Goal: Task Accomplishment & Management: Complete application form

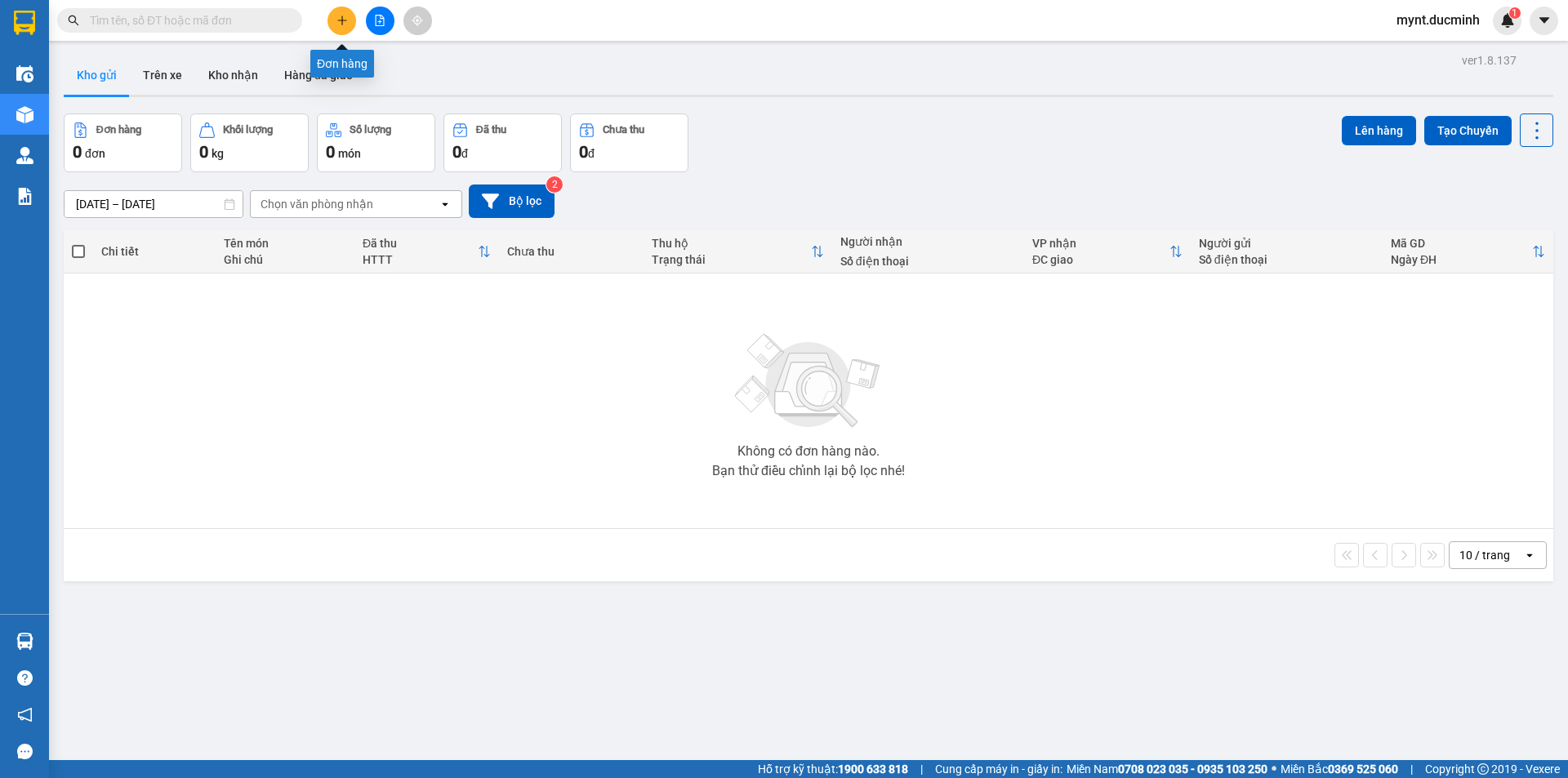
click at [337, 14] on button at bounding box center [342, 21] width 29 height 29
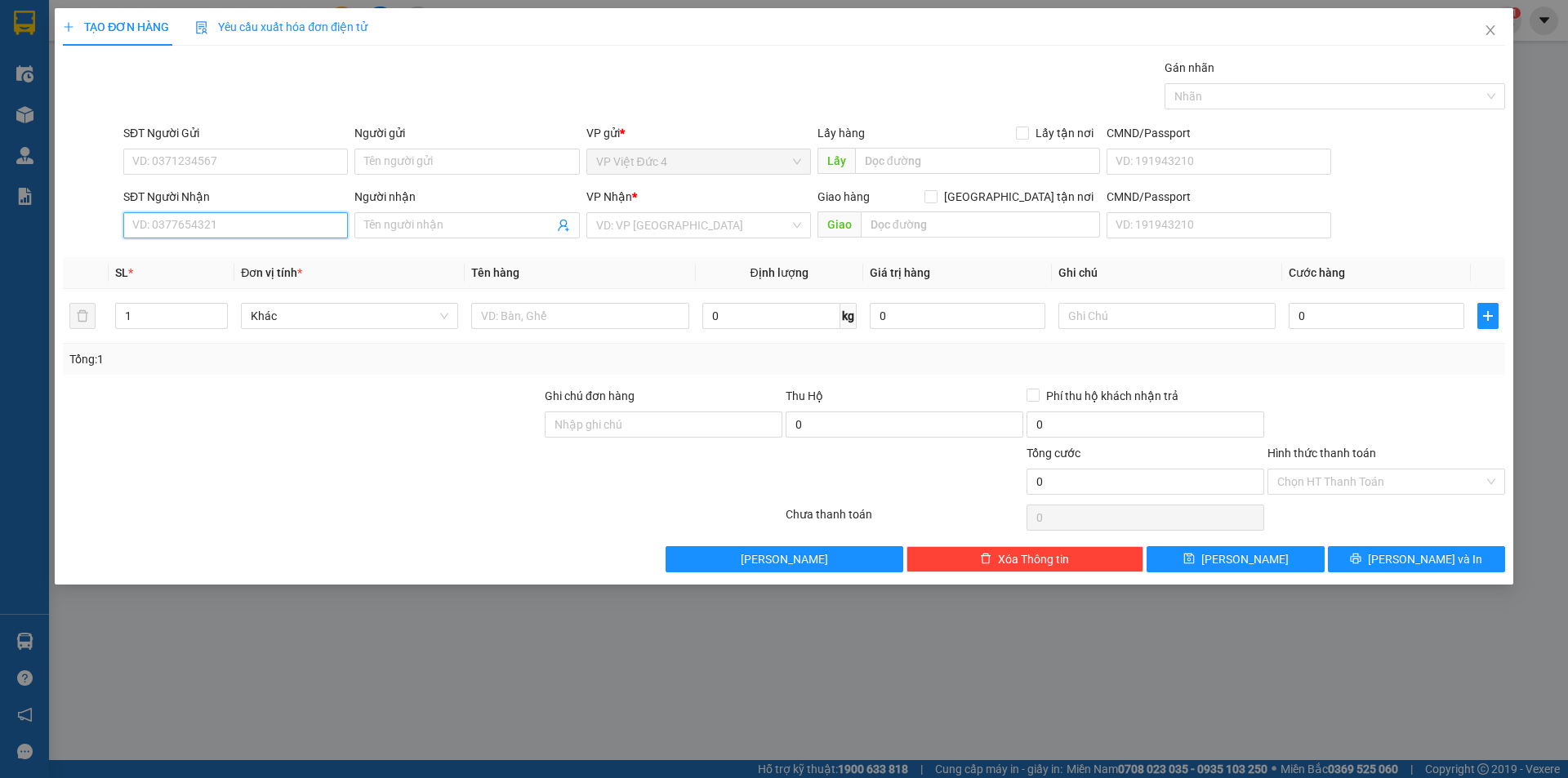
click at [327, 227] on input "SĐT Người Nhận" at bounding box center [236, 225] width 225 height 26
type input "0906221921"
click at [683, 222] on input "search" at bounding box center [693, 225] width 194 height 25
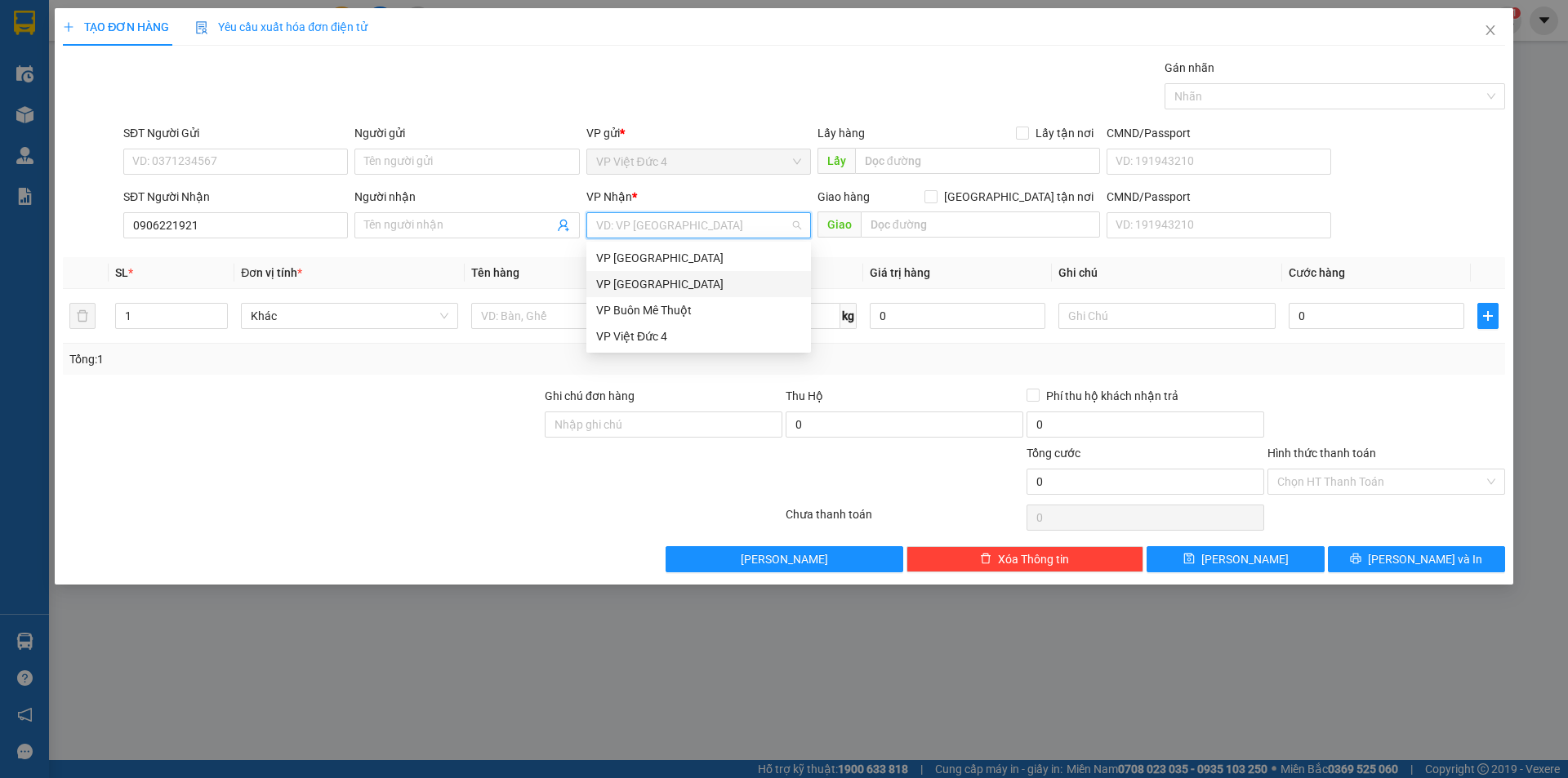
click at [633, 281] on div "VP [GEOGRAPHIC_DATA]" at bounding box center [699, 283] width 205 height 18
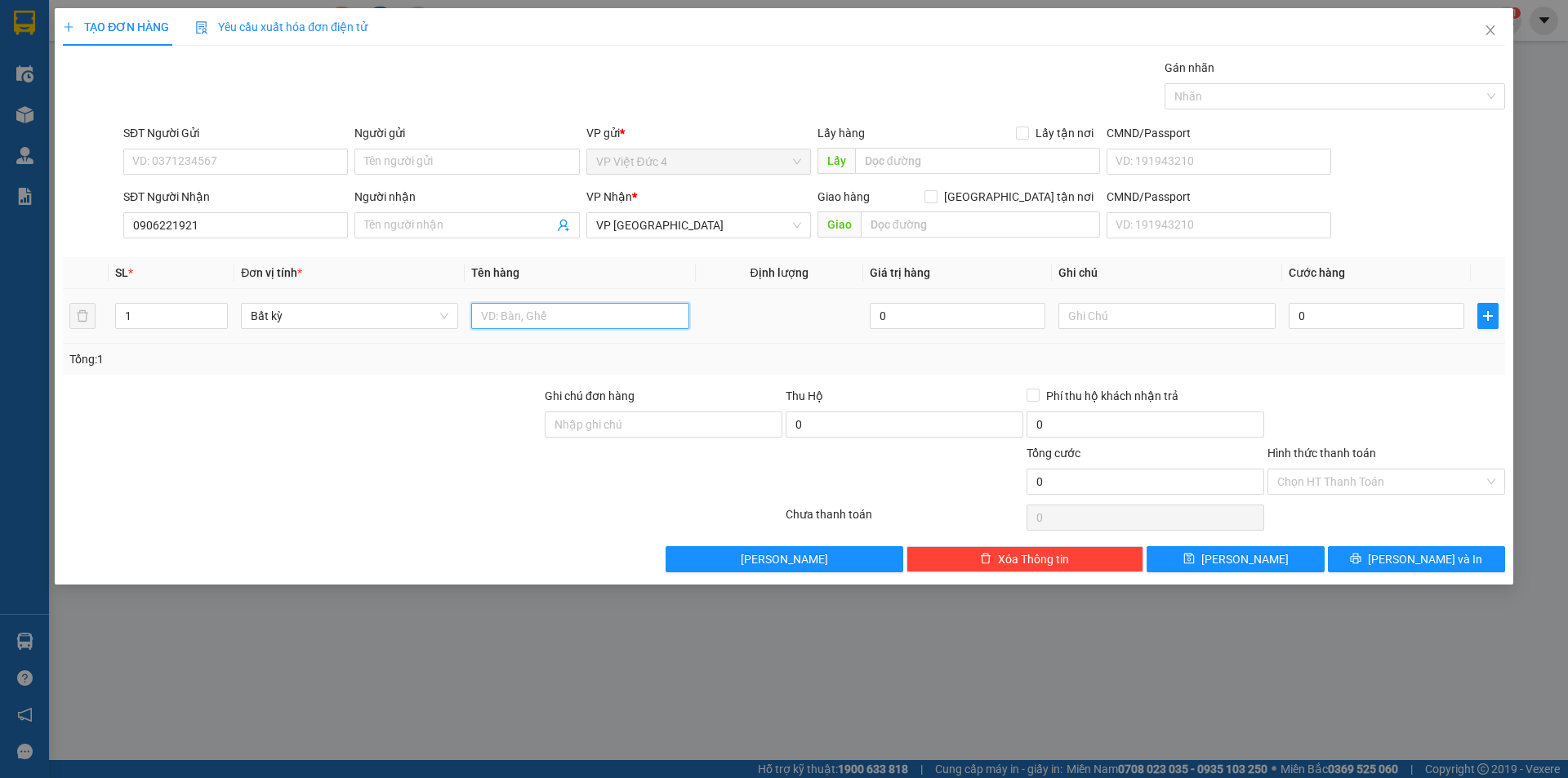
click at [625, 315] on input "text" at bounding box center [579, 315] width 217 height 26
type input "th g"
click at [1430, 314] on input "0" at bounding box center [1377, 315] width 176 height 26
type input "6"
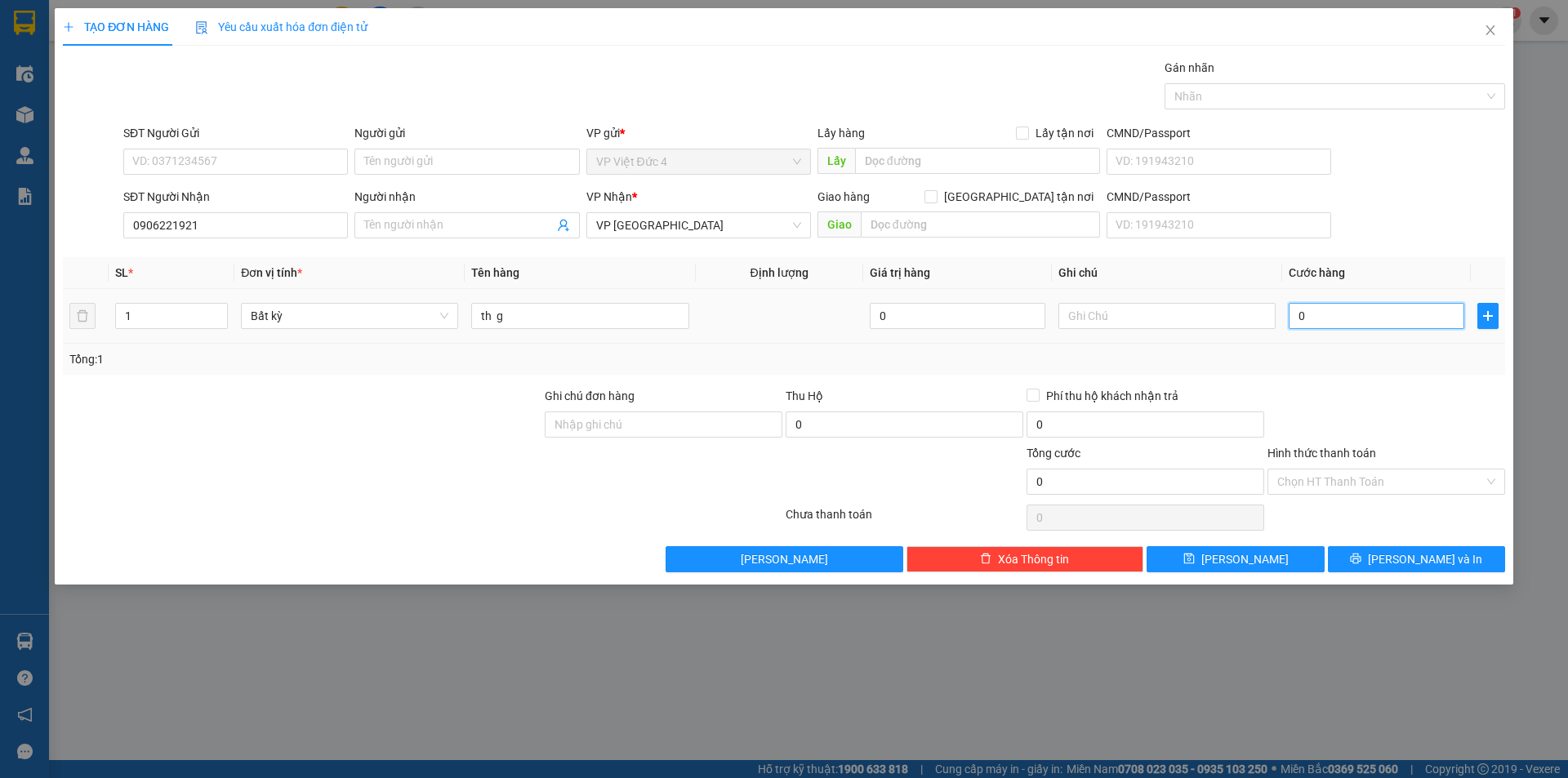
type input "6"
type input "60"
type input "600"
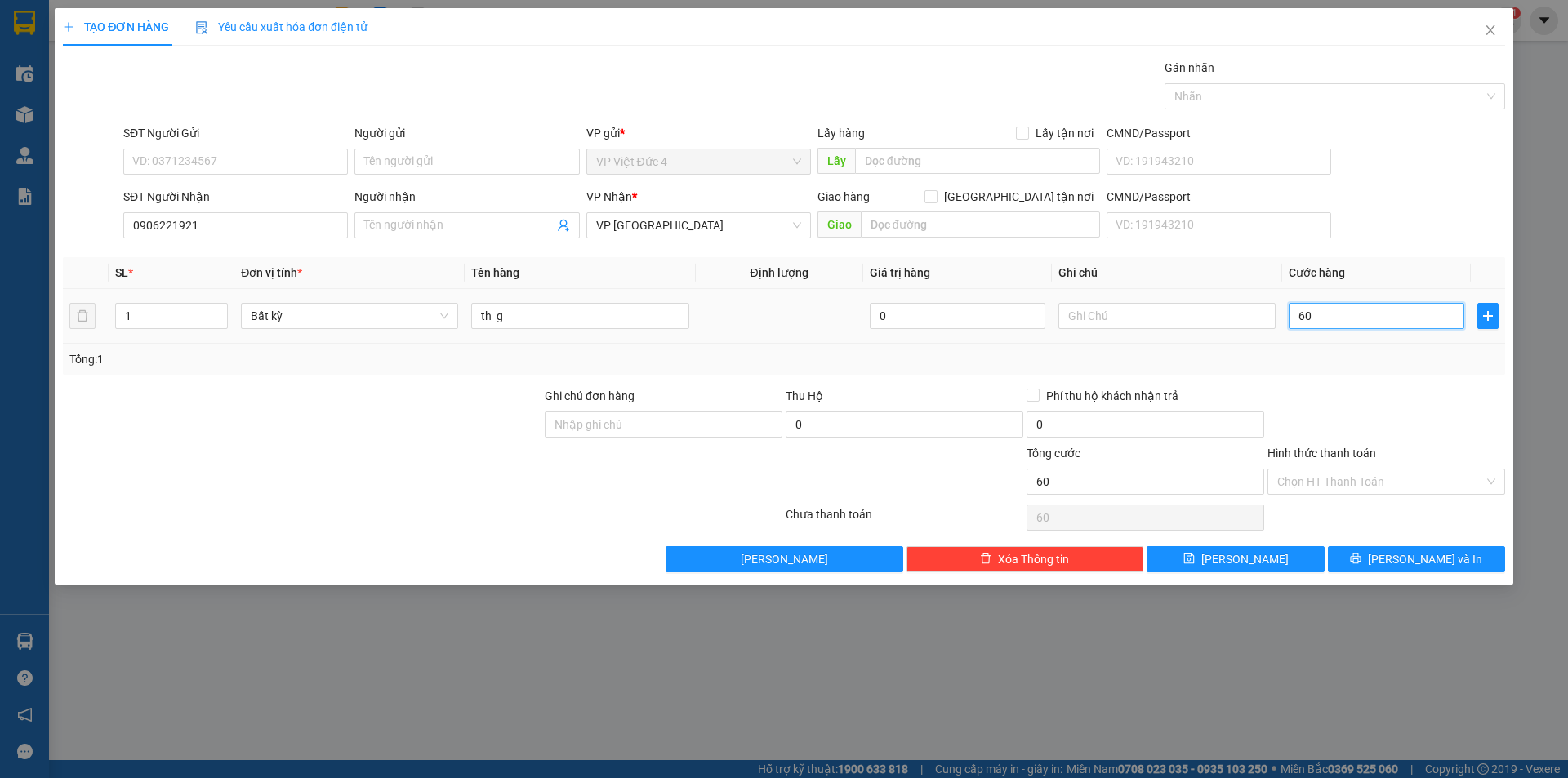
type input "600"
type input "6.000"
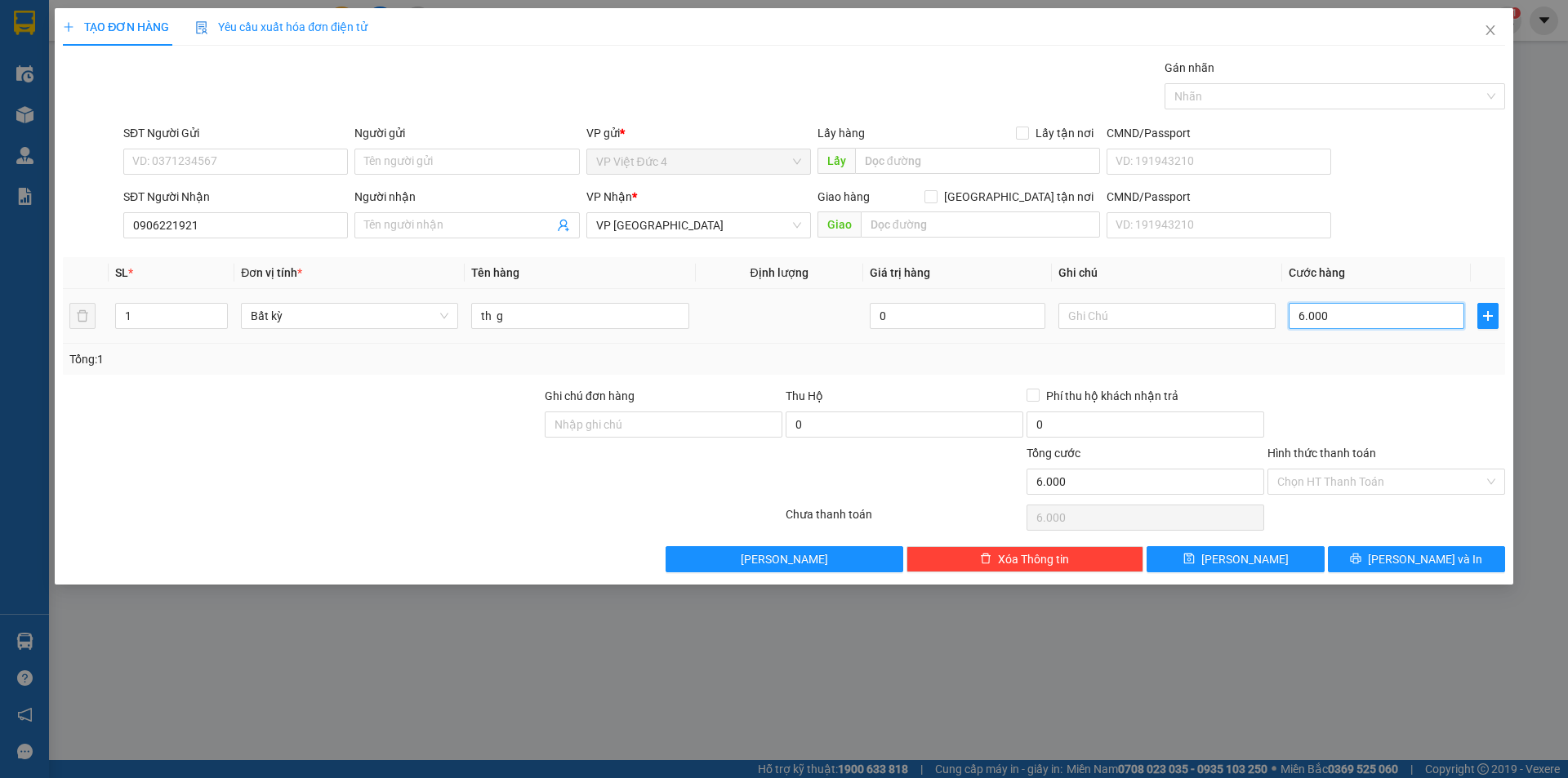
type input "60.000"
click at [1351, 477] on input "Hình thức thanh toán" at bounding box center [1380, 481] width 206 height 25
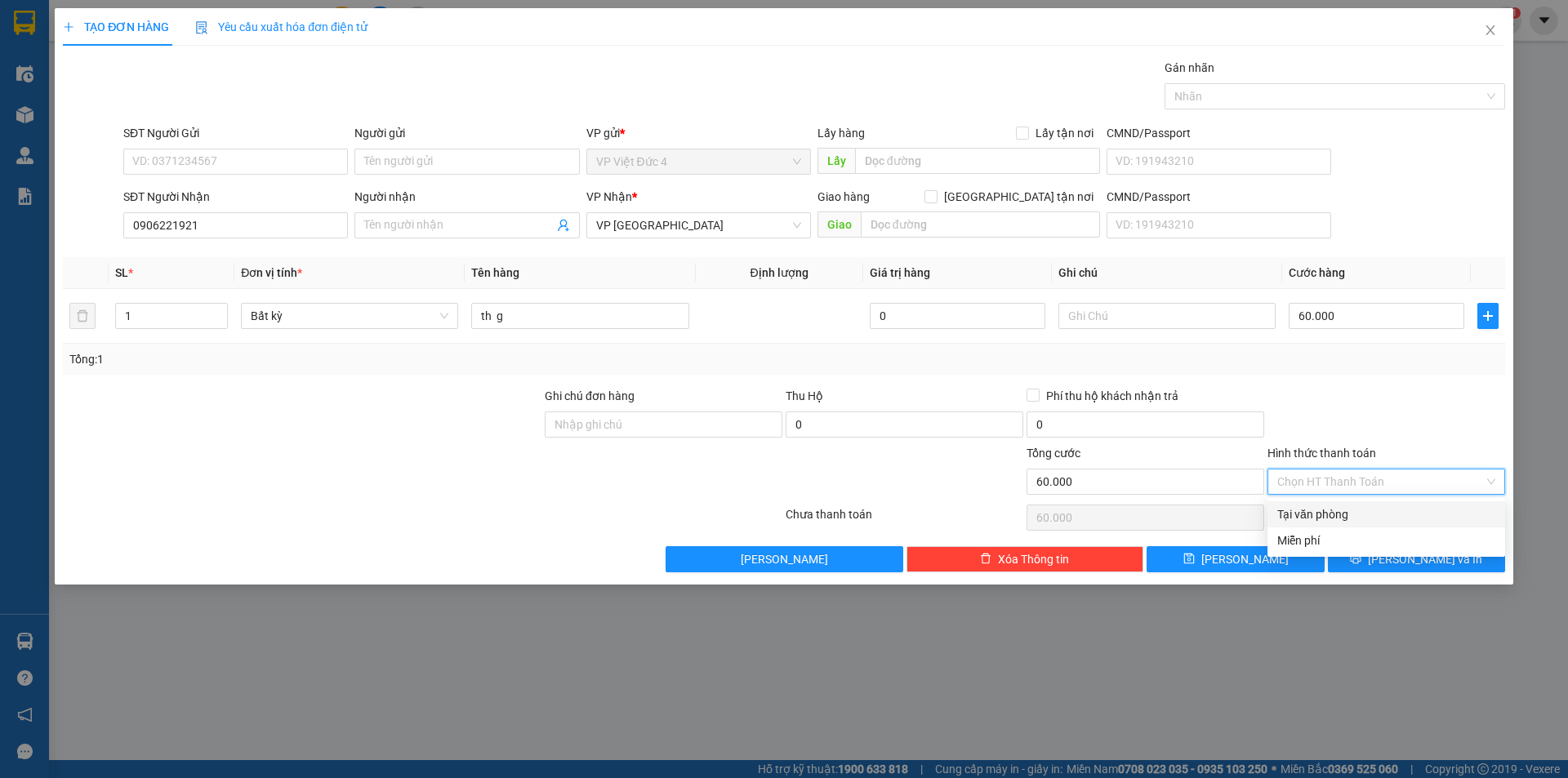
click at [1313, 512] on div "Tại văn phòng" at bounding box center [1386, 514] width 218 height 18
type input "0"
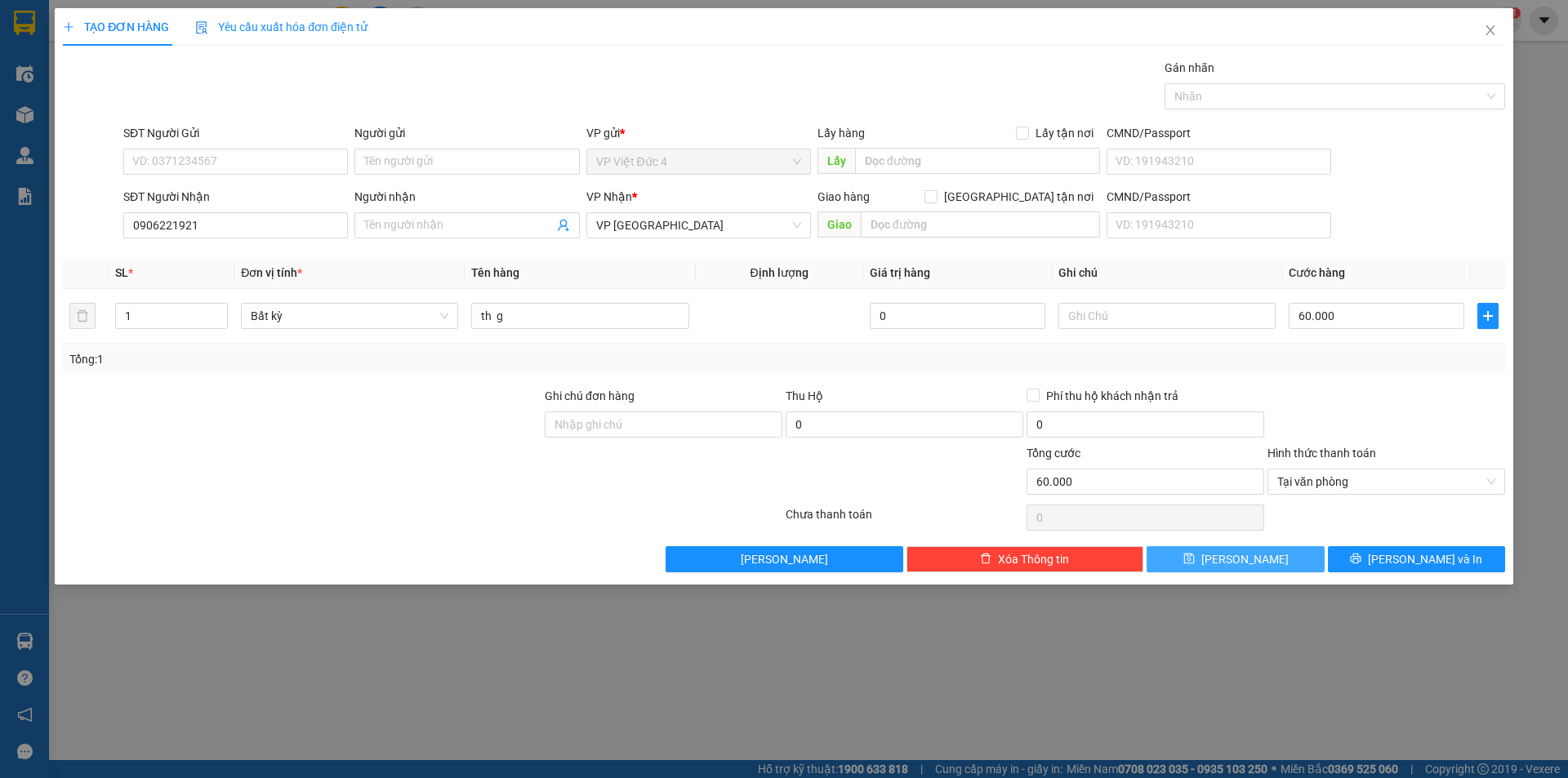
click at [1242, 556] on span "[PERSON_NAME]" at bounding box center [1245, 559] width 87 height 18
type input "0"
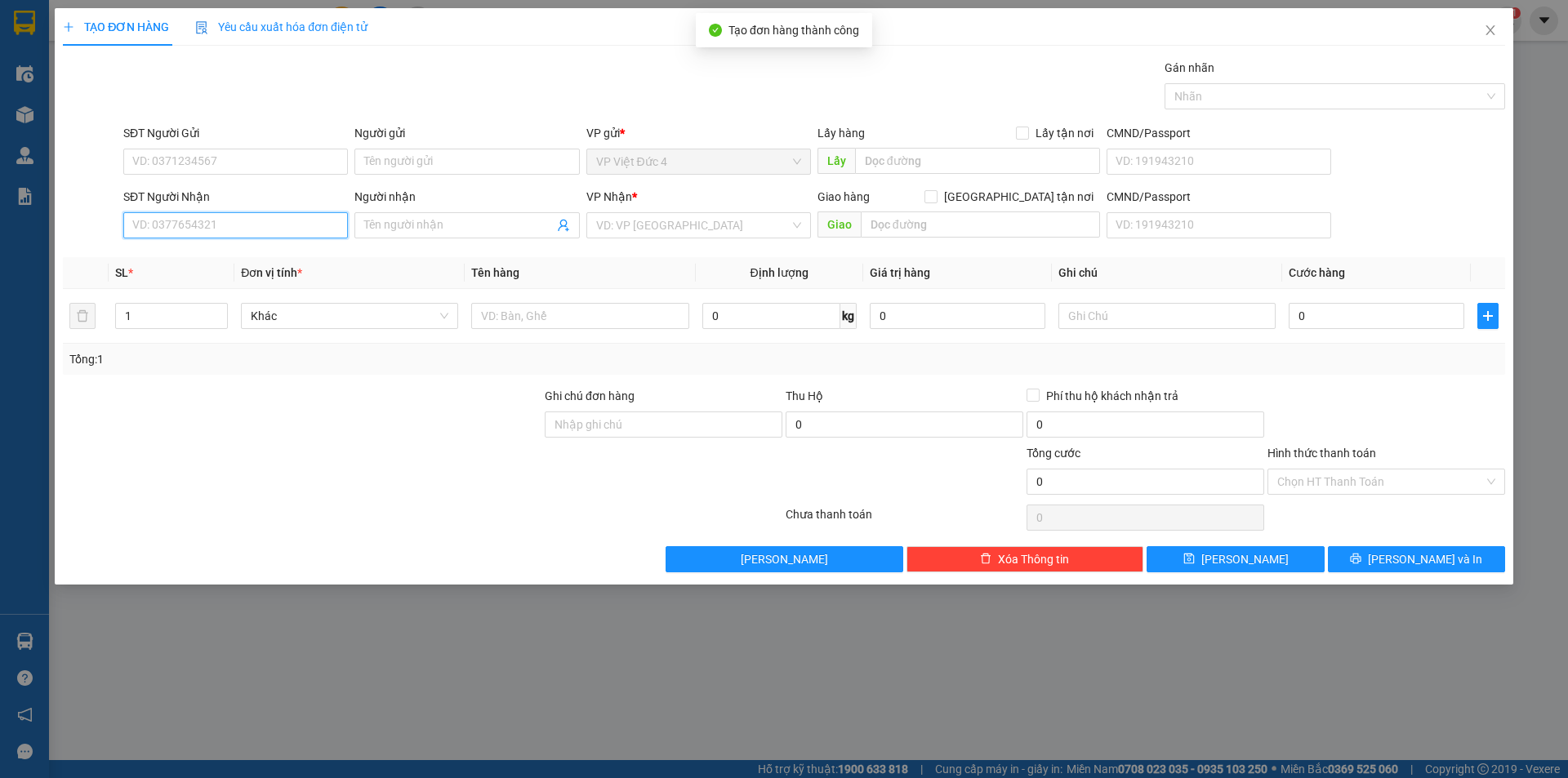
click at [273, 222] on input "SĐT Người Nhận" at bounding box center [236, 225] width 225 height 26
type input "0926349519"
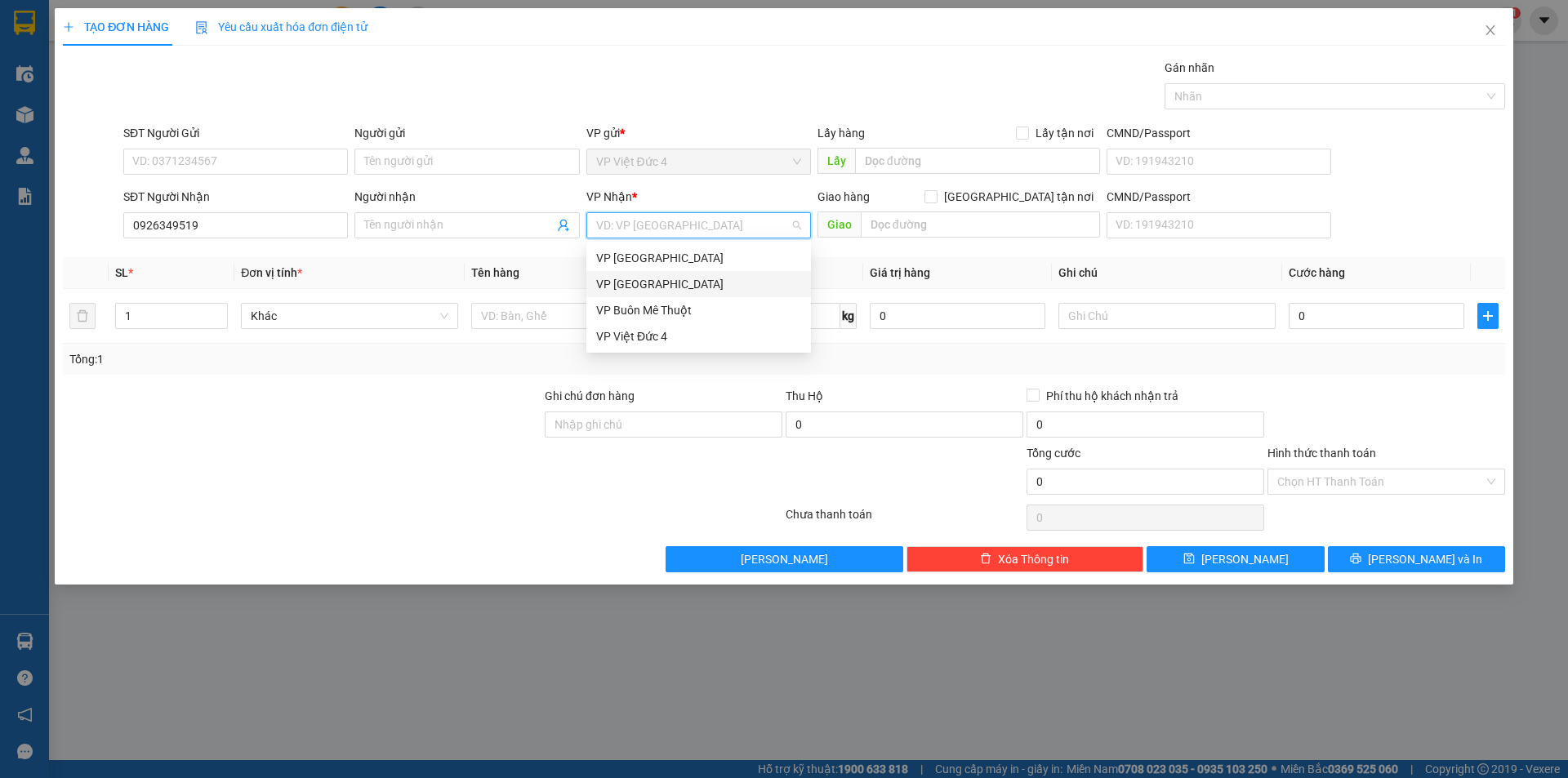
click at [672, 223] on input "search" at bounding box center [693, 225] width 194 height 25
click at [637, 283] on div "VP [GEOGRAPHIC_DATA]" at bounding box center [699, 283] width 205 height 18
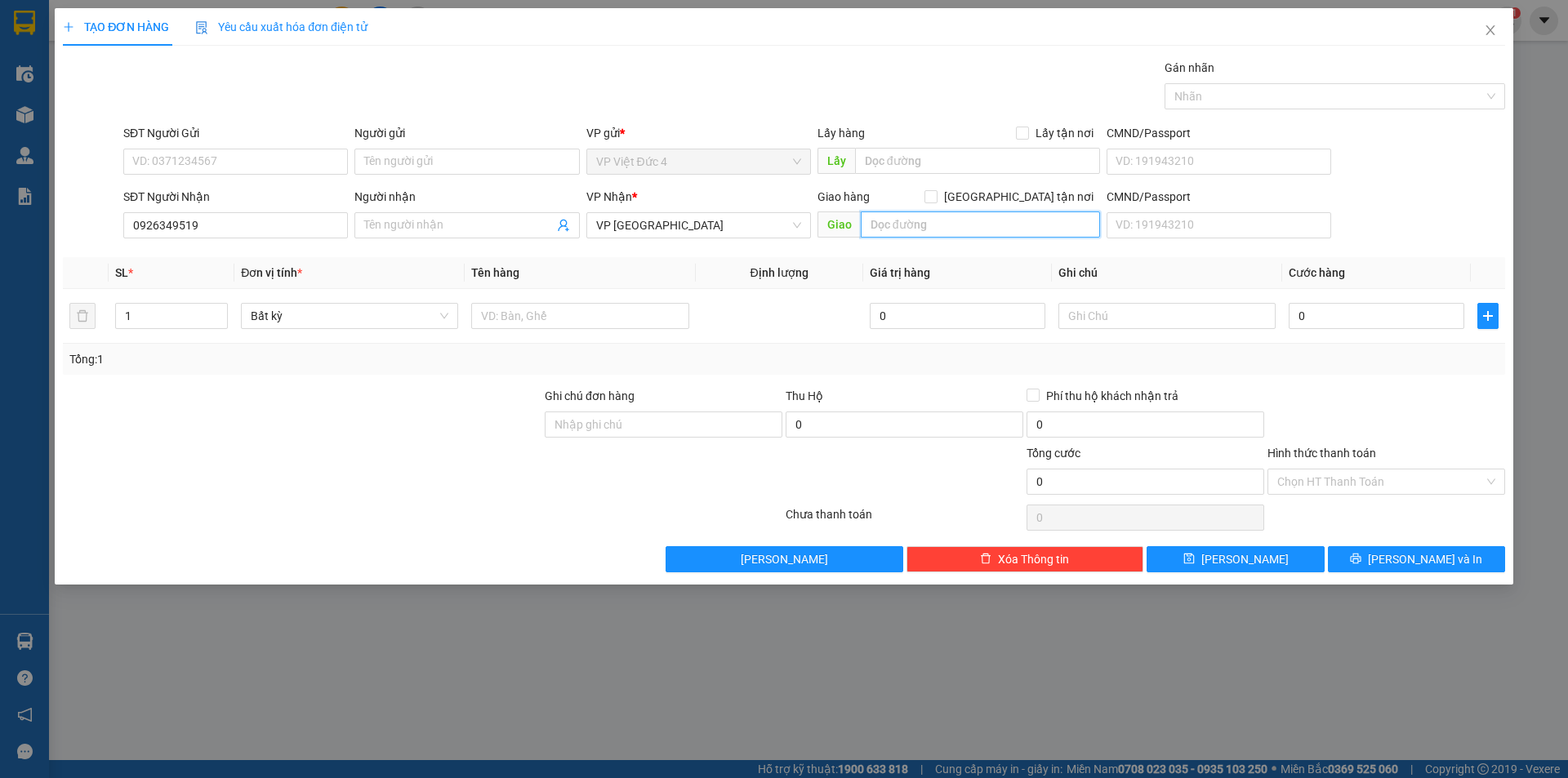
click at [1045, 227] on input "text" at bounding box center [980, 224] width 239 height 26
type input "ben xe an suong"
click at [667, 315] on input "text" at bounding box center [579, 315] width 217 height 26
type input "th g"
click at [1428, 316] on input "0" at bounding box center [1377, 315] width 176 height 26
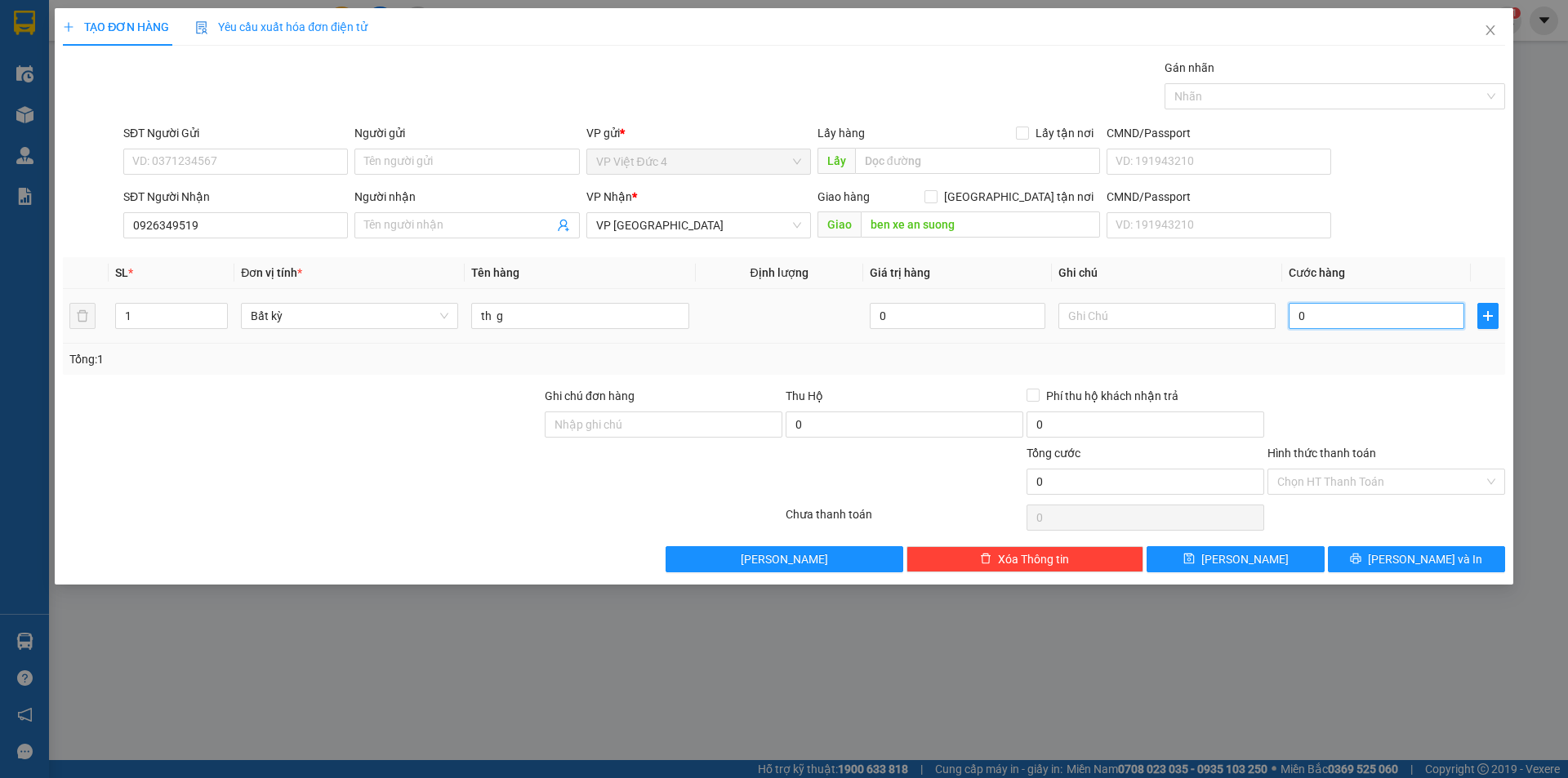
type input "8"
type input "80"
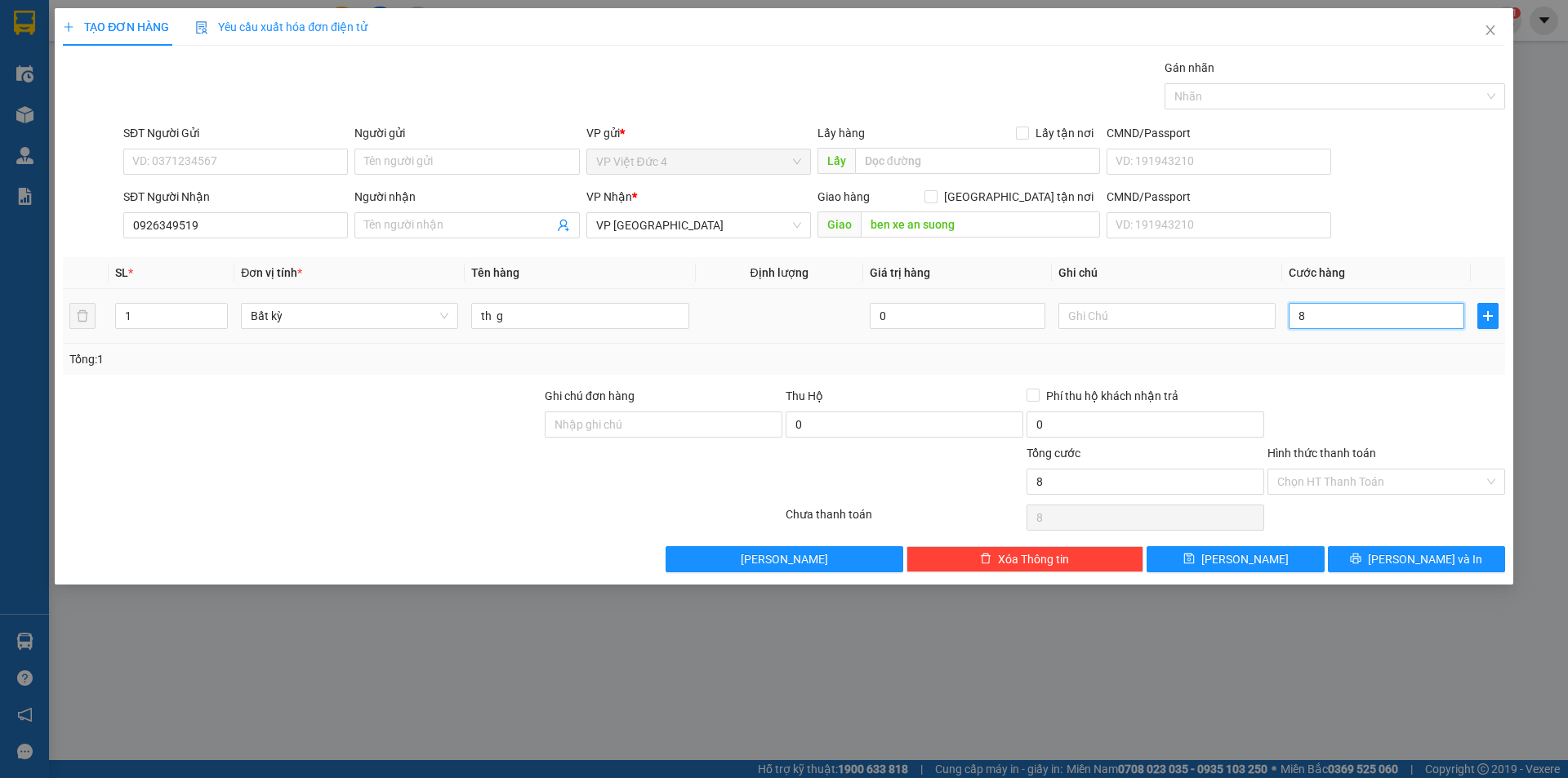
type input "80"
type input "800"
type input "8.000"
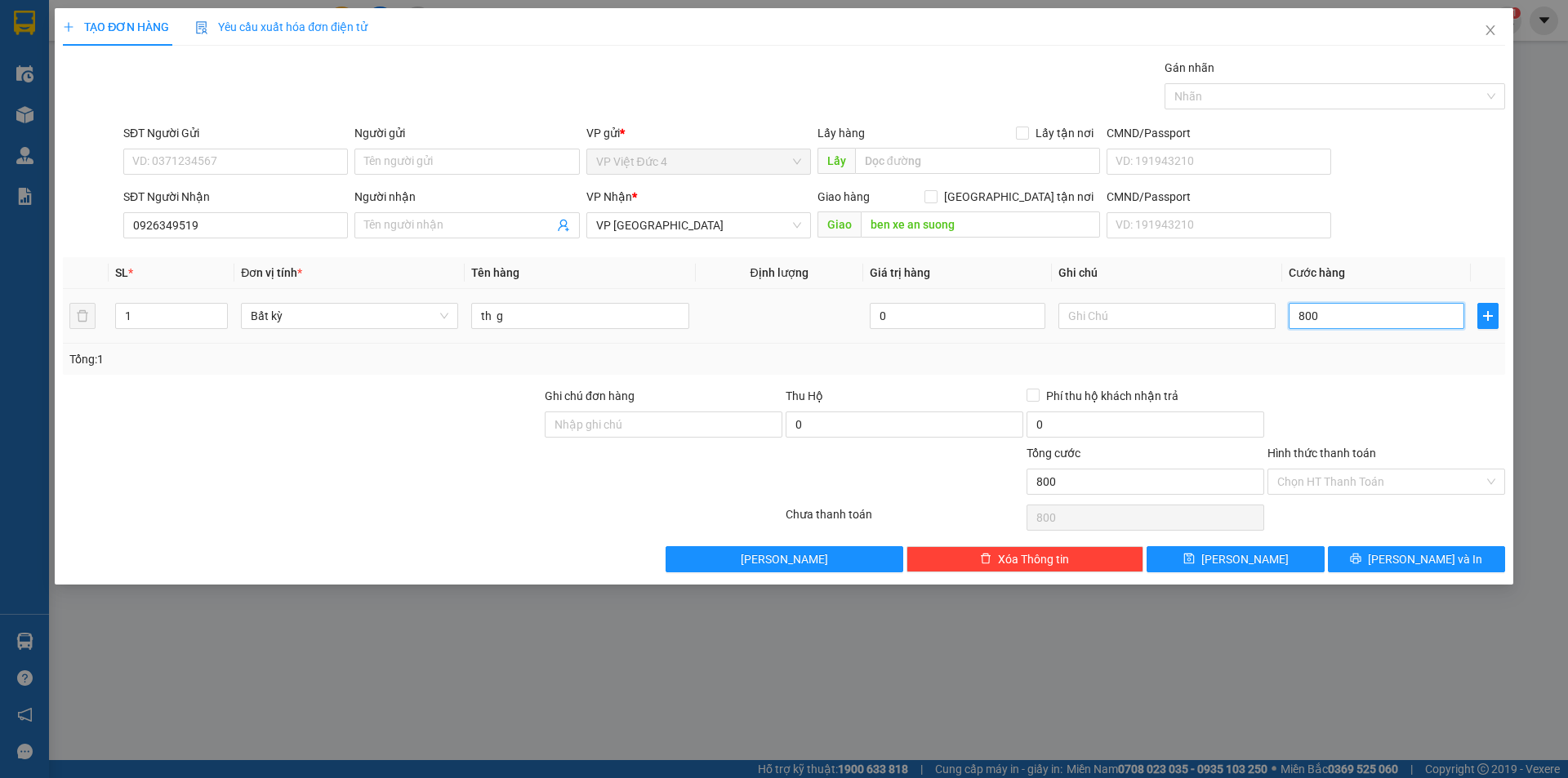
type input "8.000"
type input "80.000"
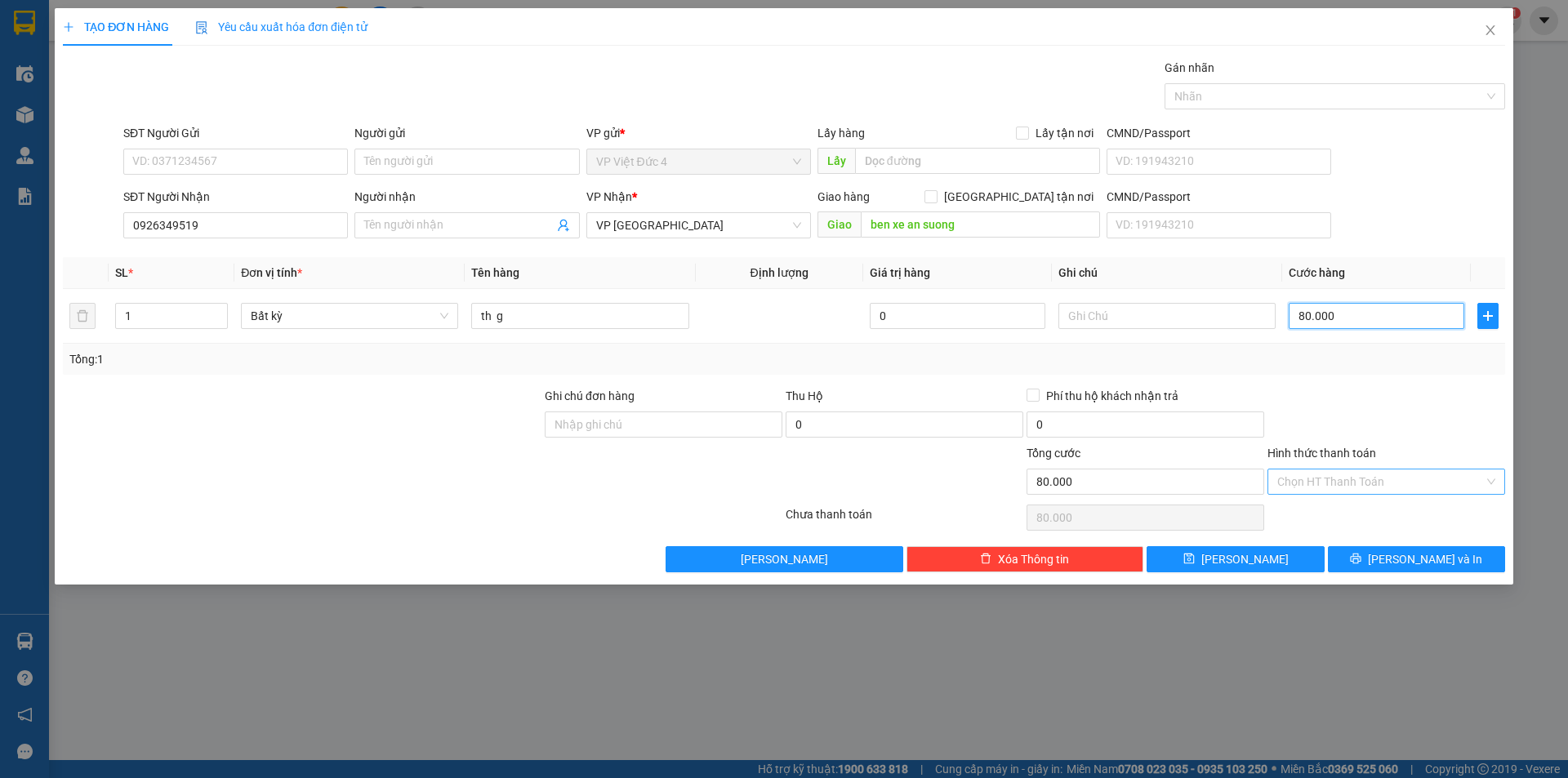
type input "80.000"
click at [1320, 475] on input "Hình thức thanh toán" at bounding box center [1380, 481] width 206 height 25
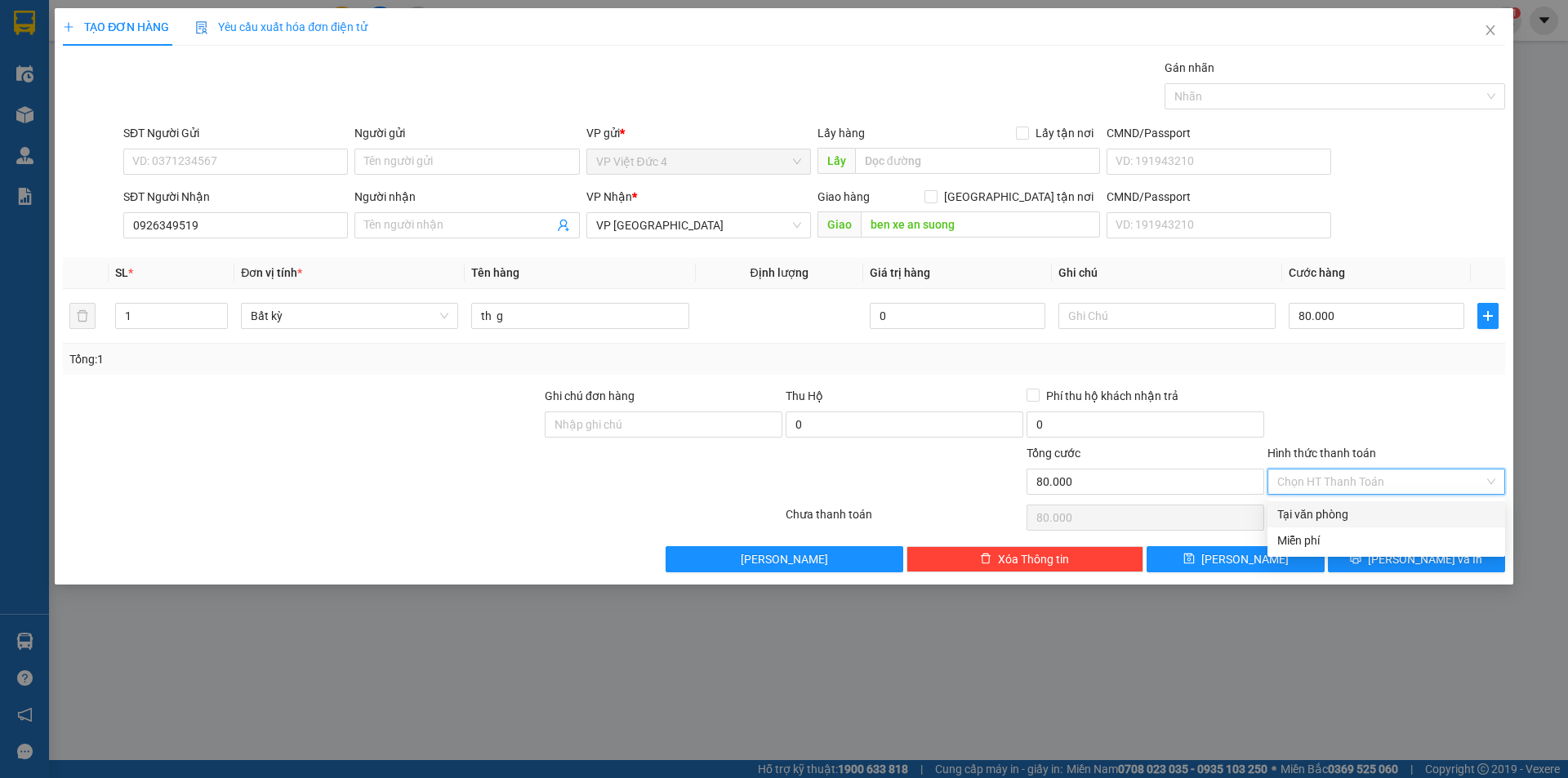
click at [1310, 511] on div "Tại văn phòng" at bounding box center [1386, 514] width 218 height 18
type input "0"
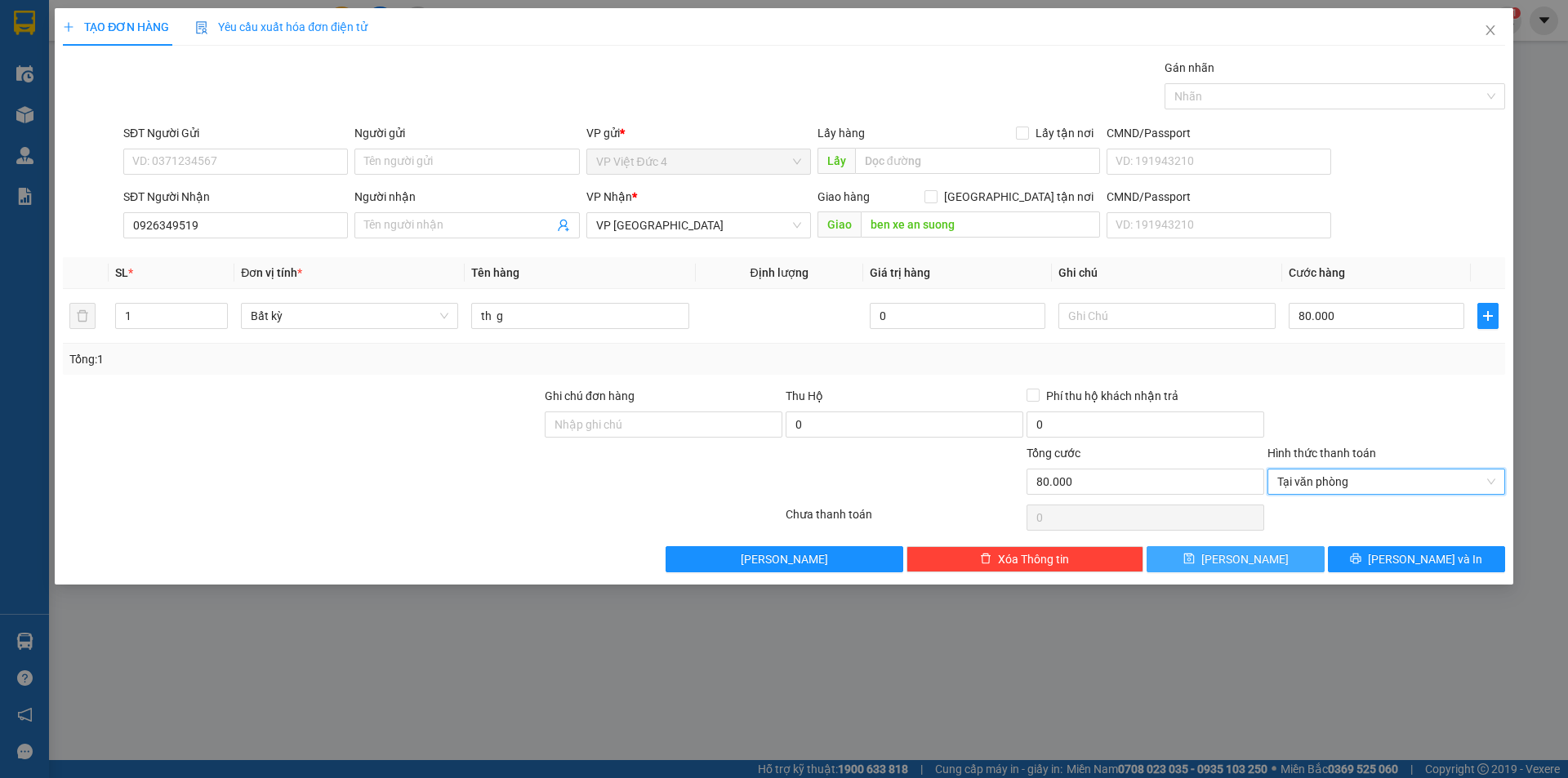
click at [1242, 551] on span "Lưu" at bounding box center [1245, 559] width 87 height 18
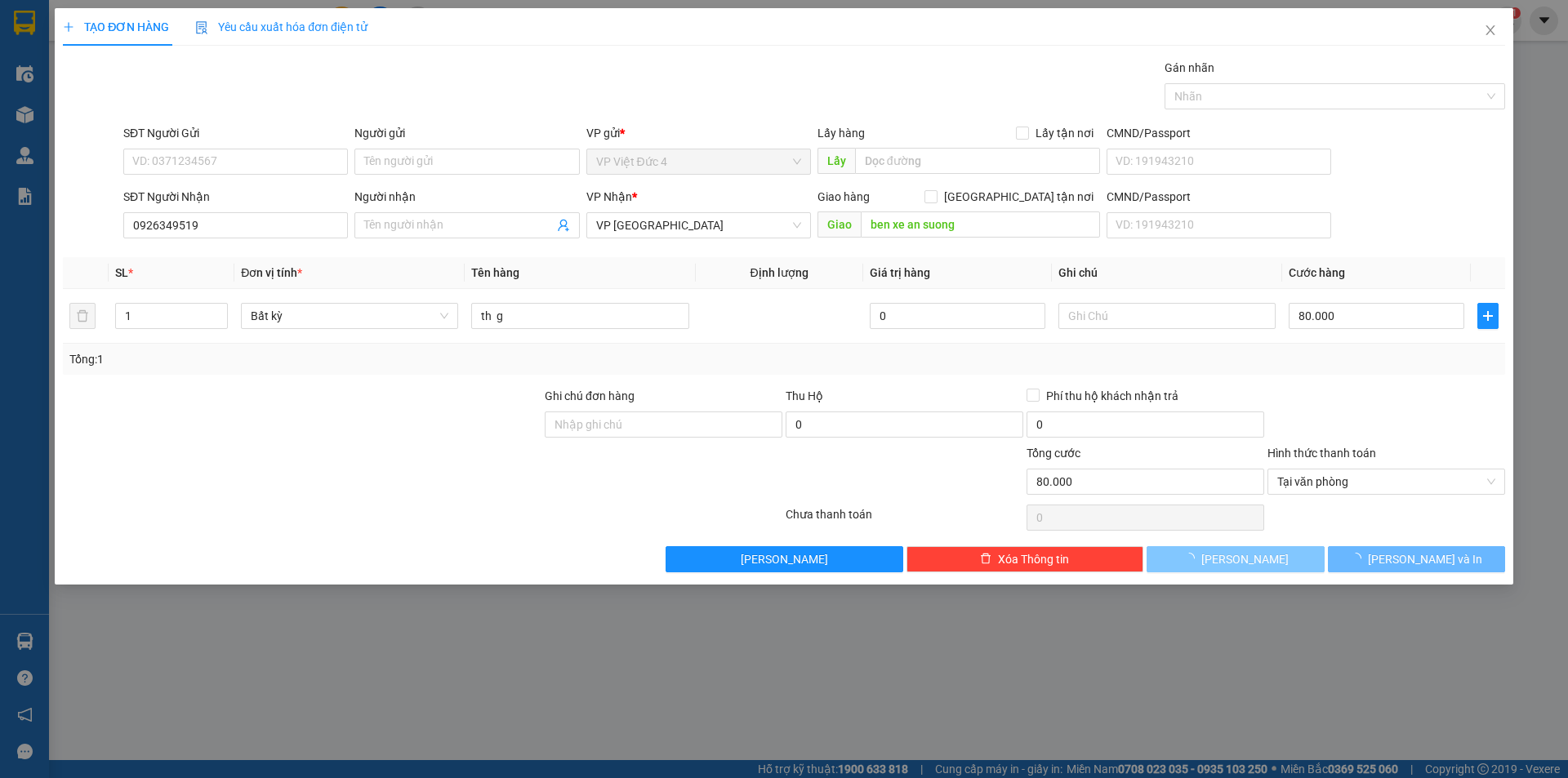
type input "0"
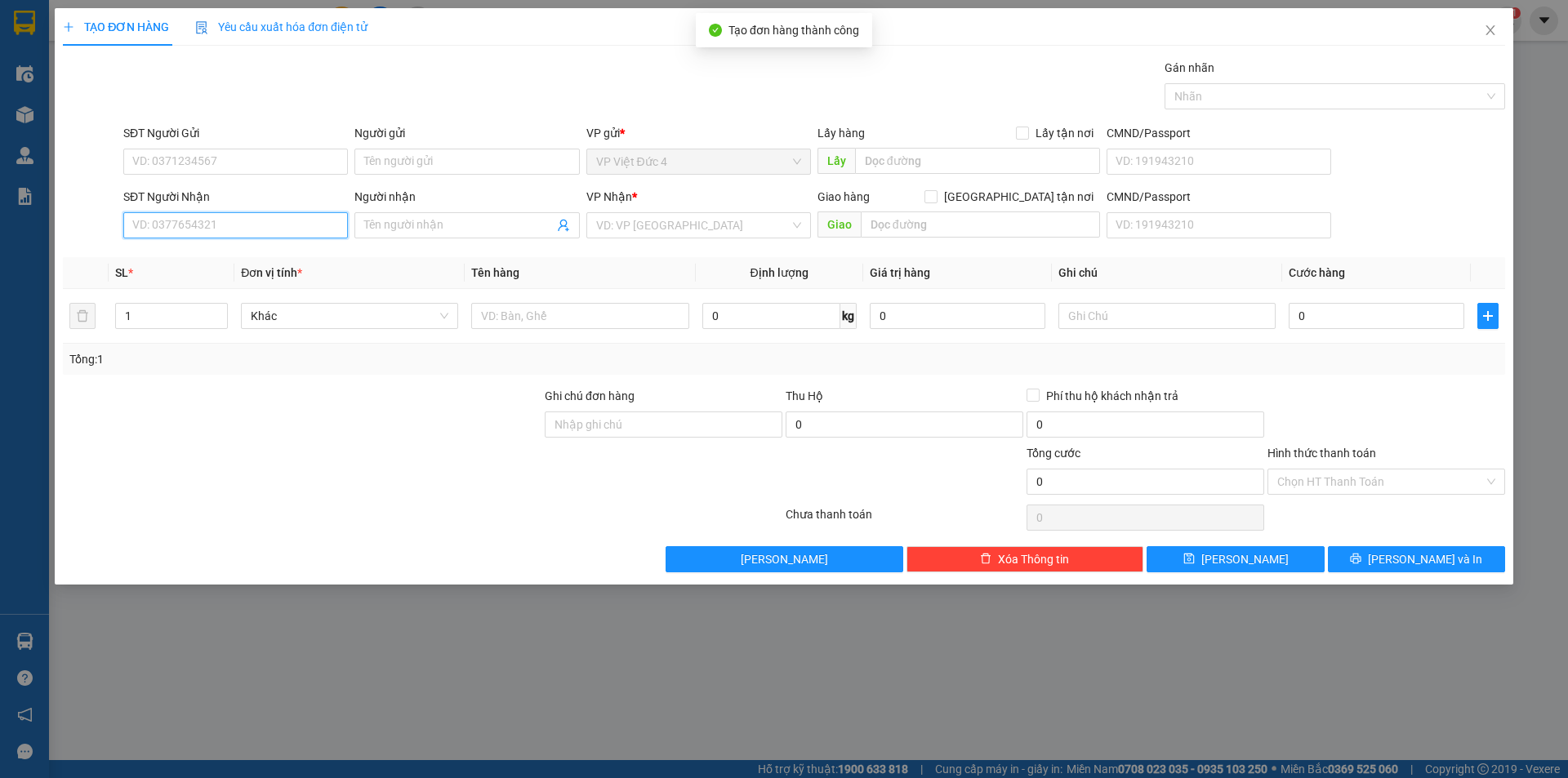
click at [300, 221] on input "SĐT Người Nhận" at bounding box center [236, 225] width 225 height 26
type input "0325246919"
click at [675, 220] on input "search" at bounding box center [693, 225] width 194 height 25
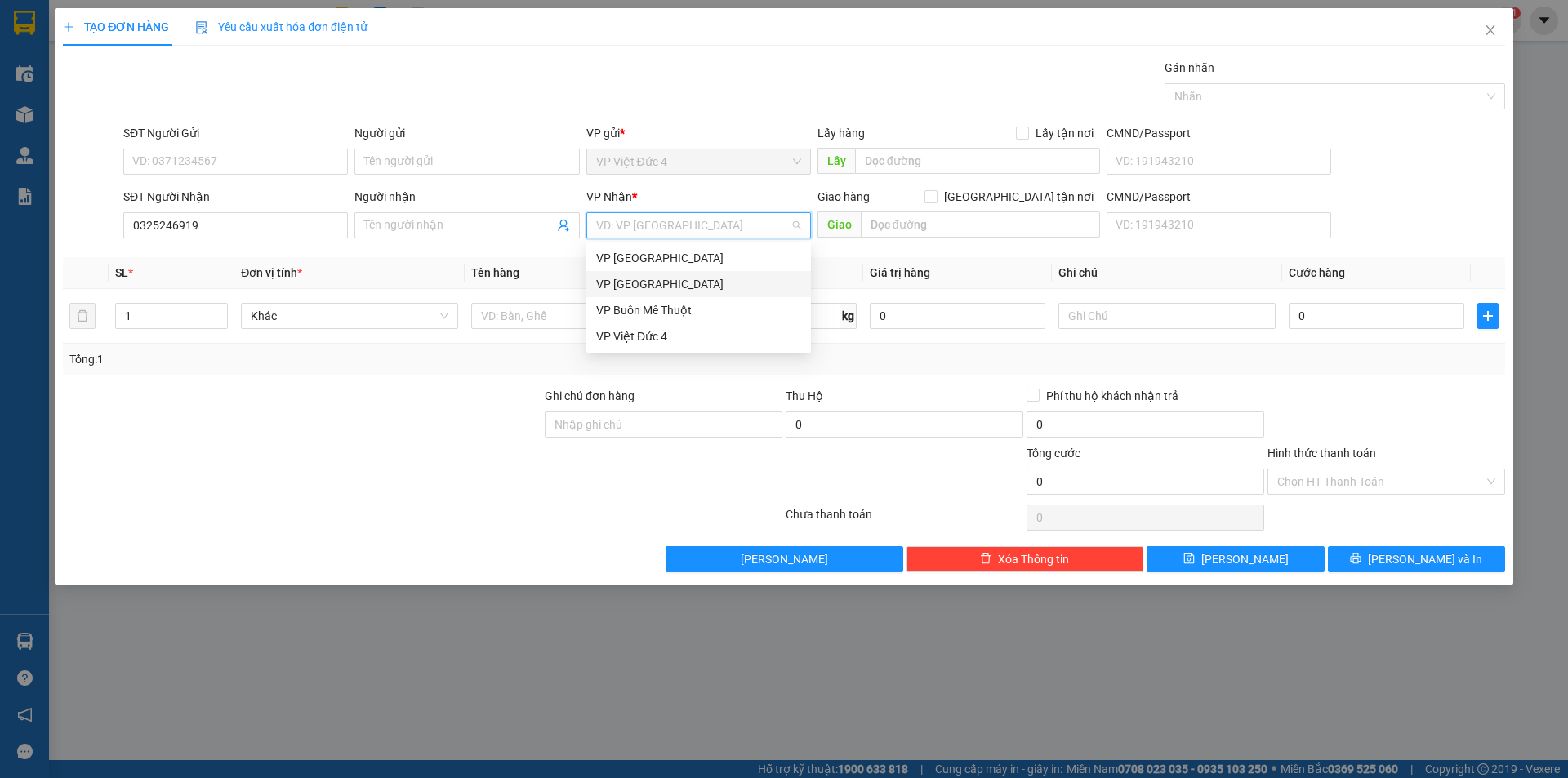
click at [638, 282] on div "VP [GEOGRAPHIC_DATA]" at bounding box center [699, 283] width 205 height 18
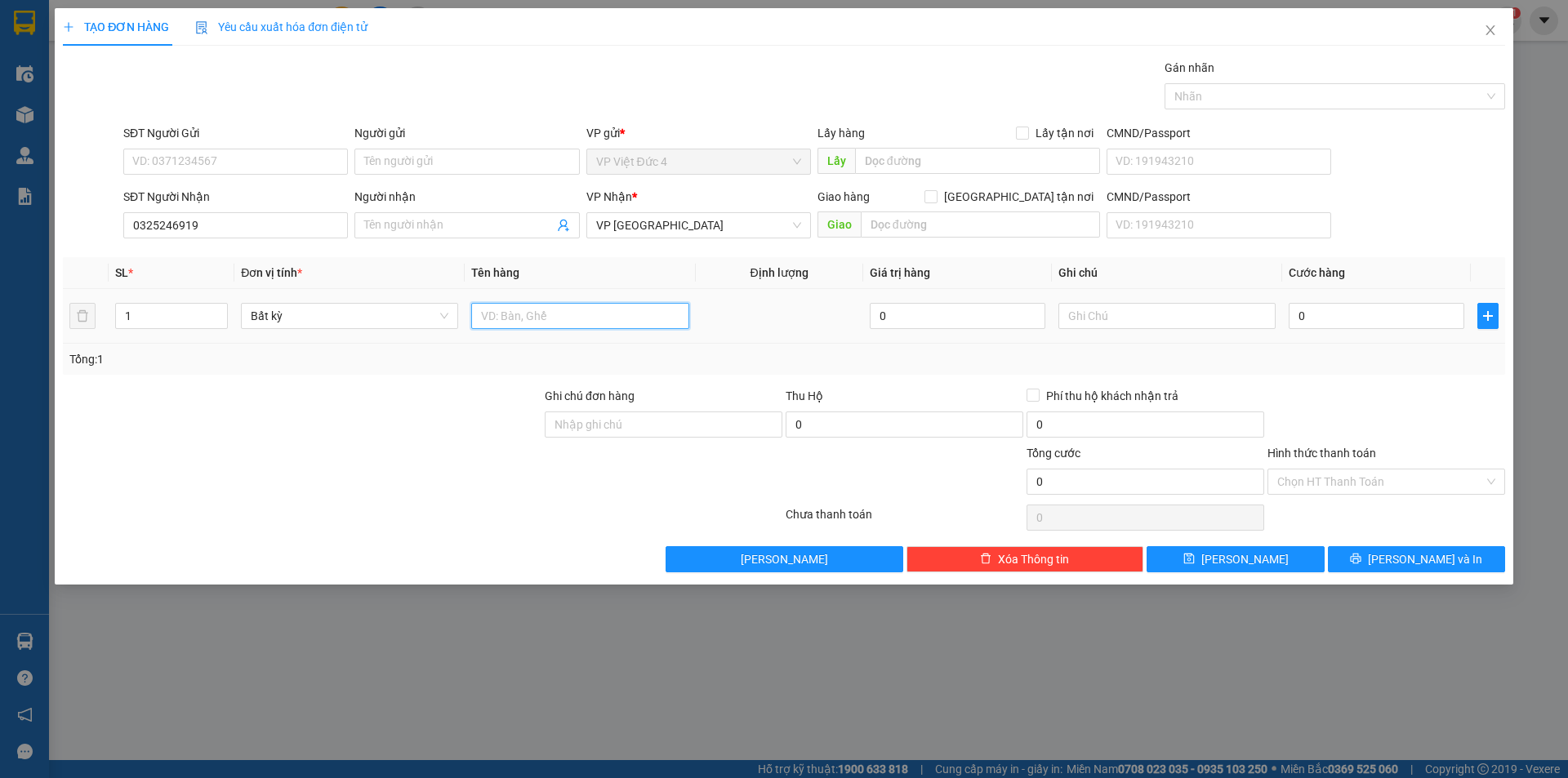
click at [642, 314] on input "text" at bounding box center [579, 315] width 217 height 26
click at [1424, 318] on input "0" at bounding box center [1377, 315] width 176 height 26
click at [633, 315] on input "th" at bounding box center [579, 315] width 217 height 26
type input "th x"
click at [1428, 312] on input "0" at bounding box center [1377, 315] width 176 height 26
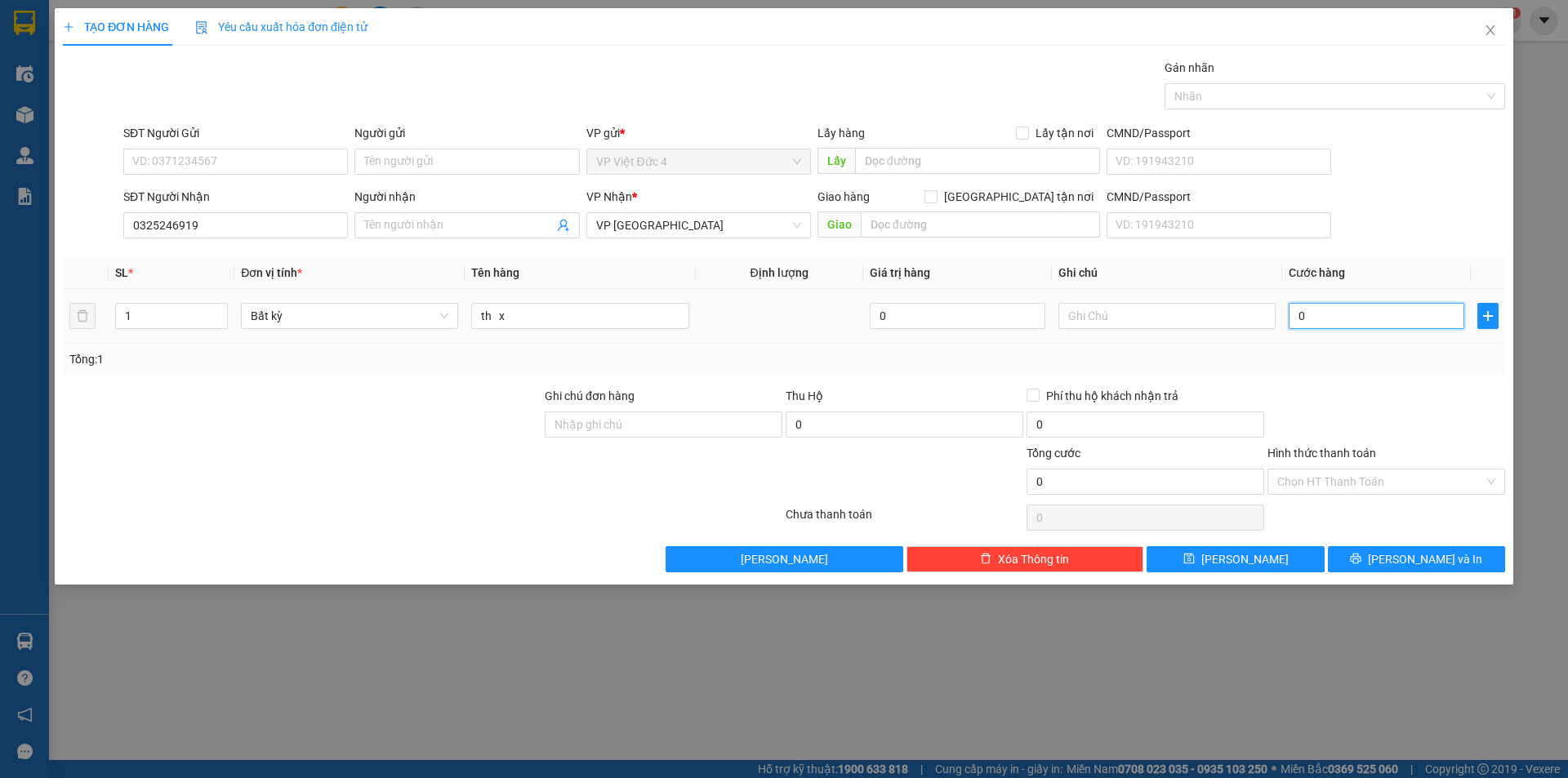
type input "5"
type input "50"
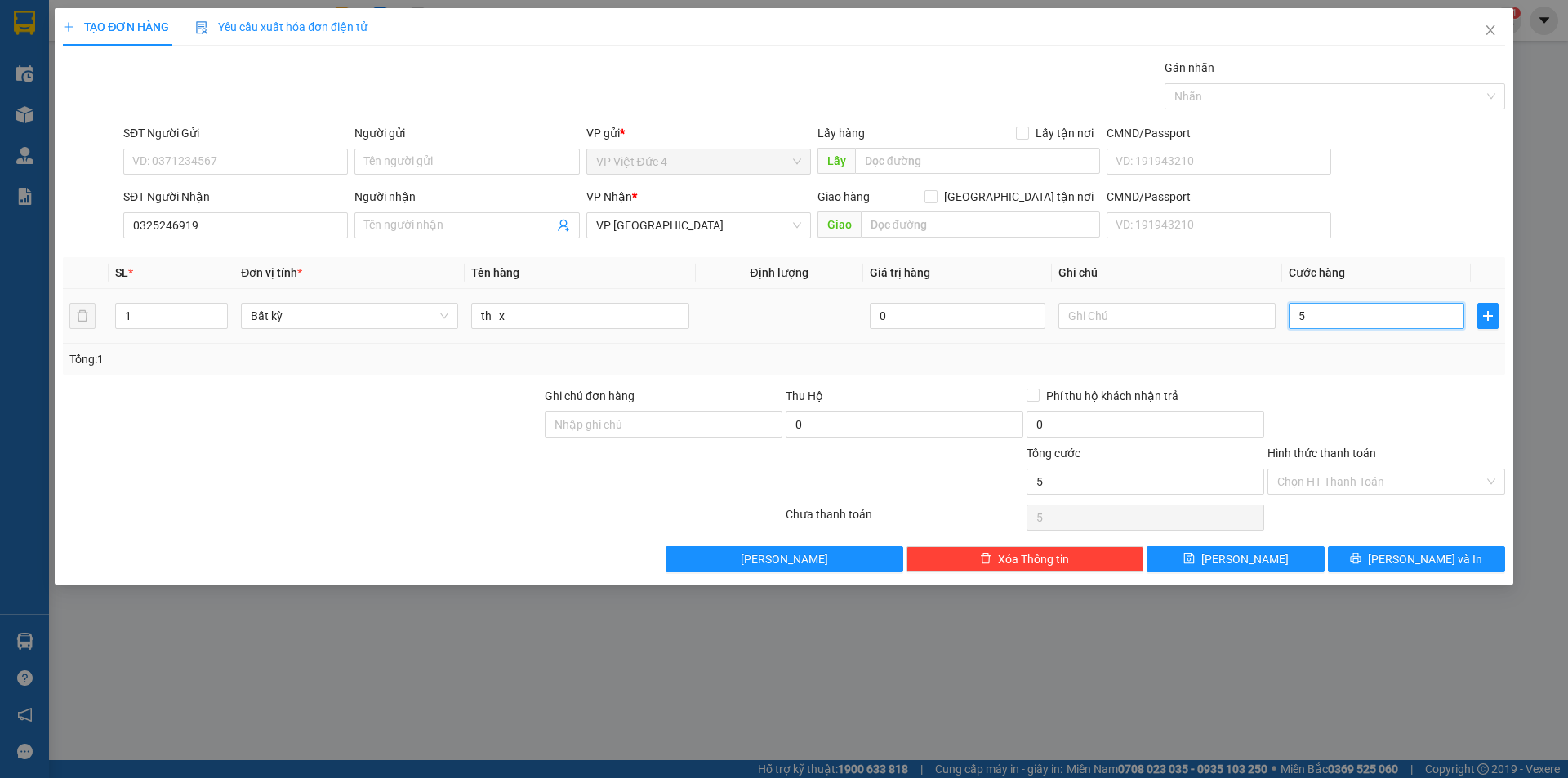
type input "50"
type input "500"
type input "5.000"
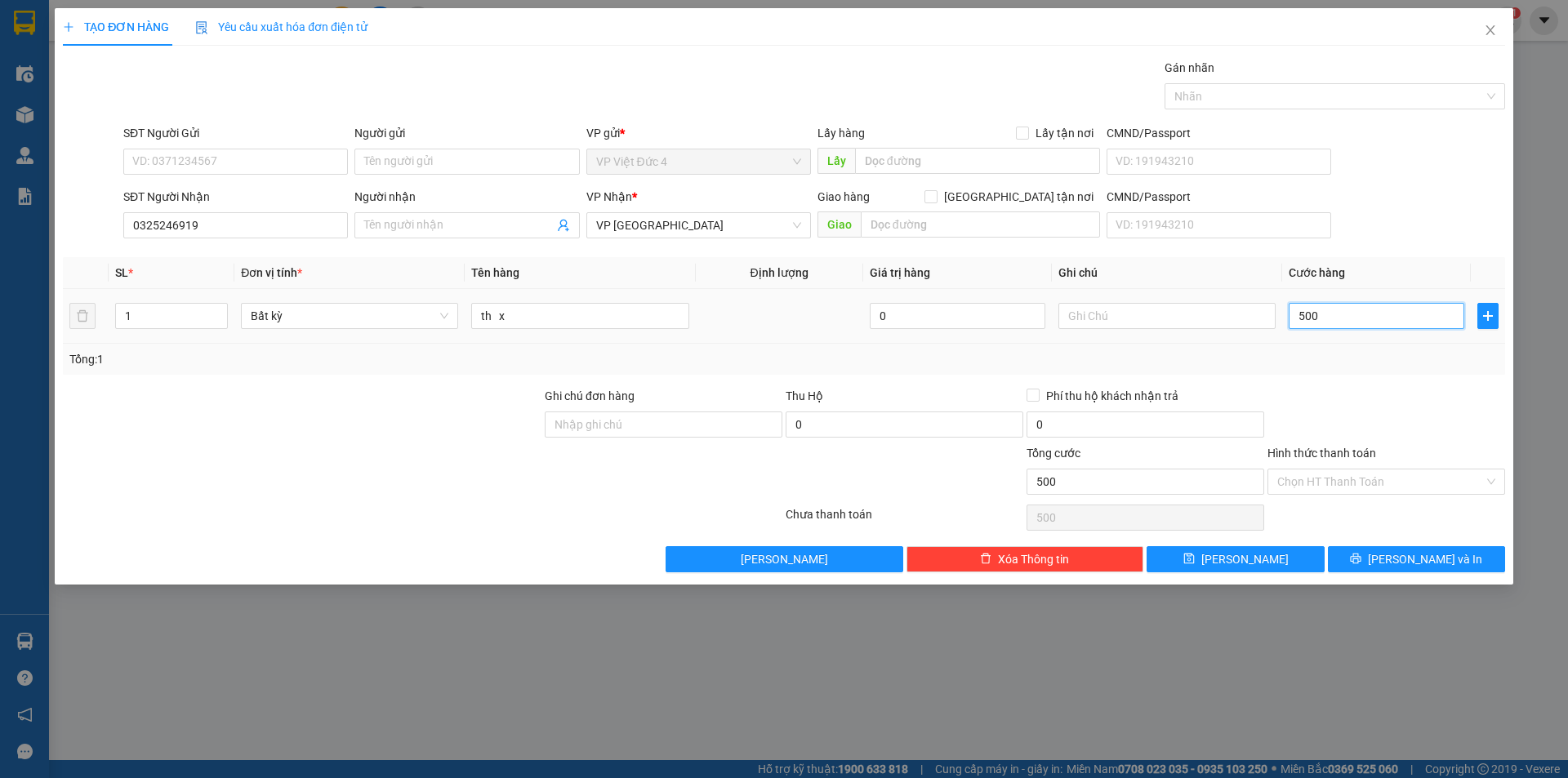
type input "5.000"
type input "50.000"
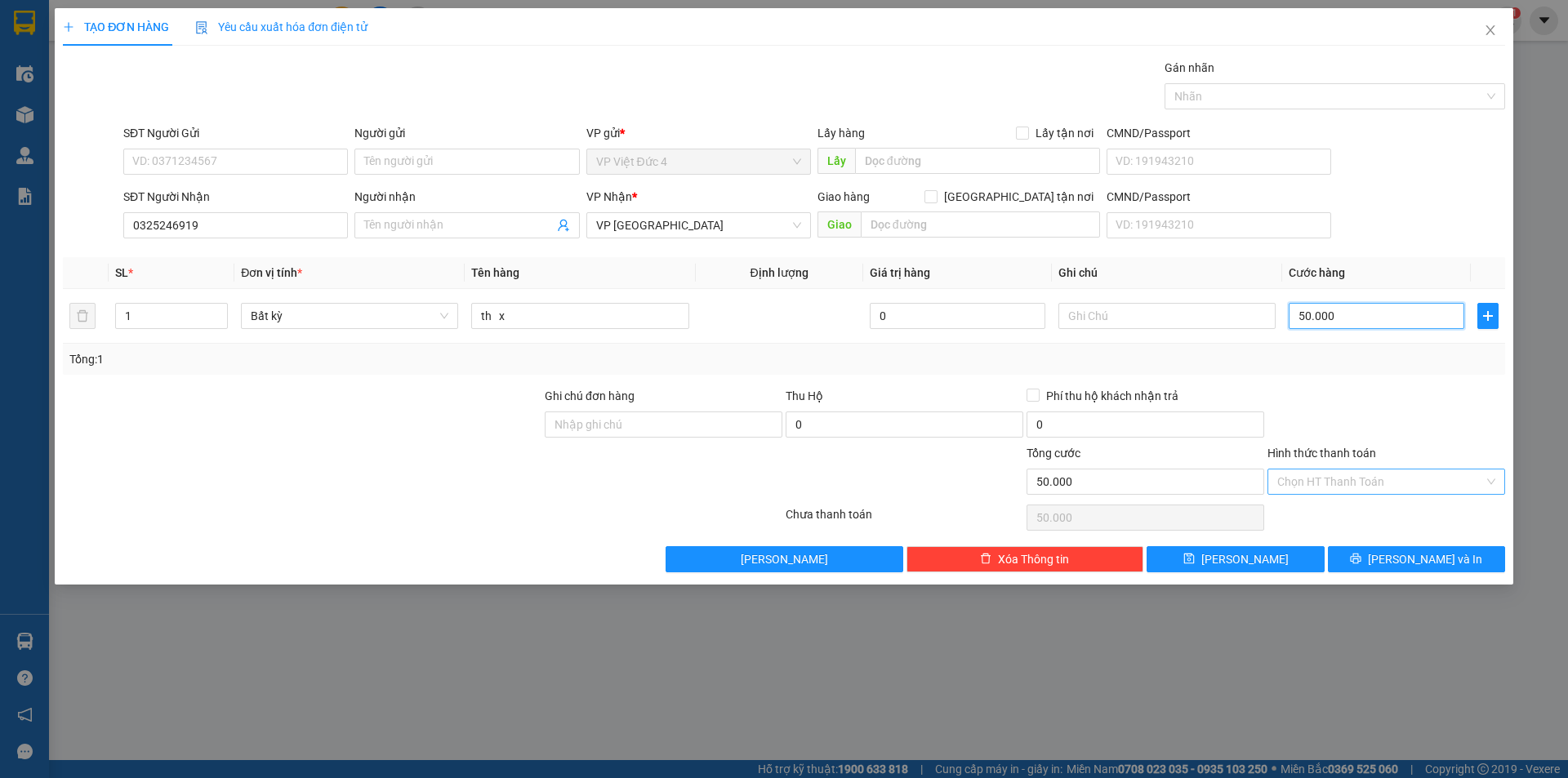
type input "50.000"
drag, startPoint x: 1311, startPoint y: 473, endPoint x: 1310, endPoint y: 530, distance: 57.0
click at [1311, 475] on input "Hình thức thanh toán" at bounding box center [1380, 481] width 206 height 25
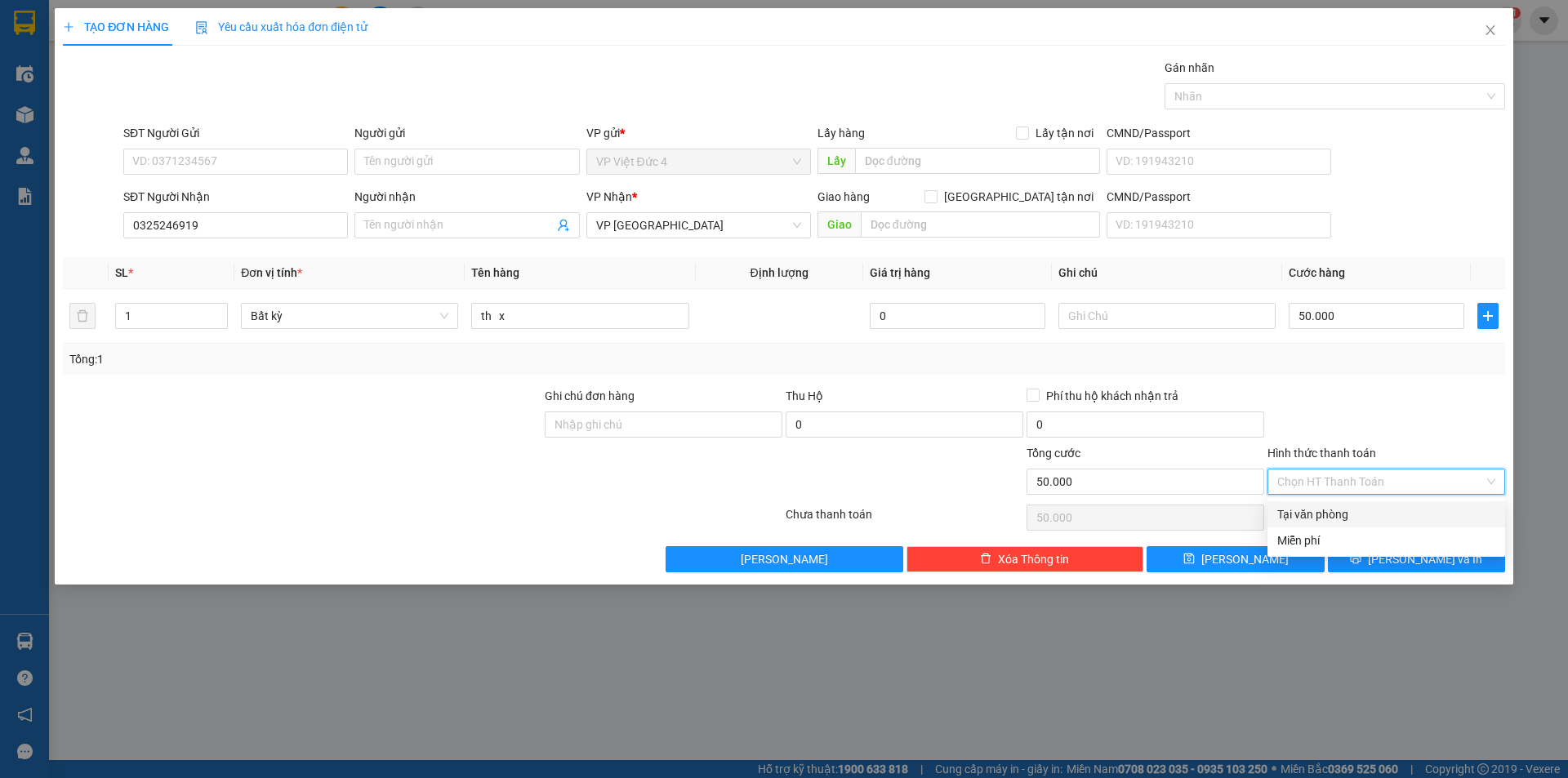
click at [1311, 513] on div "Tại văn phòng" at bounding box center [1386, 514] width 218 height 18
type input "0"
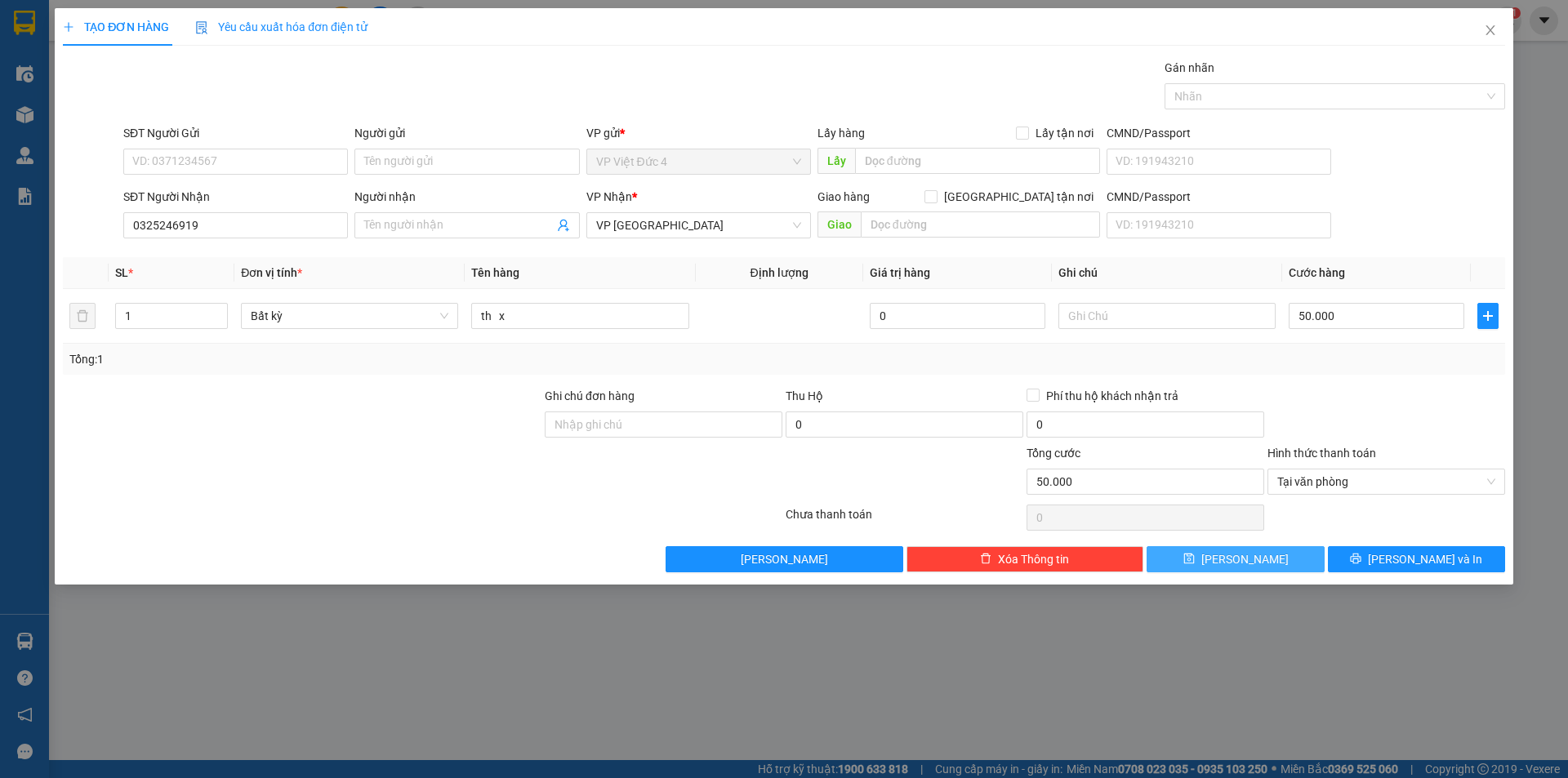
click at [1239, 556] on span "Lưu" at bounding box center [1245, 559] width 87 height 18
type input "0"
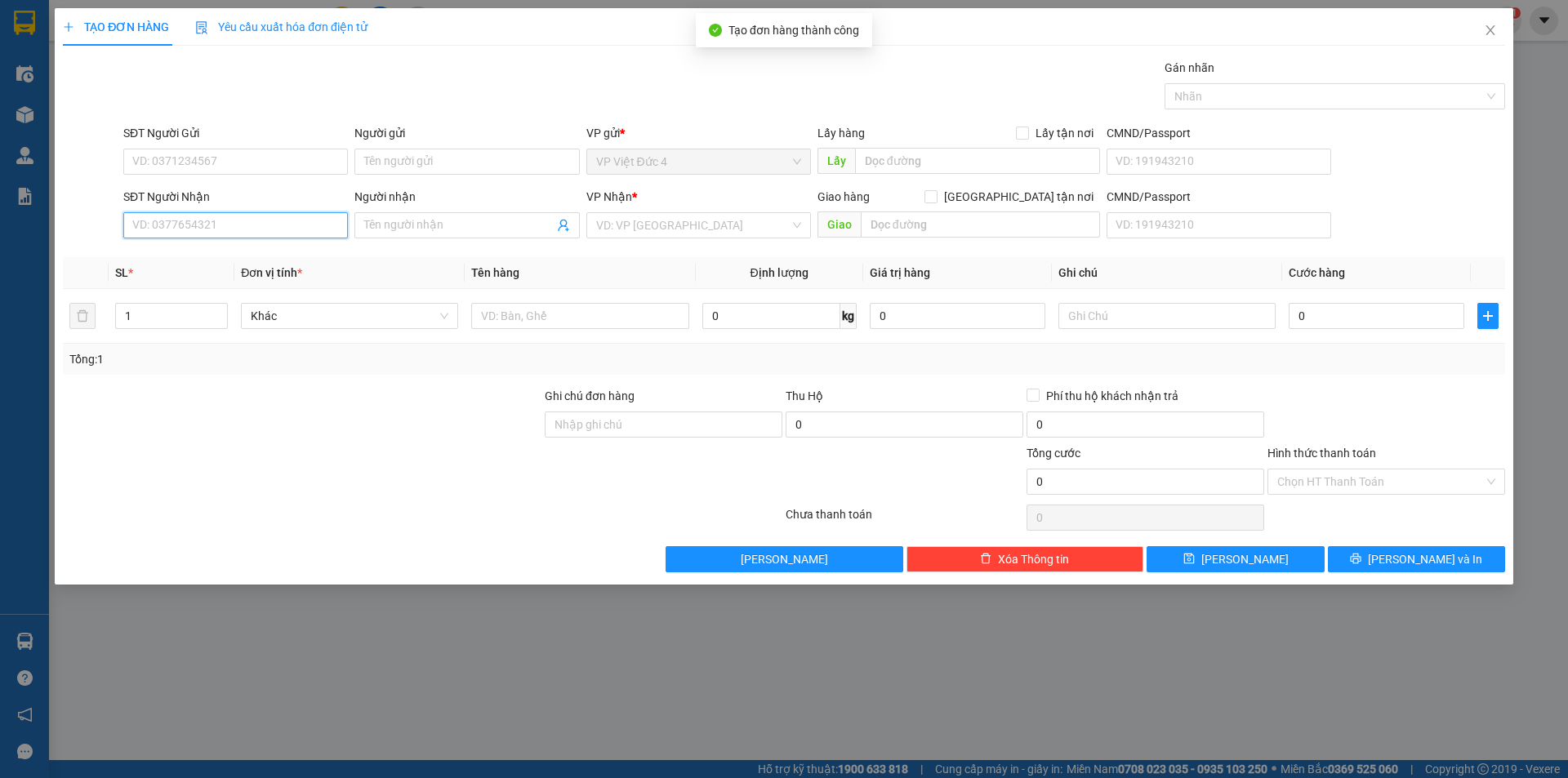
click at [298, 226] on input "SĐT Người Nhận" at bounding box center [236, 225] width 225 height 26
type input "0984710747"
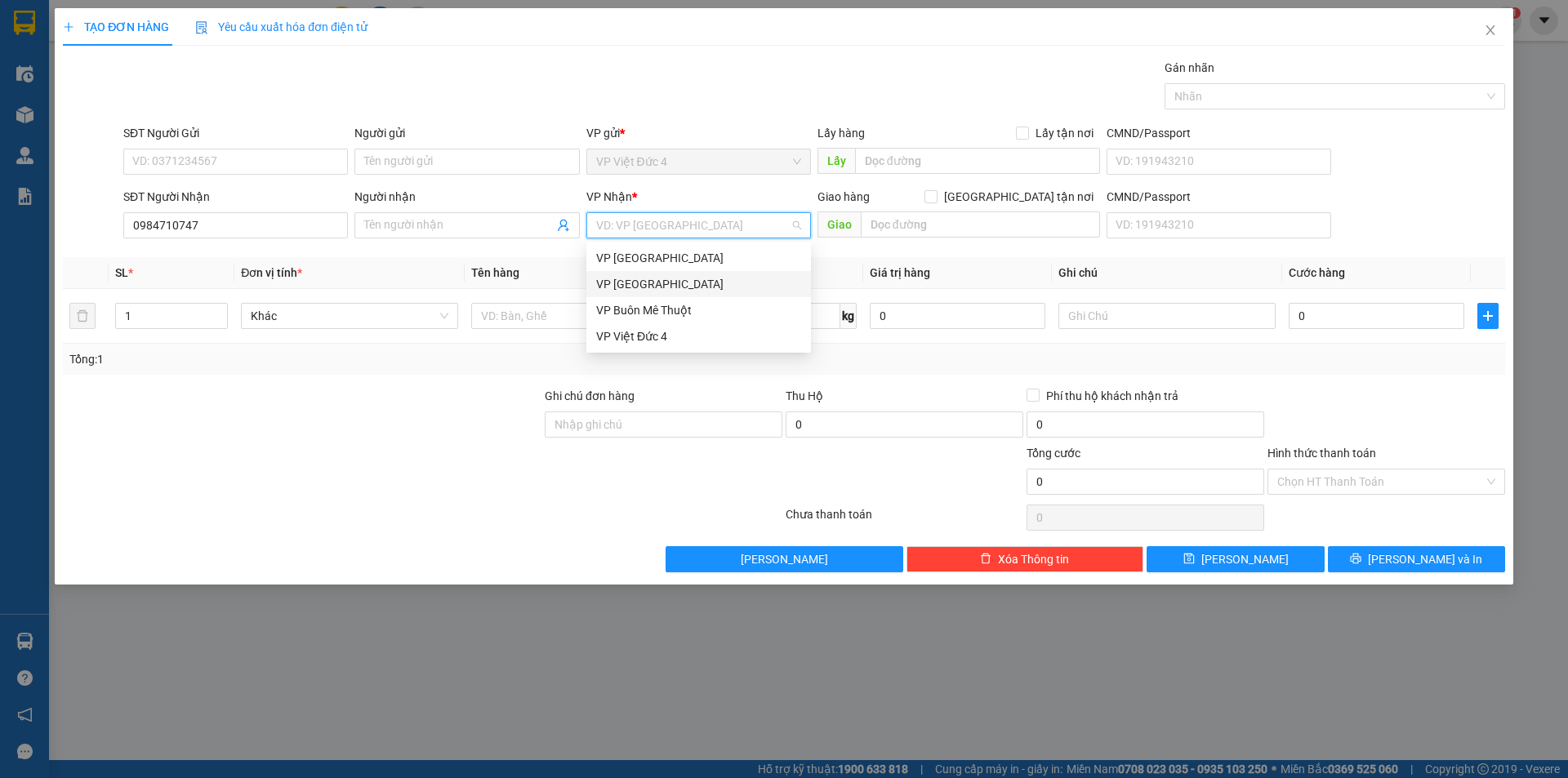
drag, startPoint x: 682, startPoint y: 219, endPoint x: 640, endPoint y: 273, distance: 68.4
click at [679, 224] on input "search" at bounding box center [693, 225] width 194 height 25
click at [633, 283] on div "VP [GEOGRAPHIC_DATA]" at bounding box center [699, 283] width 205 height 18
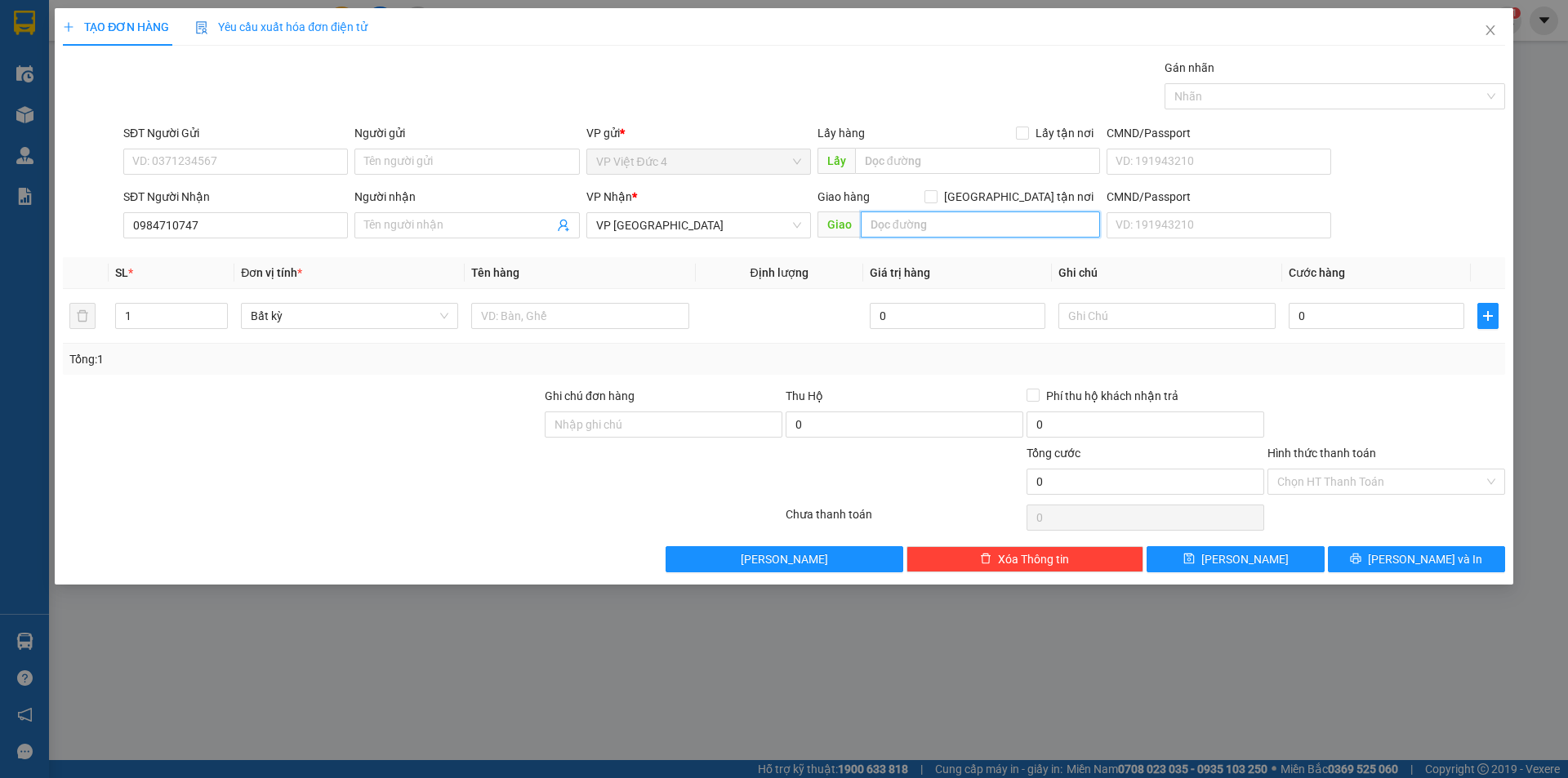
click at [1078, 225] on input "text" at bounding box center [980, 224] width 239 height 26
type input "bau bang b d"
click at [164, 314] on input "1" at bounding box center [171, 315] width 111 height 25
type input "2"
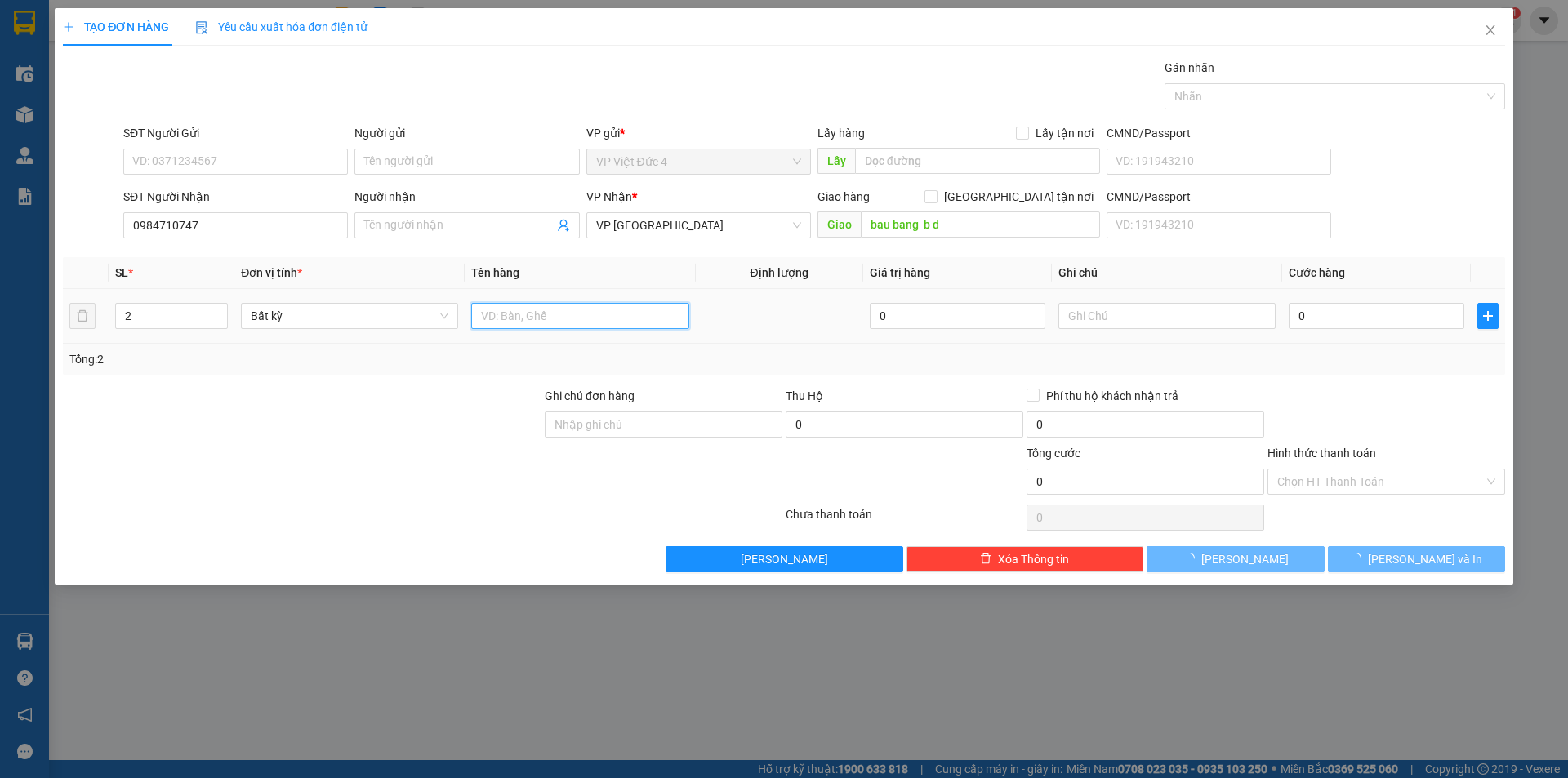
click at [676, 315] on input "text" at bounding box center [579, 315] width 217 height 26
type input "1 bao 1 th x"
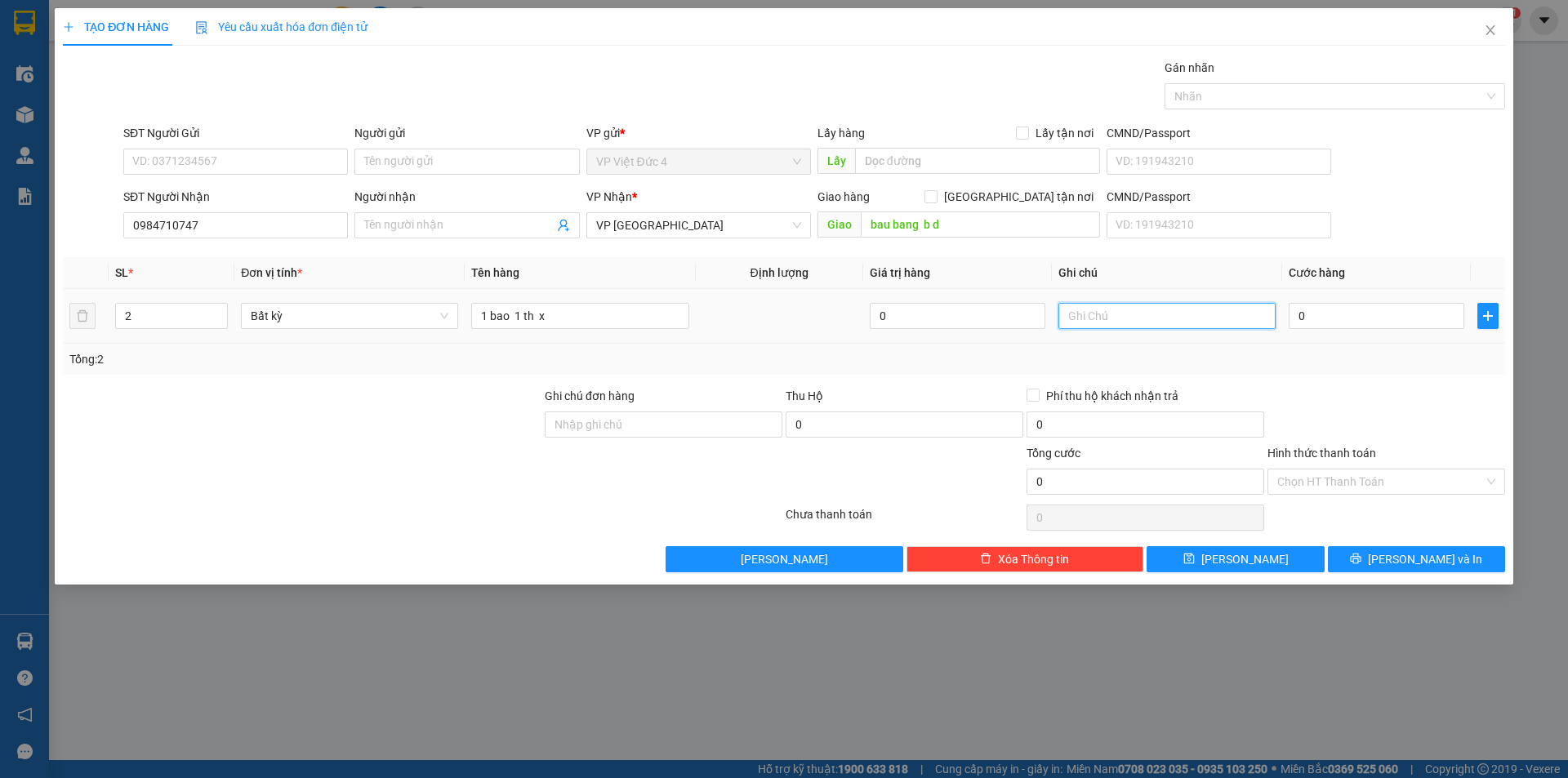
click at [1085, 319] on input "text" at bounding box center [1167, 315] width 217 height 26
click at [1434, 311] on input "0" at bounding box center [1377, 315] width 176 height 26
type input "1"
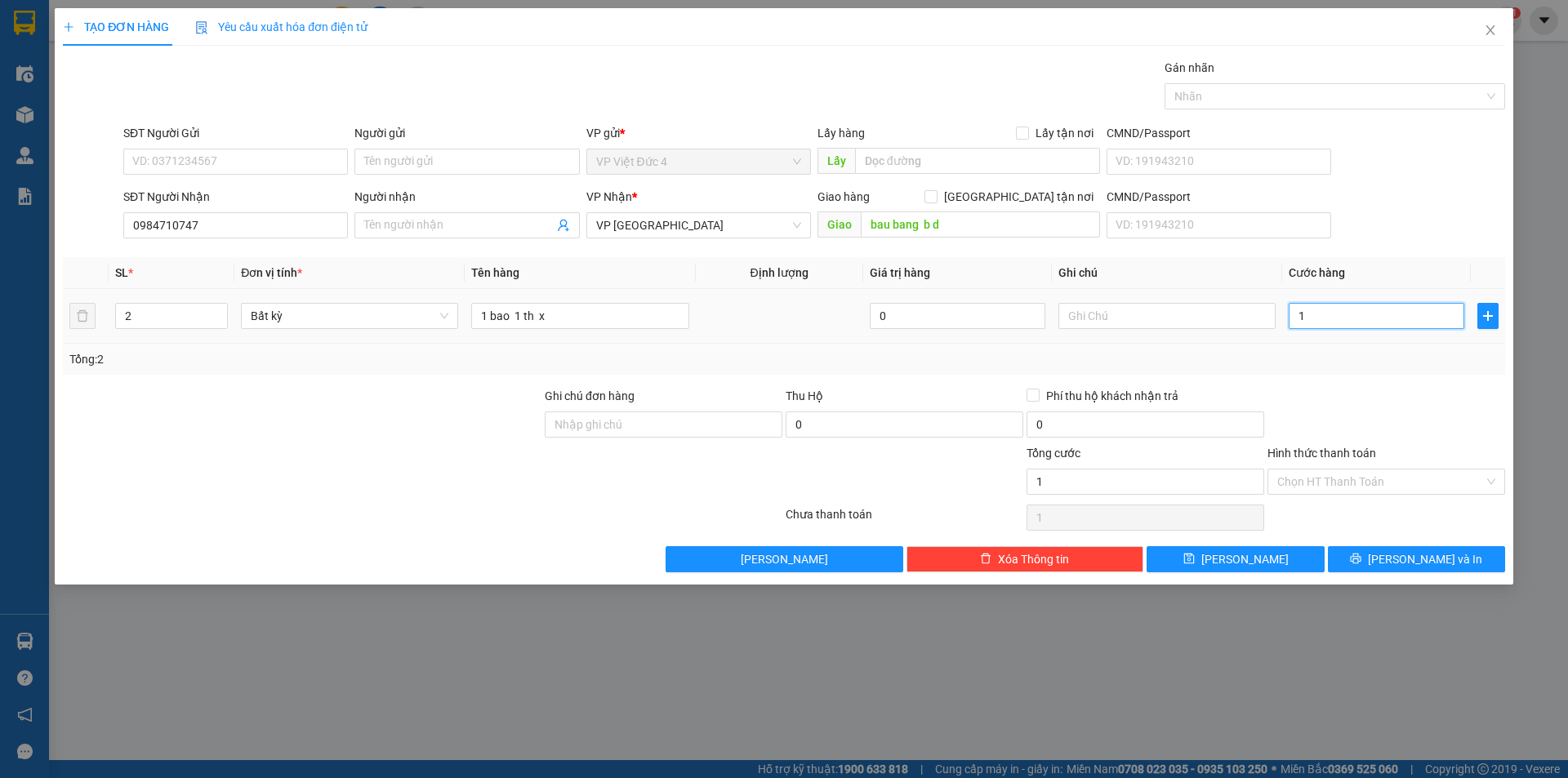
type input "14"
type input "140"
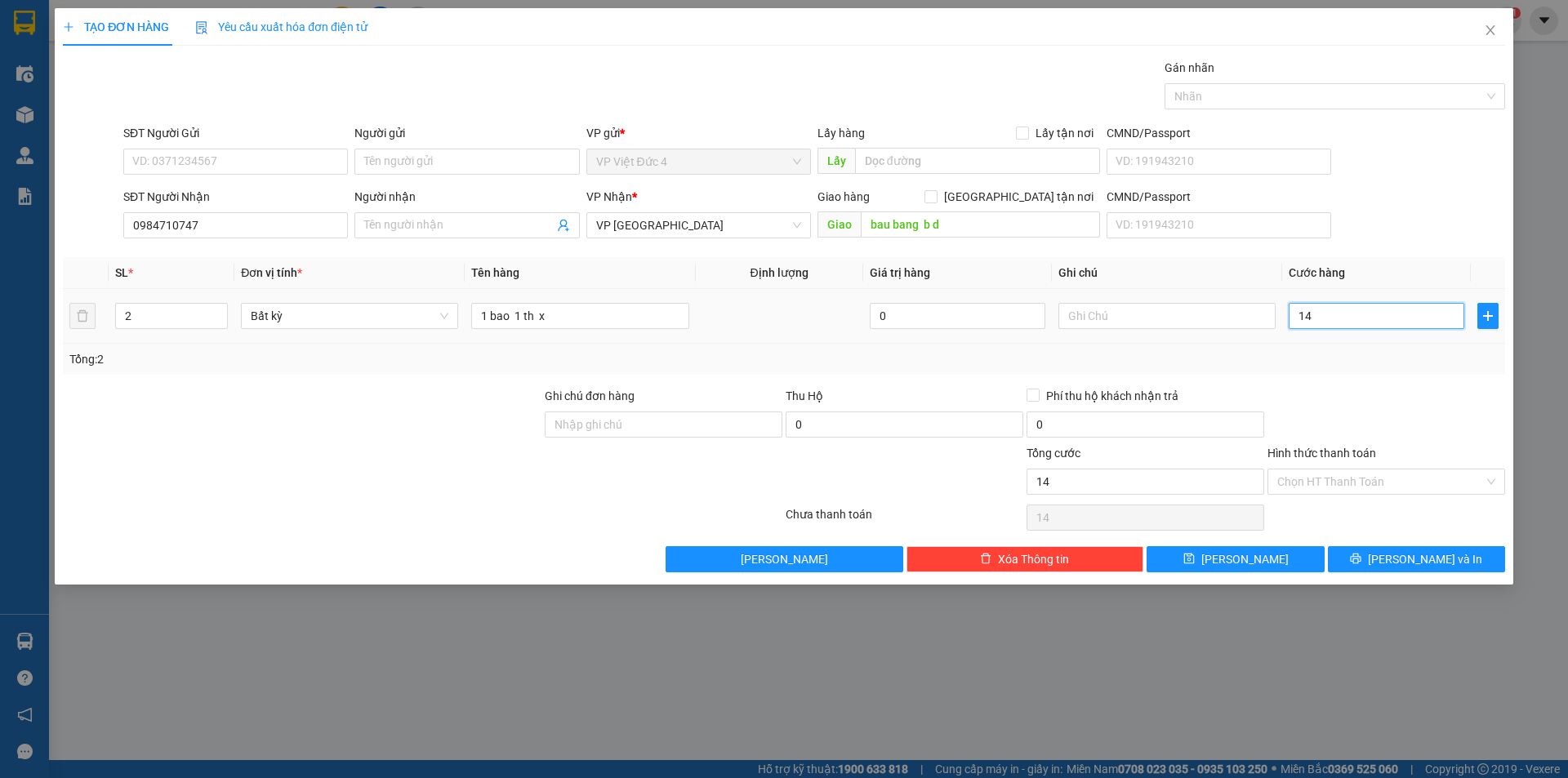
type input "140"
type input "1.400"
type input "14.000"
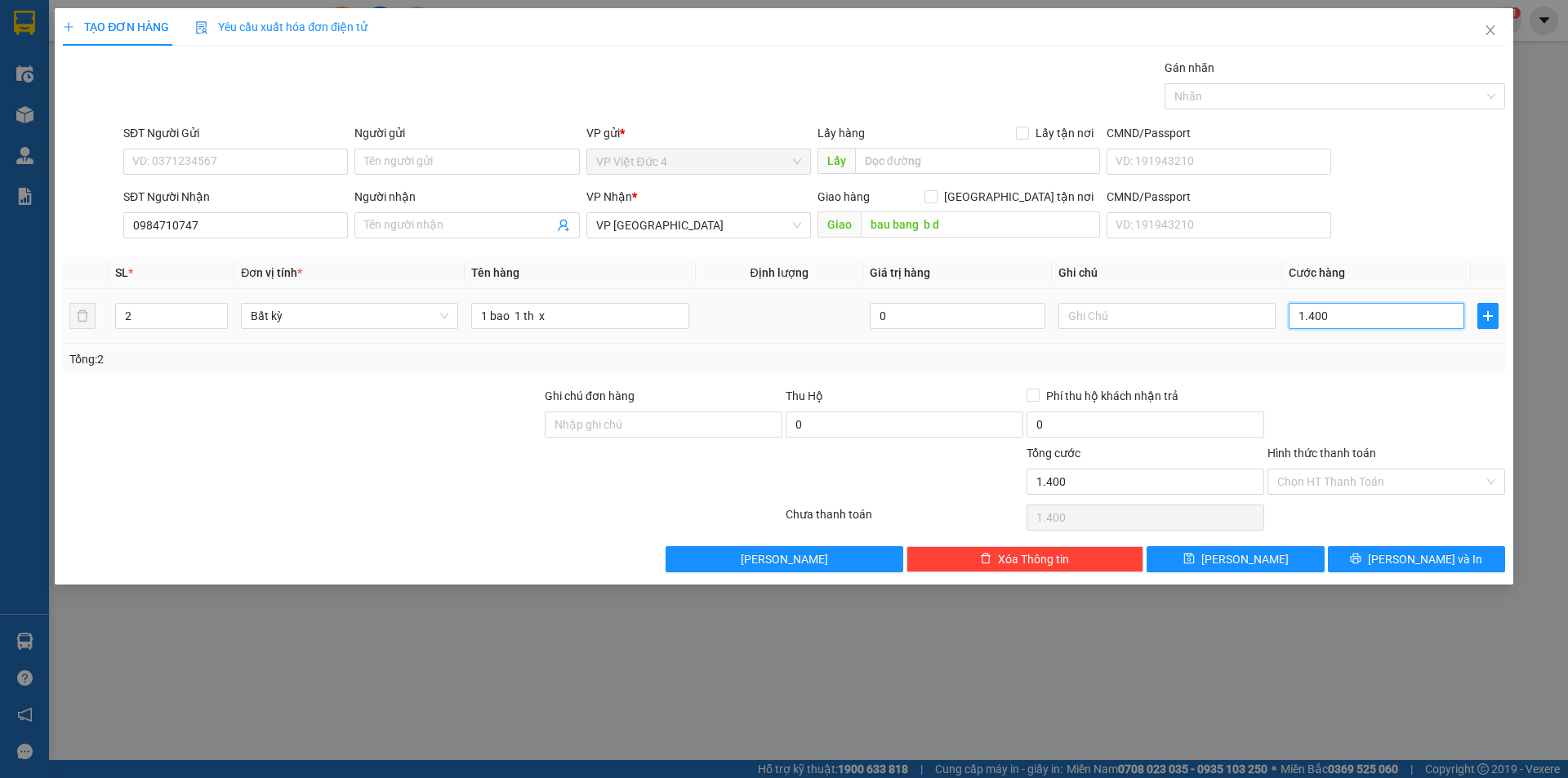
type input "14.000"
type input "140.000"
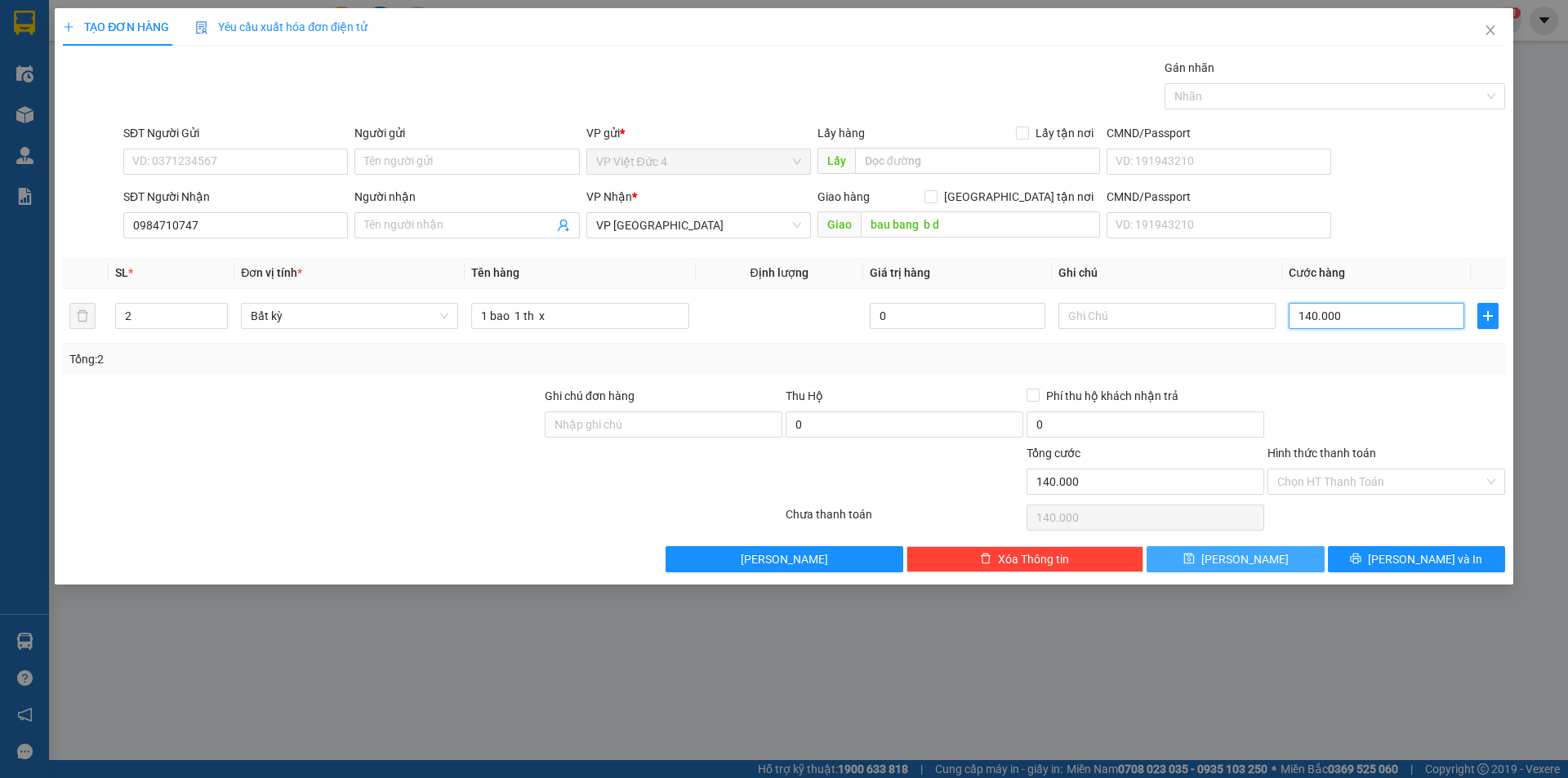
type input "140.000"
click at [1238, 554] on span "Lưu" at bounding box center [1245, 559] width 87 height 18
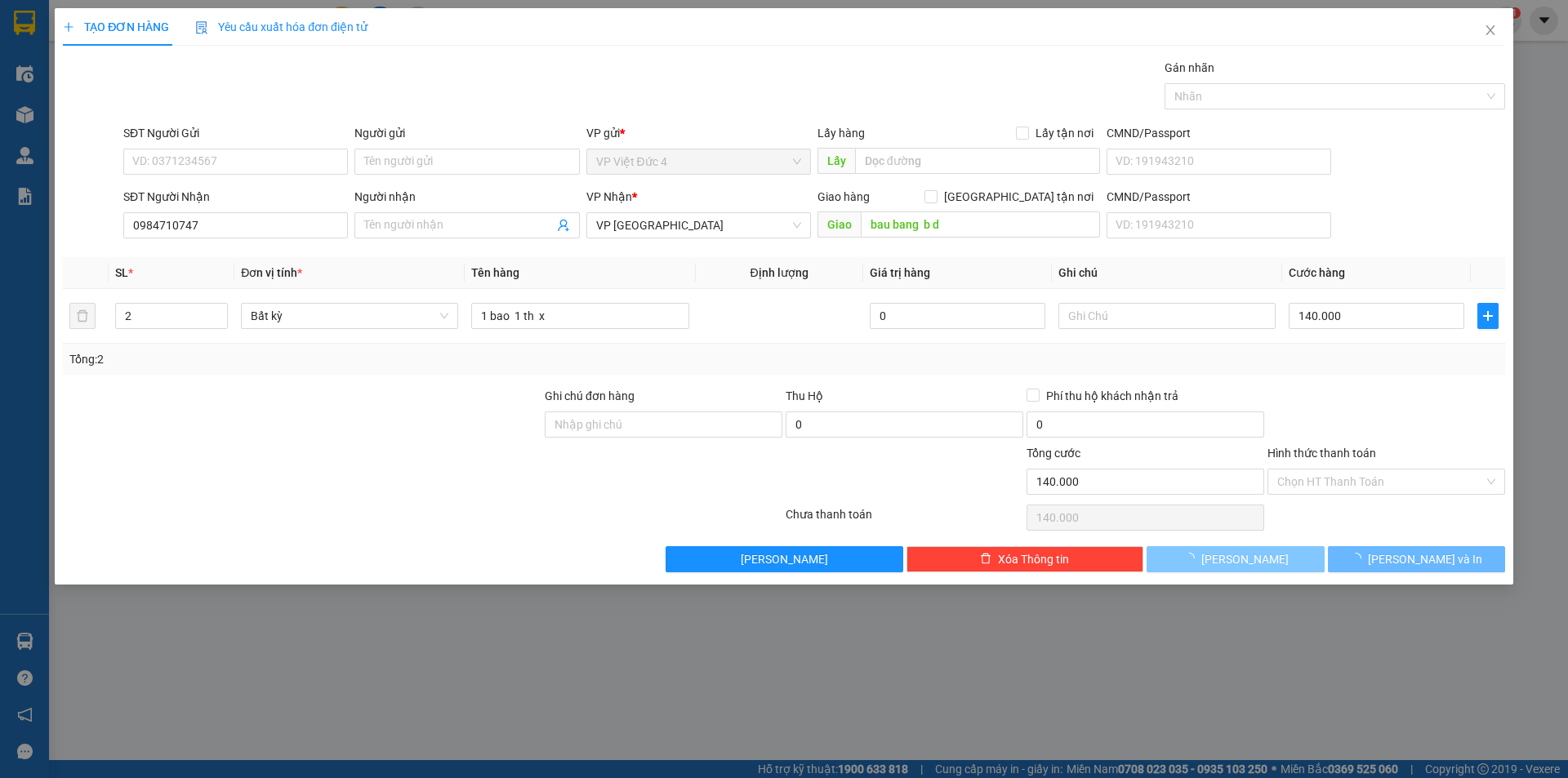
type input "1"
type input "0"
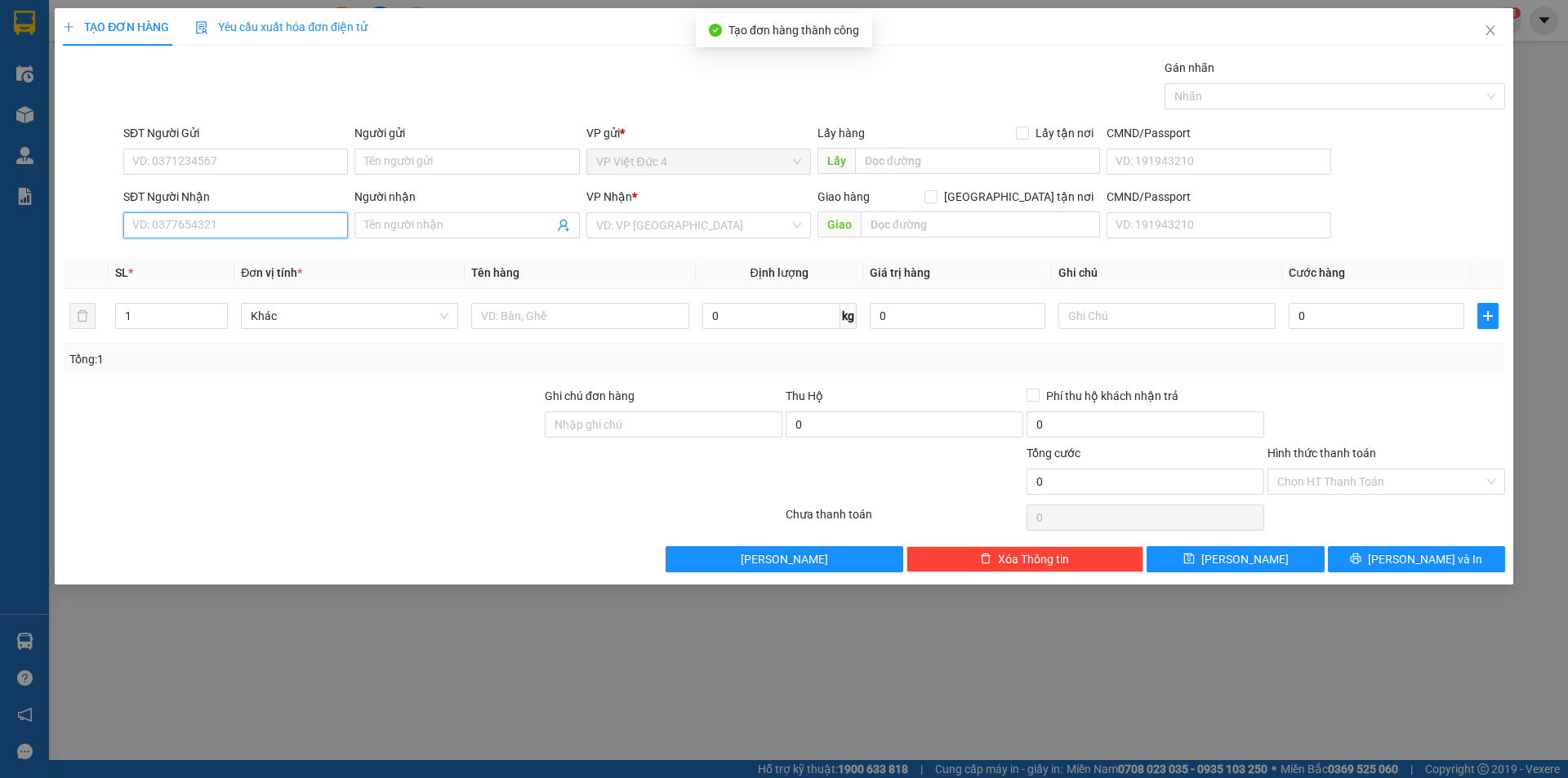
click at [315, 223] on input "SĐT Người Nhận" at bounding box center [236, 225] width 225 height 26
type input "0906474965"
click at [651, 224] on input "search" at bounding box center [693, 225] width 194 height 25
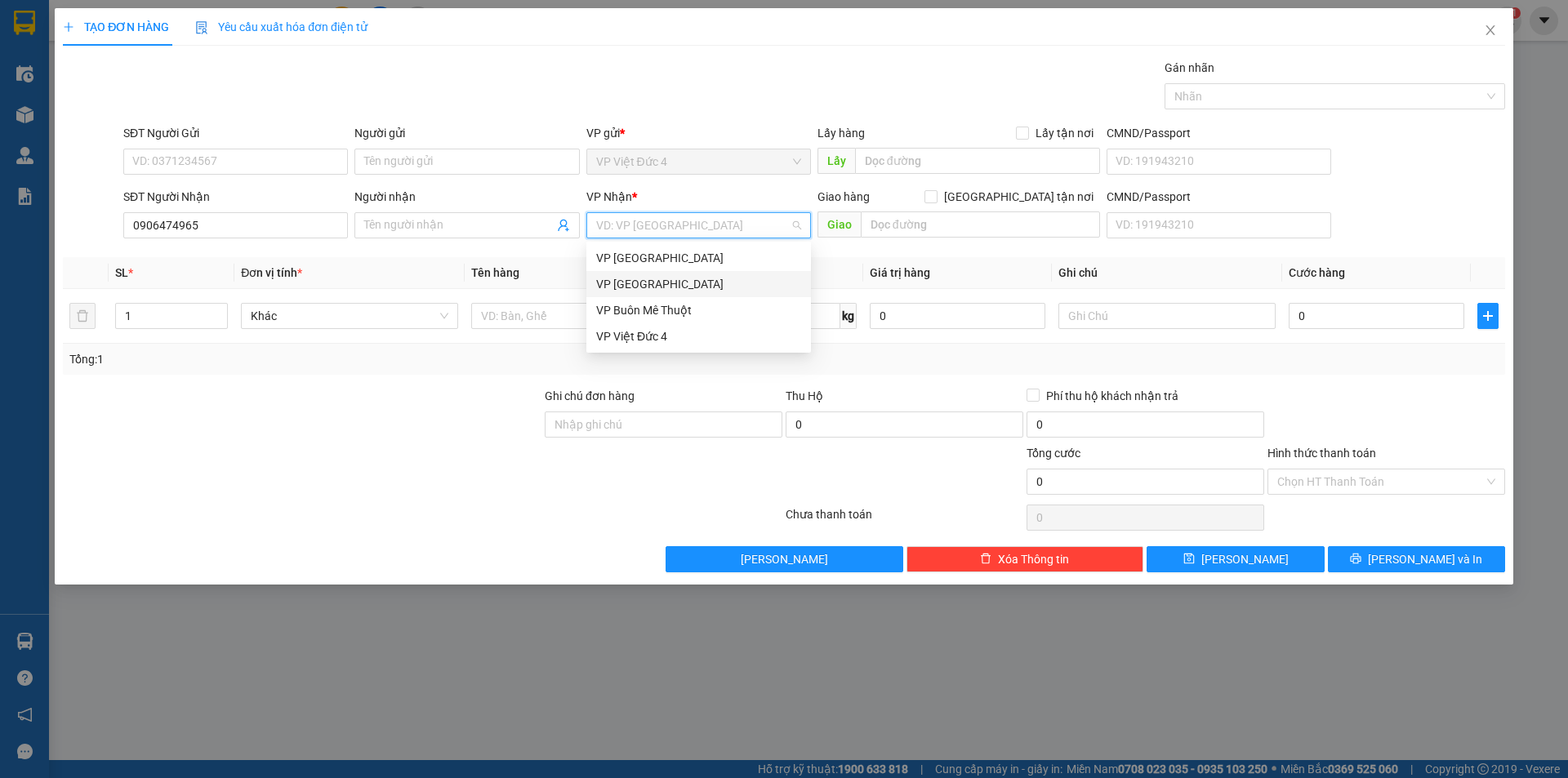
click at [632, 278] on div "VP [GEOGRAPHIC_DATA]" at bounding box center [699, 283] width 205 height 18
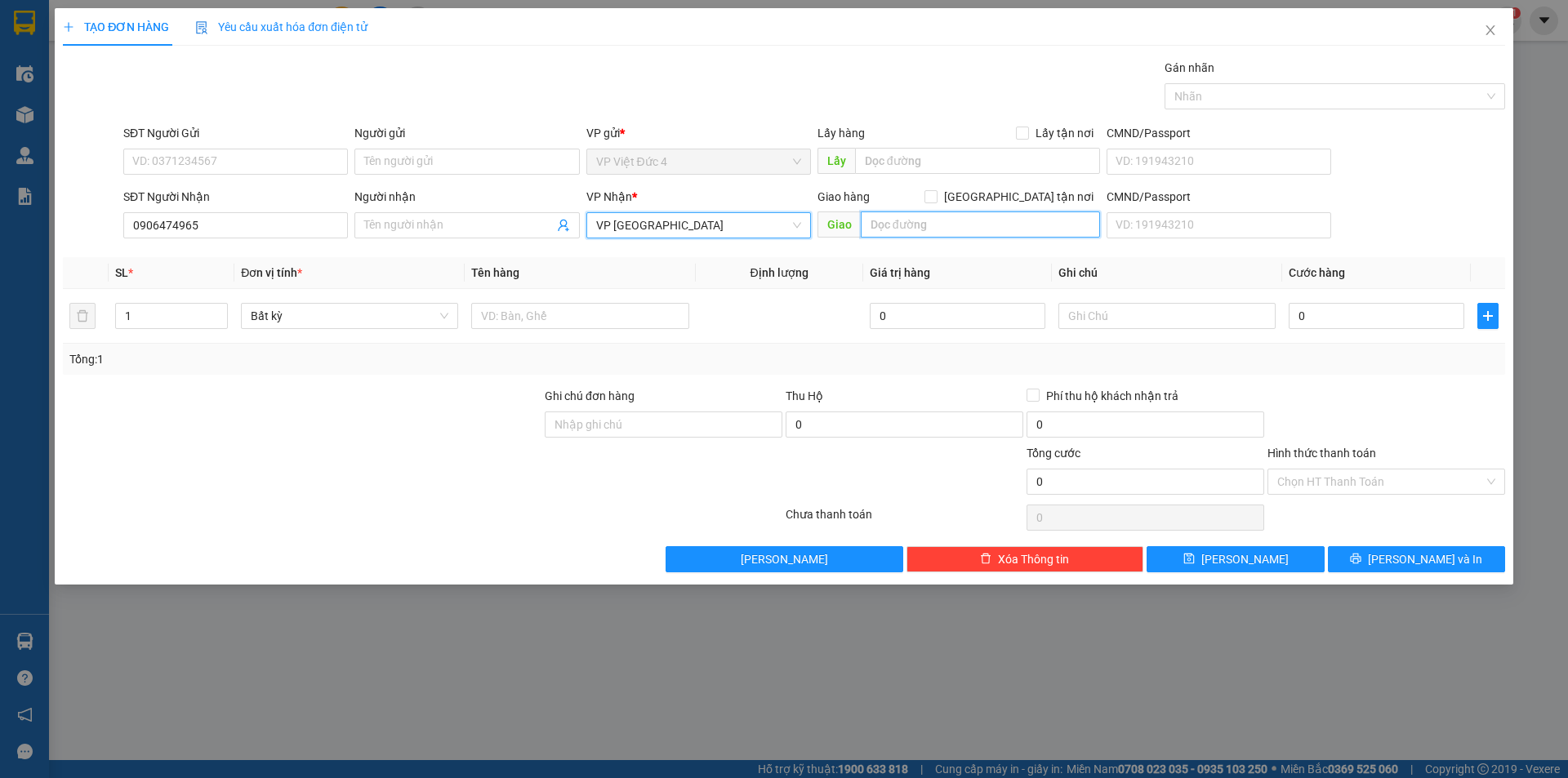
click at [1069, 227] on input "text" at bounding box center [980, 224] width 239 height 26
type input "n 4 dia chat"
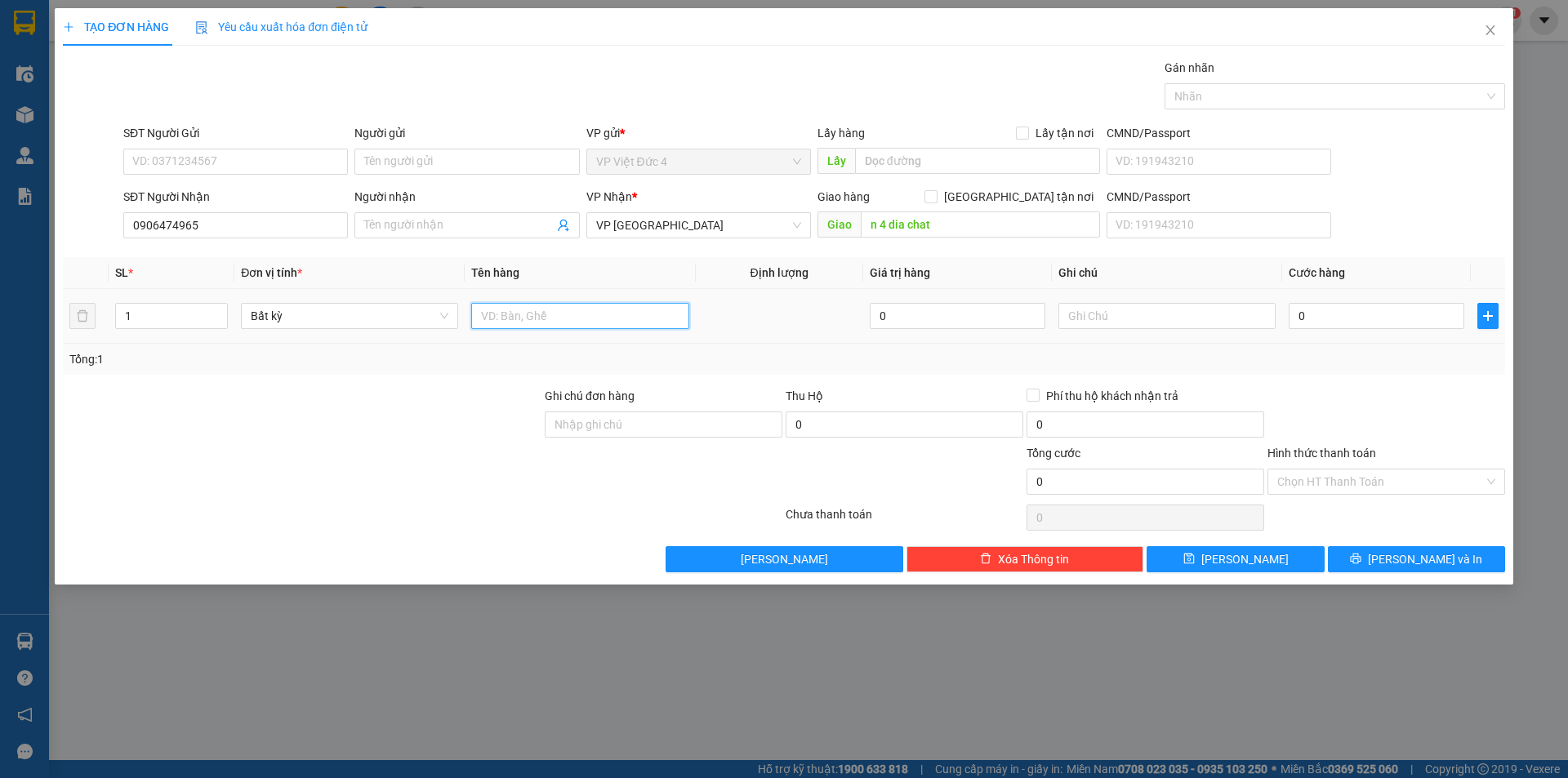
click at [650, 319] on input "text" at bounding box center [579, 315] width 217 height 26
type input "bao"
click at [1433, 314] on input "0" at bounding box center [1377, 315] width 176 height 26
type input "1"
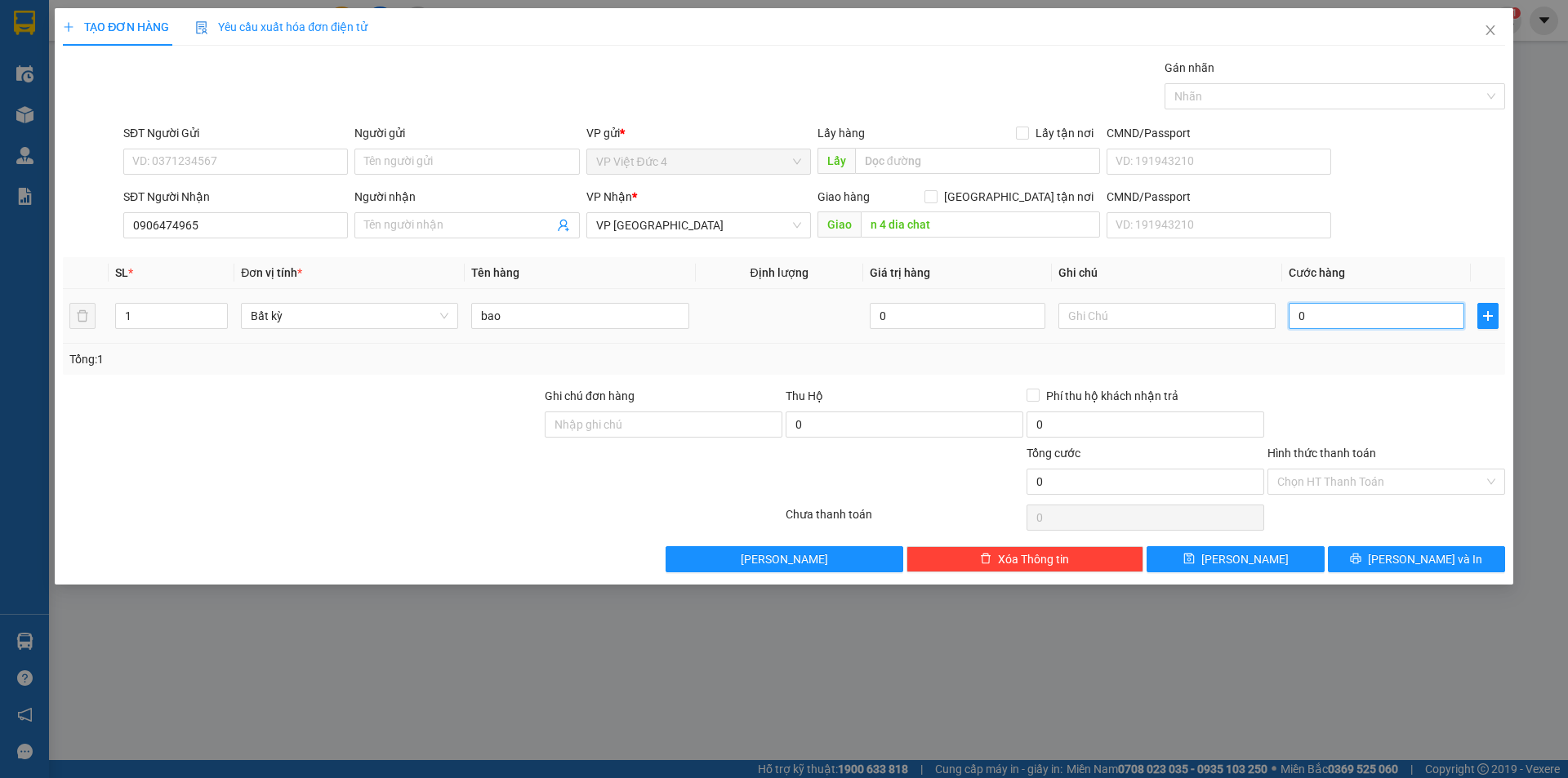
type input "1"
type input "10"
type input "100"
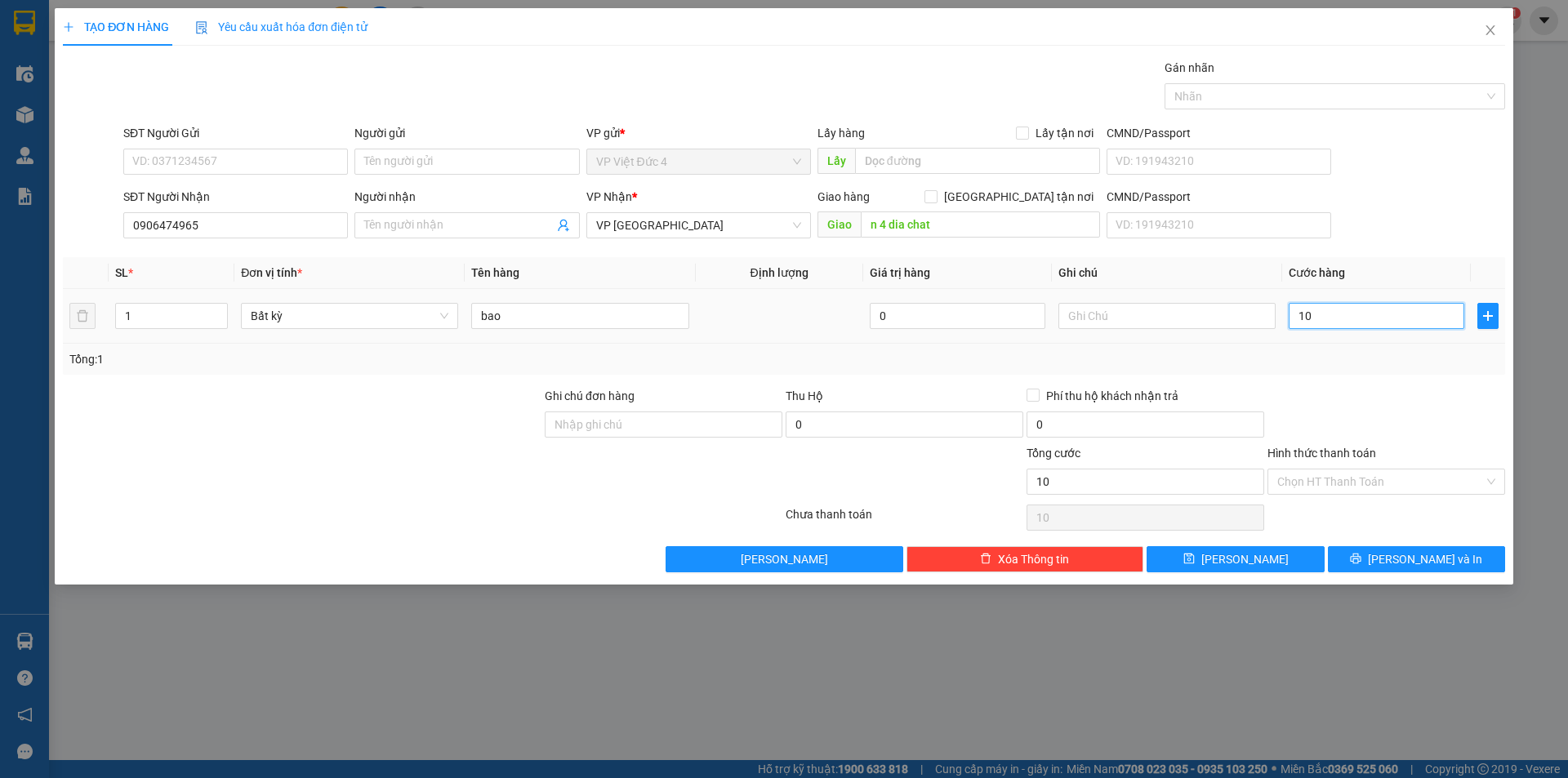
type input "100"
type input "1.000"
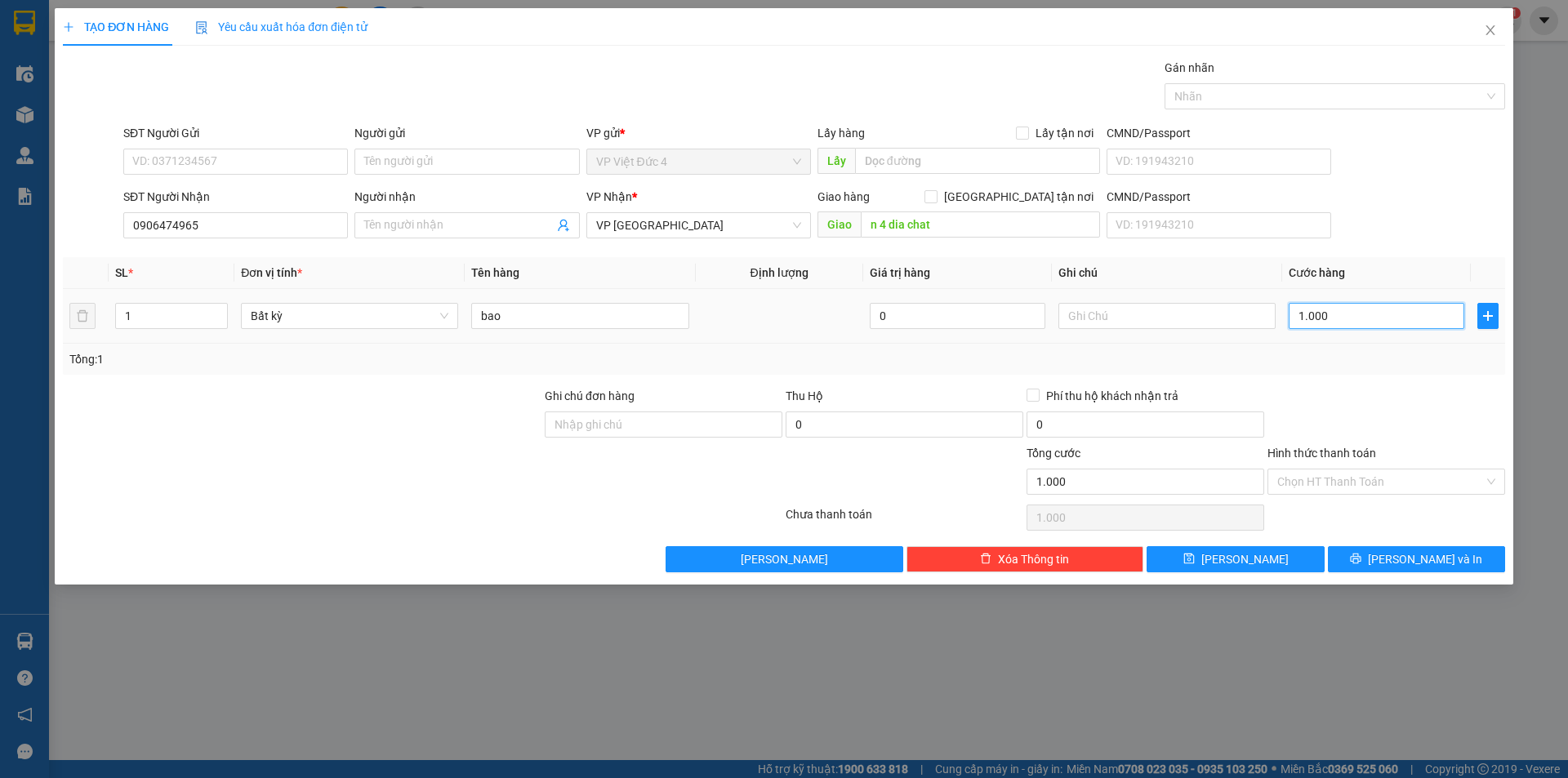
type input "10.000"
type input "100.000"
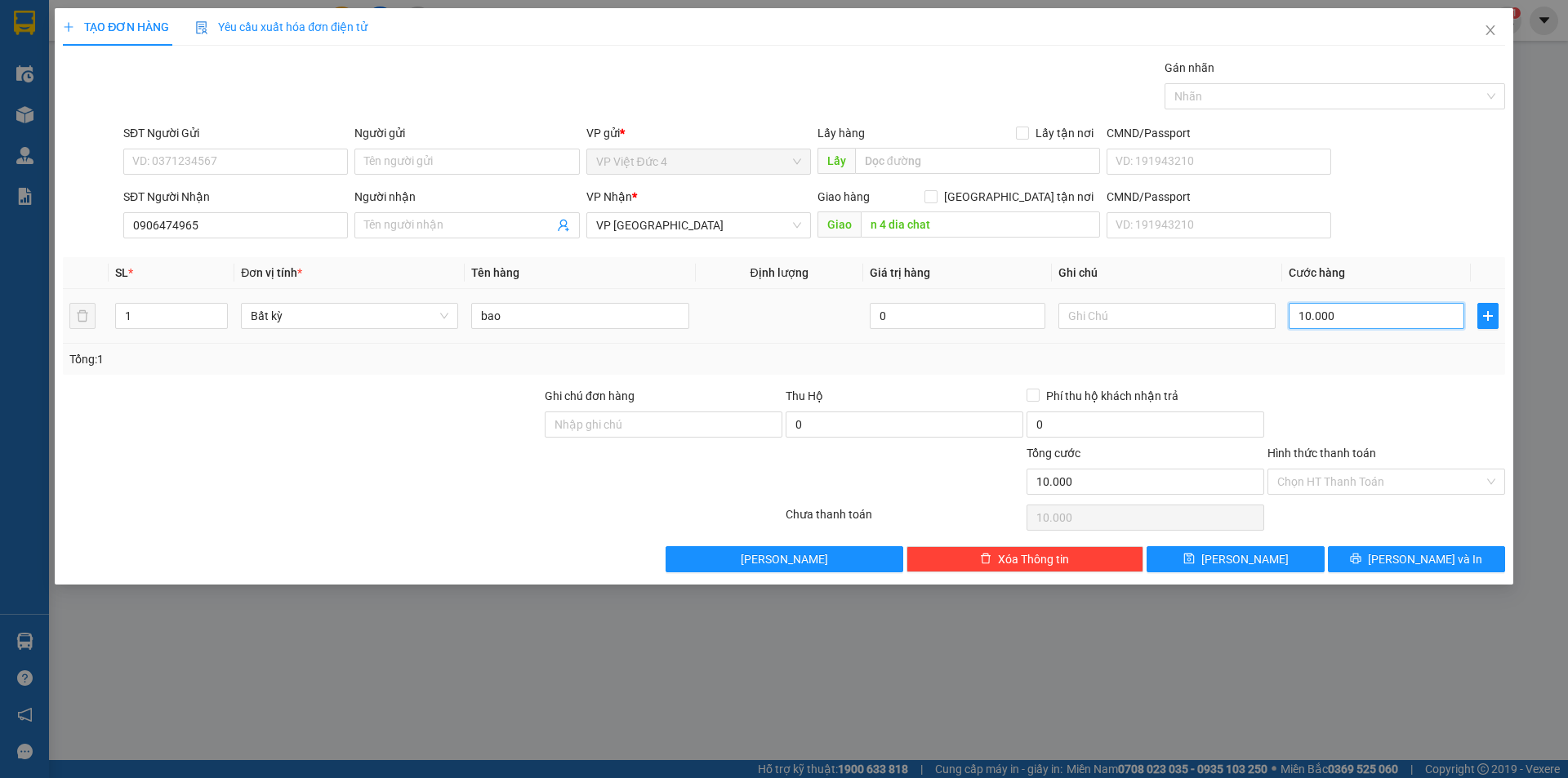
type input "100.000"
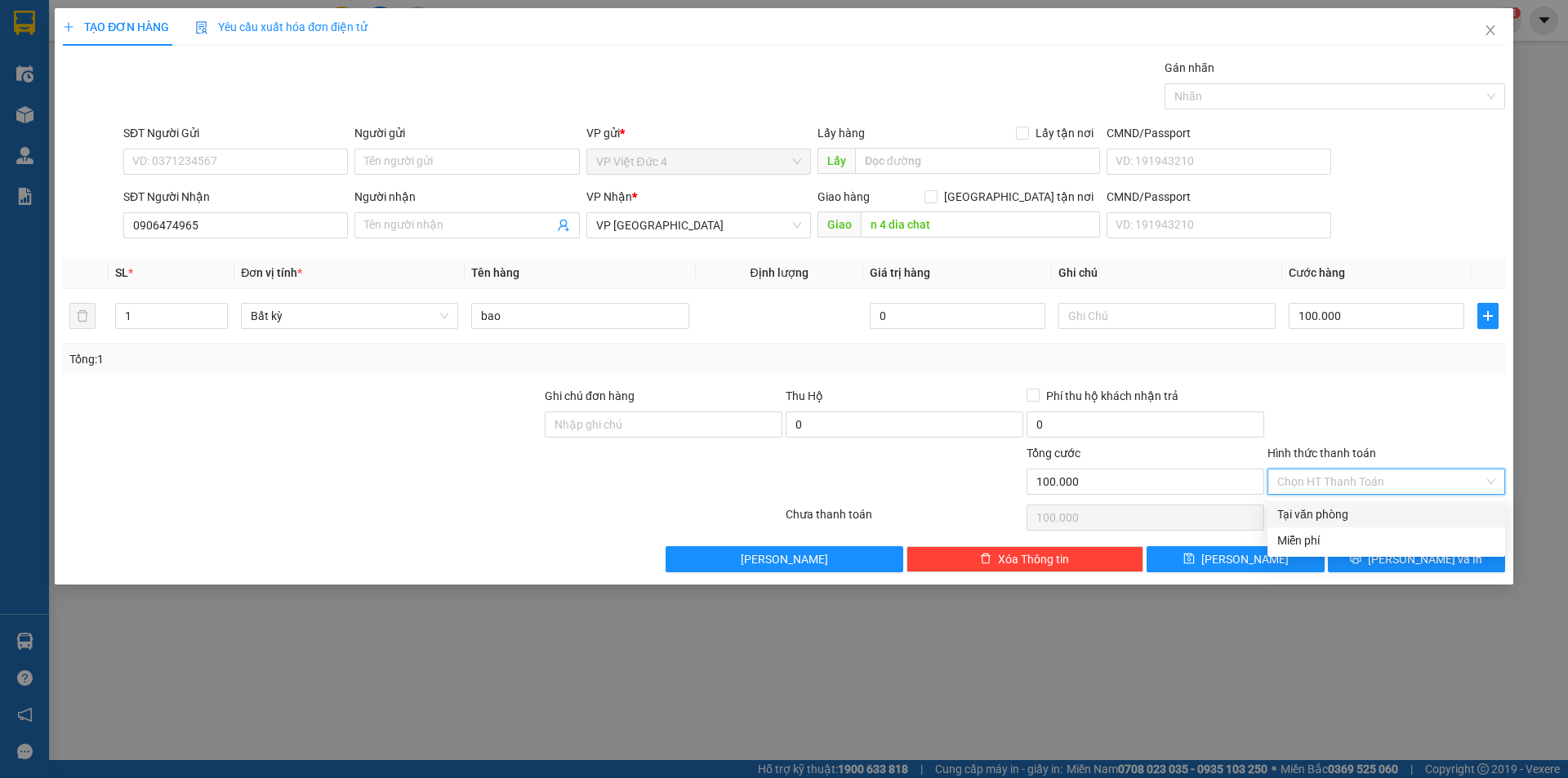
click at [1330, 479] on input "Hình thức thanh toán" at bounding box center [1380, 481] width 206 height 25
click at [1313, 513] on div "Tại văn phòng" at bounding box center [1386, 514] width 218 height 18
type input "0"
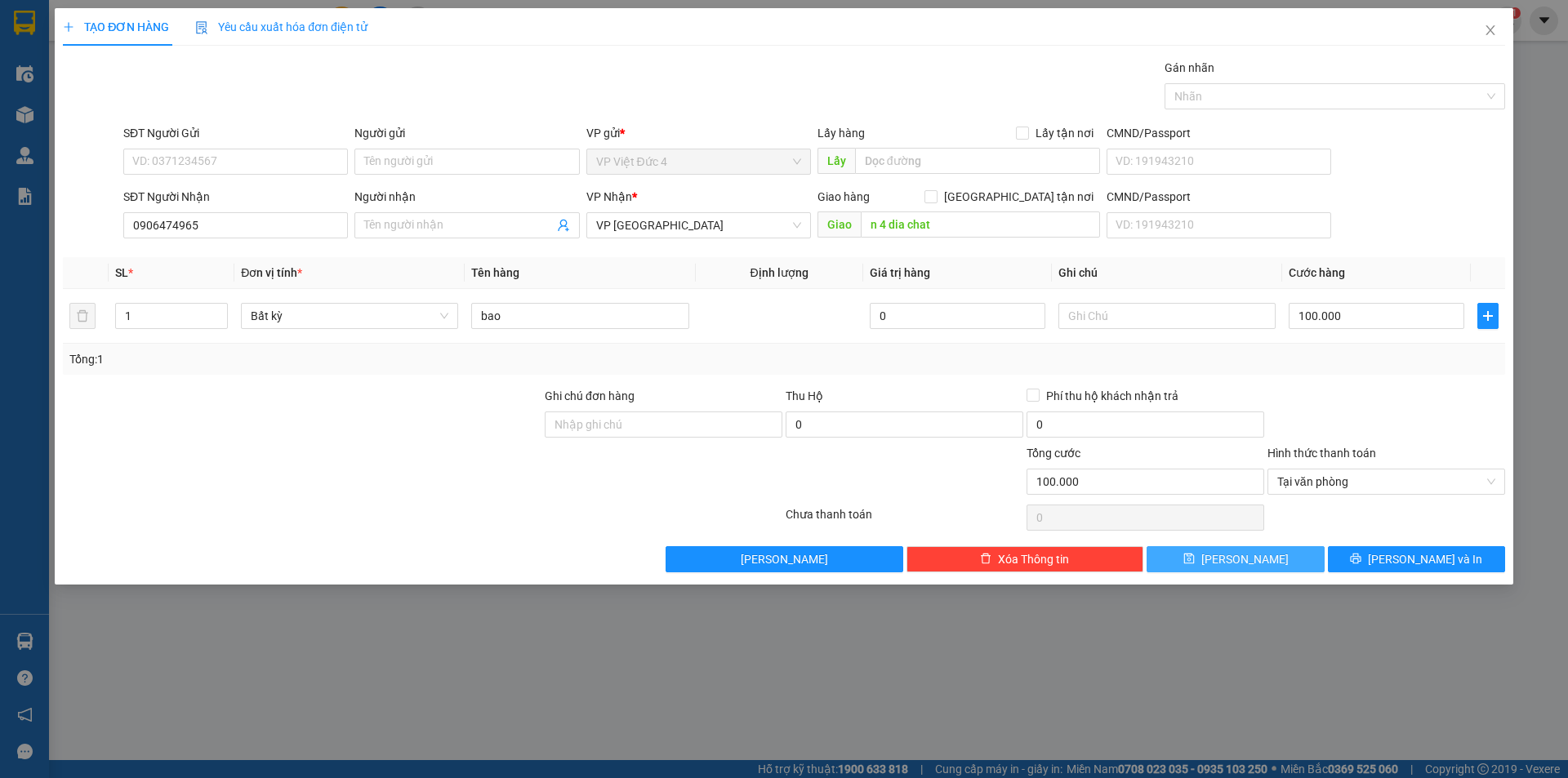
click at [1239, 554] on span "Lưu" at bounding box center [1245, 559] width 87 height 18
type input "0"
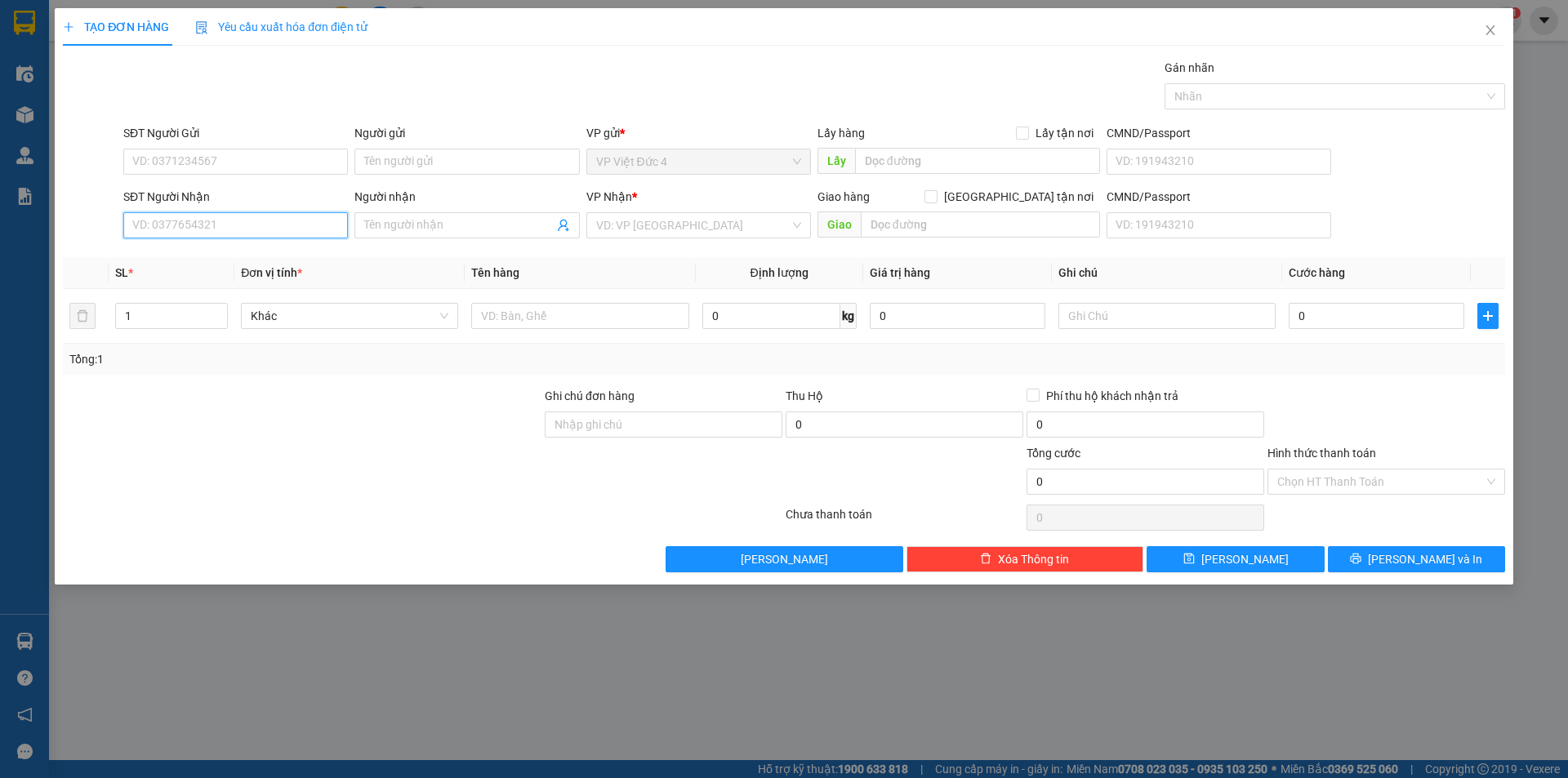
click at [316, 227] on input "SĐT Người Nhận" at bounding box center [236, 225] width 225 height 26
type input "0523212223"
click at [653, 216] on input "search" at bounding box center [693, 225] width 194 height 25
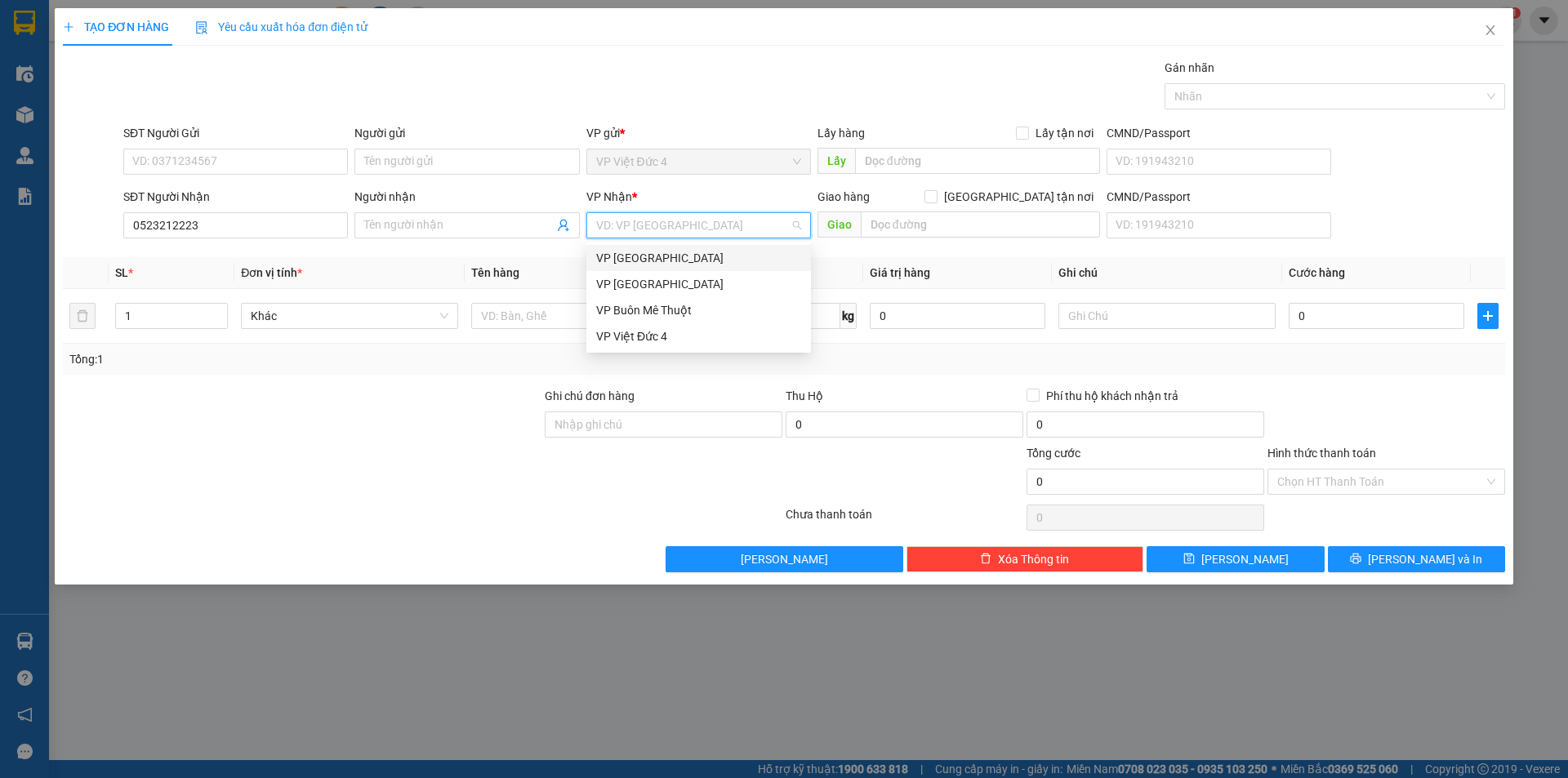
click at [611, 254] on div "VP [GEOGRAPHIC_DATA]" at bounding box center [699, 258] width 205 height 18
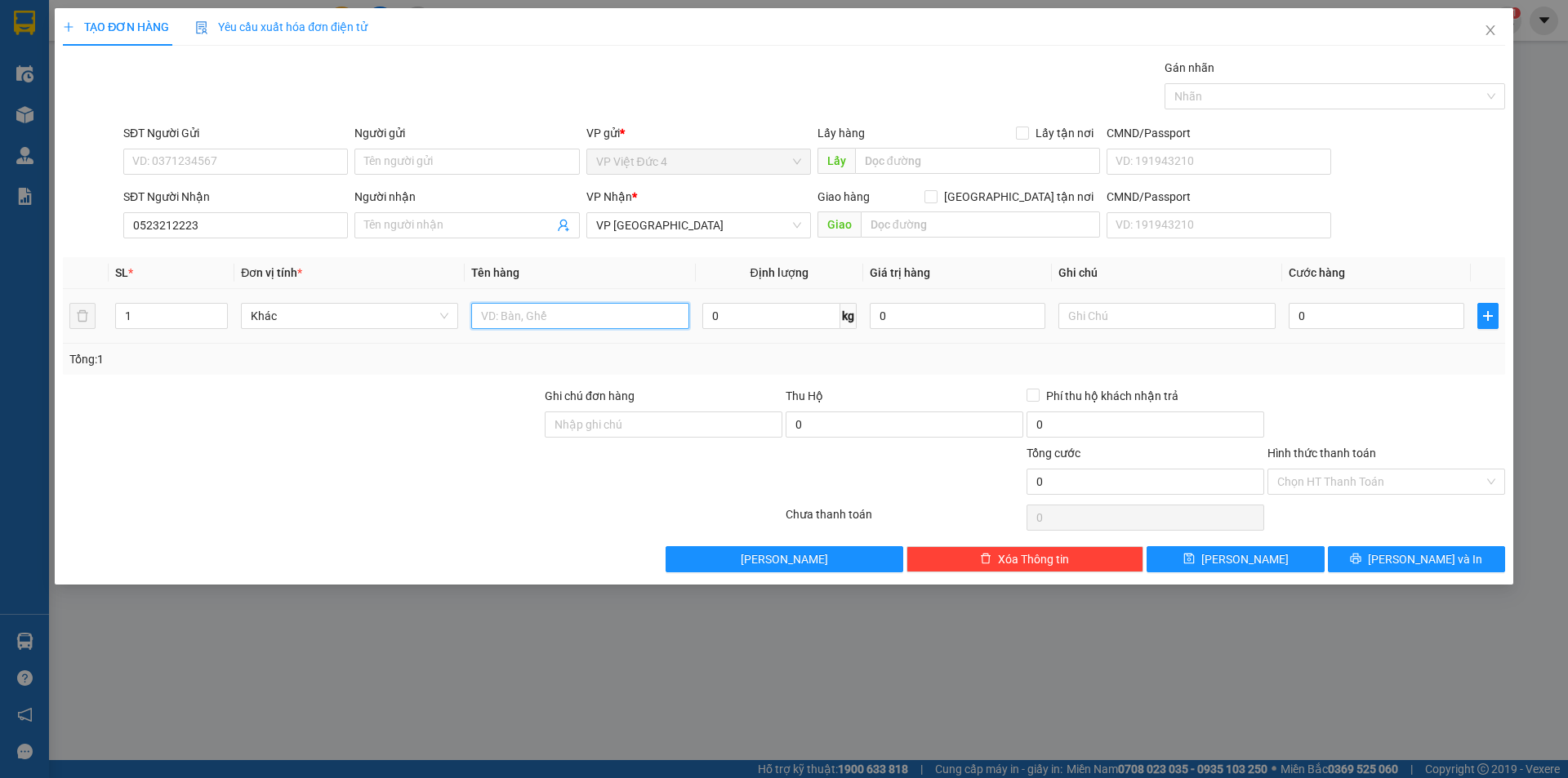
click at [622, 313] on input "text" at bounding box center [579, 315] width 217 height 26
type input "th g"
click at [1438, 318] on input "0" at bounding box center [1377, 315] width 176 height 26
type input "7"
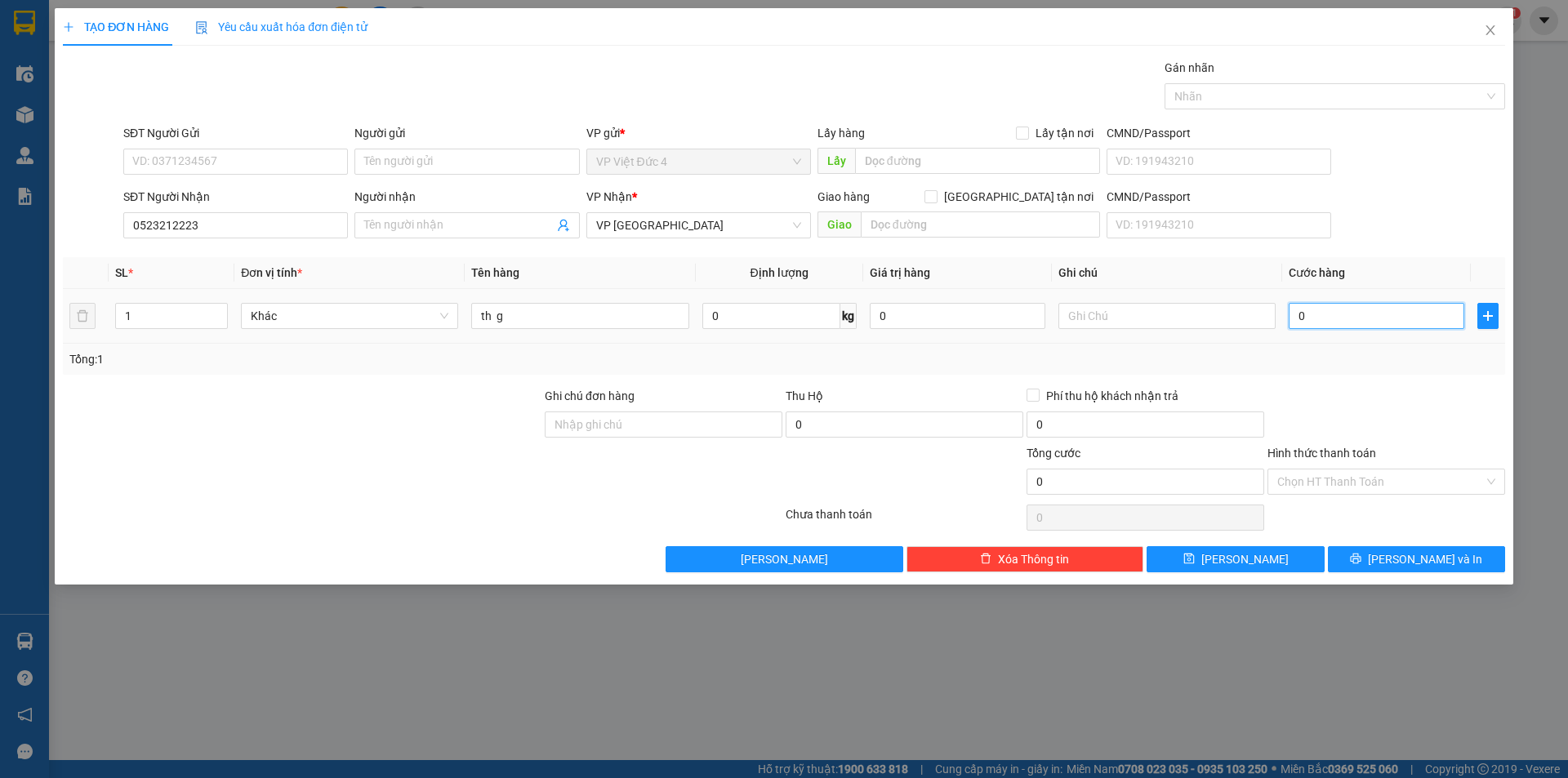
type input "7"
type input "70"
type input "700"
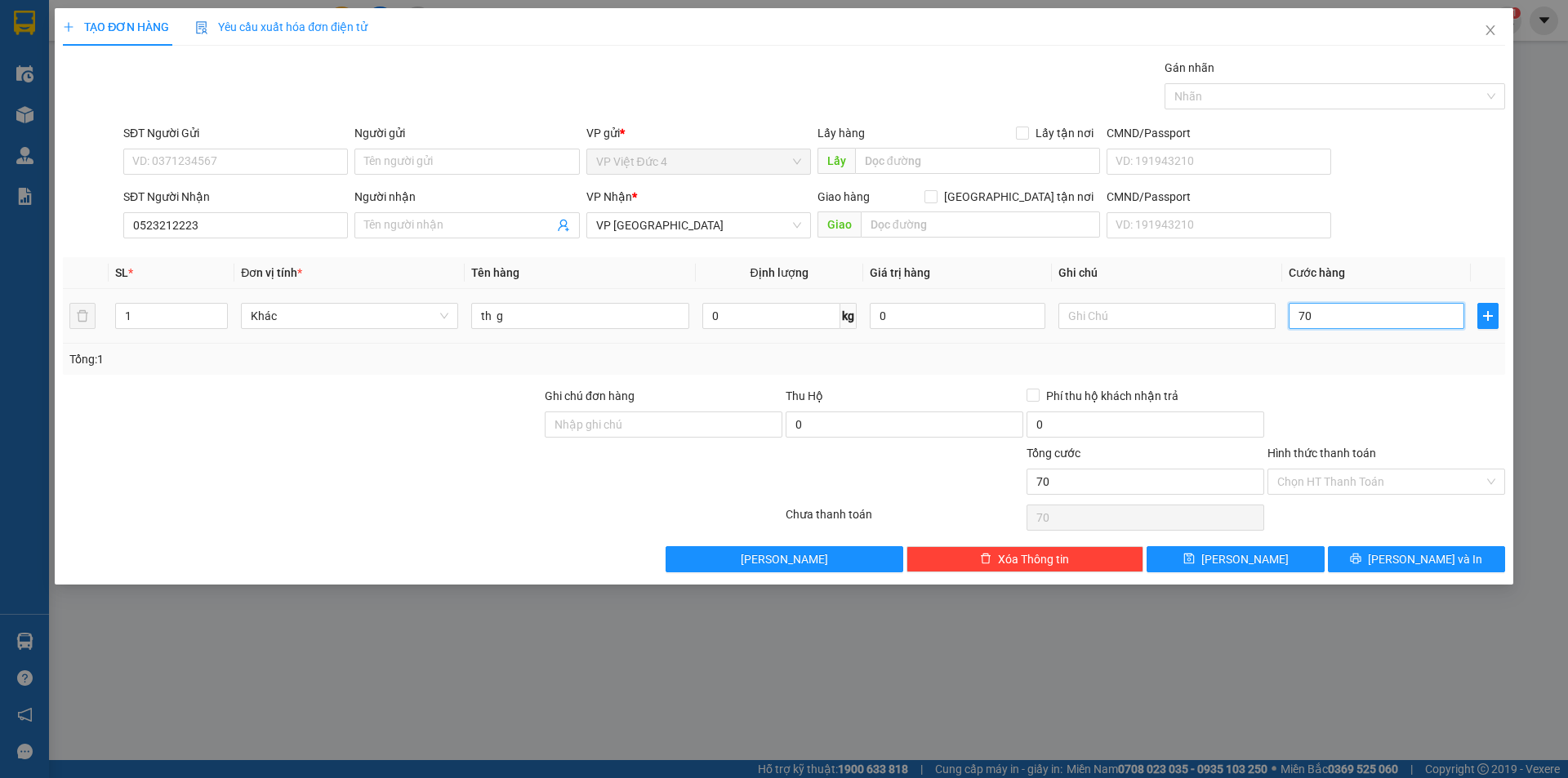
type input "700"
type input "7.000"
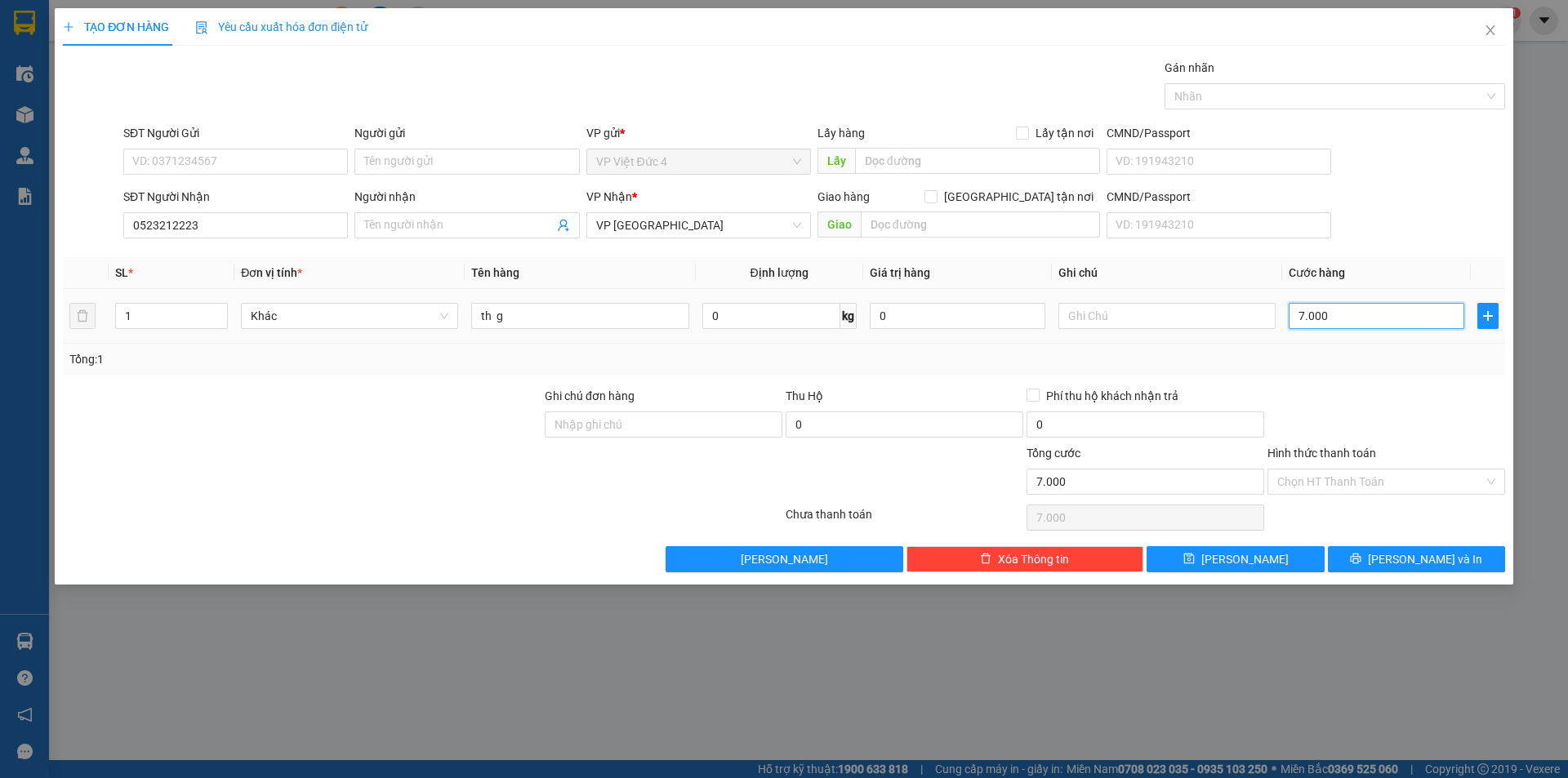
type input "70.000"
type input "700.000"
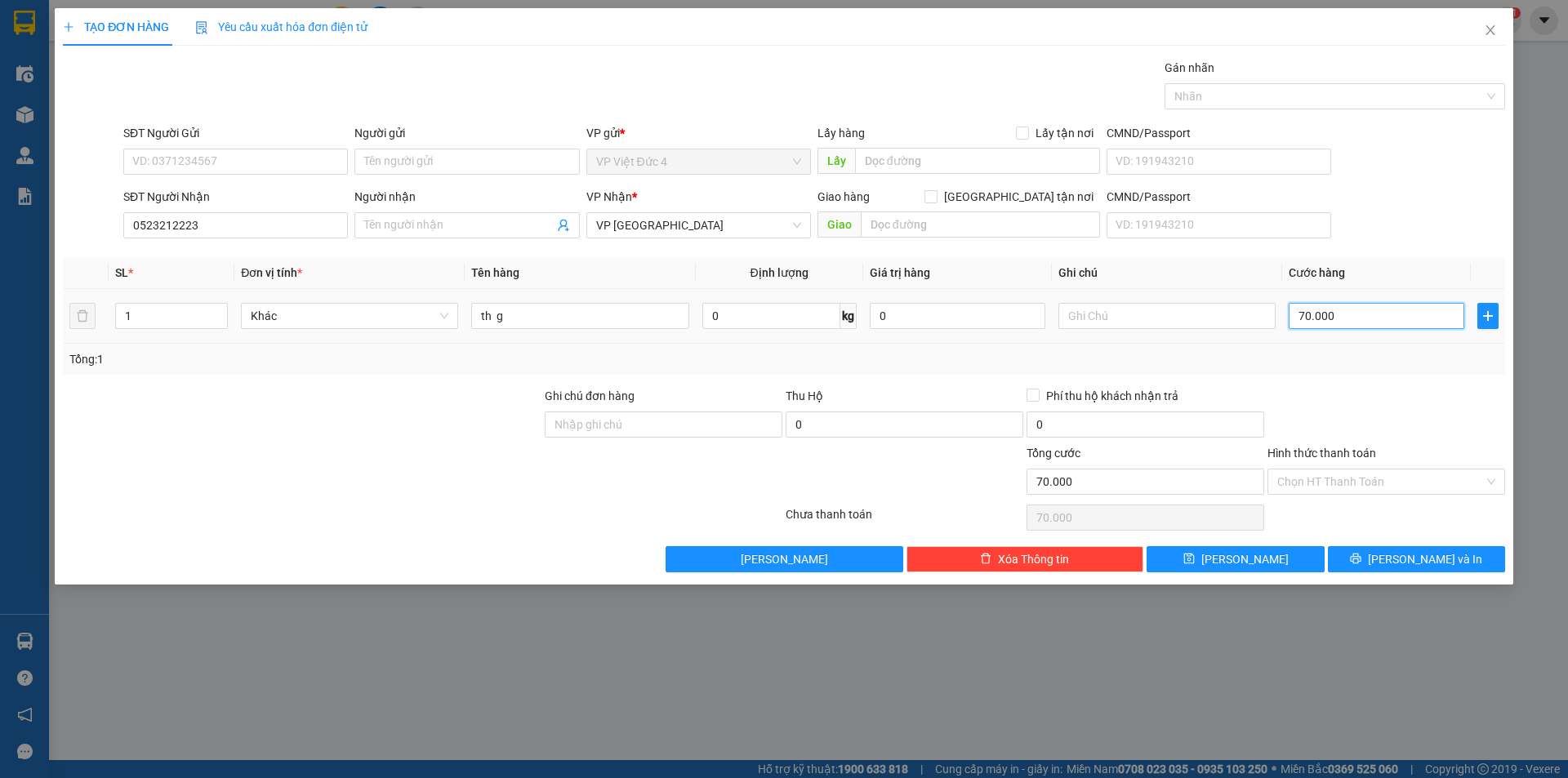
type input "700.000"
type input "70.000"
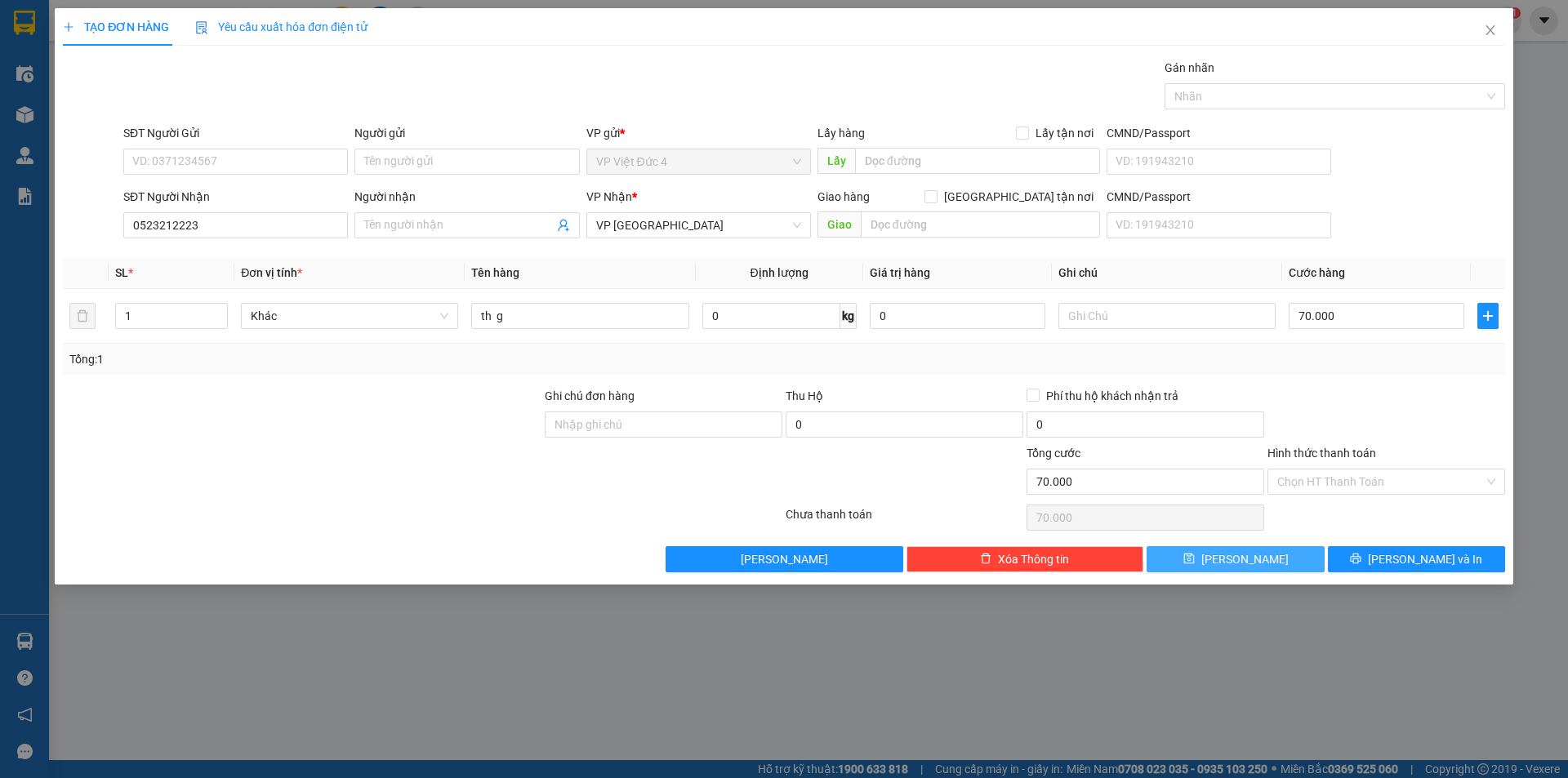
click at [1237, 556] on span "Lưu" at bounding box center [1245, 559] width 87 height 18
type input "0"
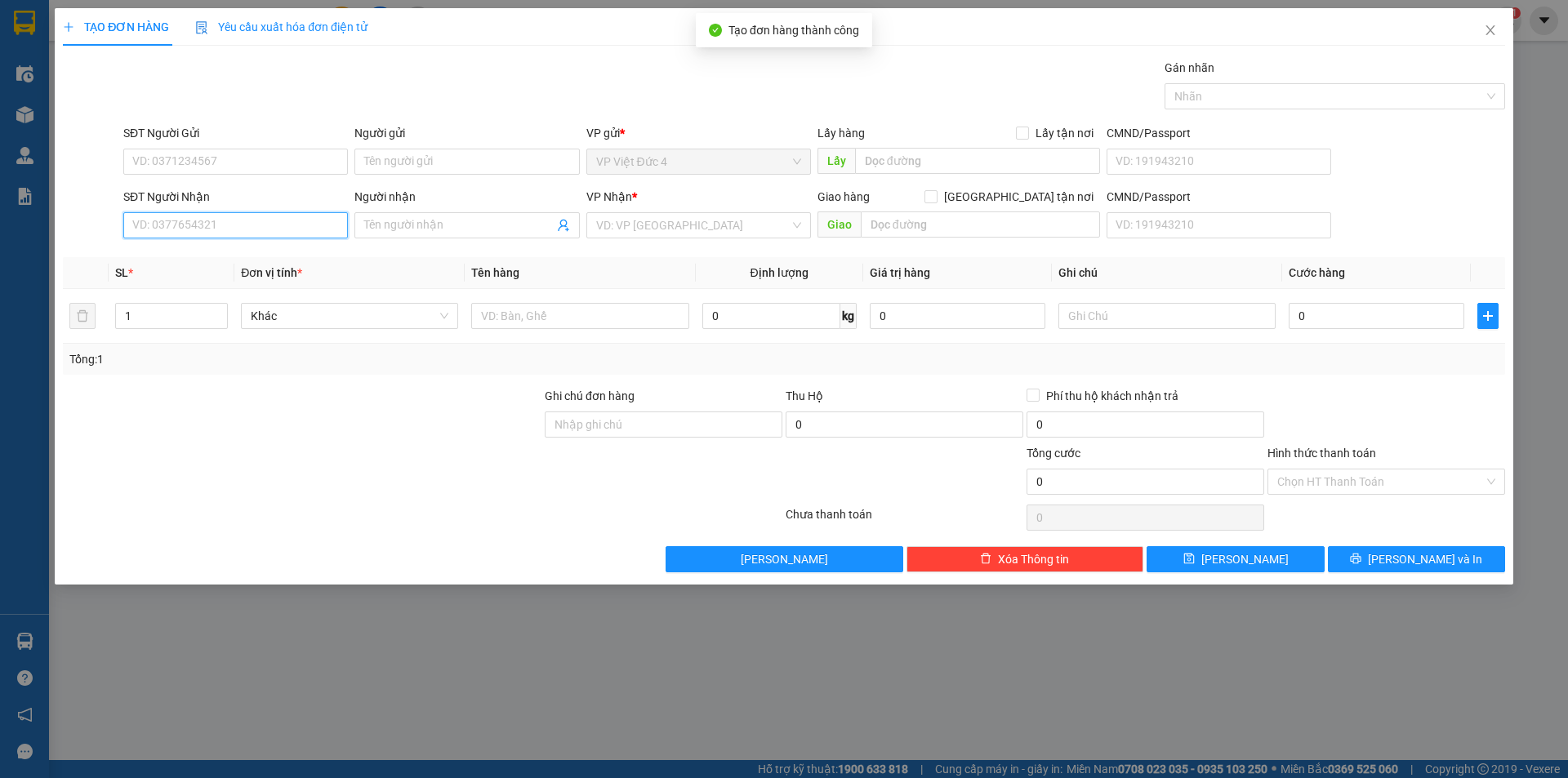
click at [305, 223] on input "SĐT Người Nhận" at bounding box center [236, 225] width 225 height 26
type input "0907653477"
click at [661, 226] on input "search" at bounding box center [693, 225] width 194 height 25
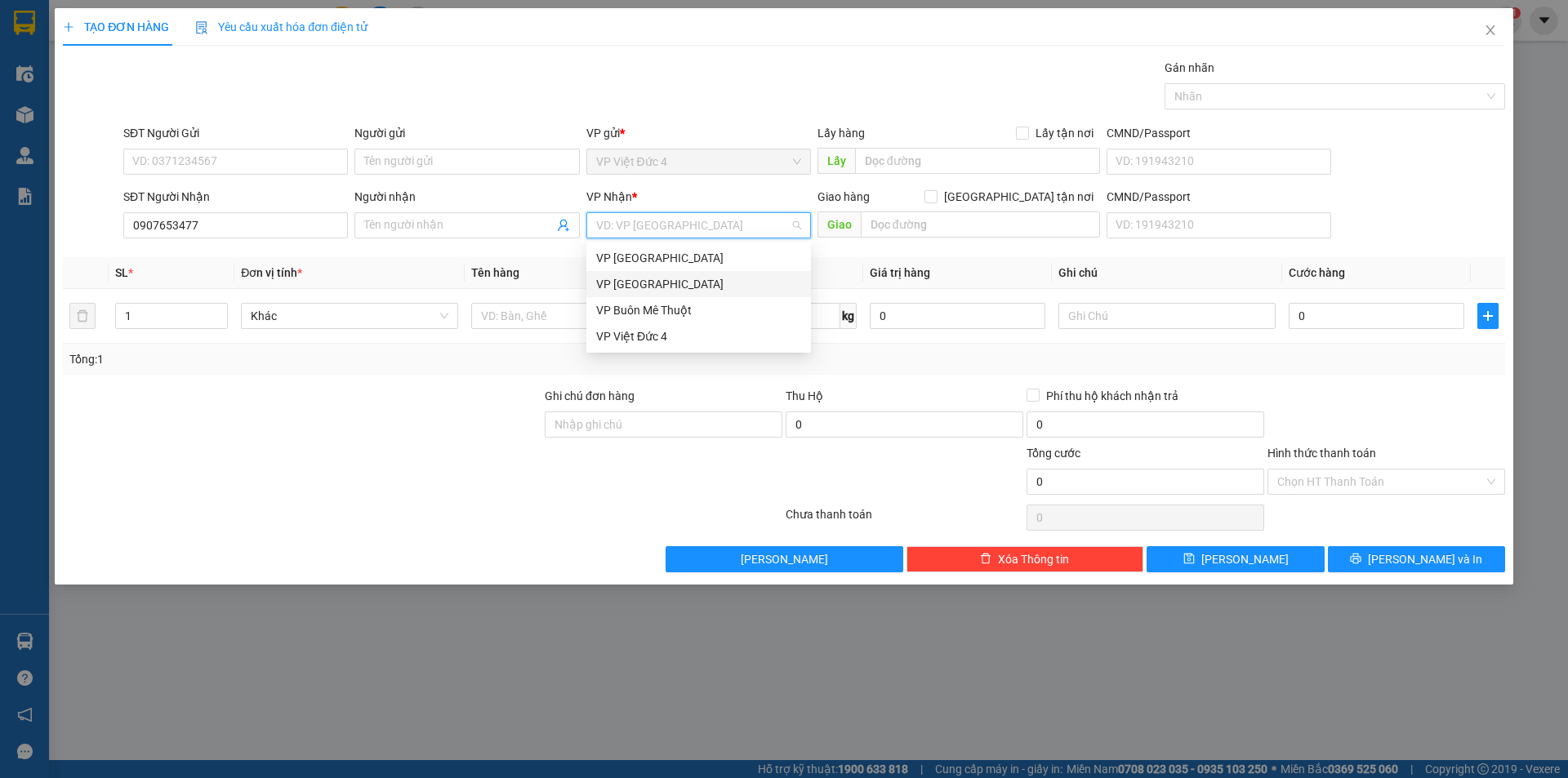
click at [644, 280] on div "VP [GEOGRAPHIC_DATA]" at bounding box center [699, 283] width 205 height 18
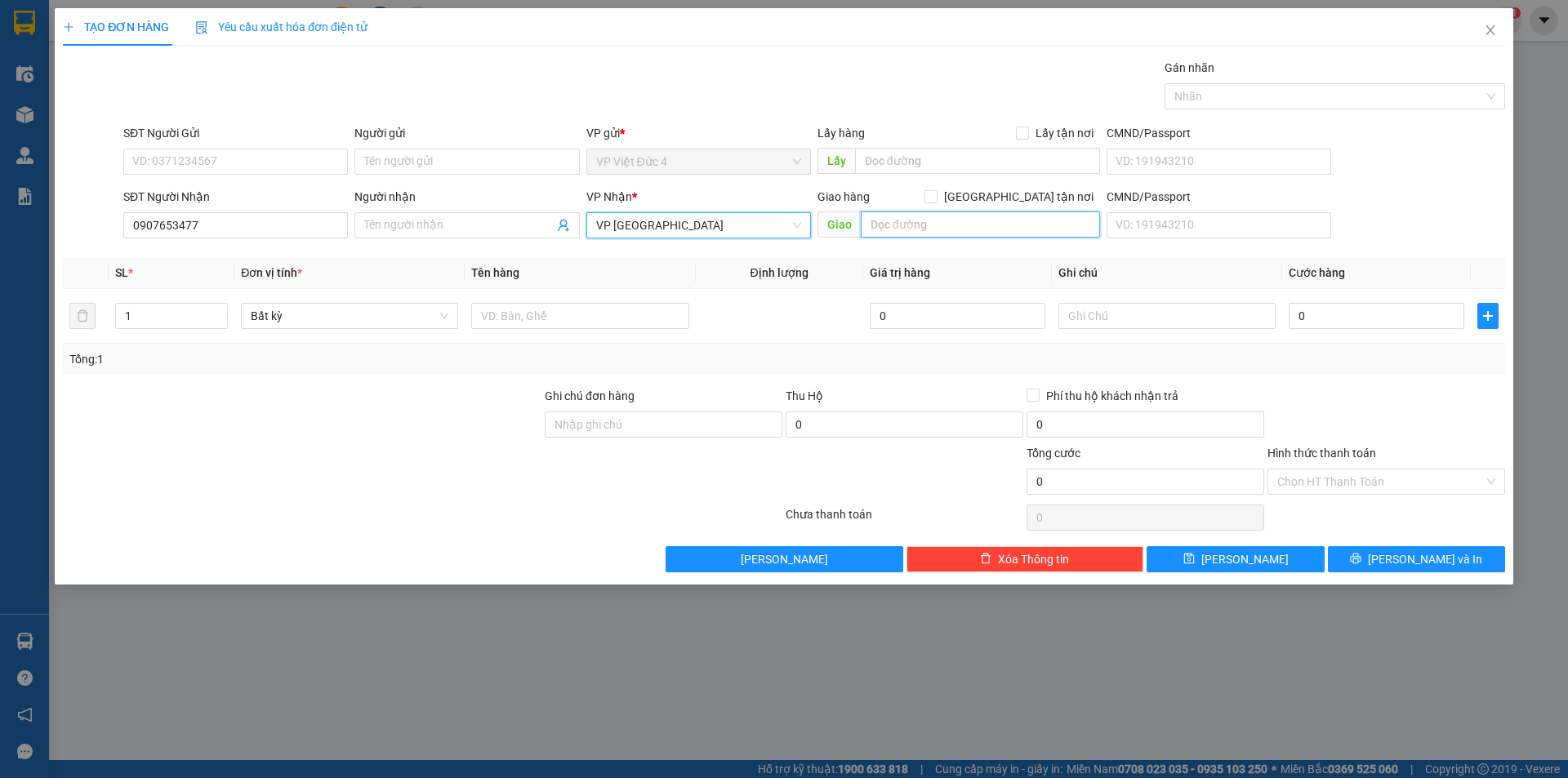
click at [1018, 222] on input "text" at bounding box center [980, 224] width 239 height 26
type input "cho bung cau"
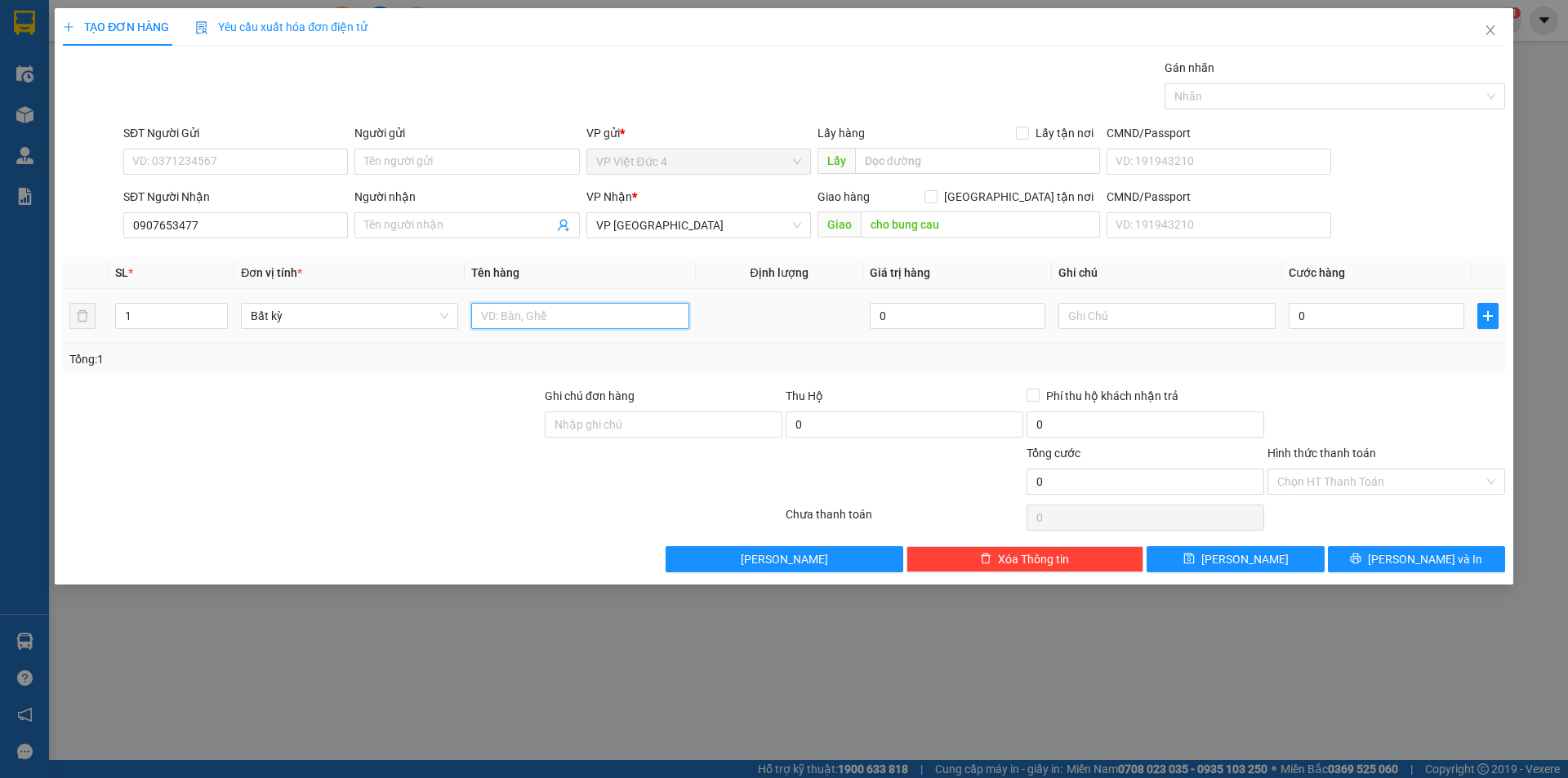
click at [663, 316] on input "text" at bounding box center [579, 315] width 217 height 26
type input "th g"
click at [1438, 317] on input "0" at bounding box center [1377, 315] width 176 height 26
type input "9"
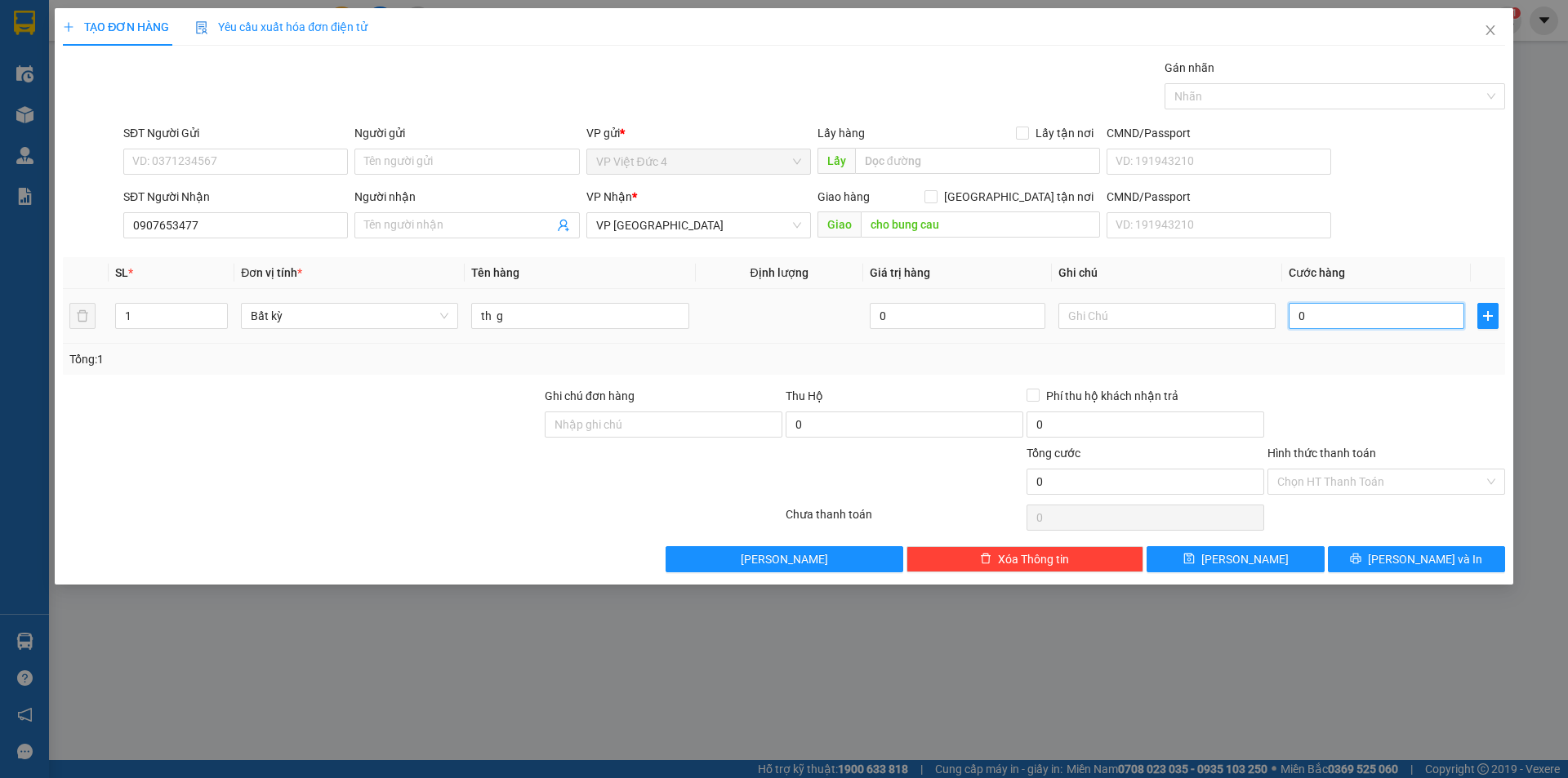
type input "9"
type input "90"
type input "900"
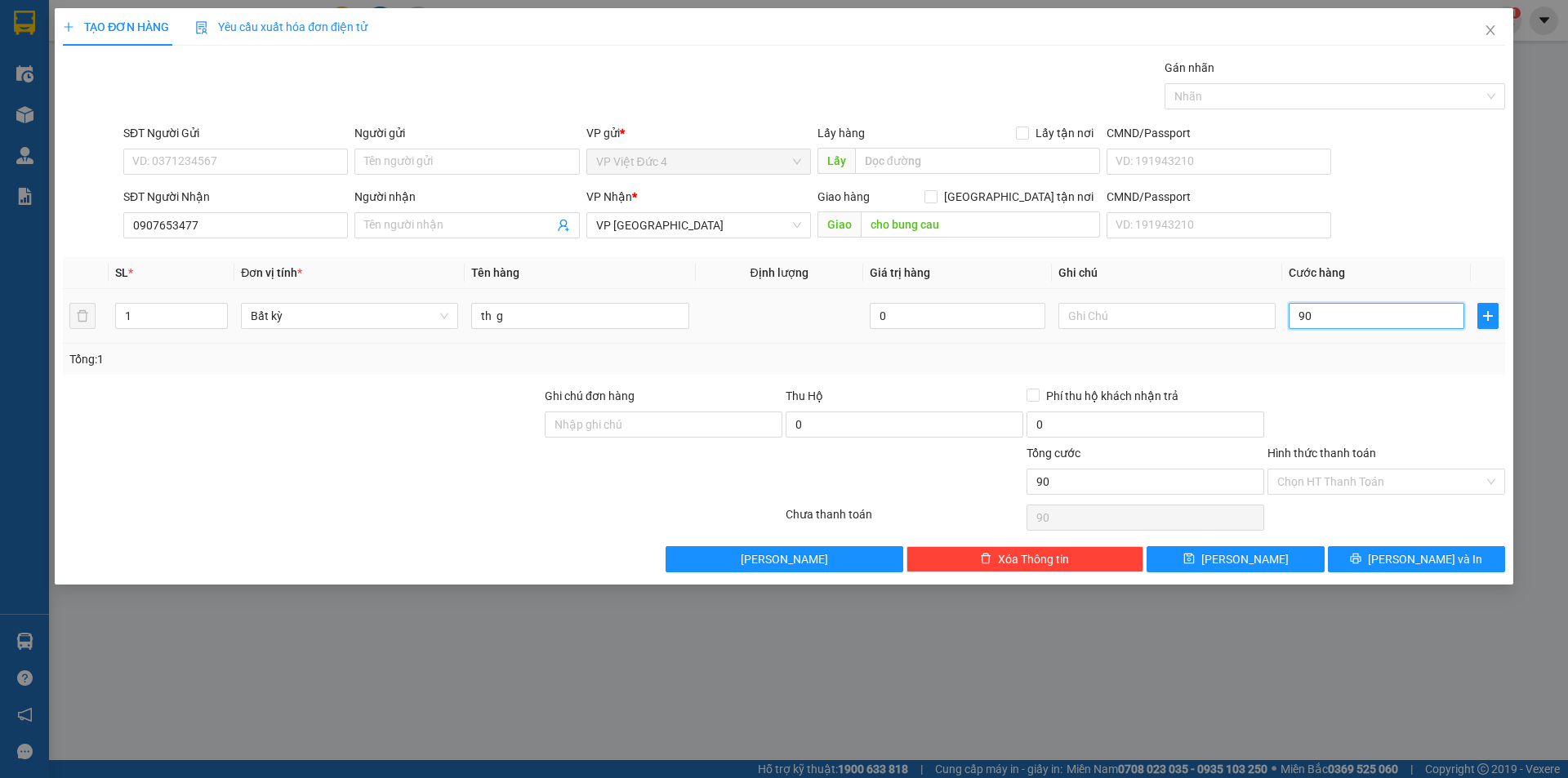
type input "900"
type input "9.000"
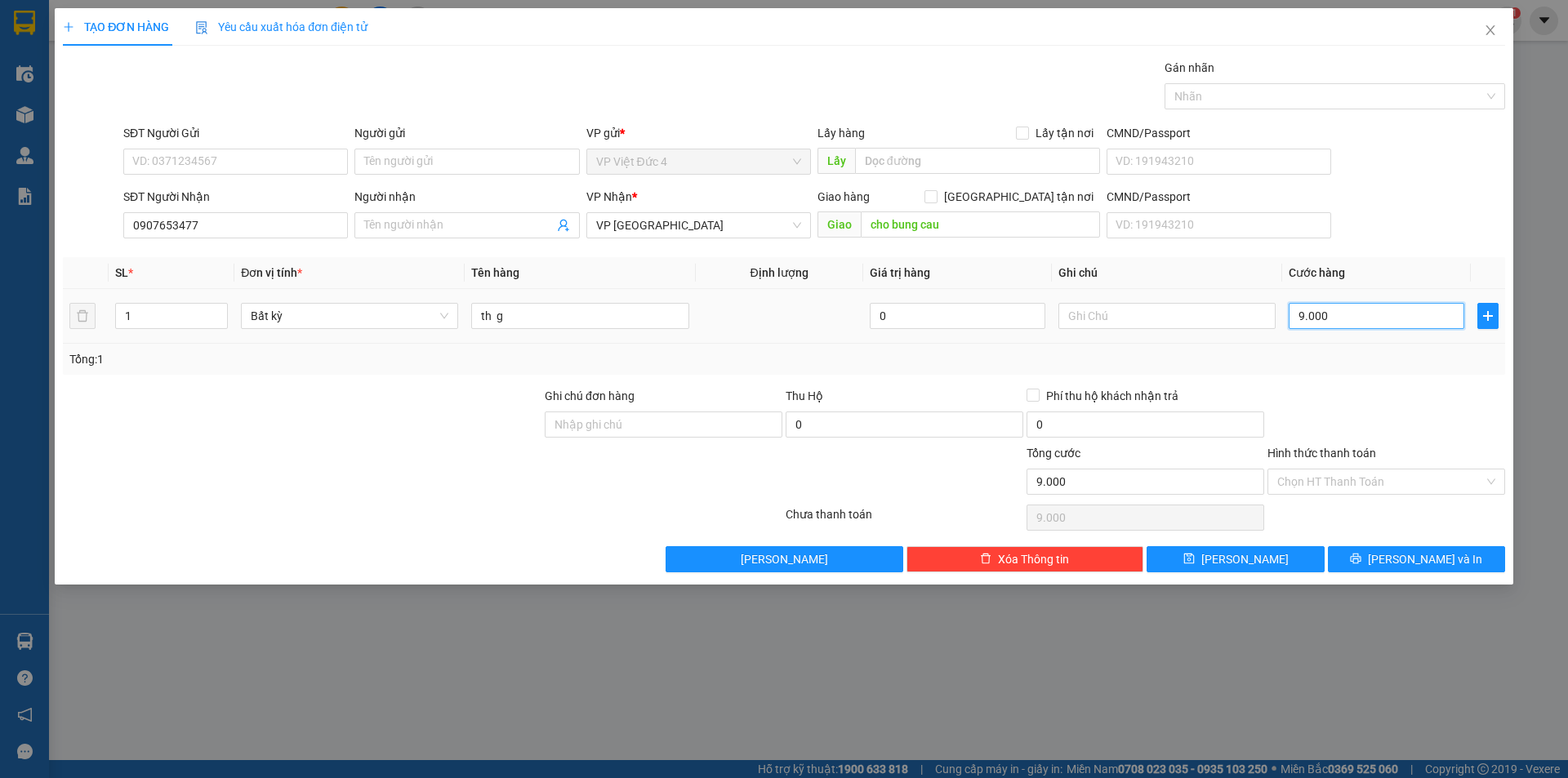
type input "90.000"
click at [1242, 556] on span "Lưu" at bounding box center [1245, 559] width 87 height 18
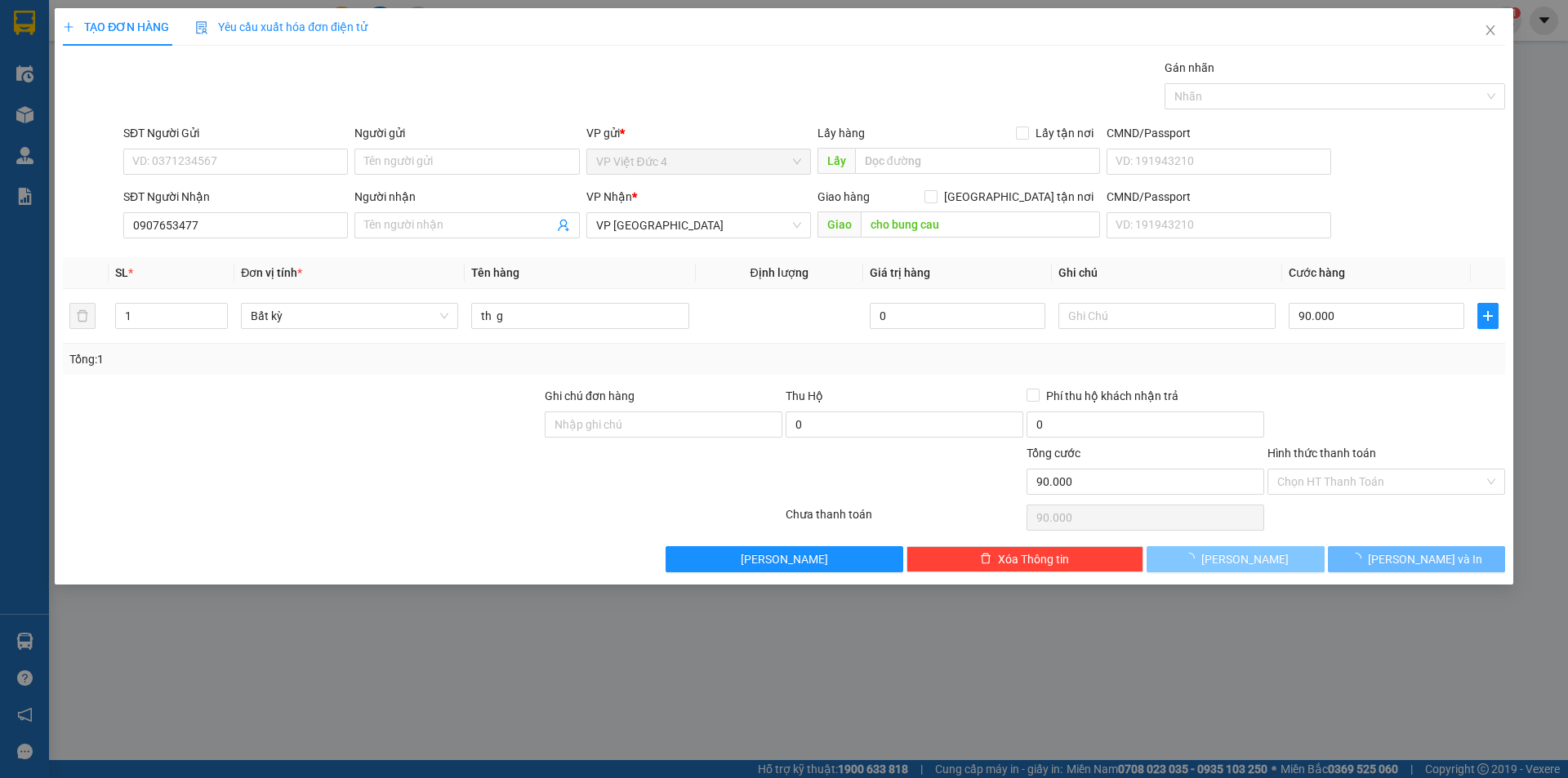
type input "0"
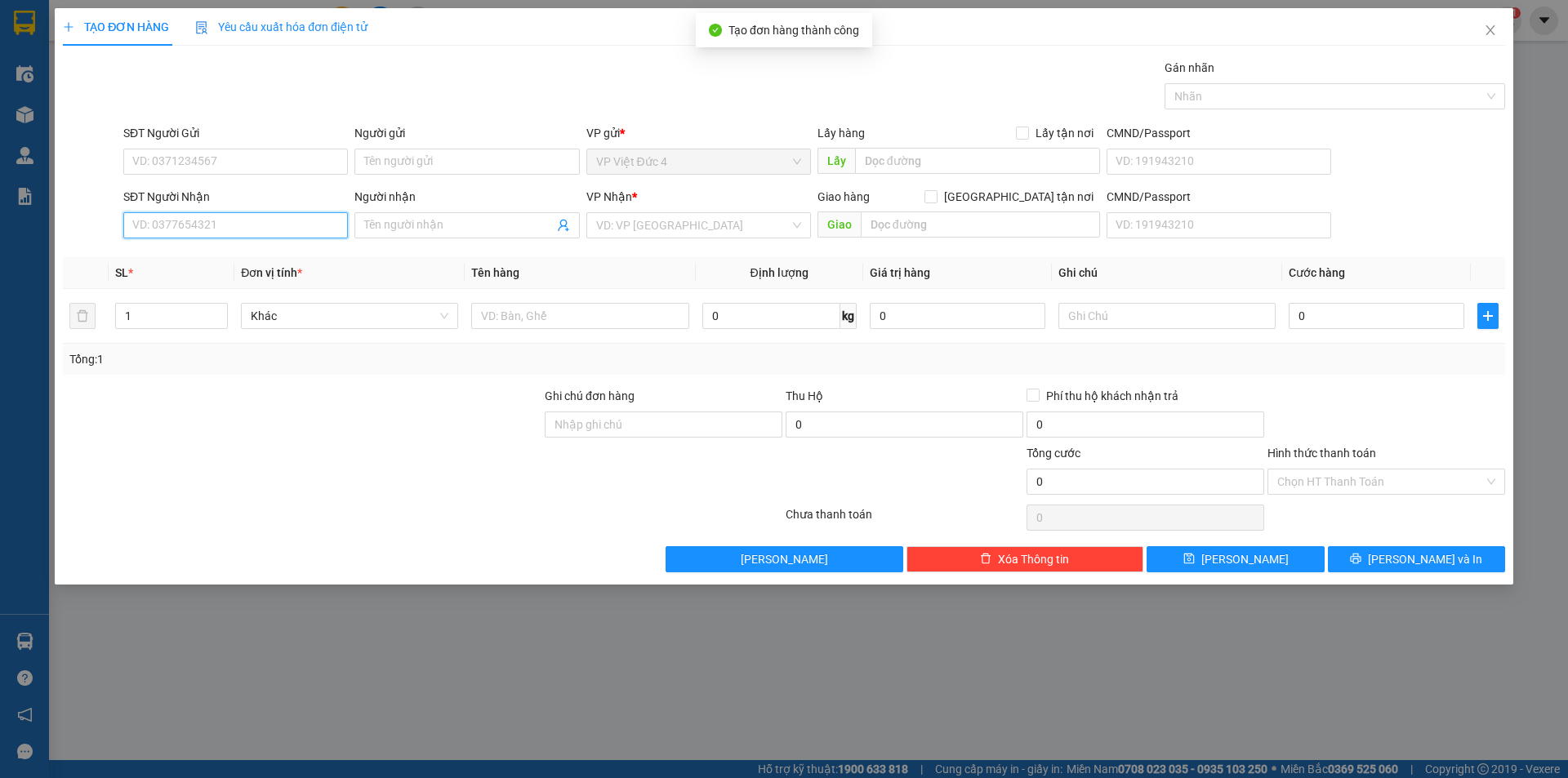
click at [280, 227] on input "SĐT Người Nhận" at bounding box center [236, 225] width 225 height 26
type input "0346659640"
click at [670, 225] on input "search" at bounding box center [693, 225] width 194 height 25
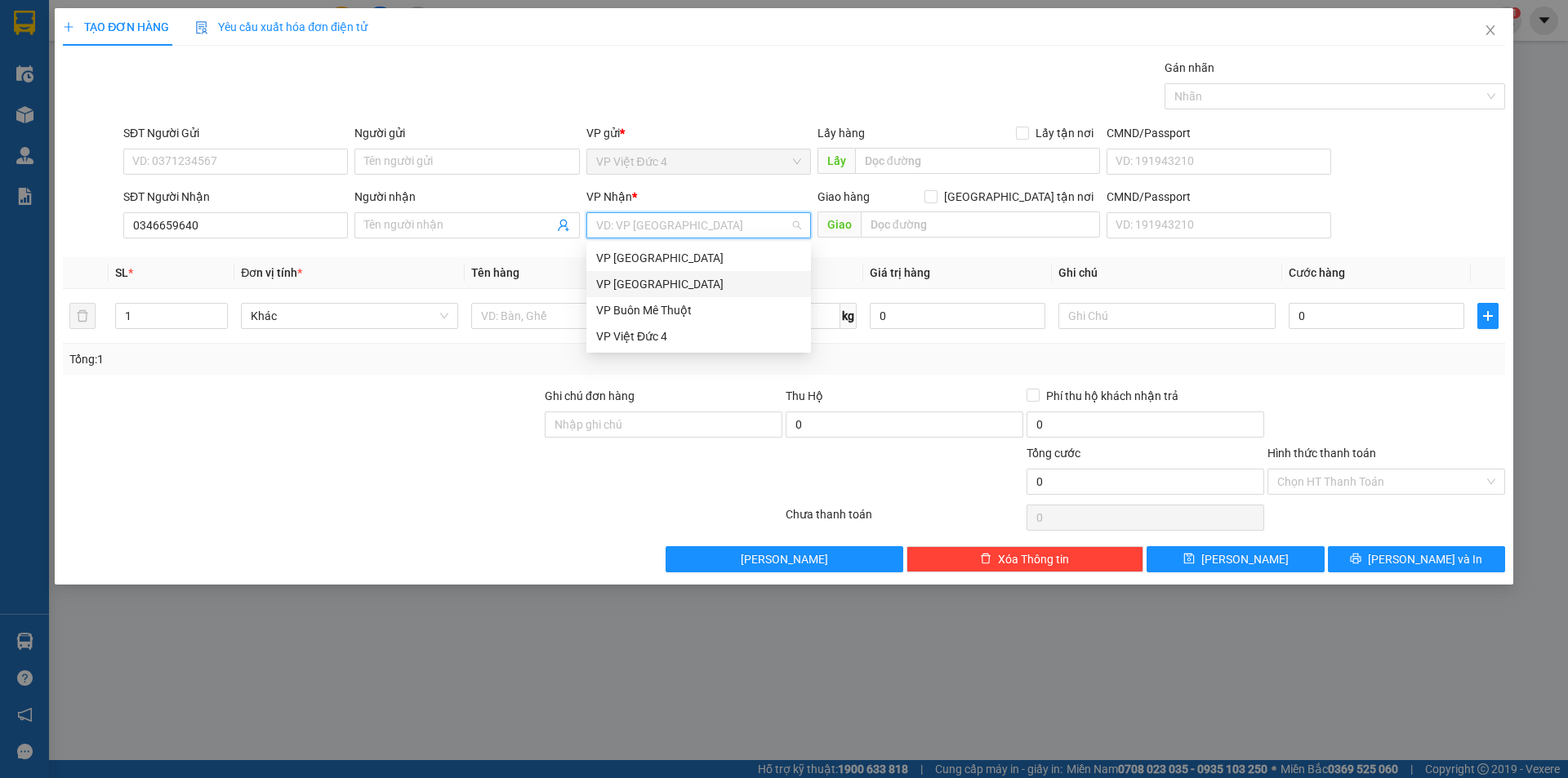
click at [626, 279] on div "VP [GEOGRAPHIC_DATA]" at bounding box center [699, 283] width 205 height 18
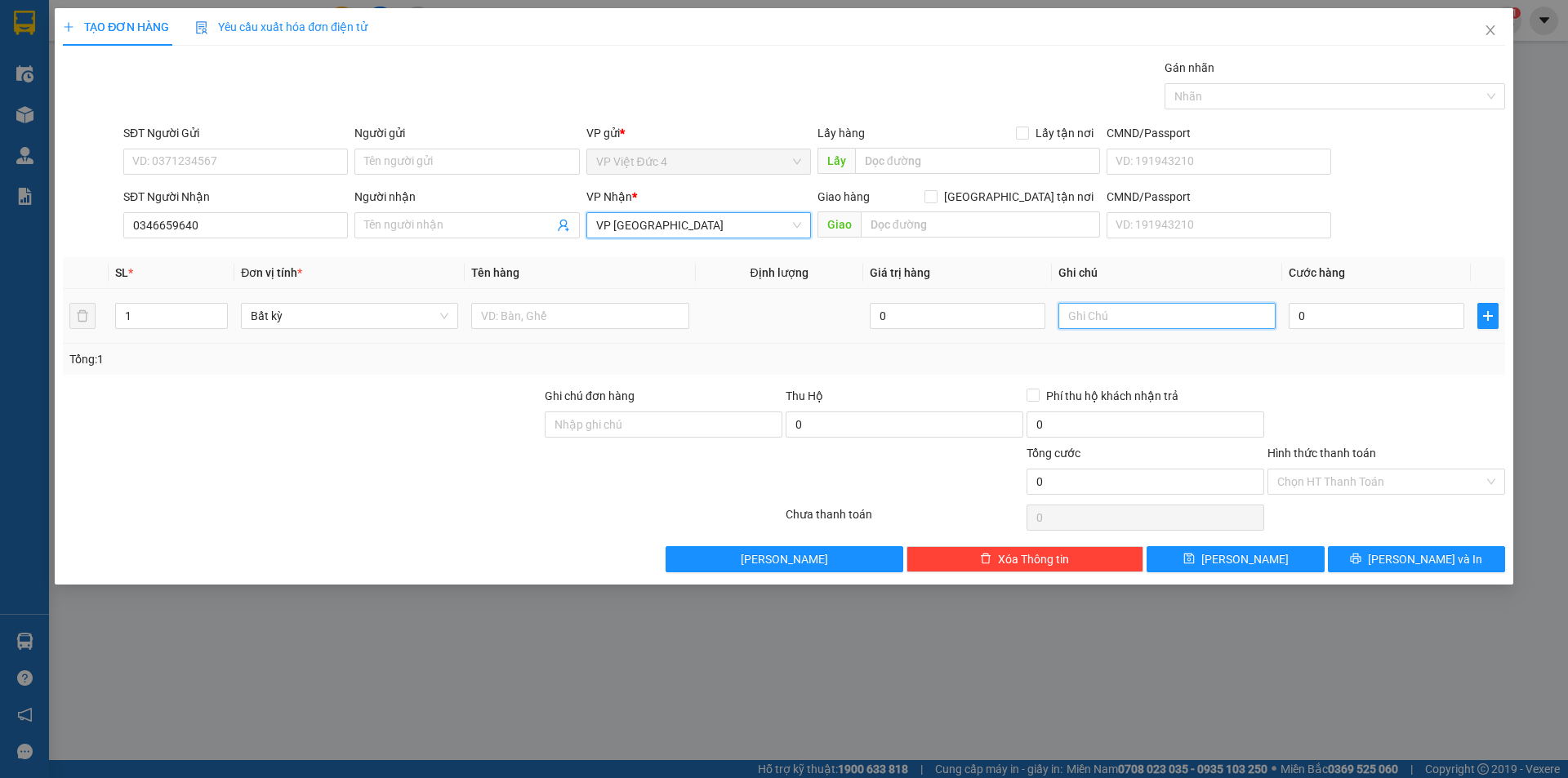
click at [1220, 321] on input "text" at bounding box center [1167, 315] width 217 height 26
type input "rap go vap"
click at [186, 319] on input "1" at bounding box center [171, 315] width 111 height 25
type input "2"
click at [644, 316] on input "text" at bounding box center [579, 315] width 217 height 26
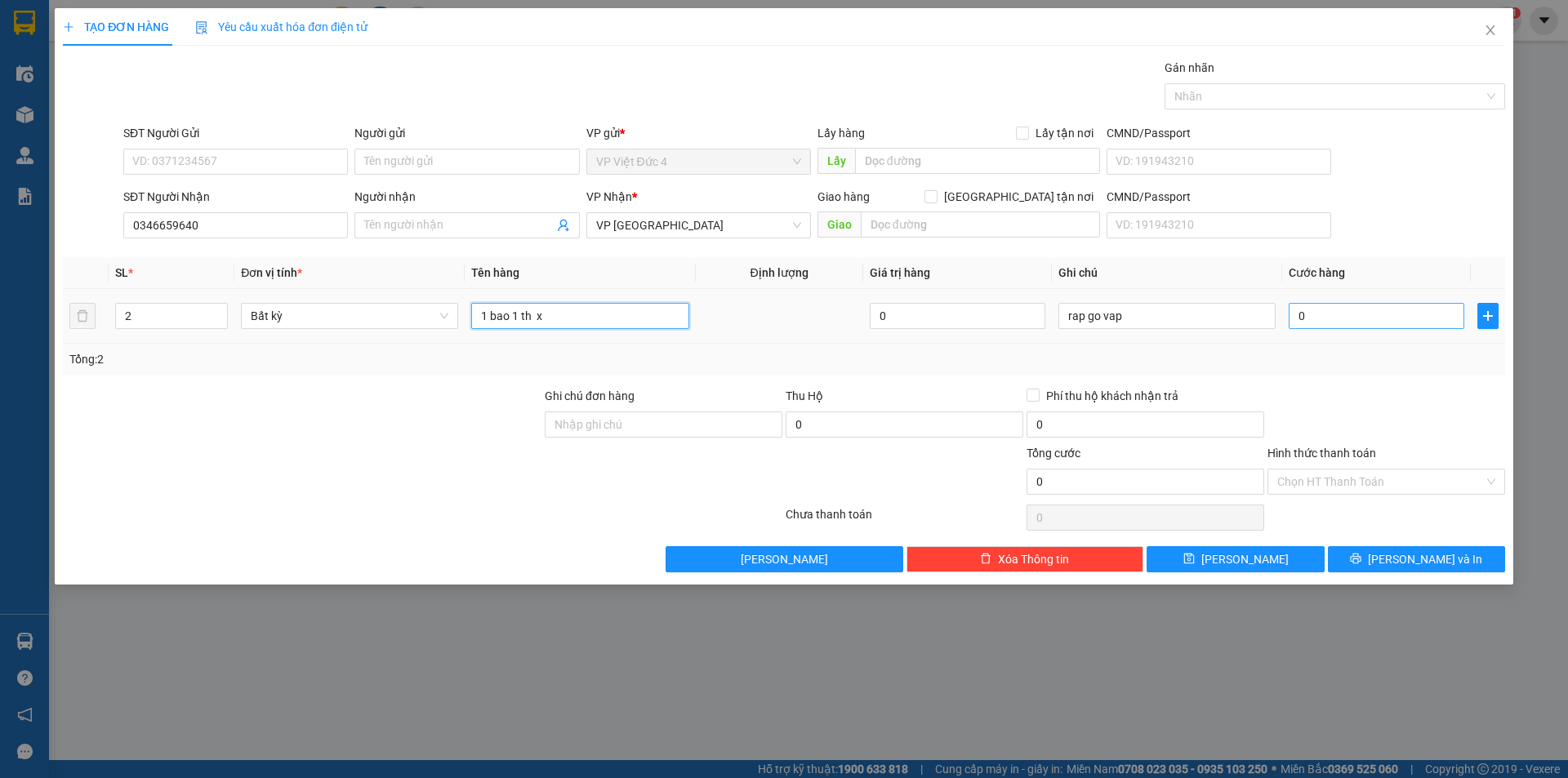
type input "1 bao 1 th x"
click at [1437, 316] on input "0" at bounding box center [1377, 315] width 176 height 26
type input "1"
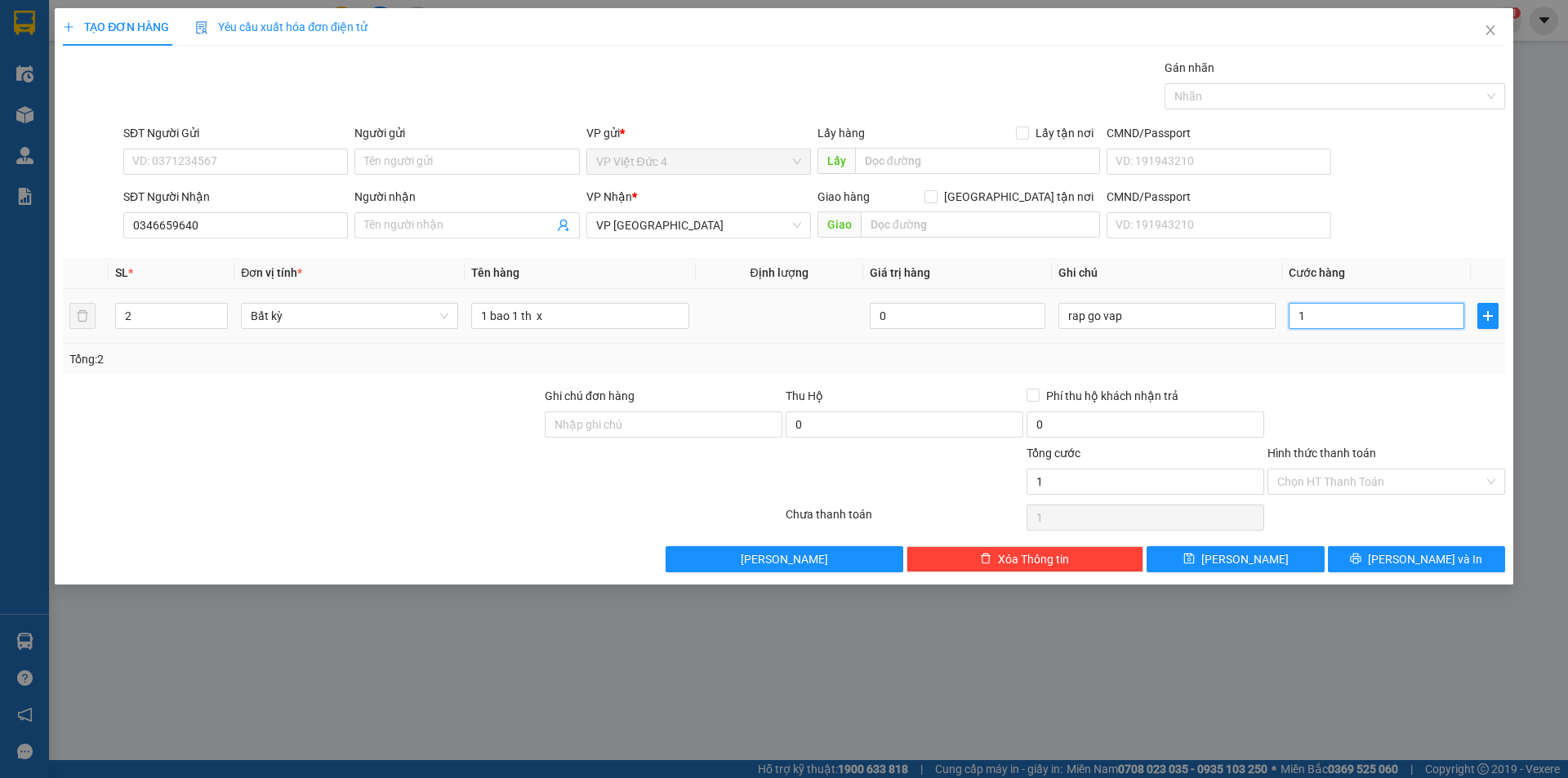
type input "15"
type input "150"
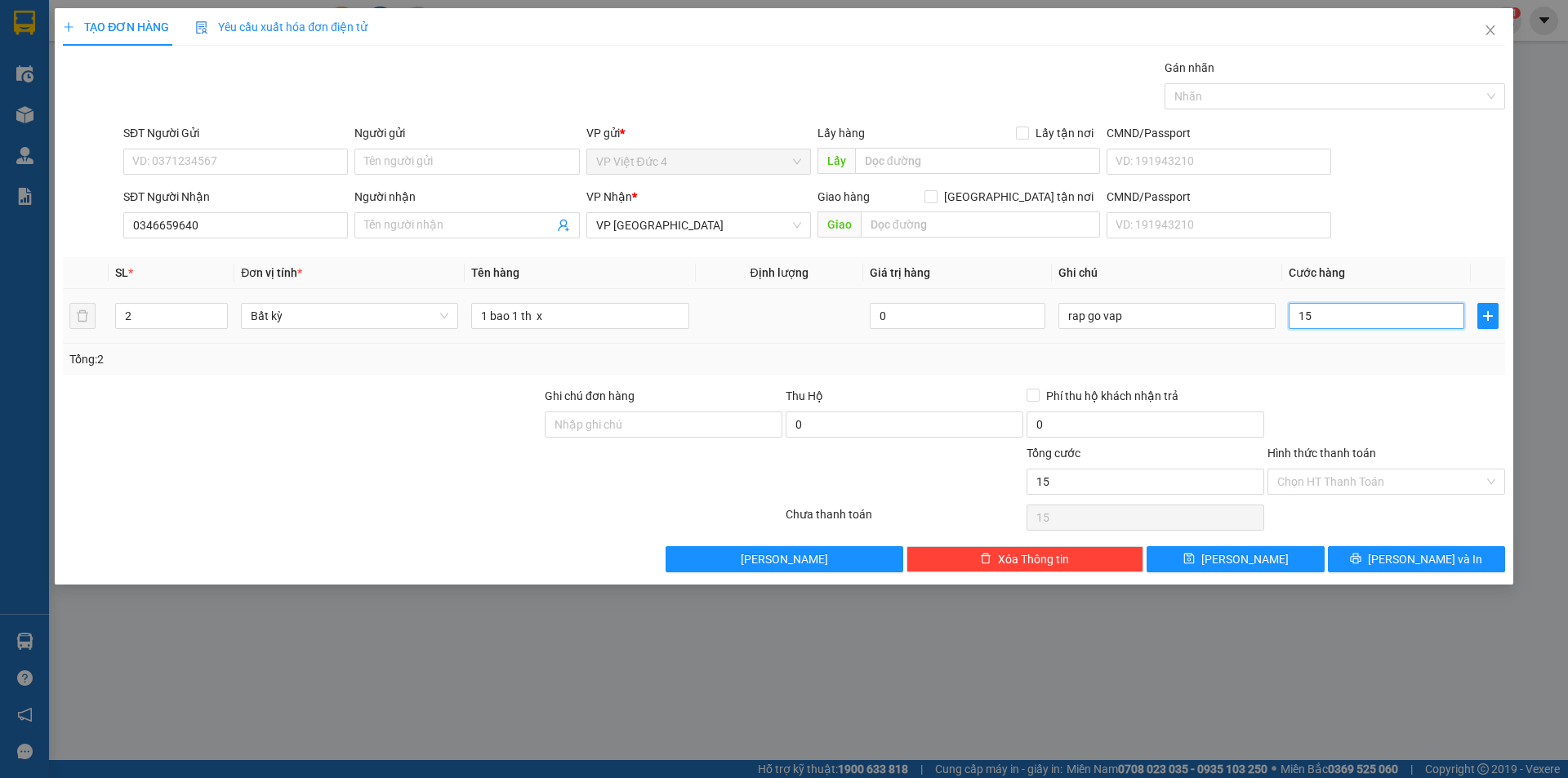
type input "150"
type input "1.500"
type input "15.000"
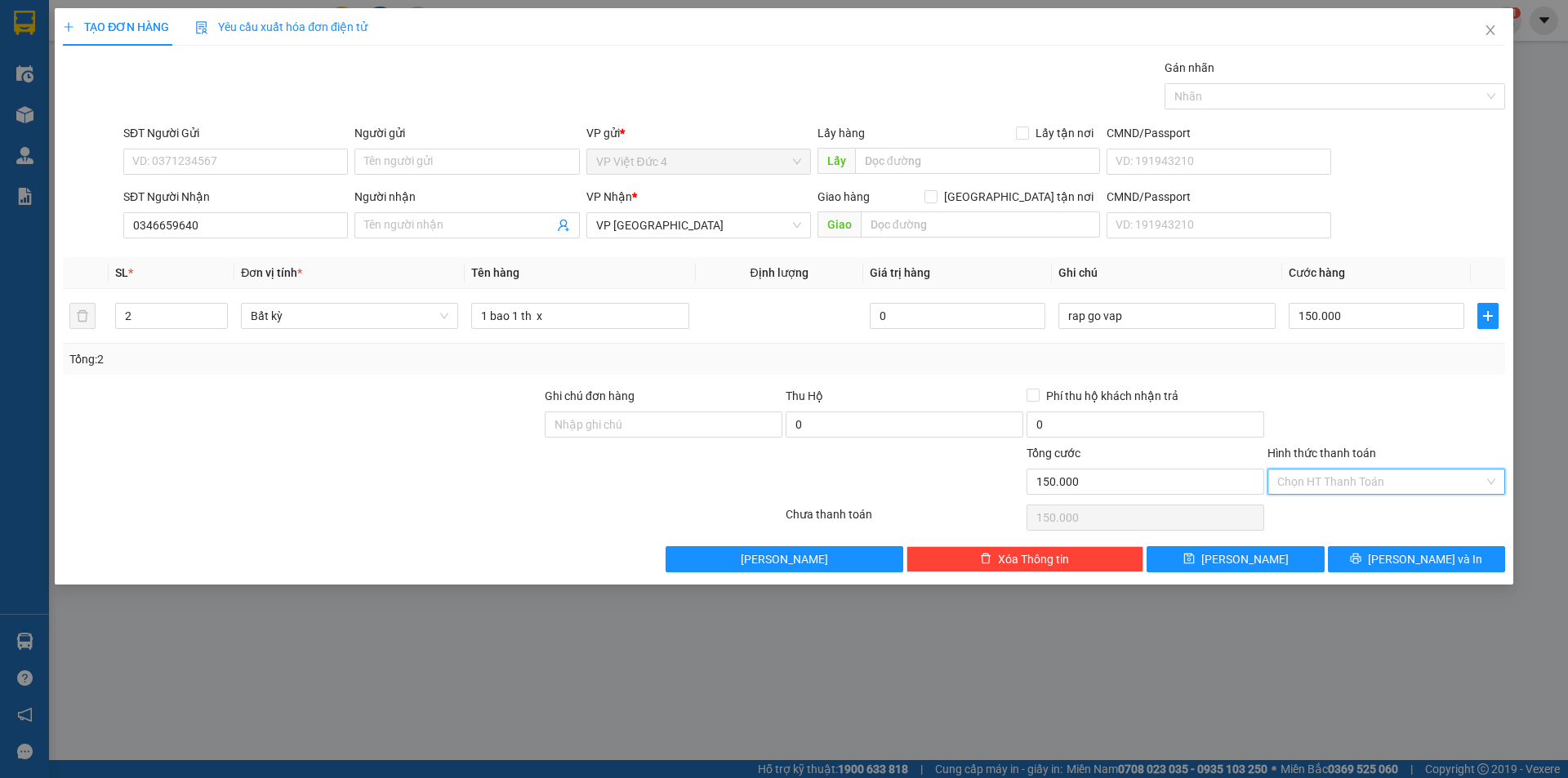
click at [1315, 472] on input "Hình thức thanh toán" at bounding box center [1380, 481] width 206 height 25
click at [1312, 508] on div "Tại văn phòng" at bounding box center [1386, 514] width 218 height 18
click at [1242, 560] on span "Lưu" at bounding box center [1245, 559] width 87 height 18
click at [1487, 27] on icon "close" at bounding box center [1490, 30] width 9 height 10
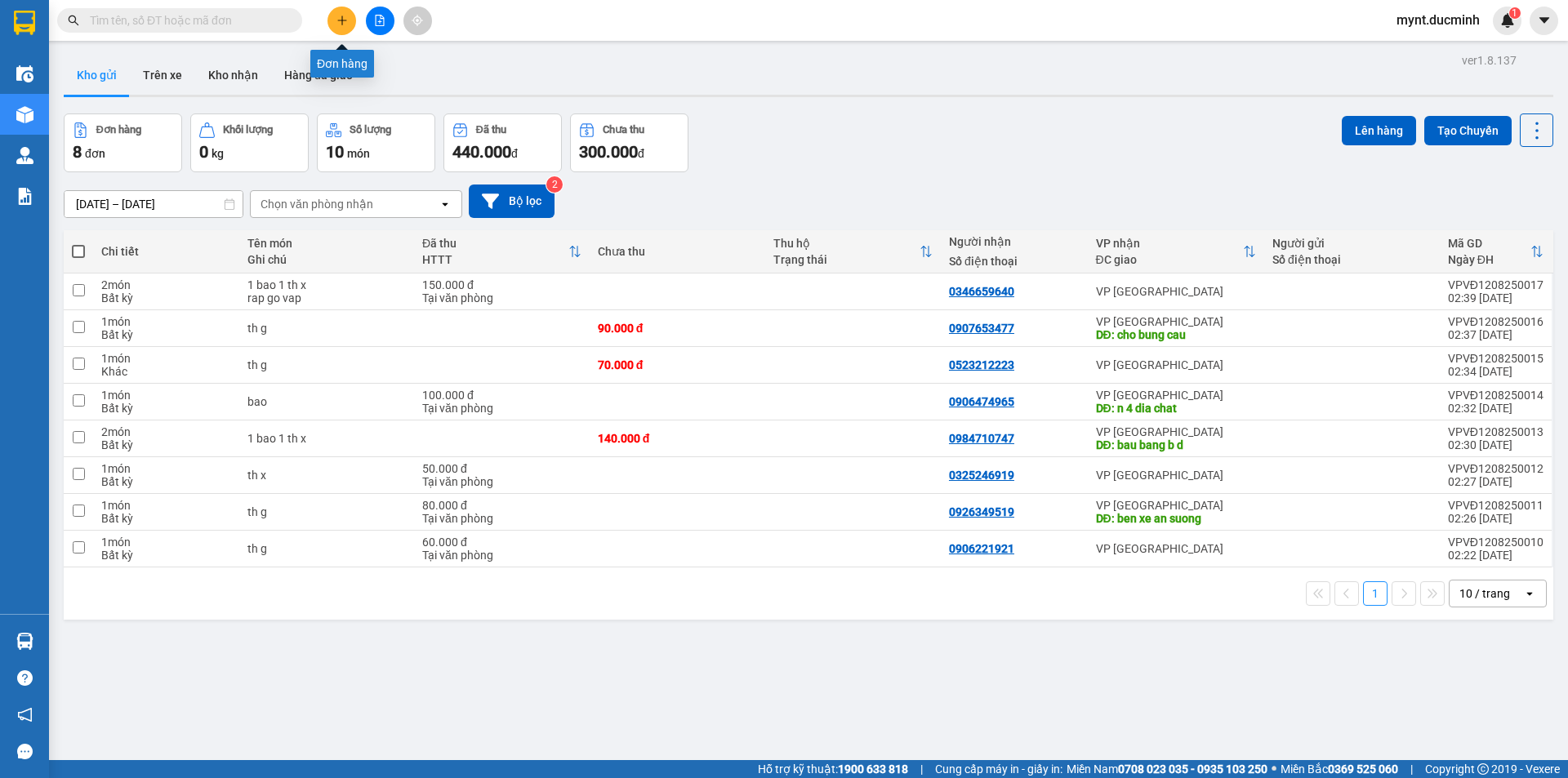
click at [343, 17] on icon "plus" at bounding box center [343, 20] width 12 height 12
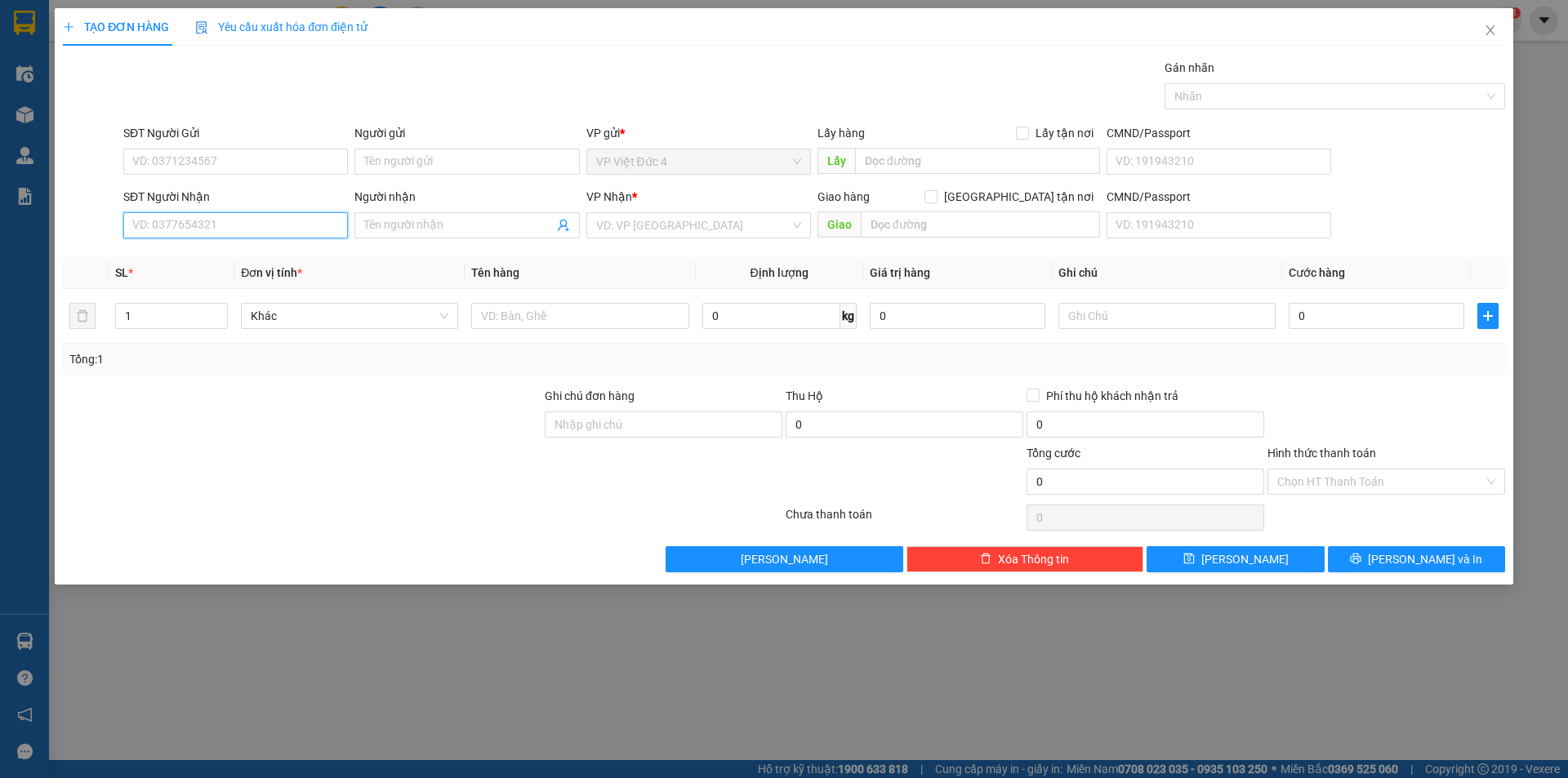
click at [304, 222] on input "SĐT Người Nhận" at bounding box center [236, 225] width 225 height 26
drag, startPoint x: 685, startPoint y: 224, endPoint x: 663, endPoint y: 250, distance: 34.1
click at [683, 224] on input "search" at bounding box center [693, 225] width 194 height 25
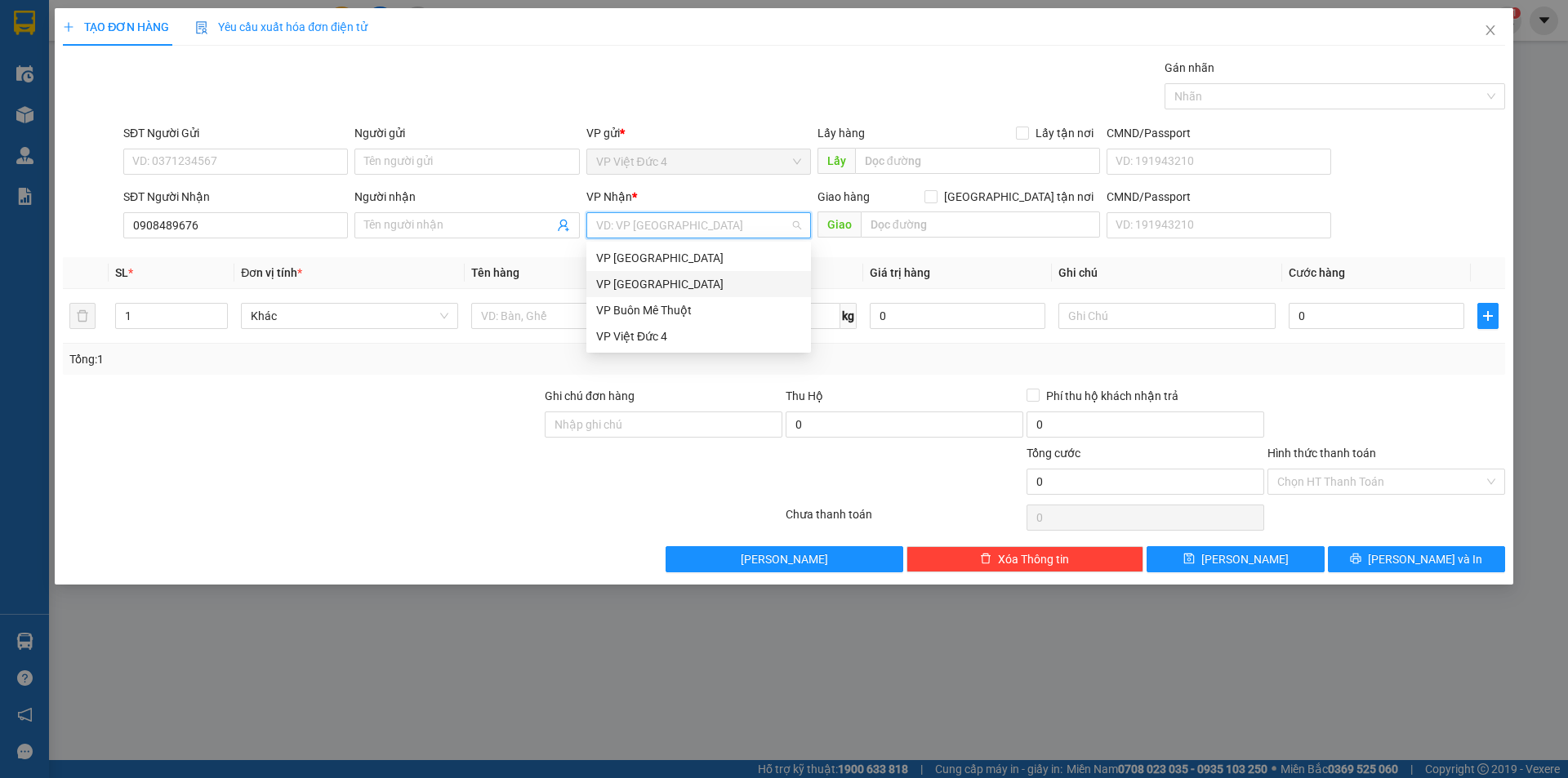
click at [631, 282] on div "VP [GEOGRAPHIC_DATA]" at bounding box center [699, 283] width 205 height 18
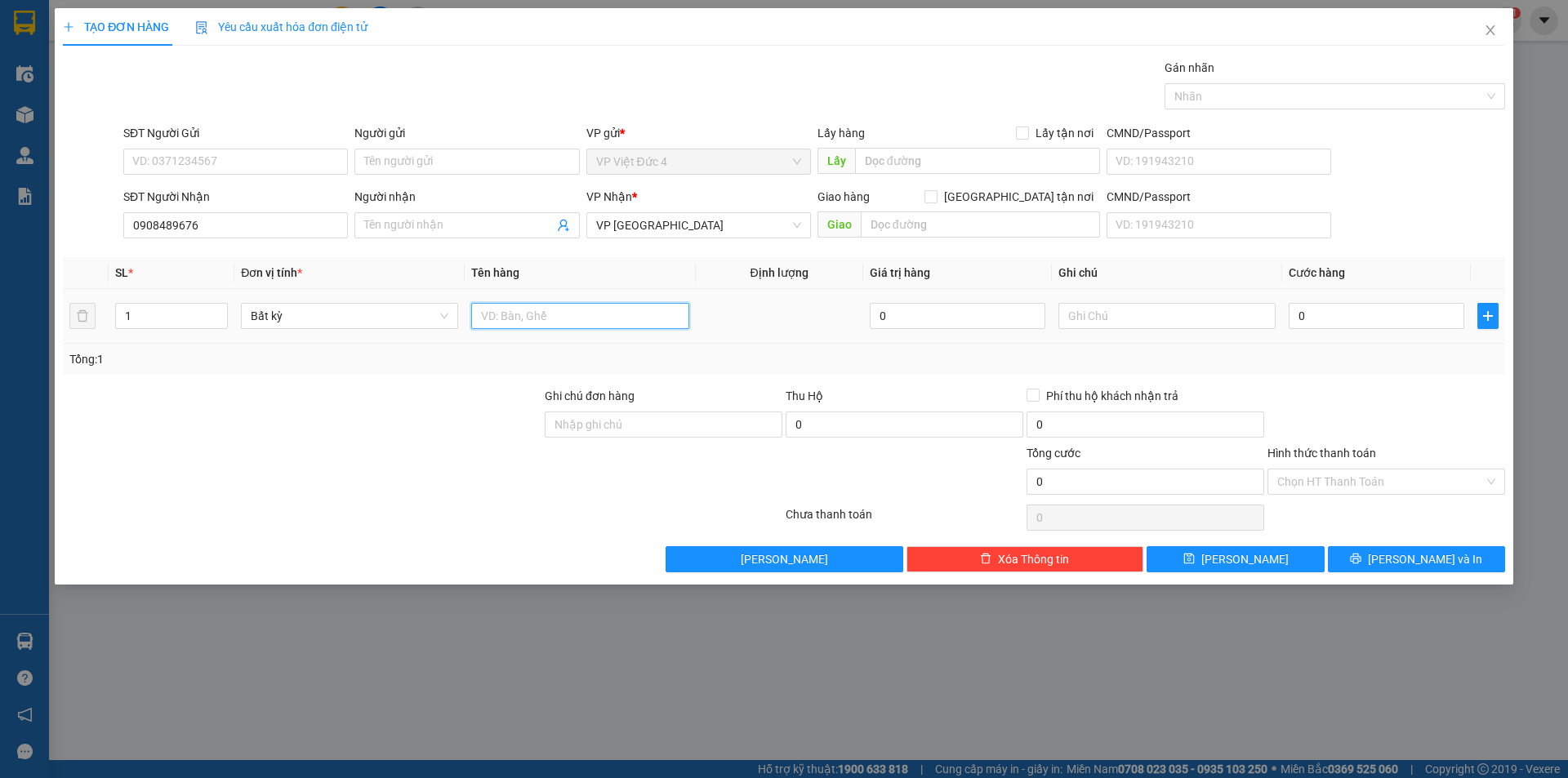
click at [632, 316] on input "text" at bounding box center [579, 315] width 217 height 26
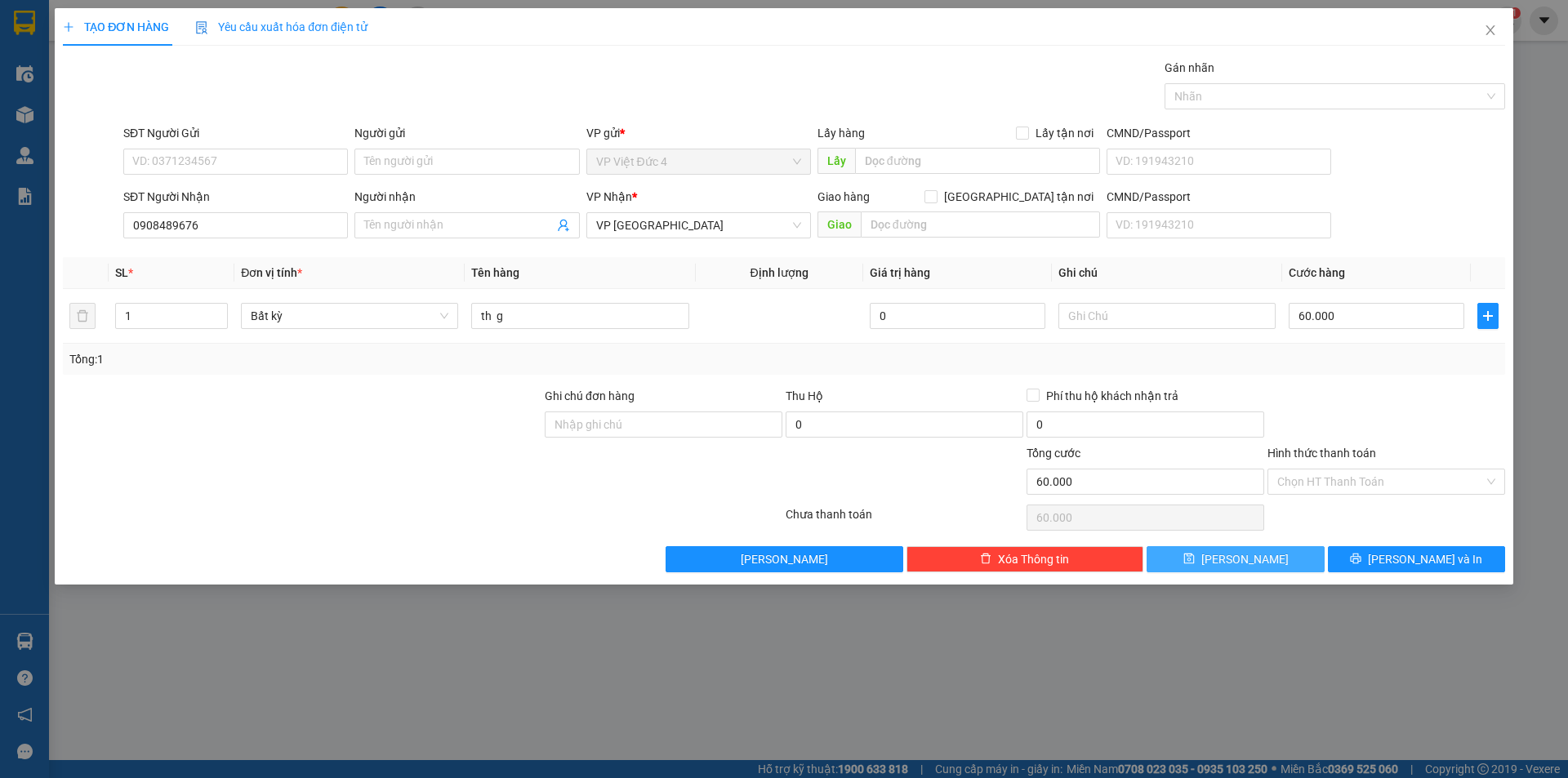
click at [1242, 557] on span "Lưu" at bounding box center [1245, 559] width 87 height 18
click at [1491, 26] on icon "close" at bounding box center [1490, 30] width 13 height 13
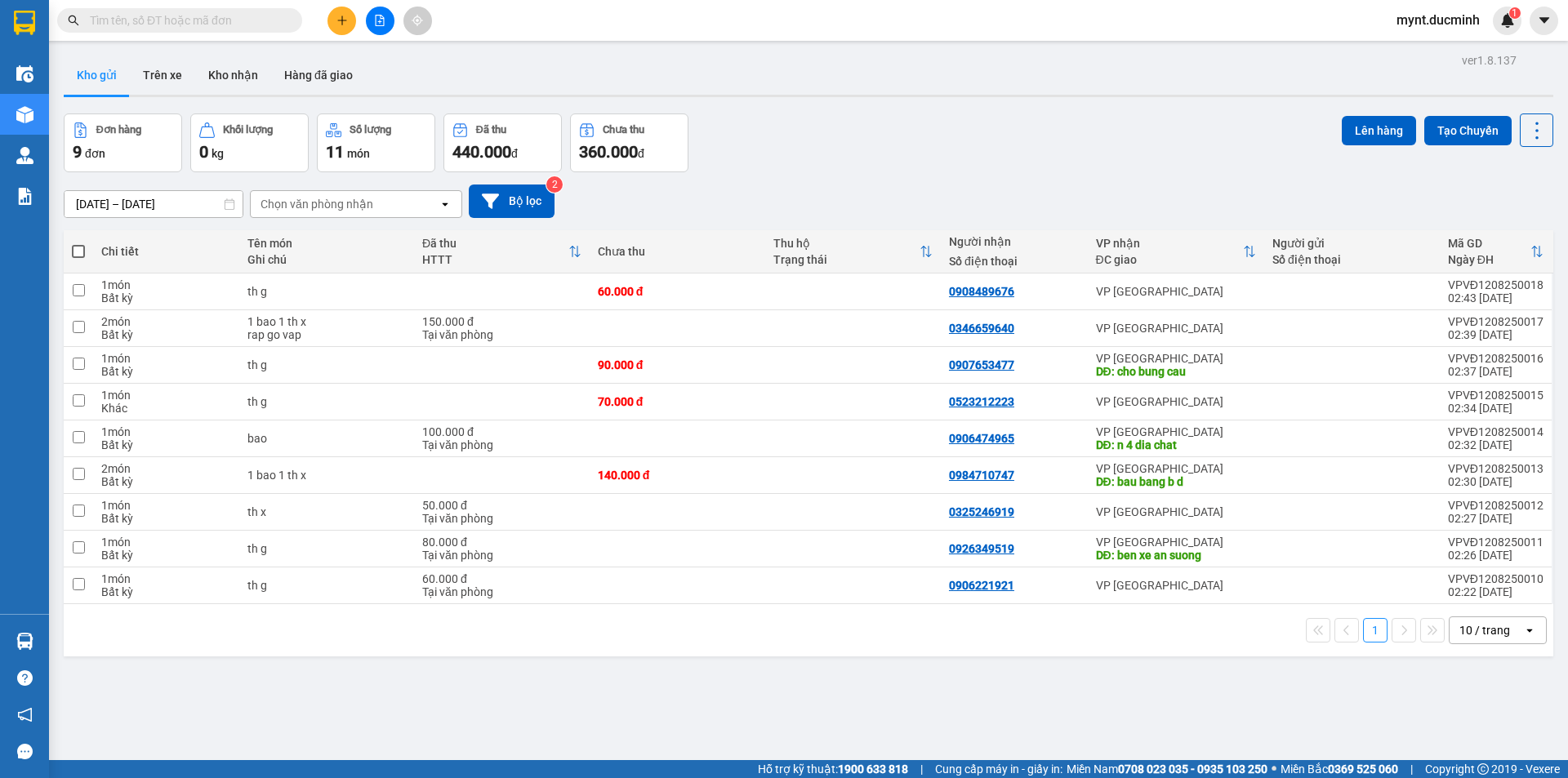
click at [74, 246] on span at bounding box center [78, 251] width 13 height 13
click at [79, 244] on input "checkbox" at bounding box center [79, 244] width 0 height 0
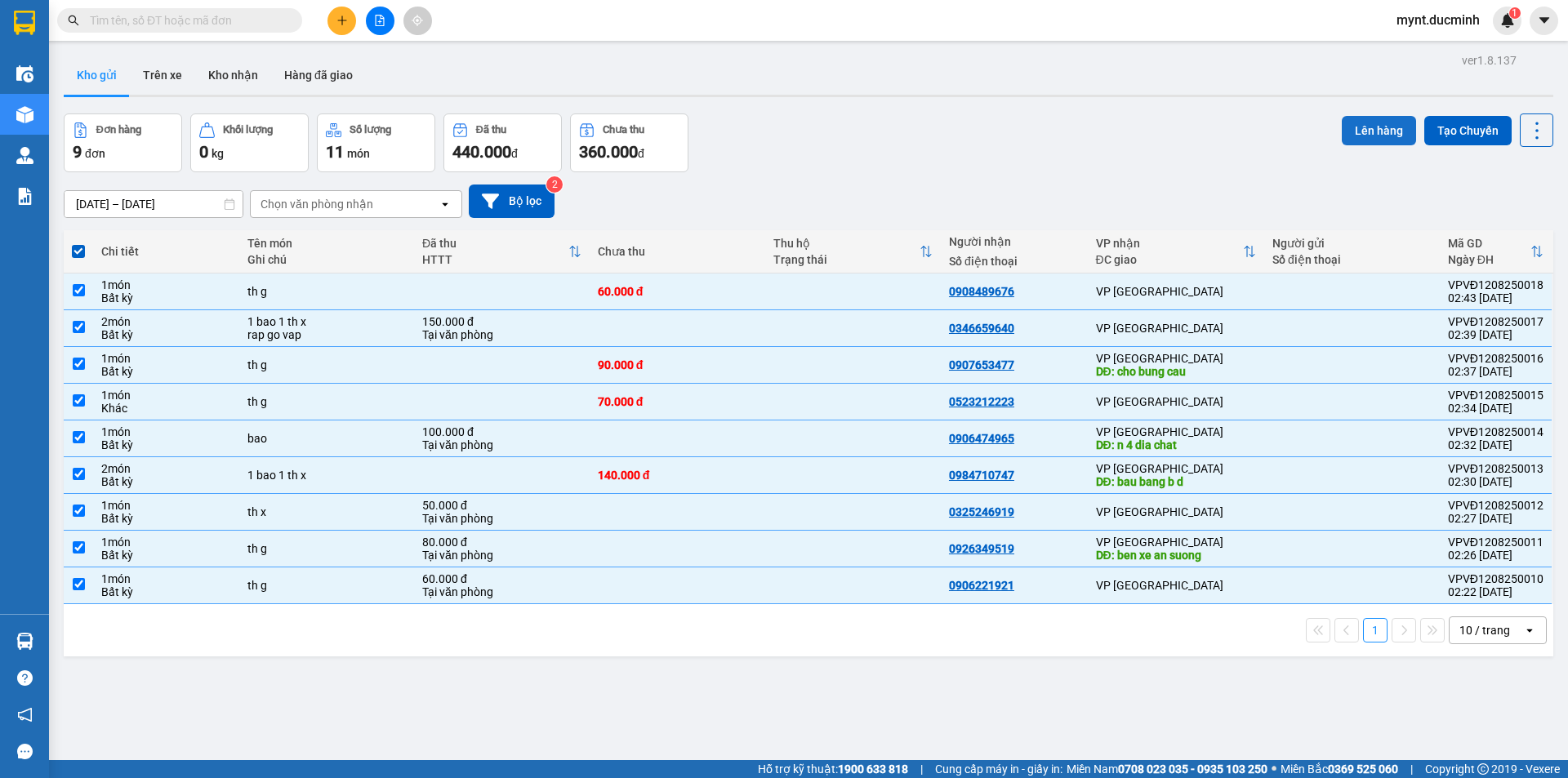
click at [1361, 122] on button "Lên hàng" at bounding box center [1379, 130] width 74 height 30
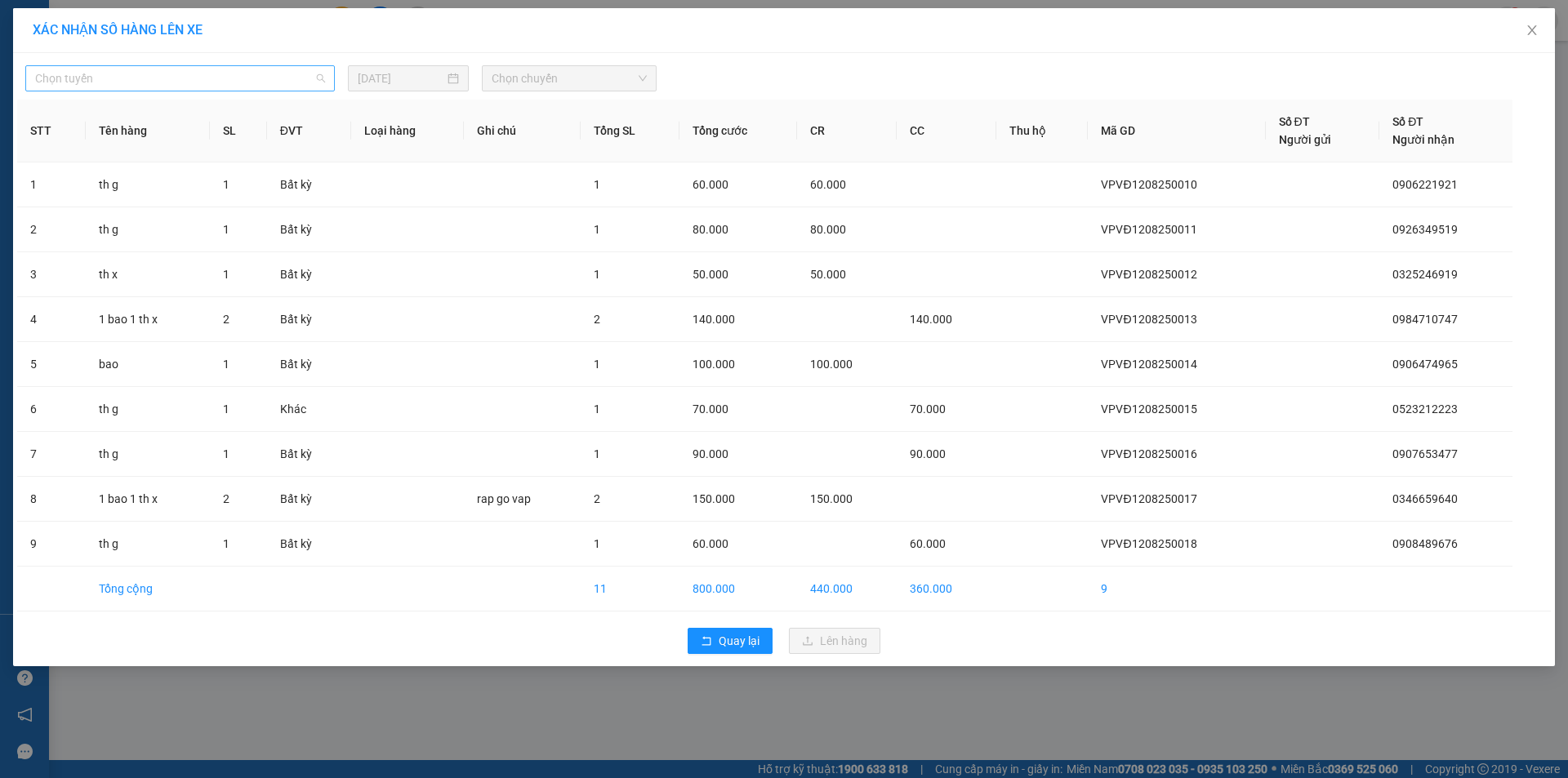
click at [124, 76] on span "Chọn tuyến" at bounding box center [180, 78] width 290 height 25
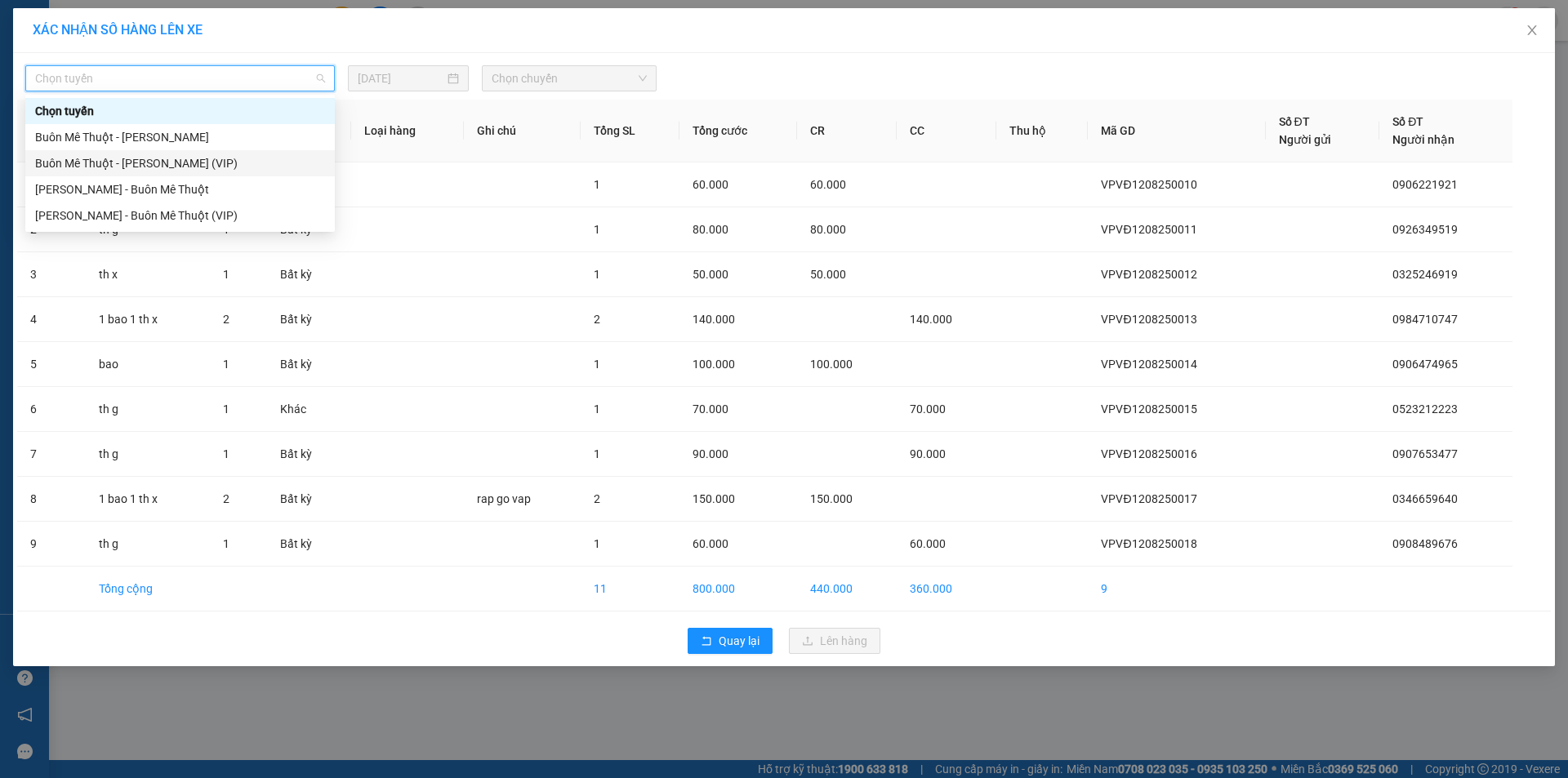
click at [125, 158] on div "Buôn Mê [PERSON_NAME] [PERSON_NAME] (VIP)" at bounding box center [180, 163] width 290 height 18
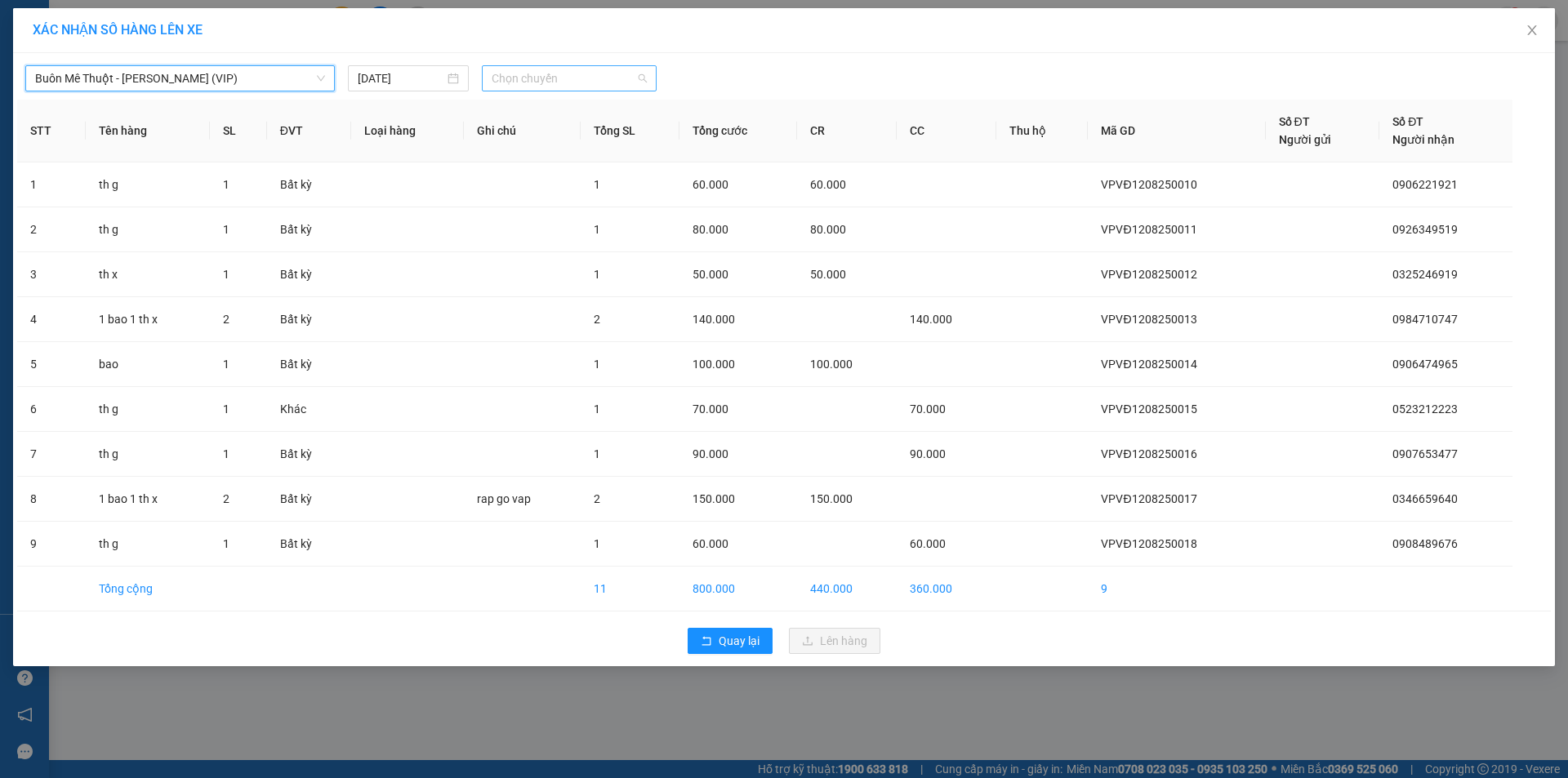
click at [538, 75] on span "Chọn chuyến" at bounding box center [568, 78] width 155 height 25
click at [529, 136] on div "20:00" at bounding box center [555, 137] width 128 height 18
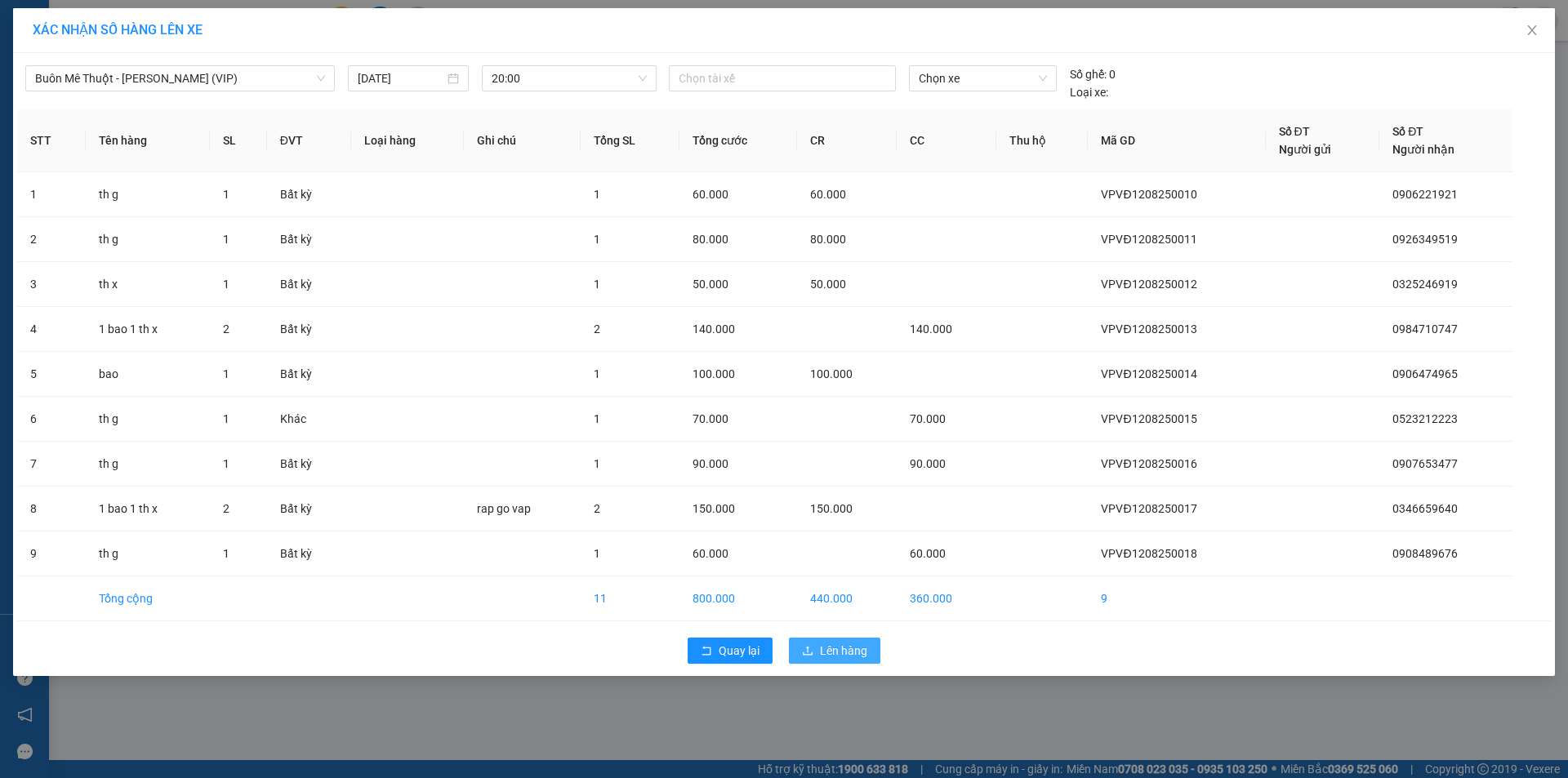
click at [836, 645] on span "Lên hàng" at bounding box center [844, 650] width 47 height 18
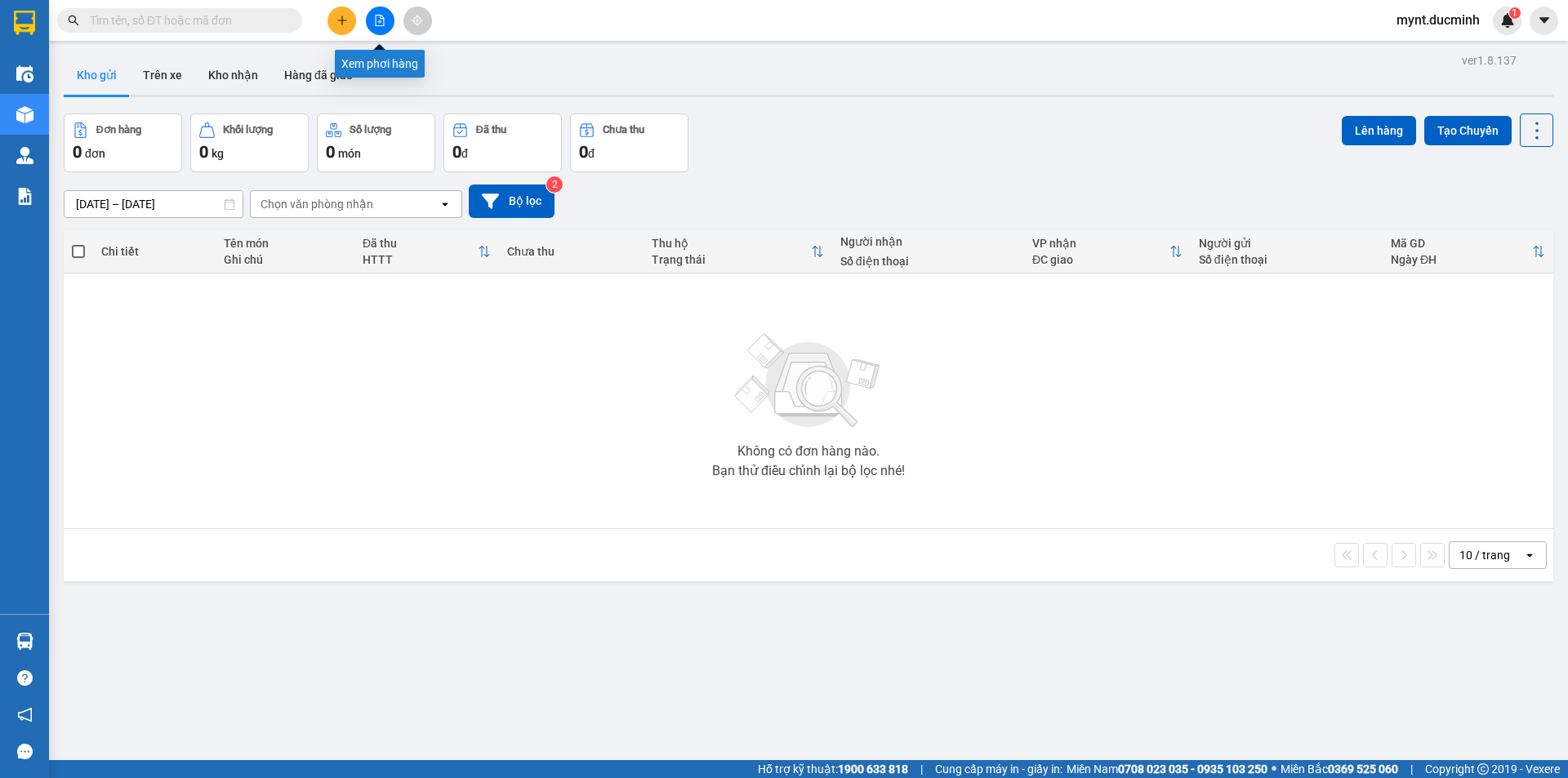
click at [381, 19] on icon "file-add" at bounding box center [380, 20] width 12 height 12
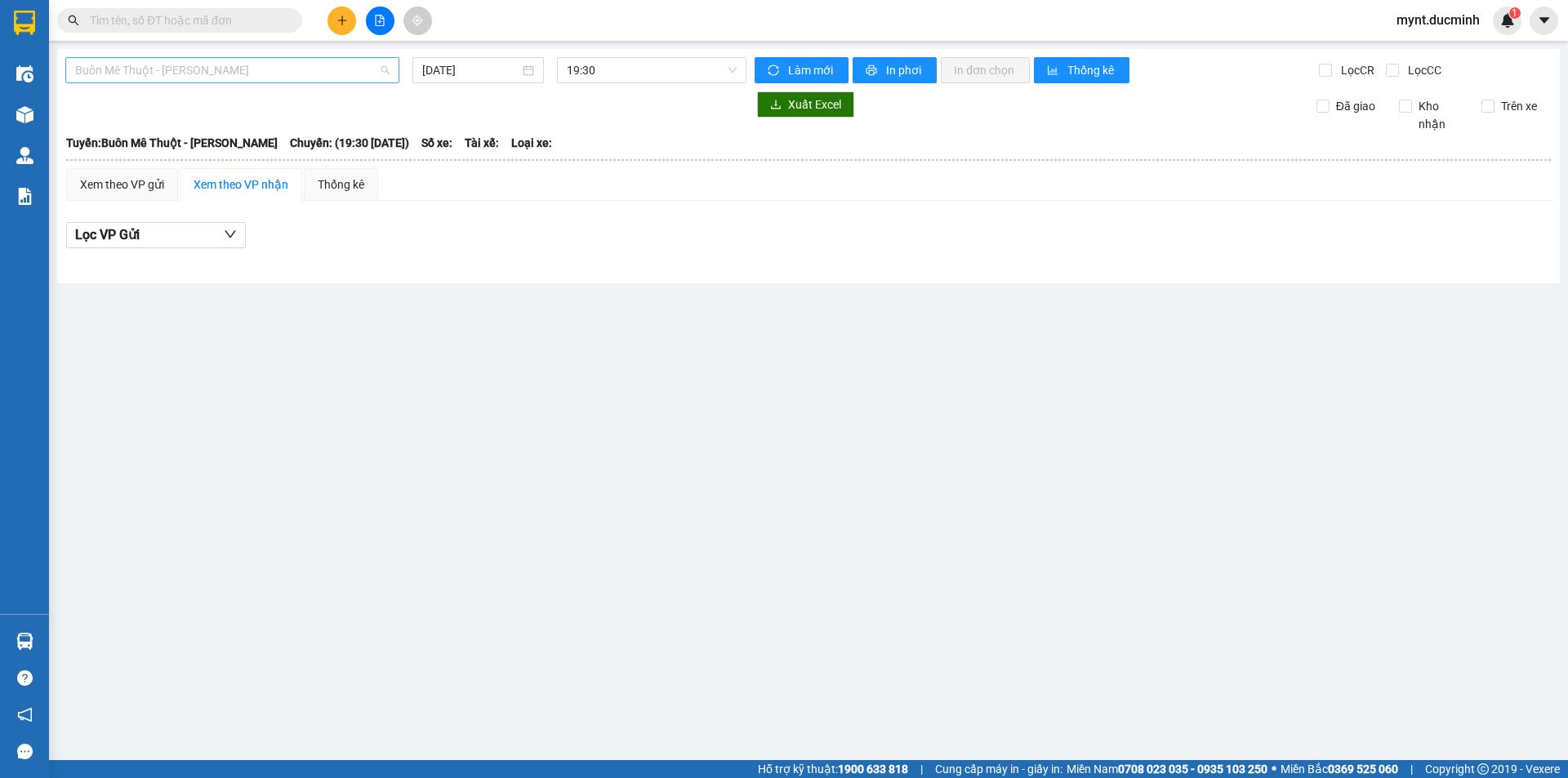
click at [321, 71] on span "Buôn Mê Thuột - [PERSON_NAME]" at bounding box center [233, 70] width 315 height 25
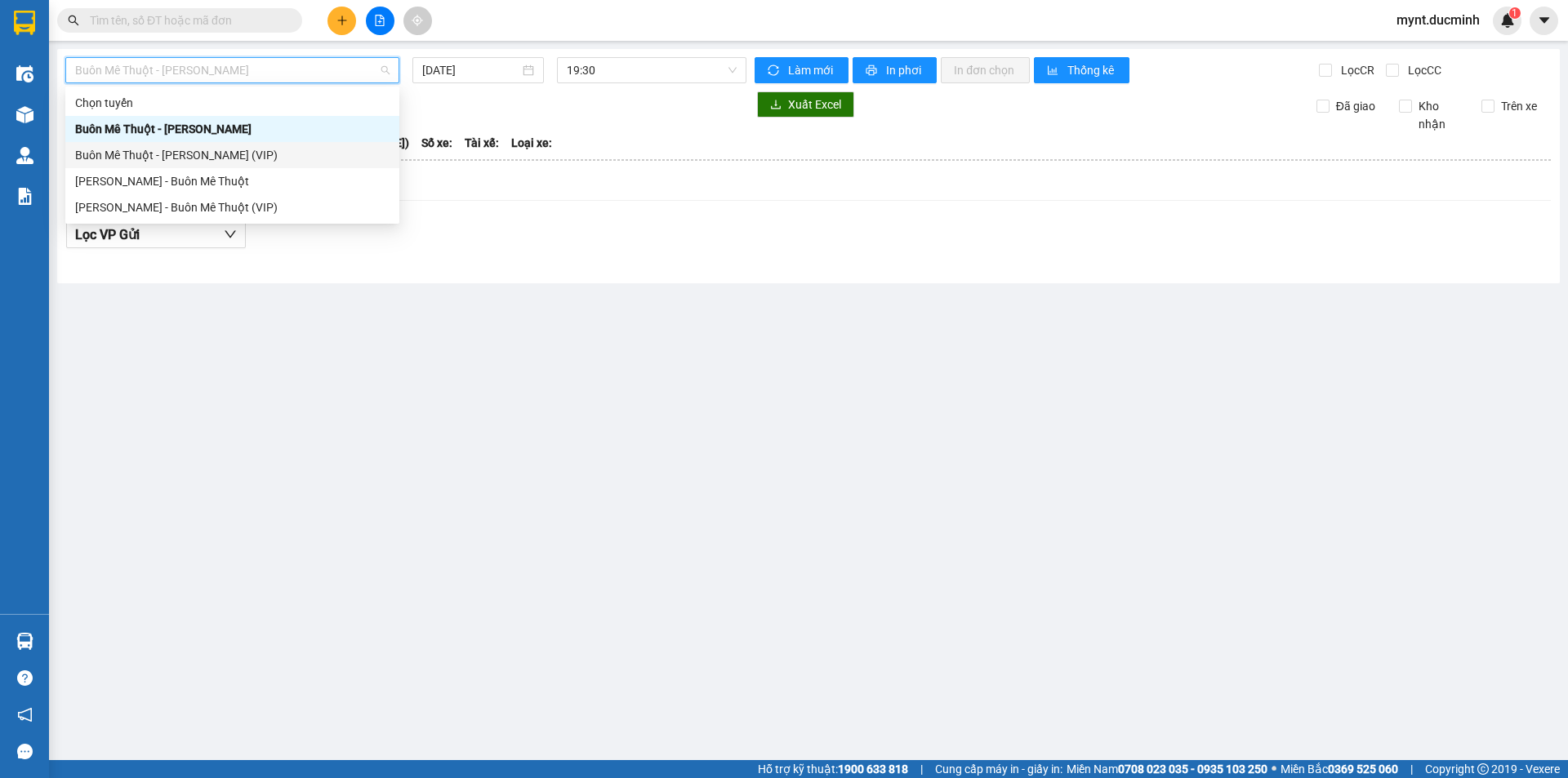
click at [210, 154] on div "Buôn Mê Thuột - [PERSON_NAME] (VIP)" at bounding box center [233, 155] width 315 height 18
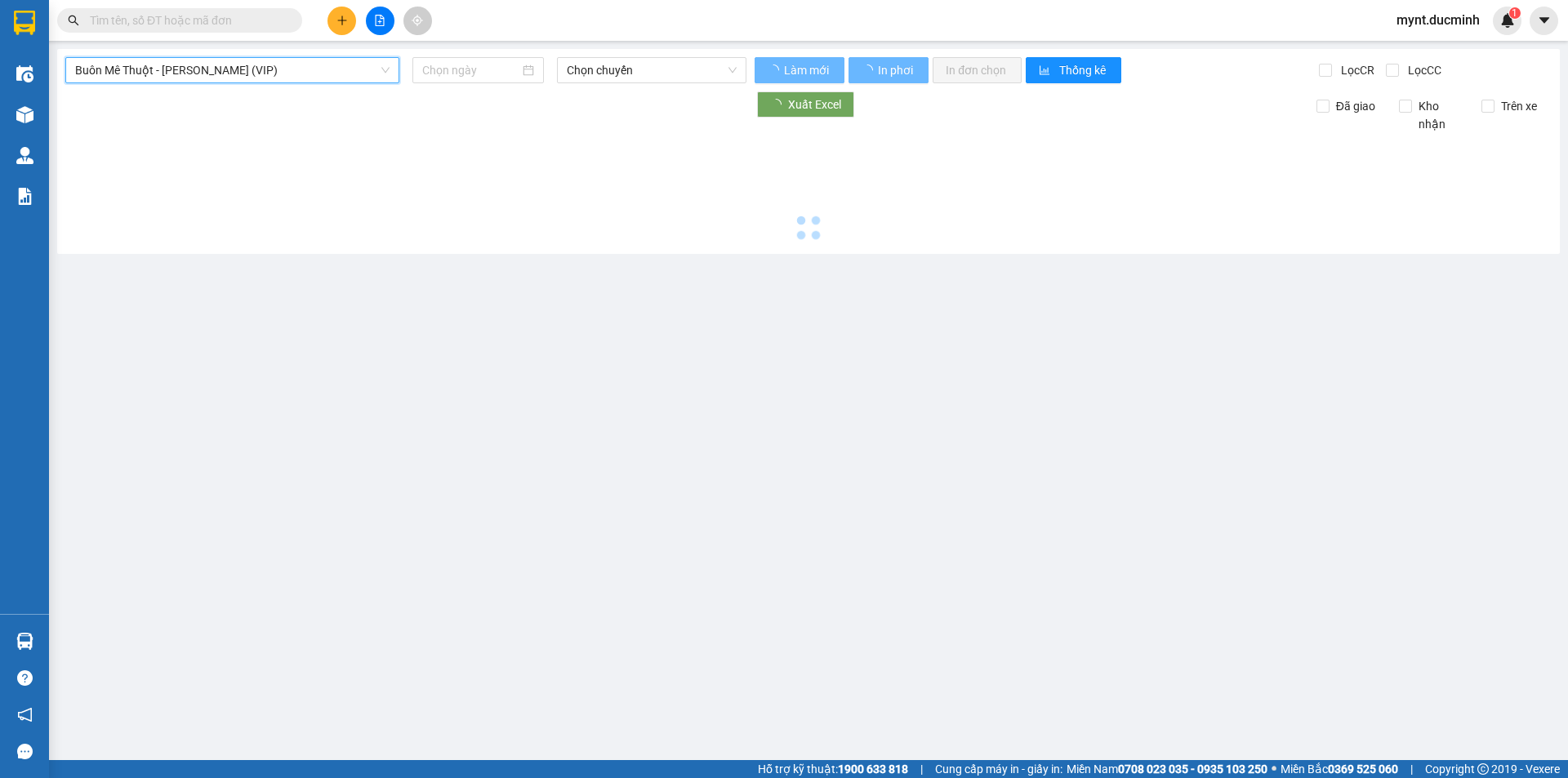
type input "[DATE]"
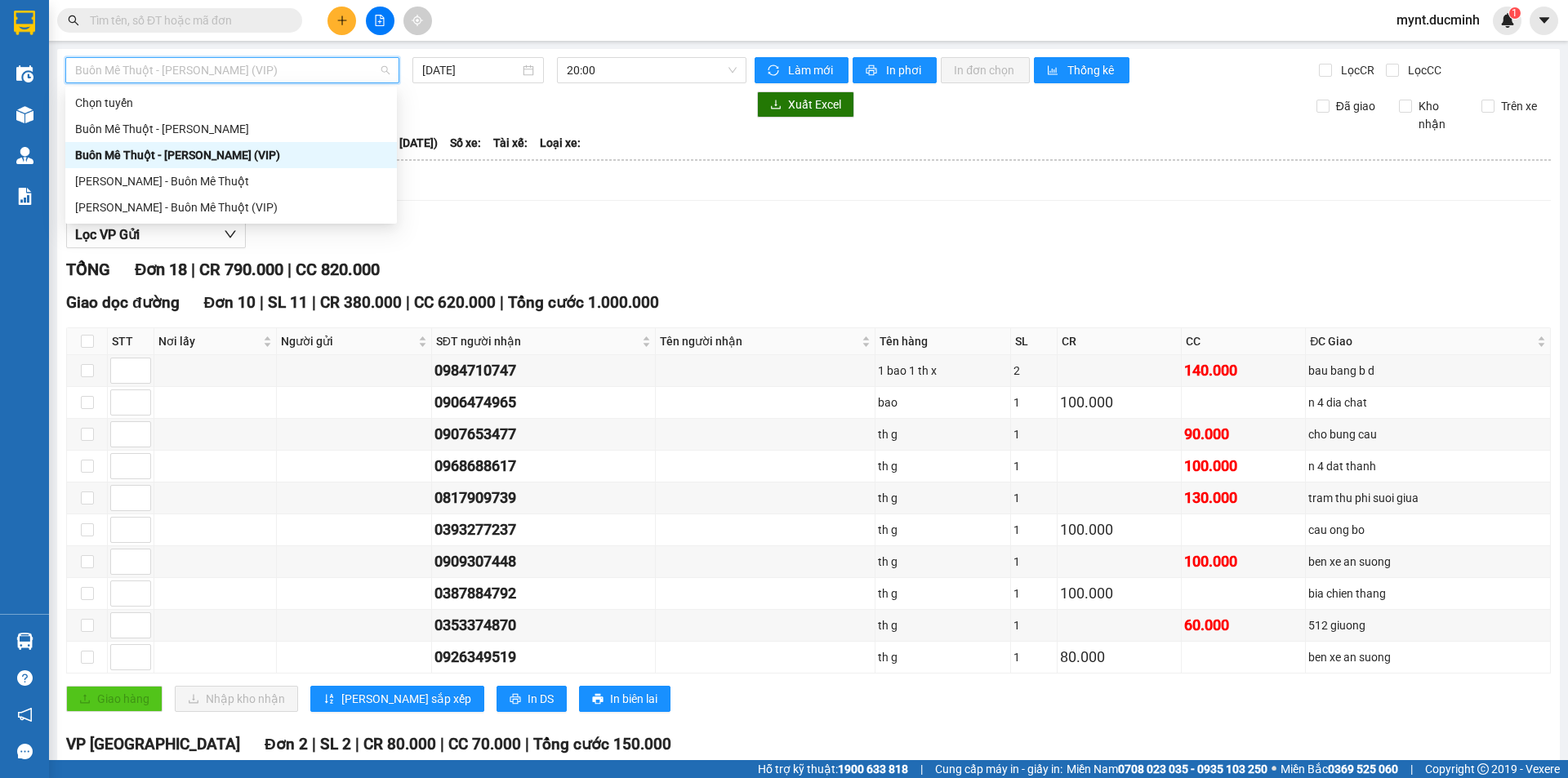
click at [134, 67] on span "Buôn Mê Thuột - [PERSON_NAME] (VIP)" at bounding box center [233, 70] width 315 height 25
click at [139, 178] on div "[PERSON_NAME] - Buôn Mê Thuột" at bounding box center [231, 181] width 312 height 18
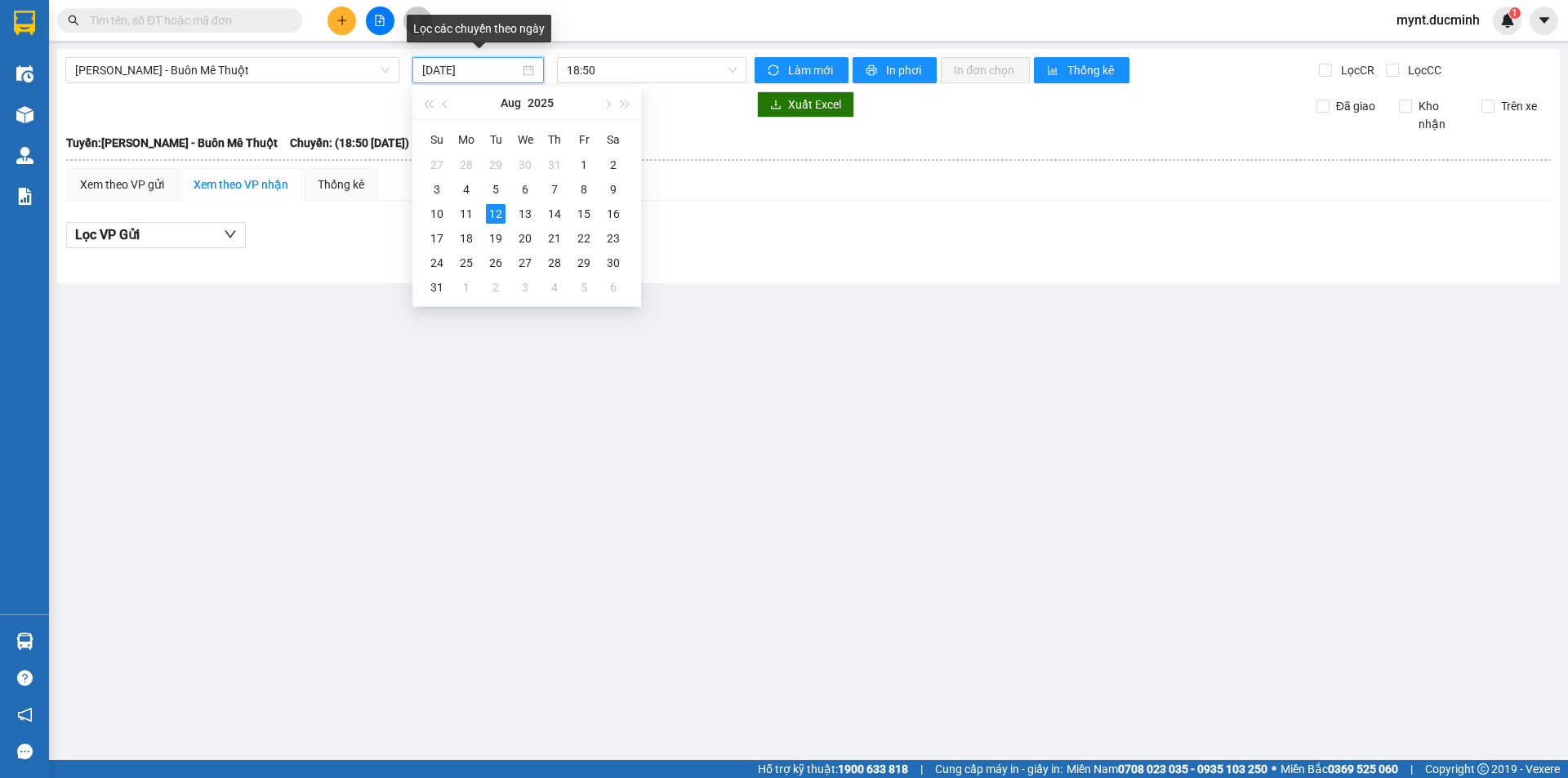
click at [452, 69] on input "[DATE]" at bounding box center [470, 69] width 97 height 18
click at [467, 211] on div "11" at bounding box center [466, 213] width 19 height 19
type input "11/08/2025"
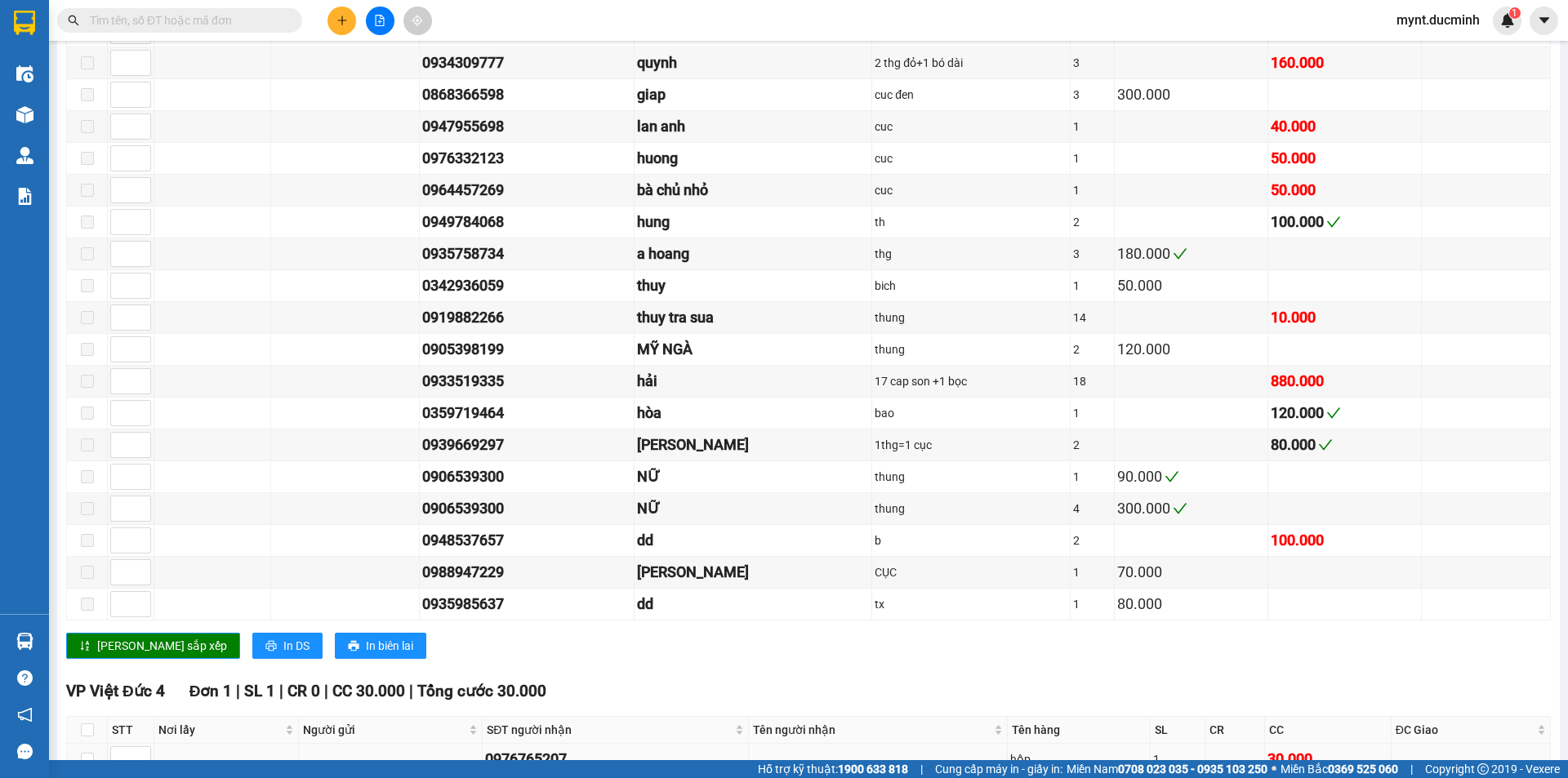
scroll to position [1643, 0]
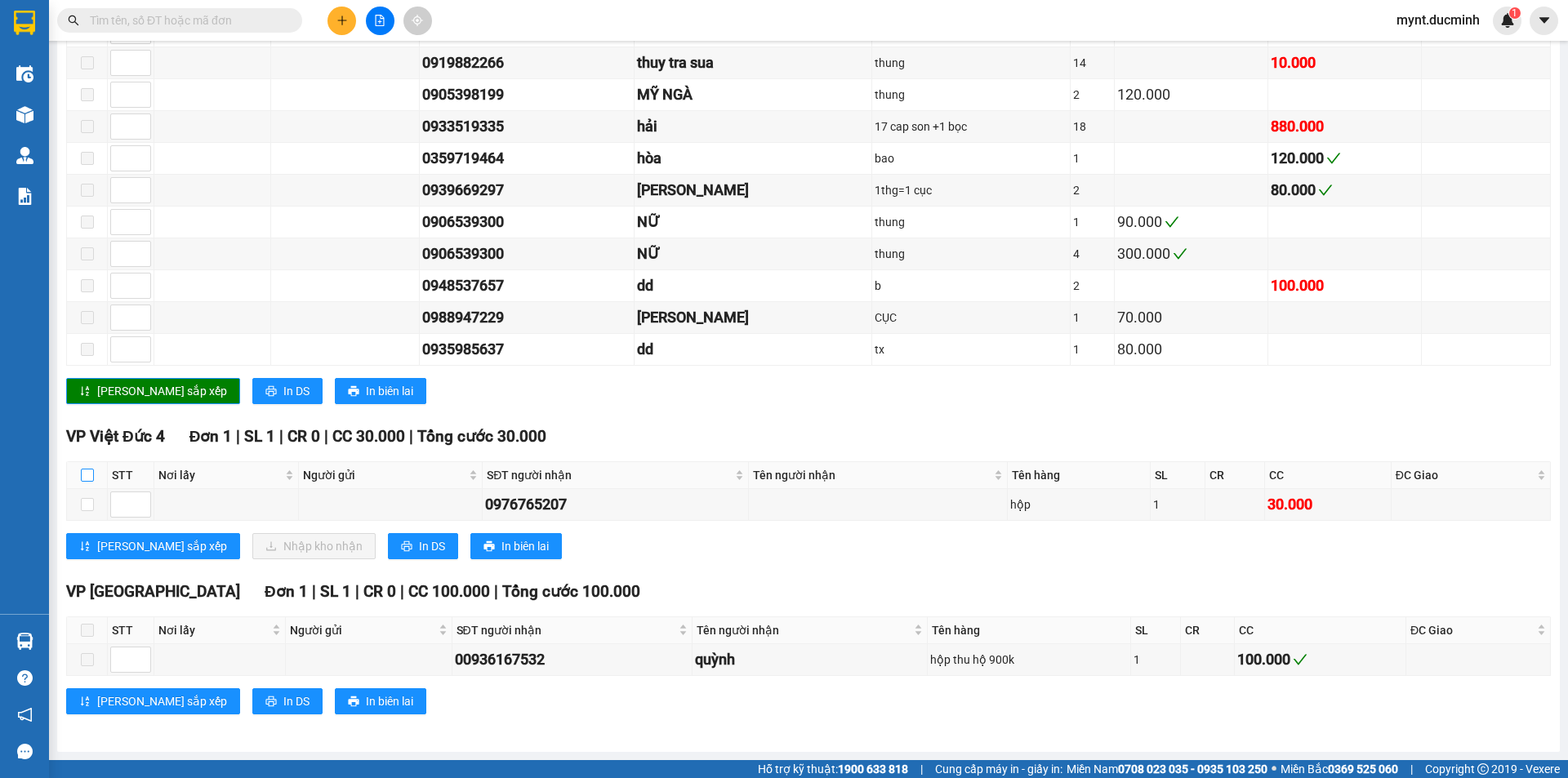
click at [85, 472] on input "checkbox" at bounding box center [87, 474] width 13 height 13
checkbox input "true"
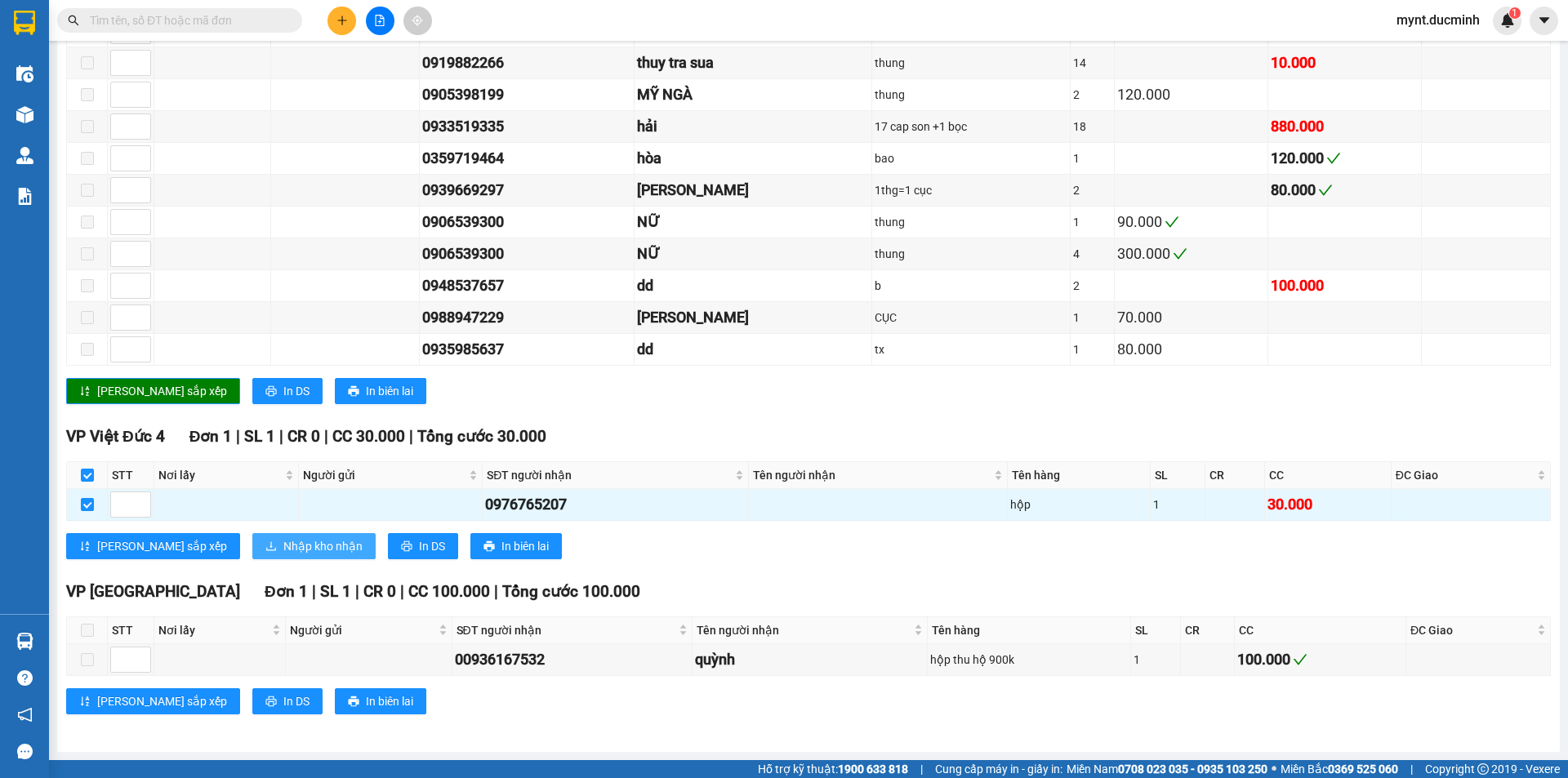
click at [283, 542] on span "Nhập kho nhận" at bounding box center [323, 545] width 79 height 18
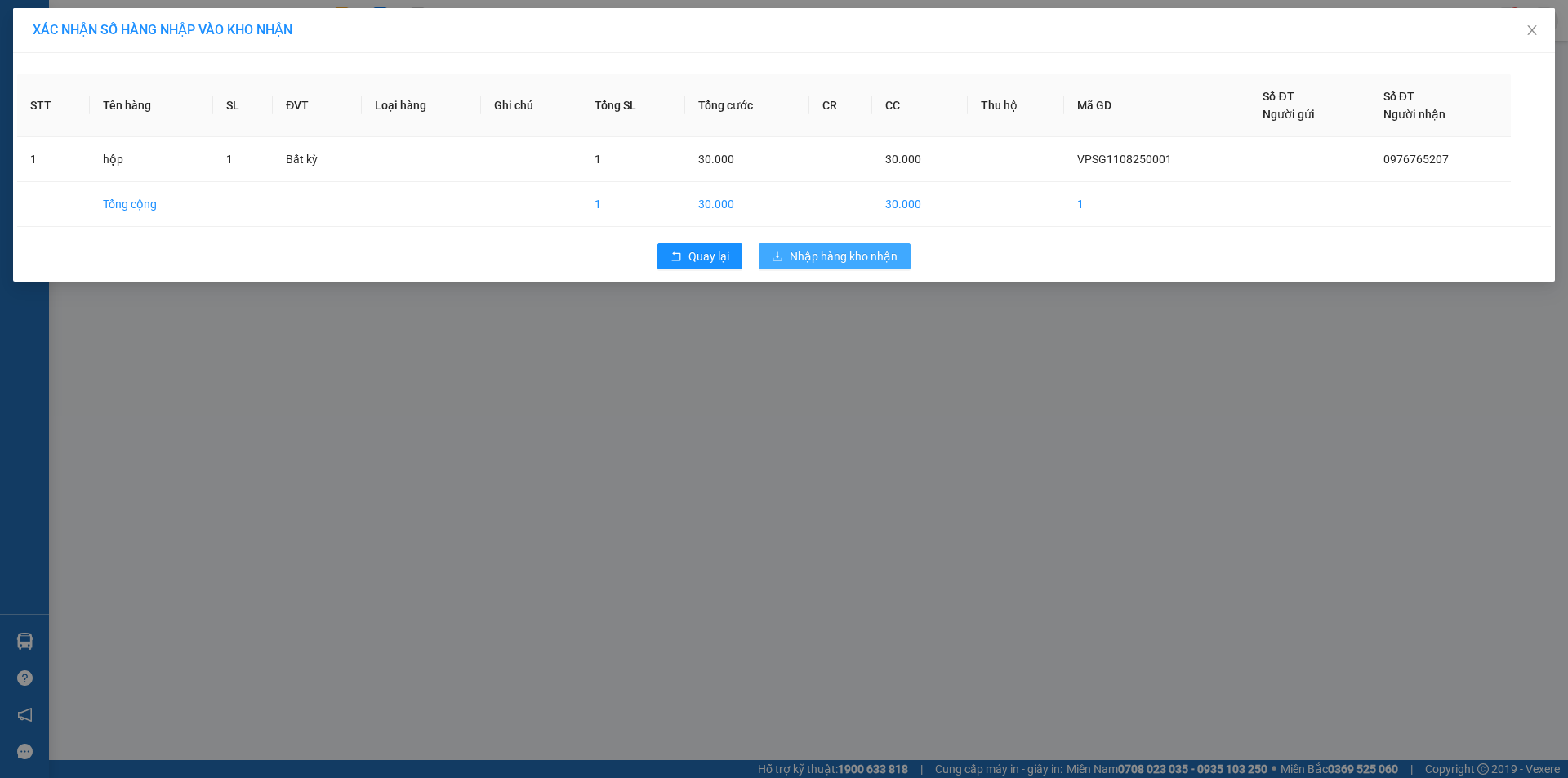
click at [839, 245] on button "Nhập hàng kho nhận" at bounding box center [835, 256] width 152 height 26
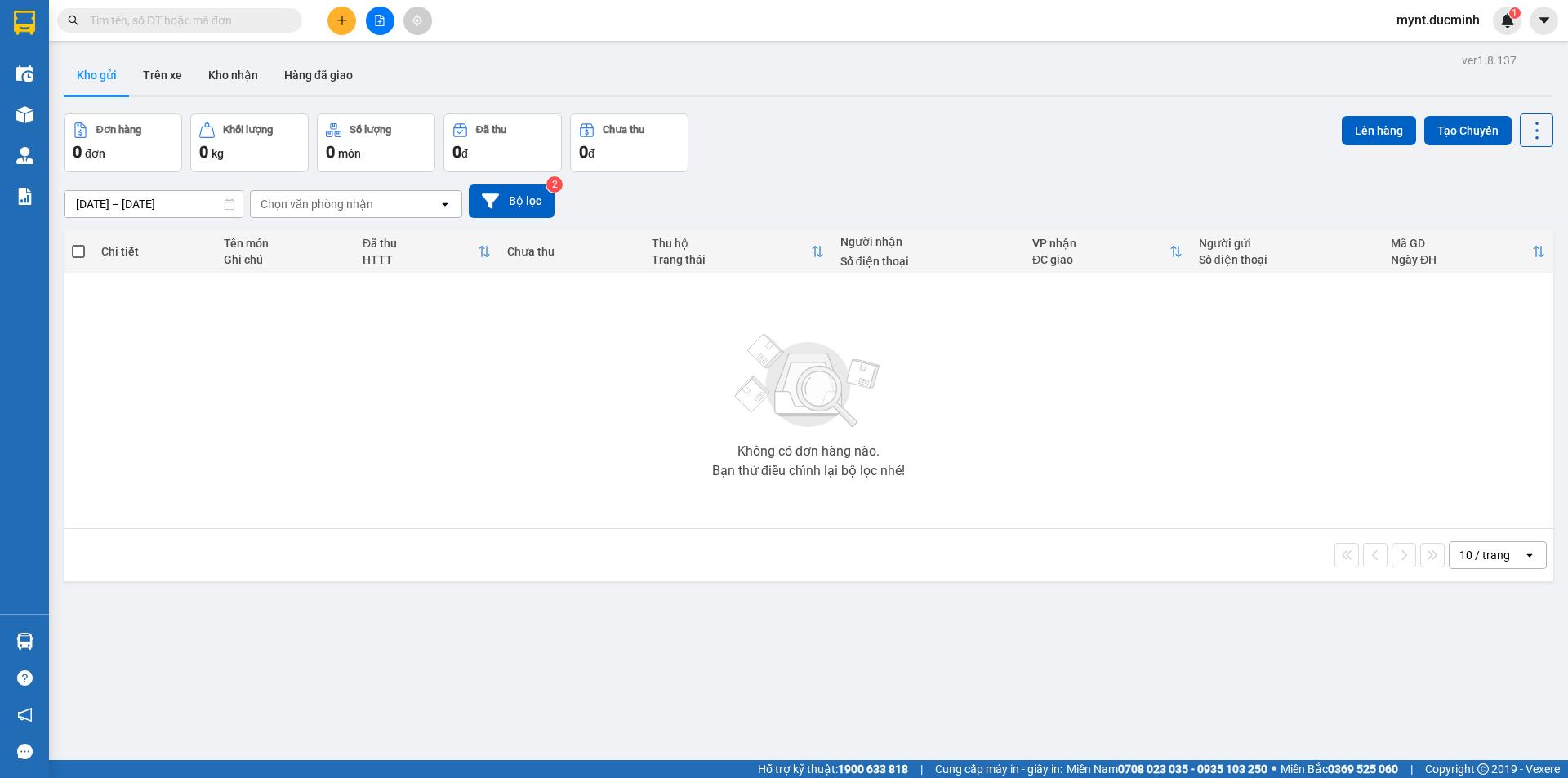
click at [238, 19] on input "text" at bounding box center [186, 20] width 193 height 18
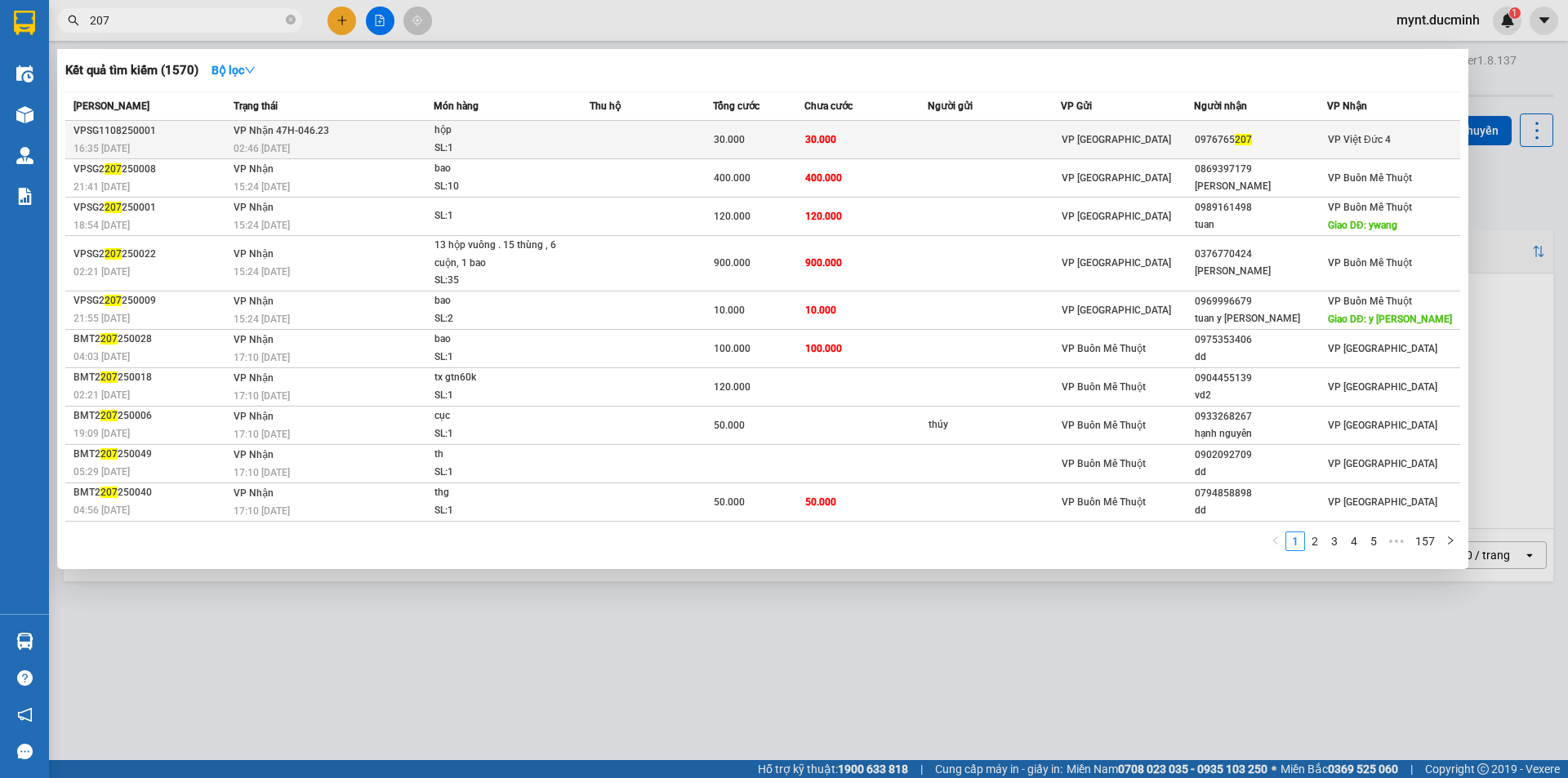
type input "207"
click at [907, 128] on td "30.000" at bounding box center [865, 140] width 123 height 38
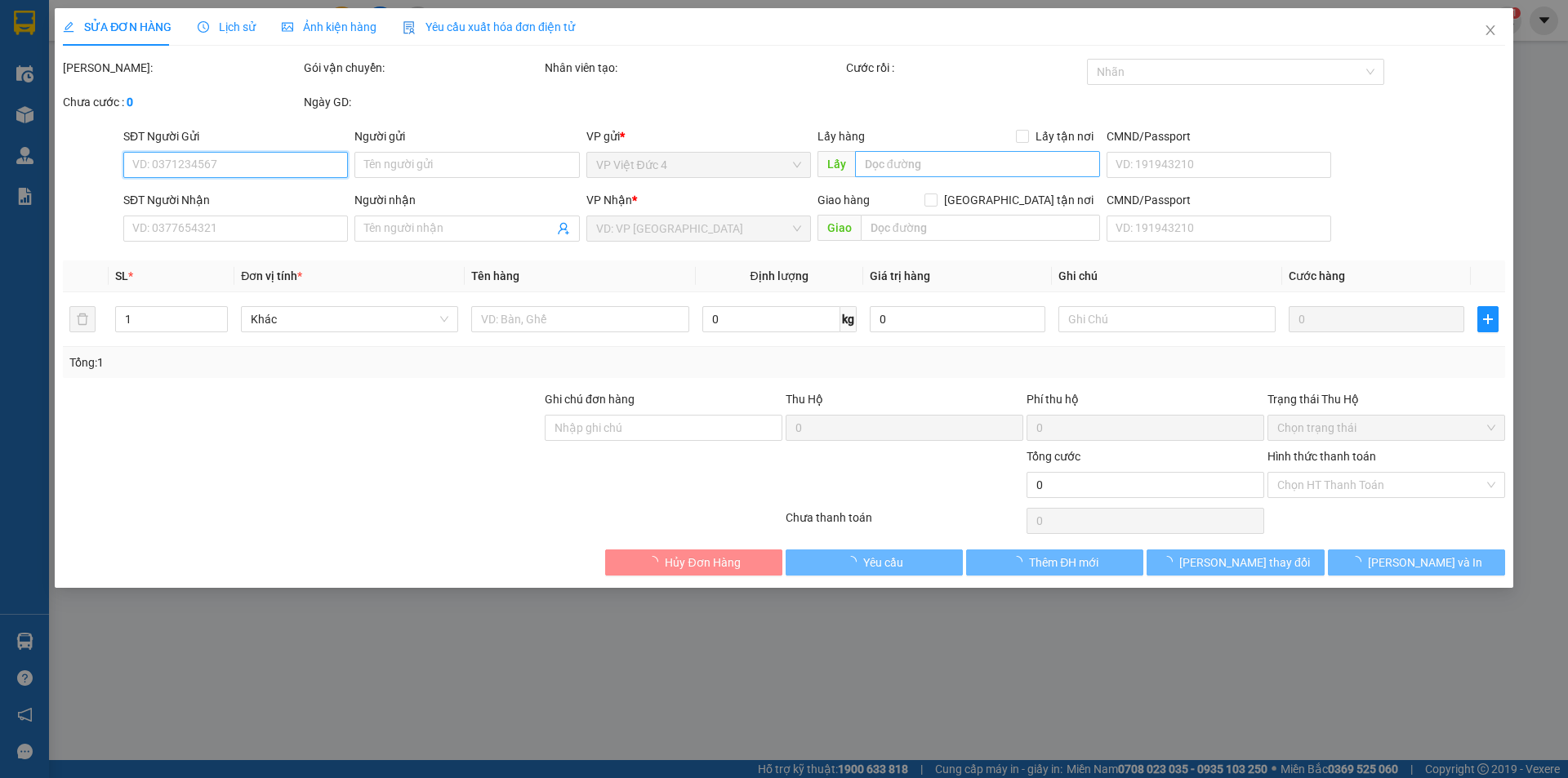
type input "0976765207"
type input "30.000"
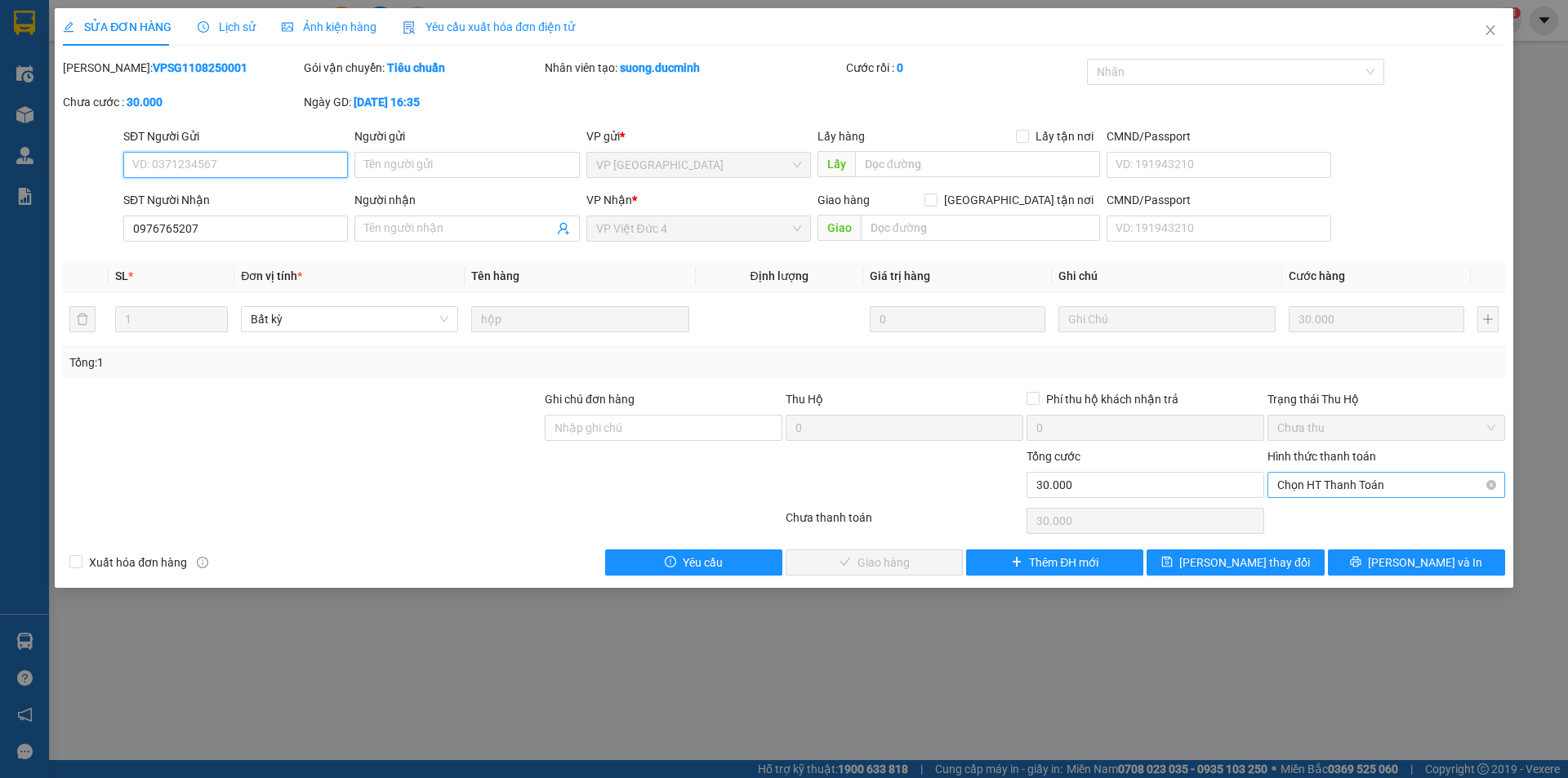
click at [1308, 480] on span "Chọn HT Thanh Toán" at bounding box center [1386, 485] width 218 height 25
click at [1320, 516] on div "Tại văn phòng" at bounding box center [1386, 518] width 218 height 18
type input "0"
click at [872, 555] on span "Lưu và Giao hàng" at bounding box center [895, 562] width 156 height 18
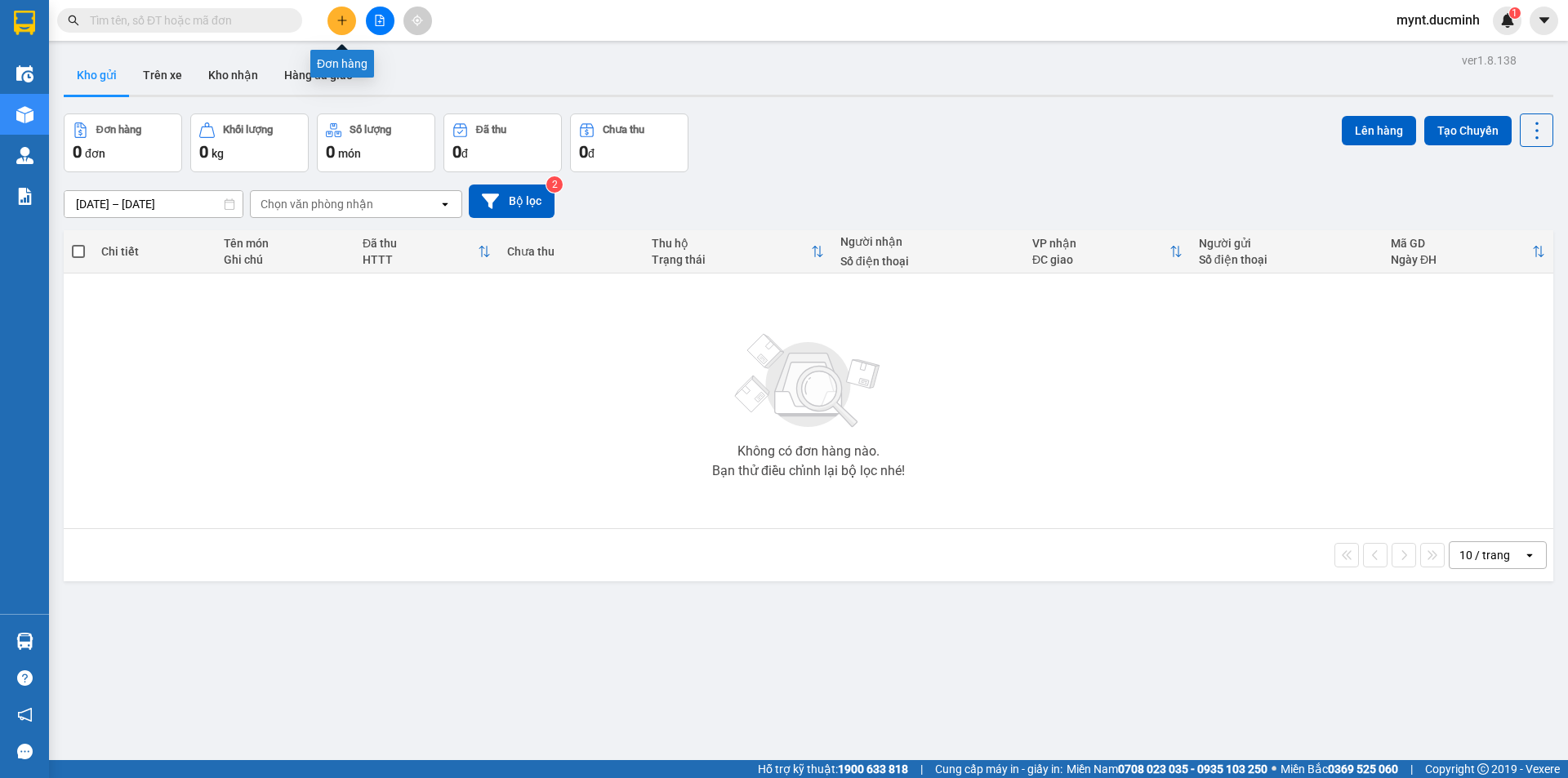
click at [344, 14] on button at bounding box center [342, 21] width 29 height 29
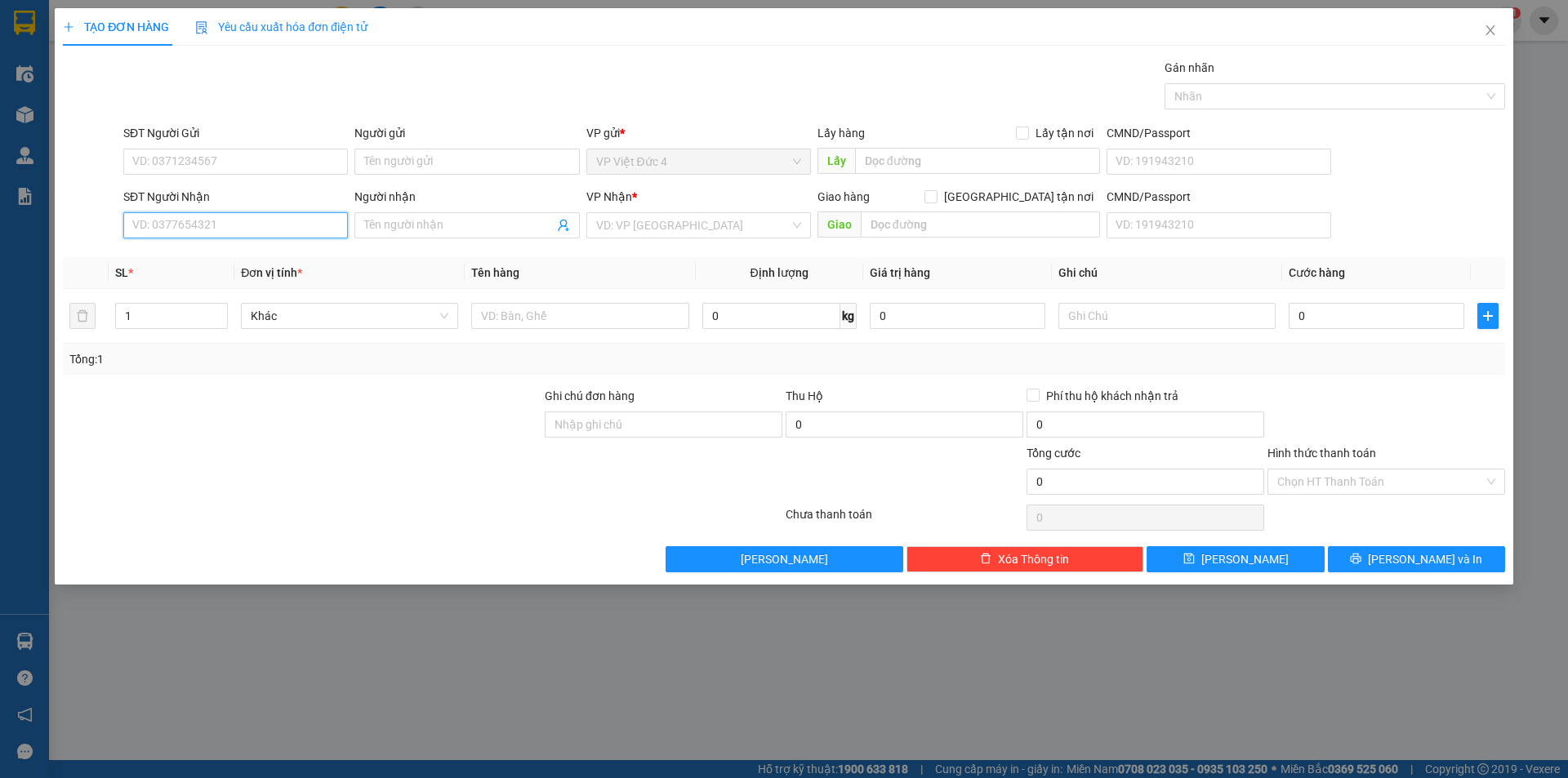
click at [287, 228] on input "SĐT Người Nhận" at bounding box center [236, 225] width 225 height 26
type input "0909110686"
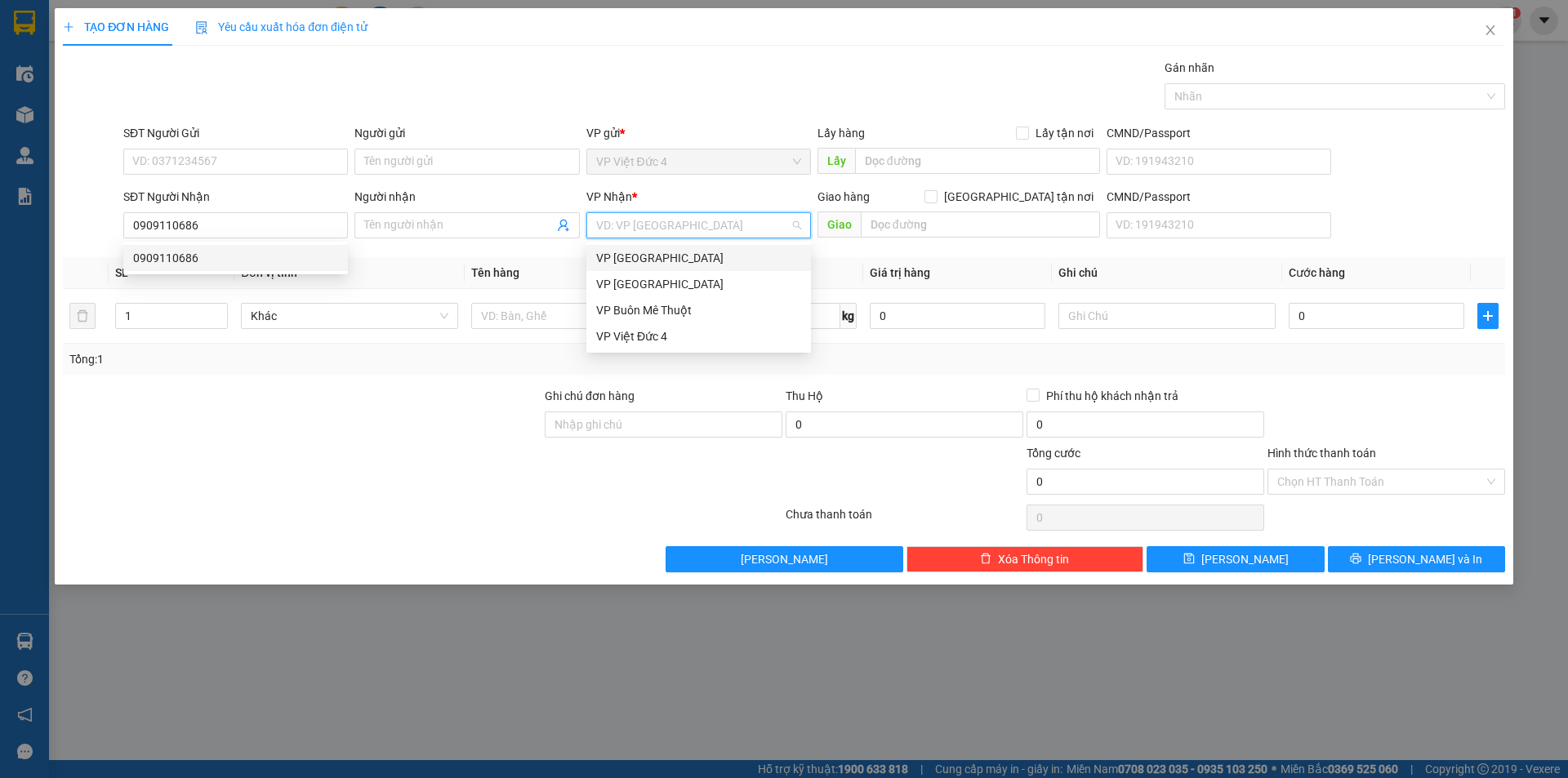
click at [675, 222] on input "search" at bounding box center [693, 225] width 194 height 25
click at [611, 280] on div "VP [GEOGRAPHIC_DATA]" at bounding box center [699, 283] width 205 height 18
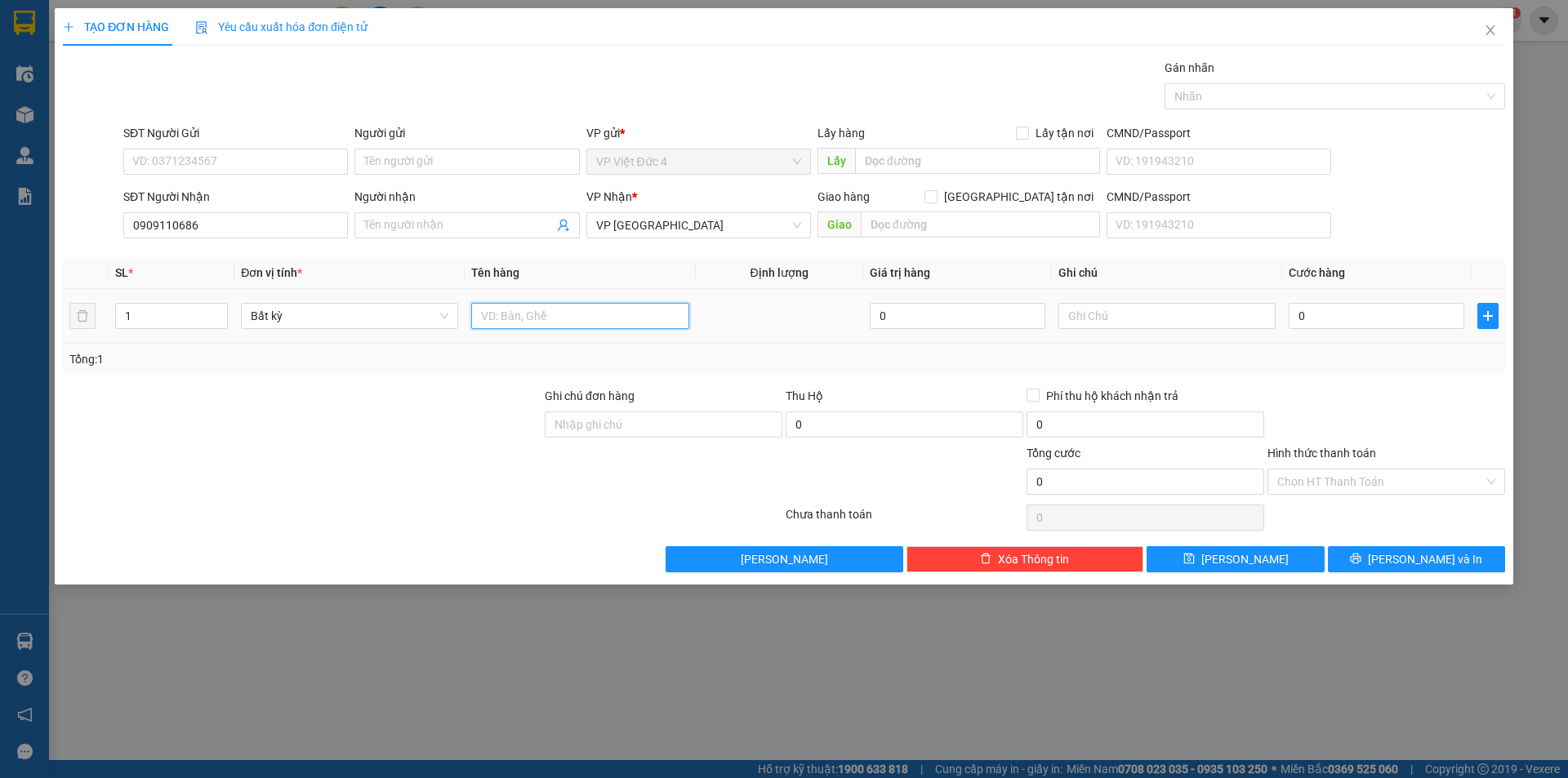
click at [623, 320] on input "text" at bounding box center [579, 315] width 217 height 26
type input "th x"
click at [1444, 312] on input "0" at bounding box center [1377, 315] width 176 height 26
type input "8"
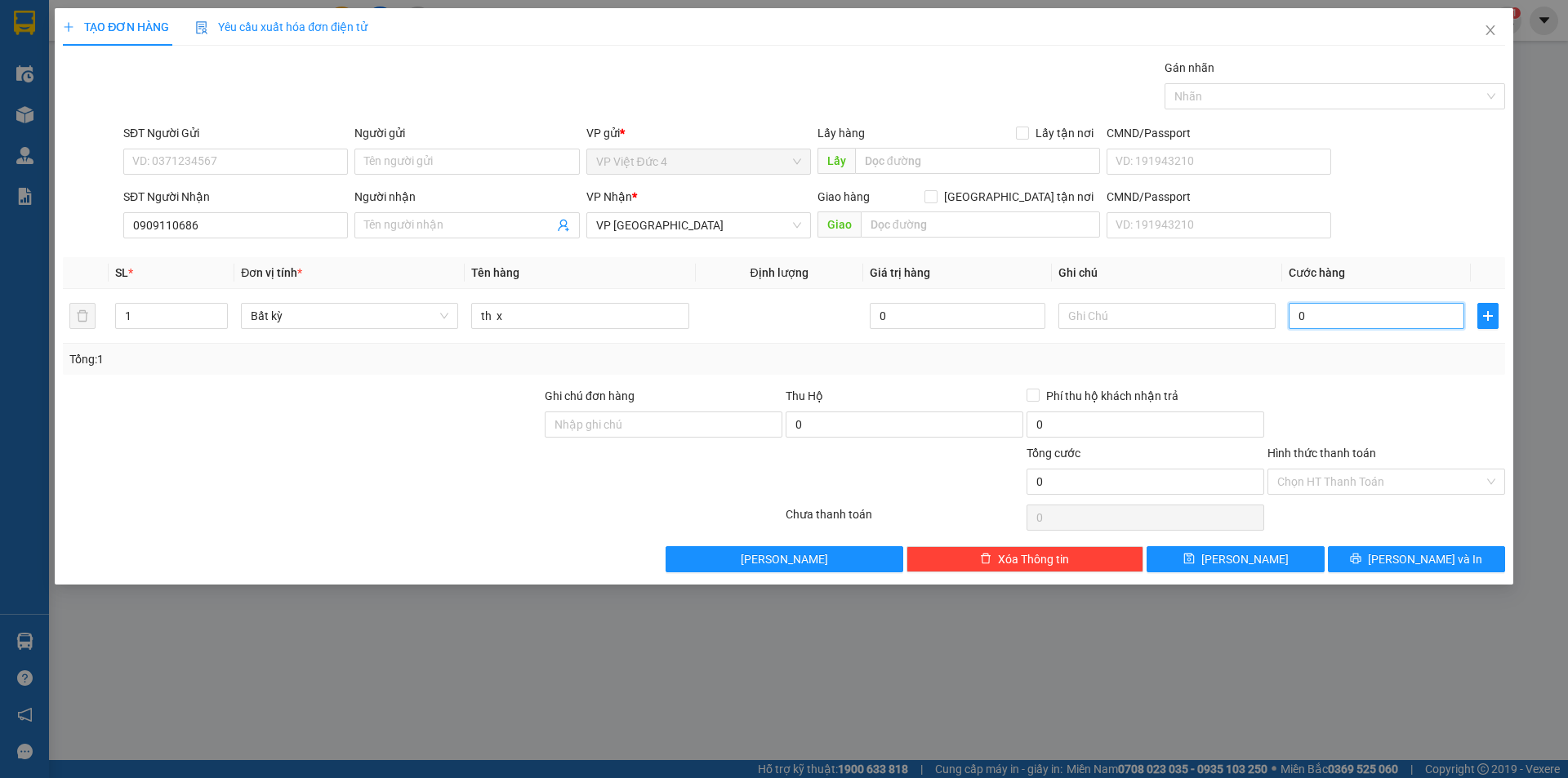
type input "8"
type input "80"
type input "800"
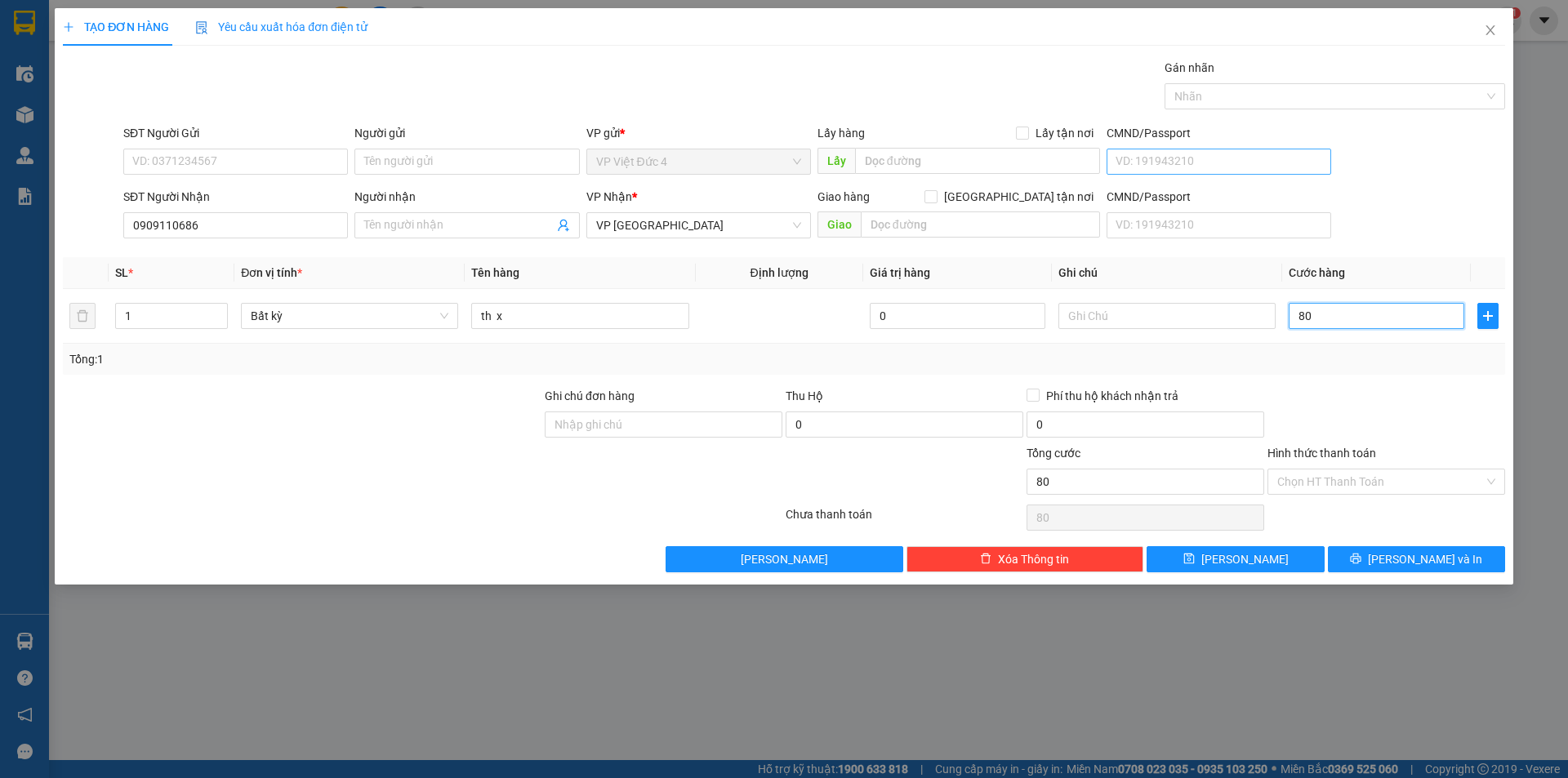
type input "800"
type input "8.000"
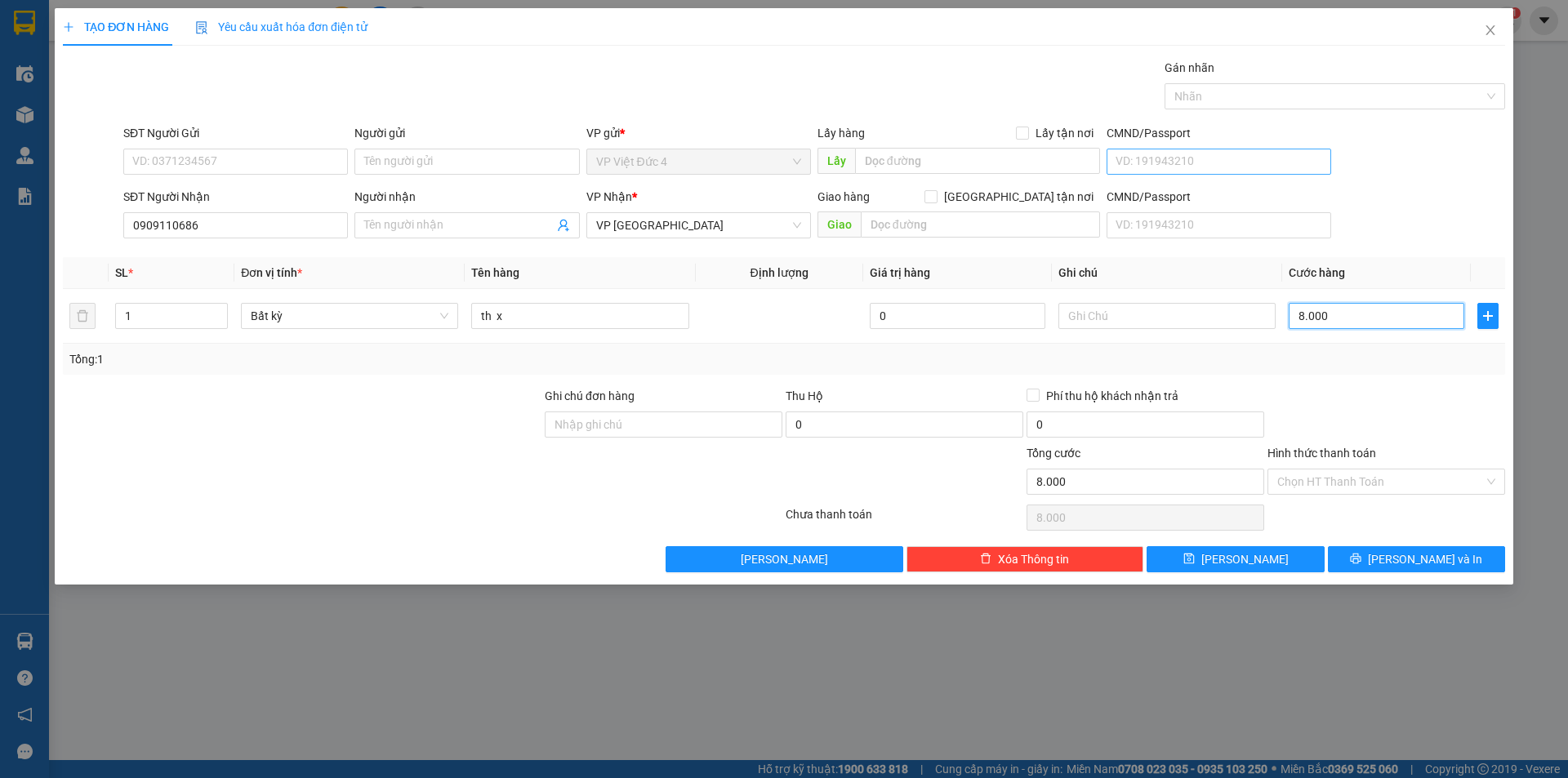
type input "80.000"
click at [1240, 556] on span "[PERSON_NAME]" at bounding box center [1245, 559] width 87 height 18
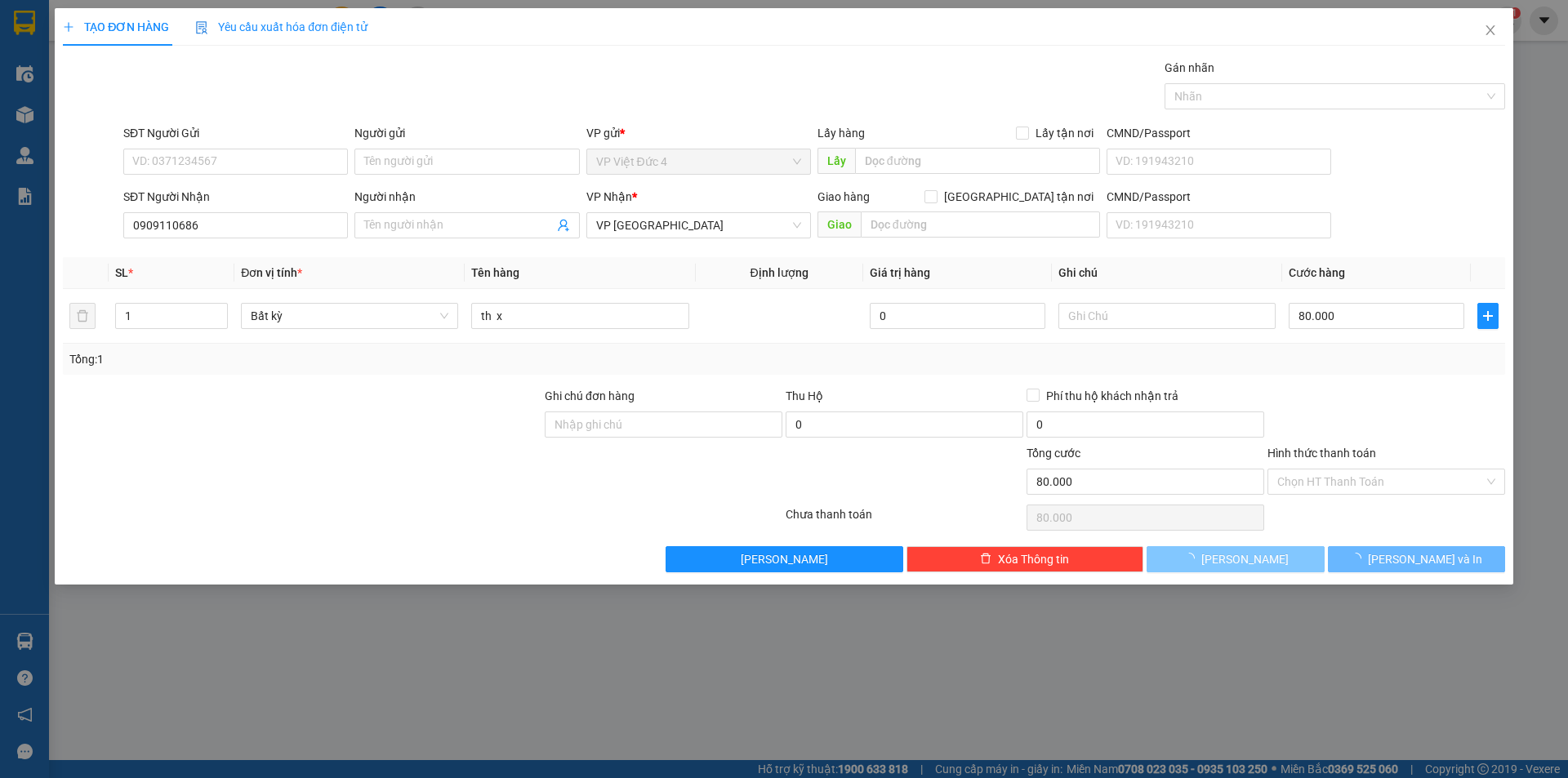
type input "0"
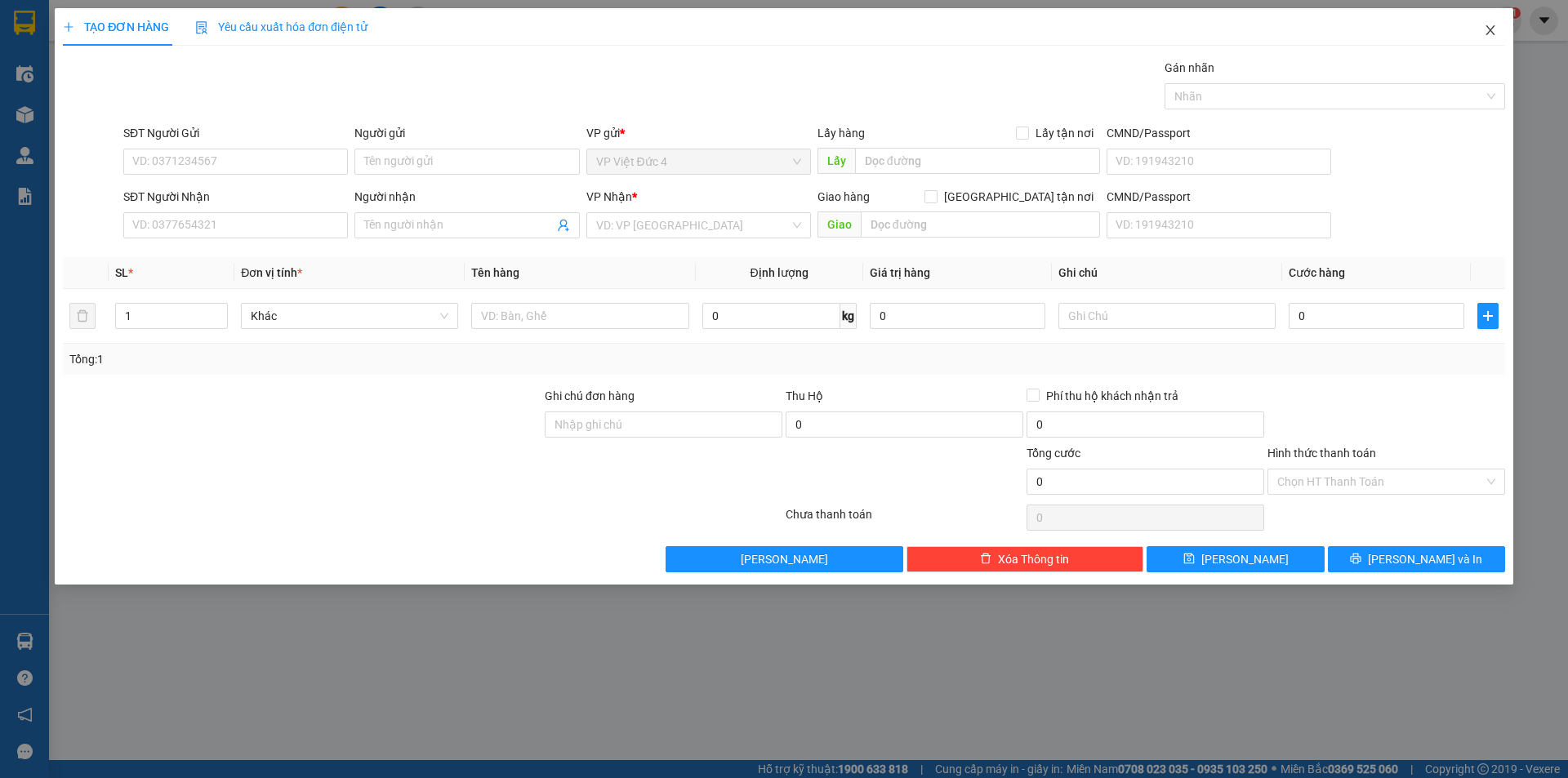
click at [1493, 27] on icon "close" at bounding box center [1490, 30] width 13 height 13
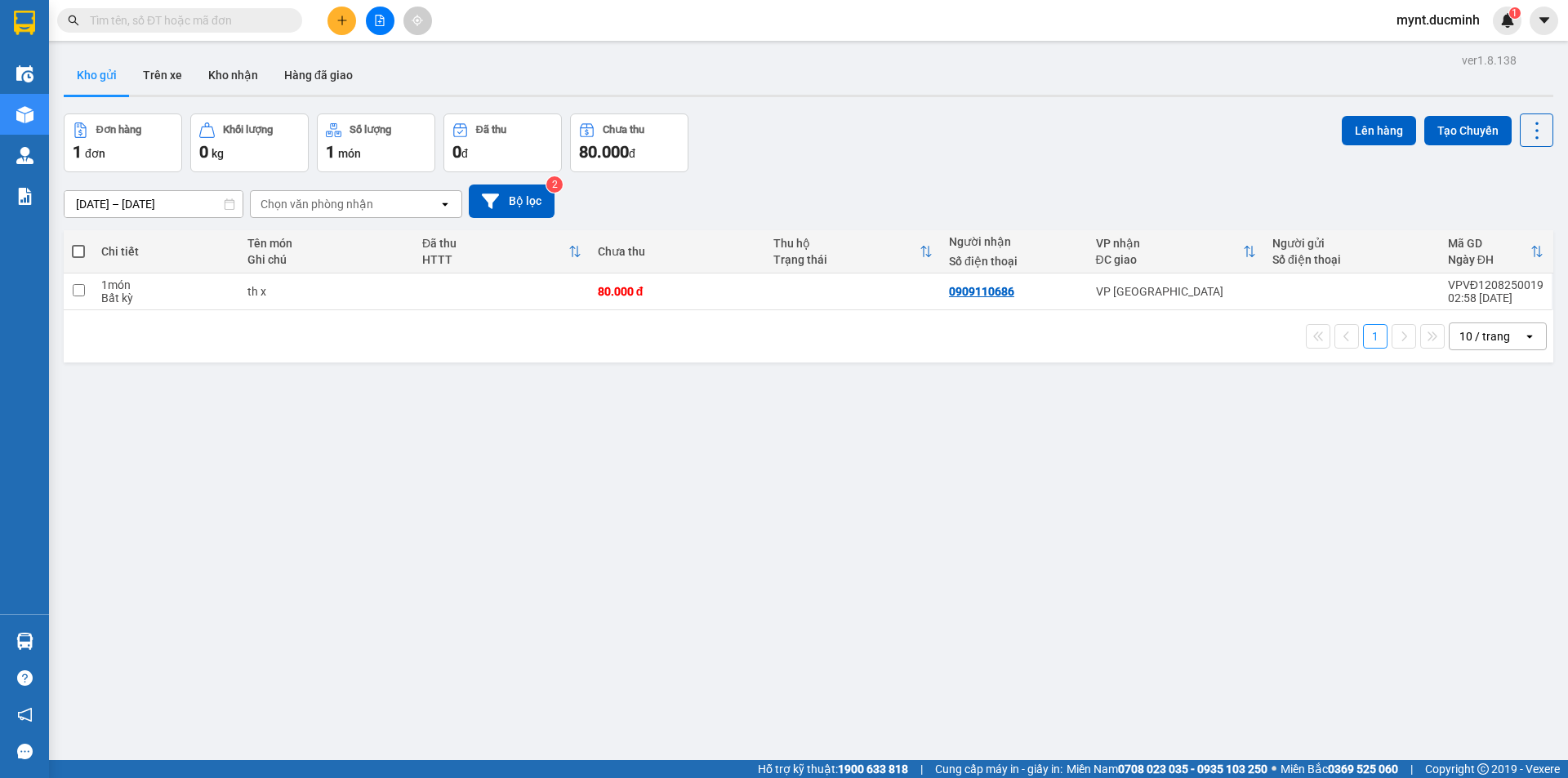
click at [81, 252] on span at bounding box center [78, 251] width 13 height 13
click at [79, 244] on input "checkbox" at bounding box center [79, 244] width 0 height 0
checkbox input "true"
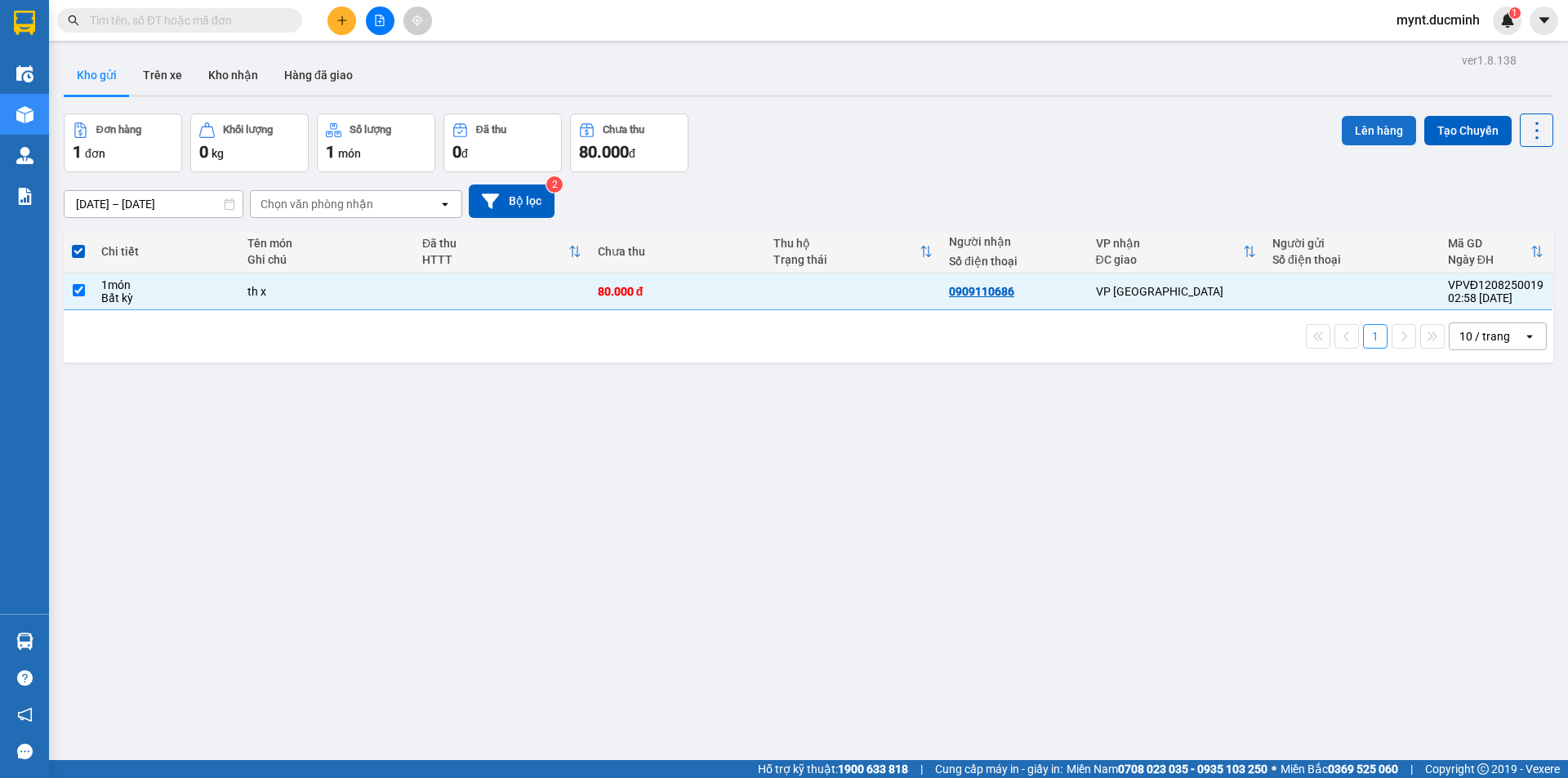
click at [1374, 125] on button "Lên hàng" at bounding box center [1379, 130] width 74 height 30
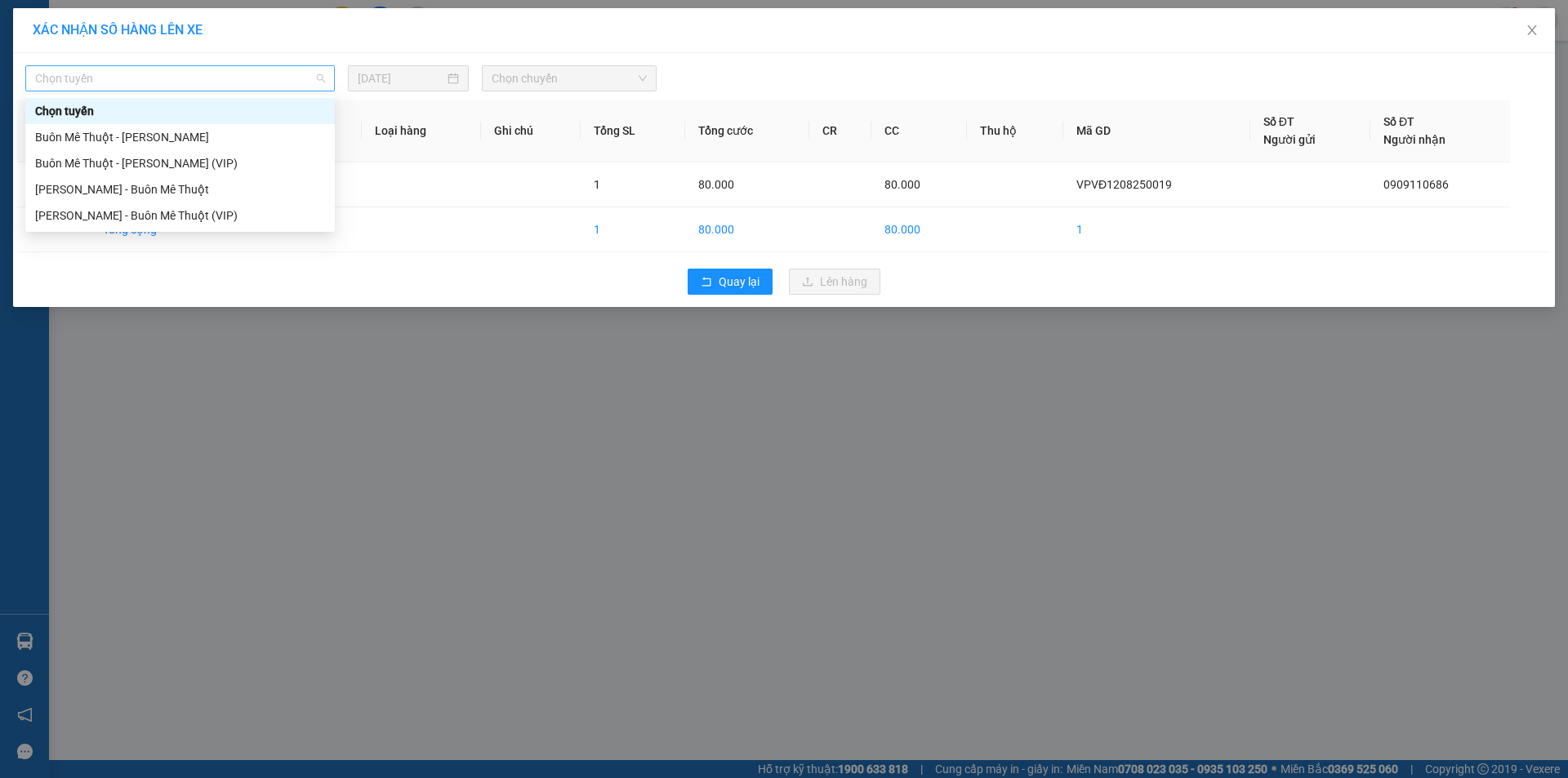
click at [114, 69] on span "Chọn tuyến" at bounding box center [180, 78] width 290 height 25
click at [102, 156] on div "Buôn Mê Thuột - [PERSON_NAME] (VIP)" at bounding box center [180, 163] width 290 height 18
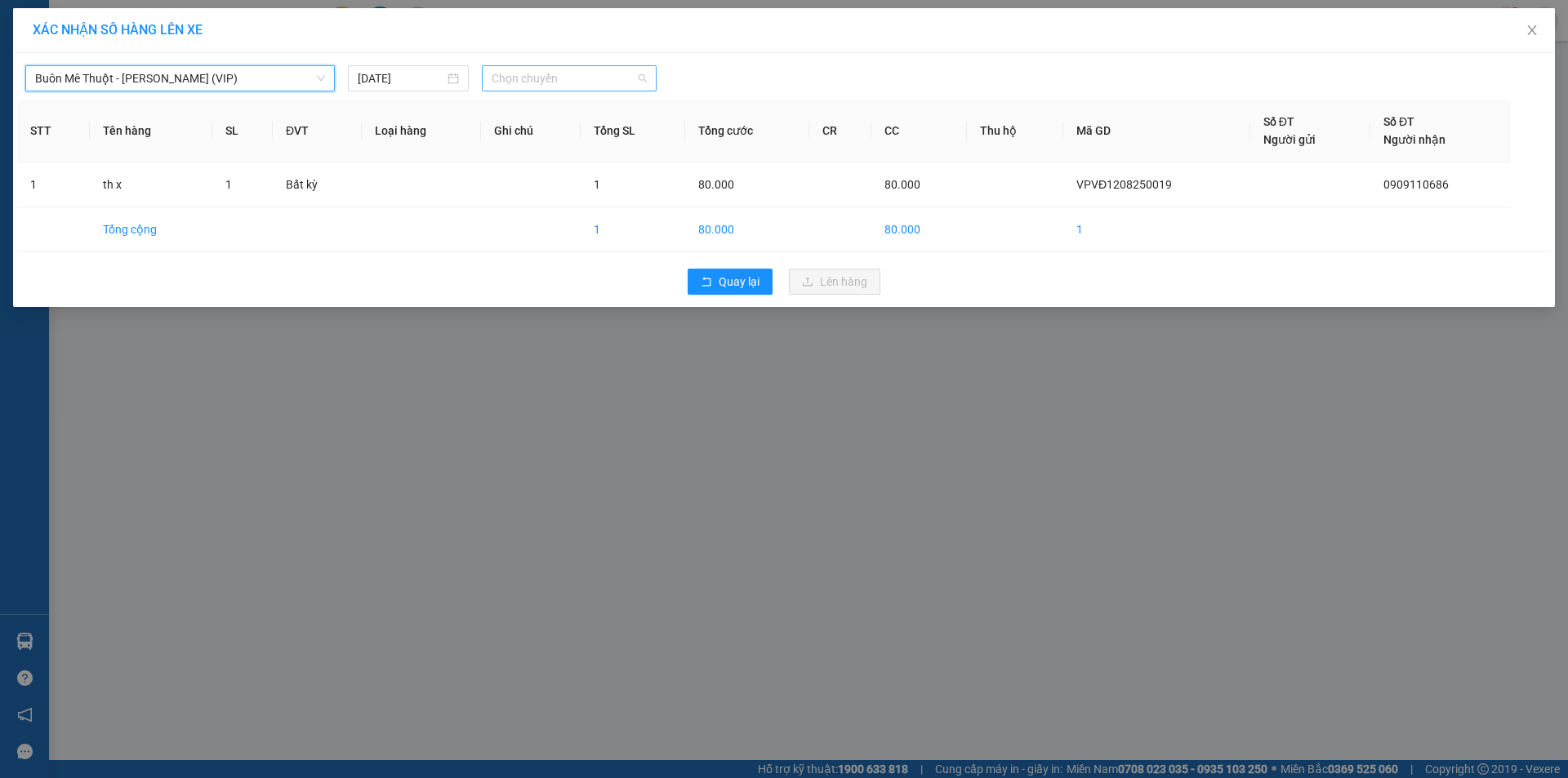
click at [556, 79] on span "Chọn chuyến" at bounding box center [568, 78] width 155 height 25
click at [521, 135] on div "20:00" at bounding box center [555, 137] width 128 height 18
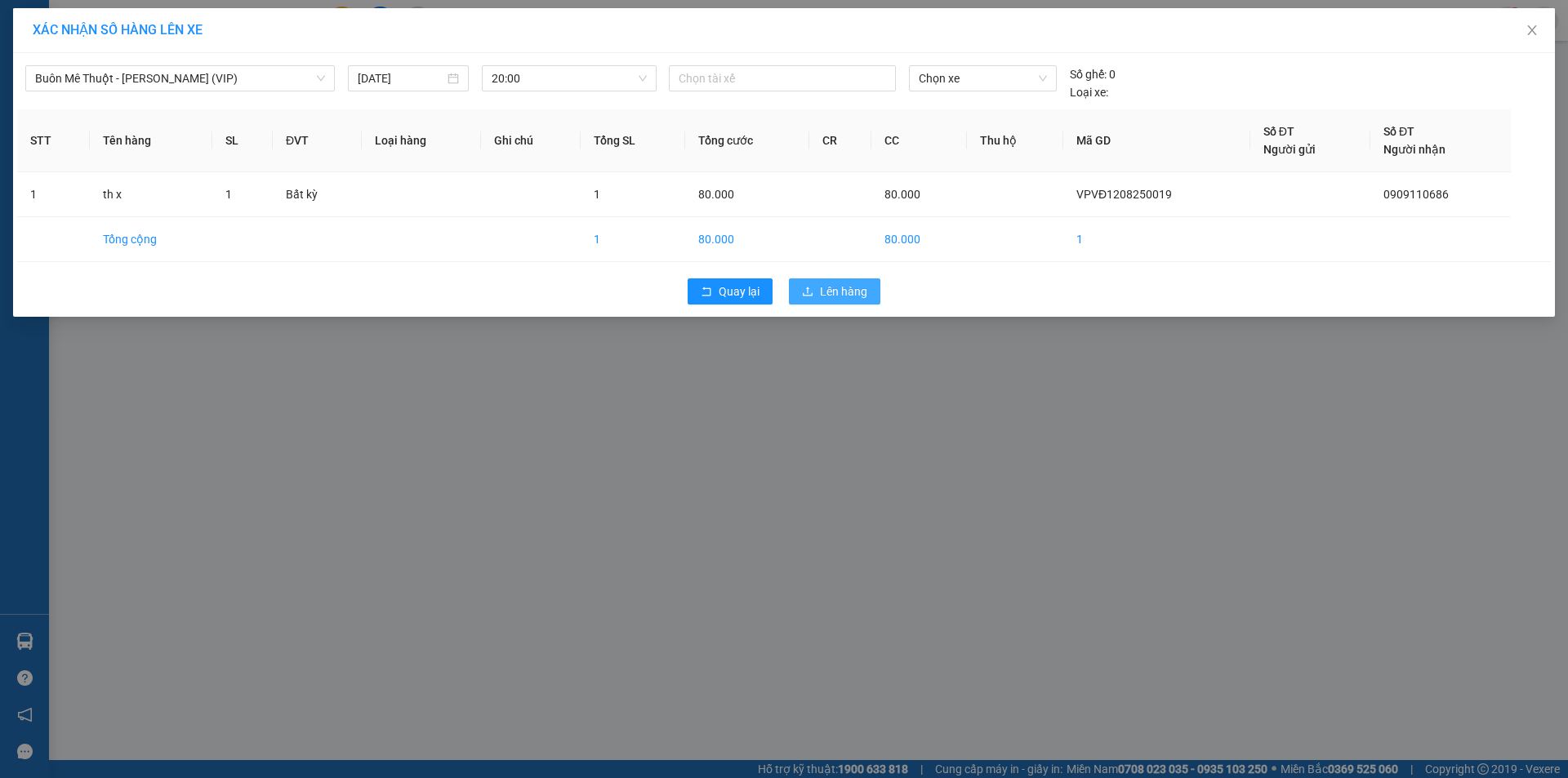
click at [831, 283] on span "Lên hàng" at bounding box center [844, 291] width 47 height 18
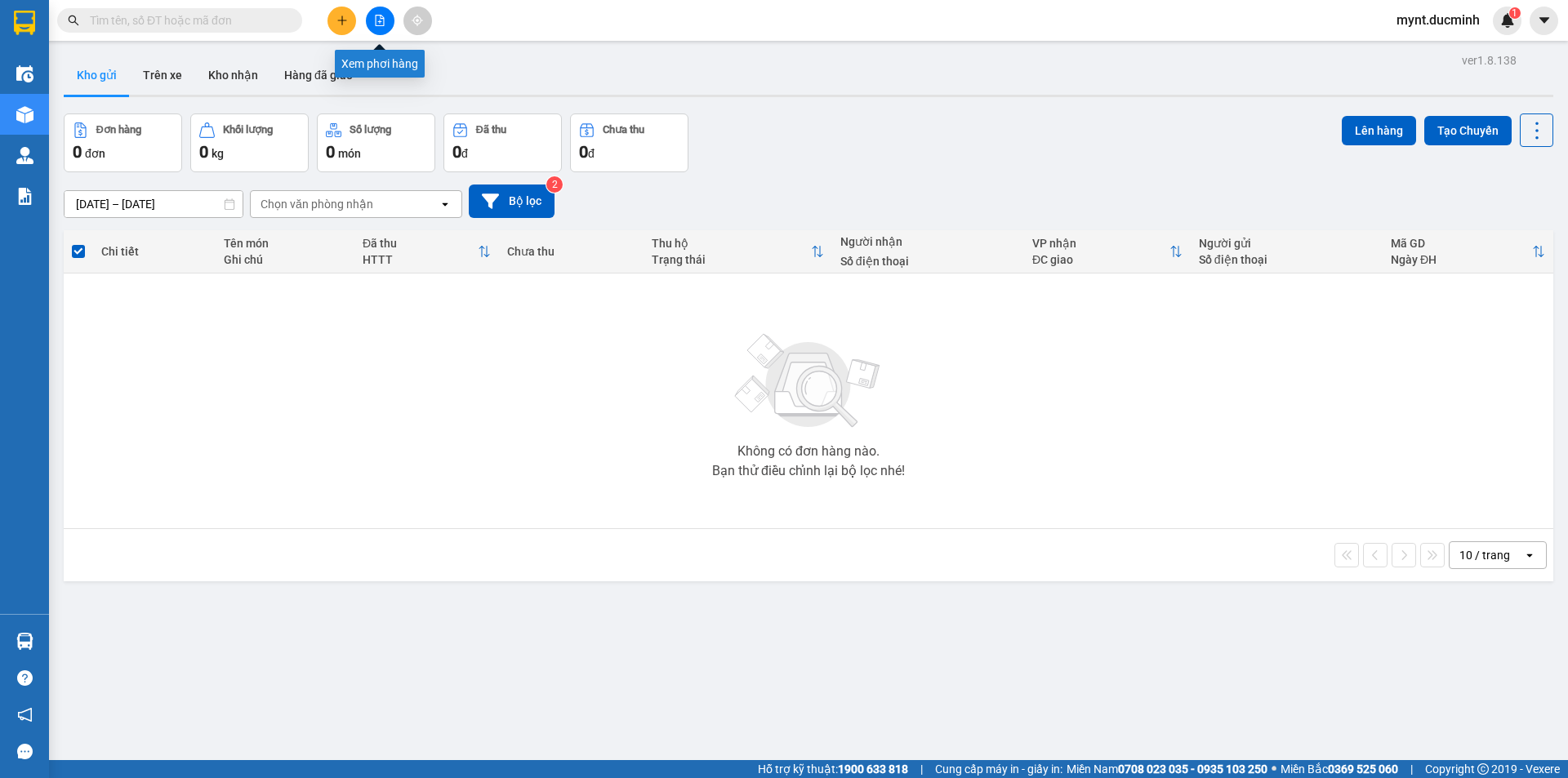
click at [379, 21] on icon "file-add" at bounding box center [380, 20] width 12 height 12
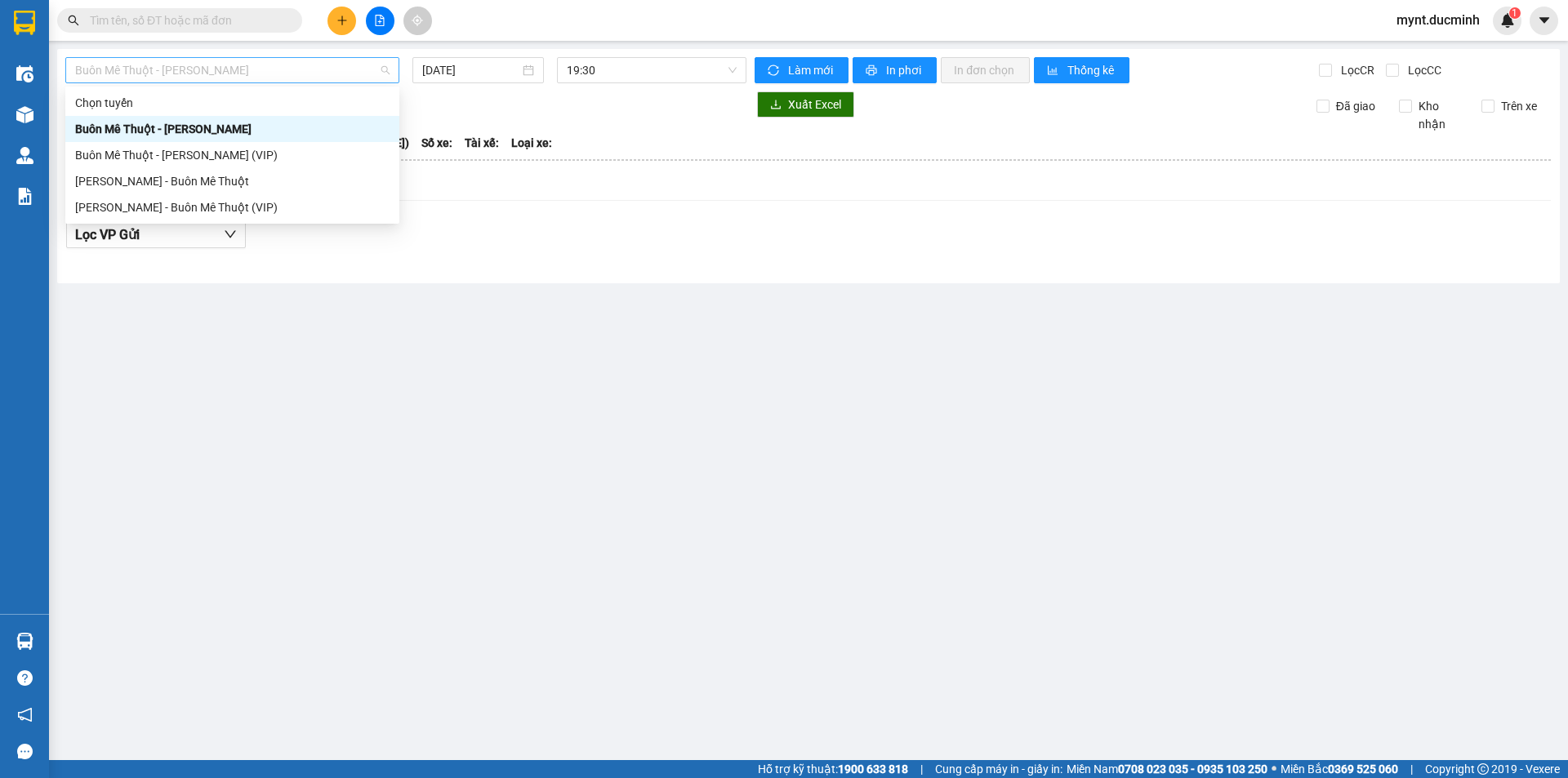
click at [151, 75] on span "Buôn Mê Thuột - [PERSON_NAME]" at bounding box center [233, 70] width 315 height 25
click at [165, 158] on div "Buôn Mê Thuột - [PERSON_NAME] (VIP)" at bounding box center [233, 155] width 315 height 18
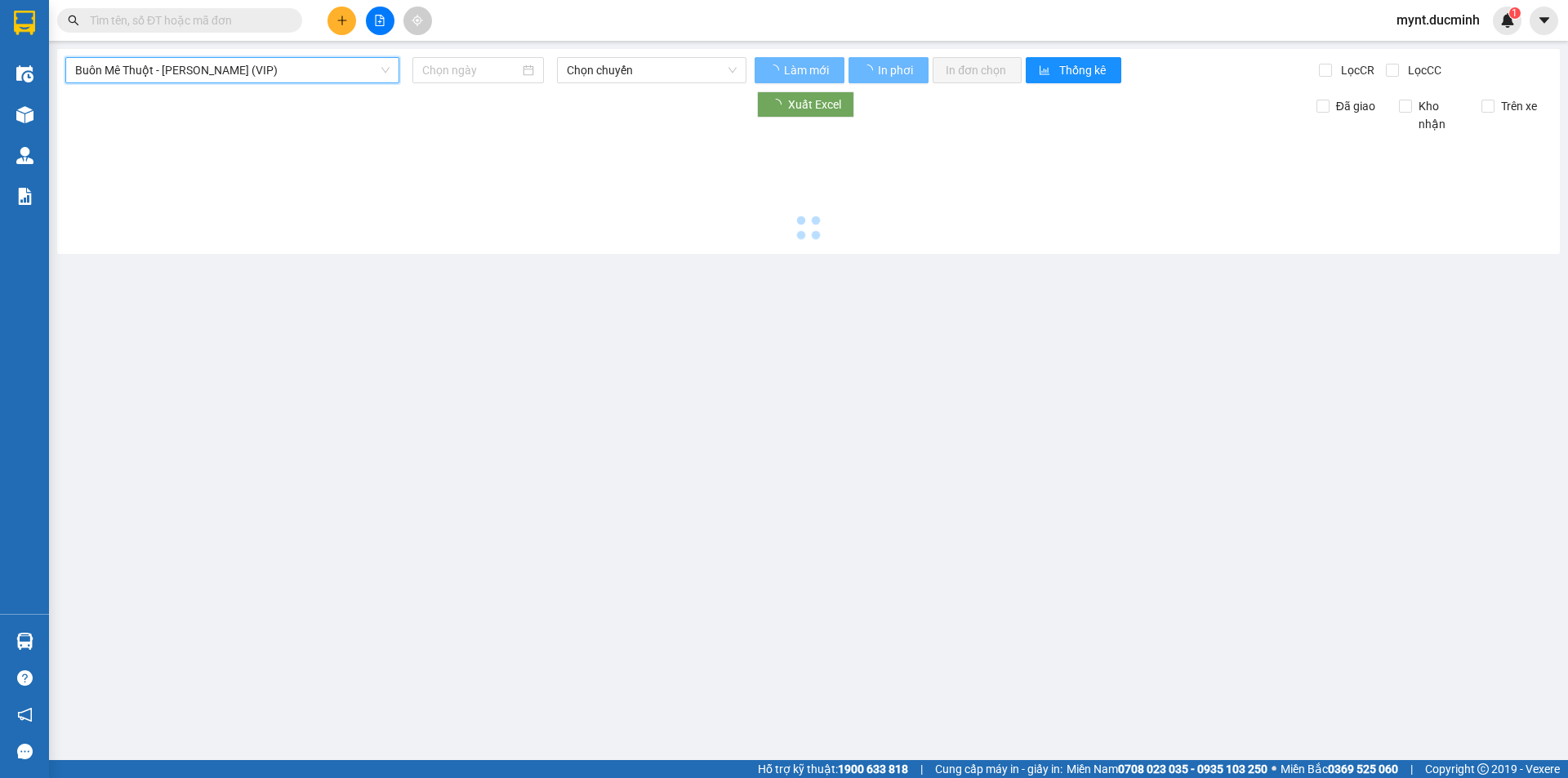
type input "[DATE]"
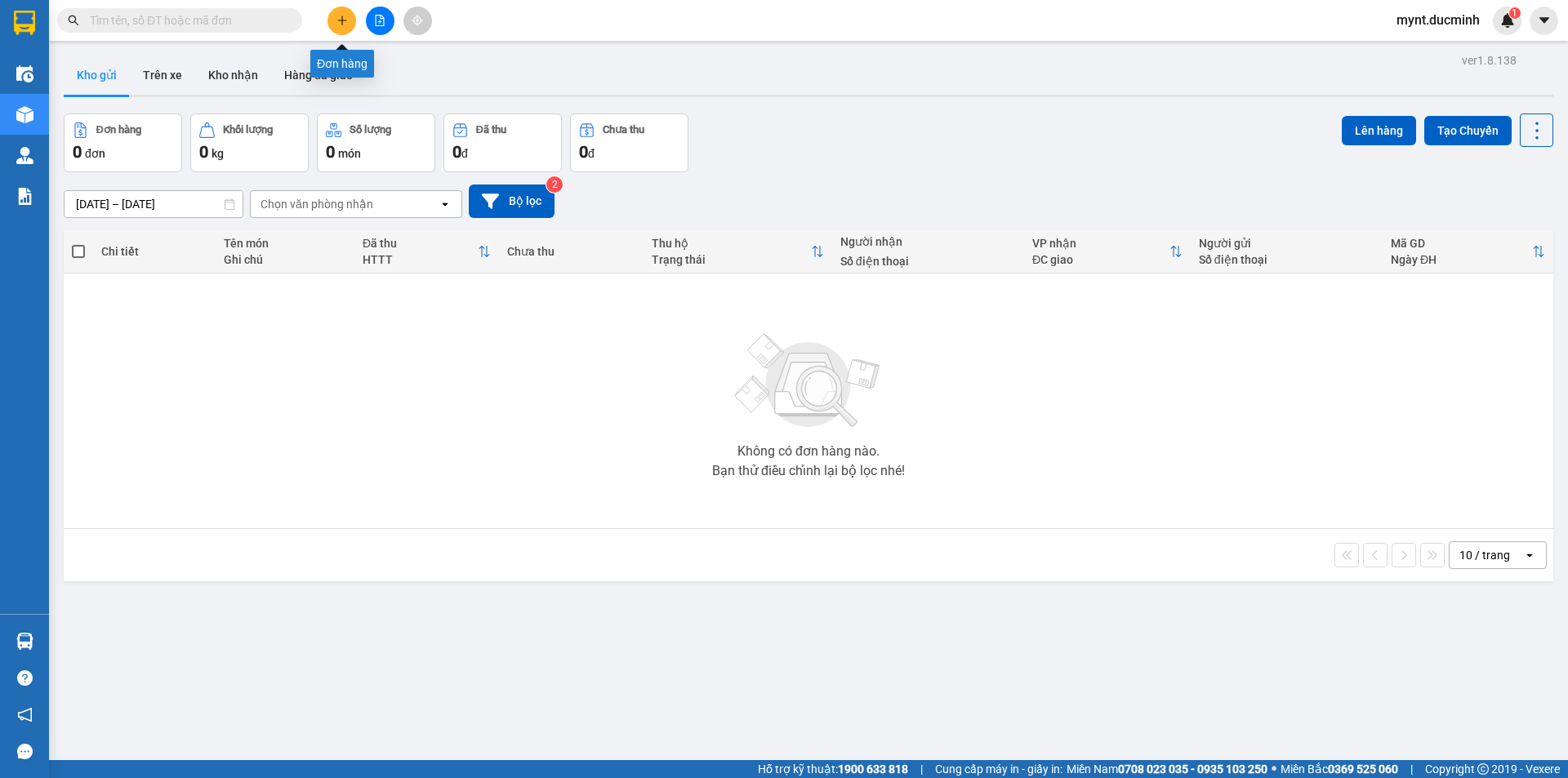
click at [344, 15] on icon "plus" at bounding box center [343, 20] width 12 height 12
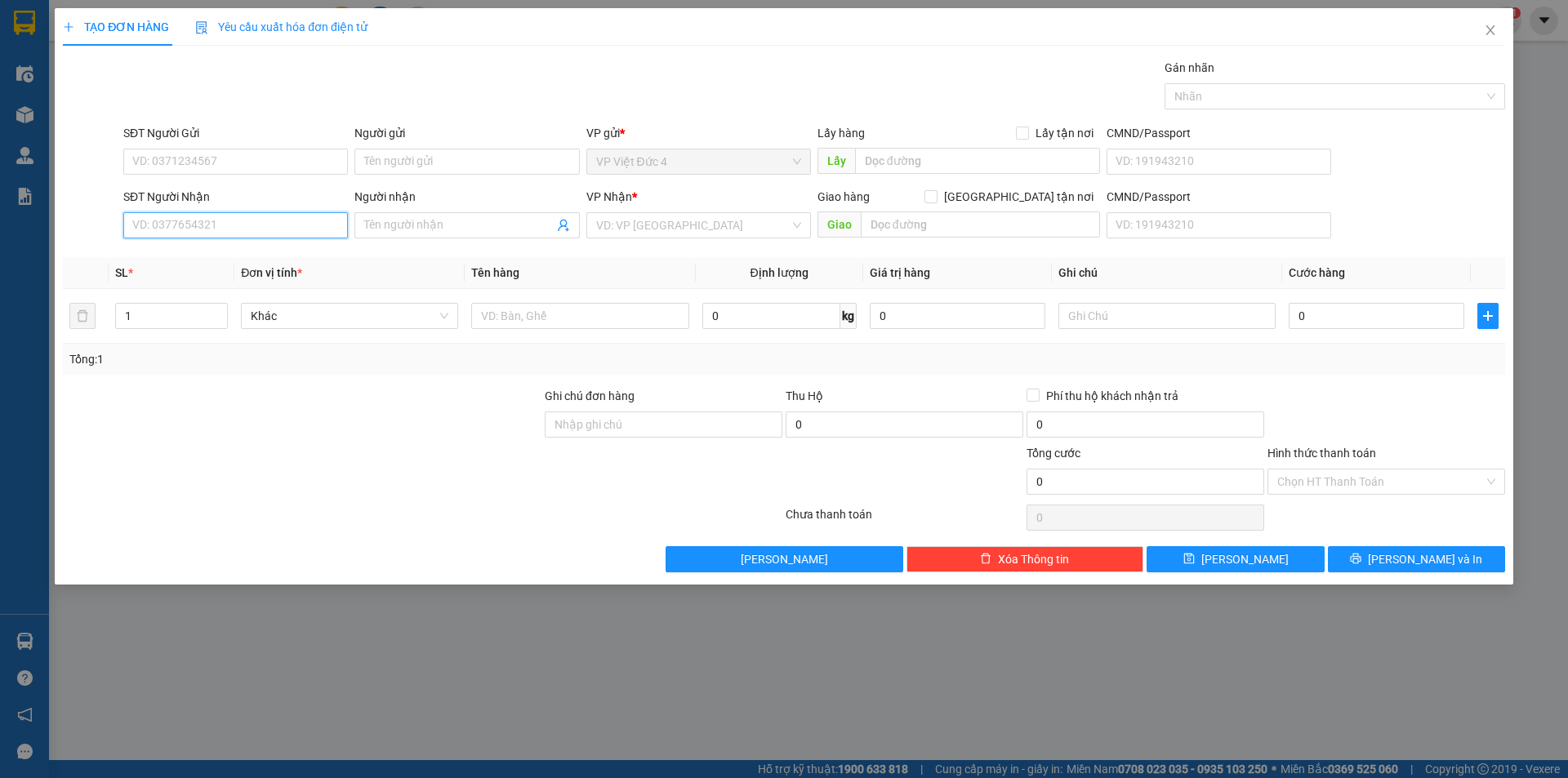
click at [304, 222] on input "SĐT Người Nhận" at bounding box center [236, 225] width 225 height 26
type input "0372697801"
click at [692, 210] on div "VP Nhận *" at bounding box center [699, 200] width 225 height 25
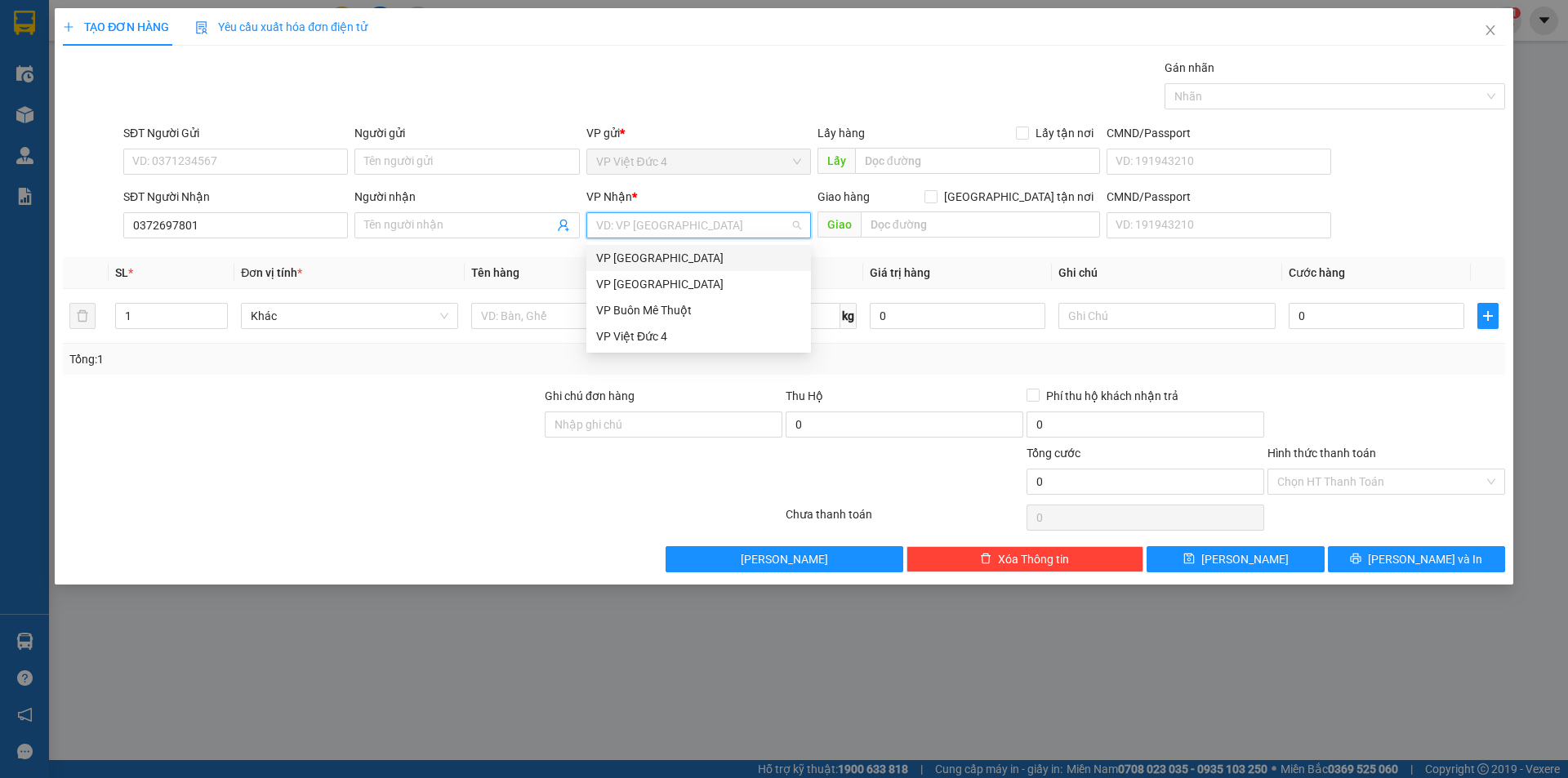
drag, startPoint x: 667, startPoint y: 227, endPoint x: 642, endPoint y: 248, distance: 32.6
click at [665, 227] on input "search" at bounding box center [693, 225] width 194 height 25
click at [627, 278] on div "VP [GEOGRAPHIC_DATA]" at bounding box center [699, 283] width 205 height 18
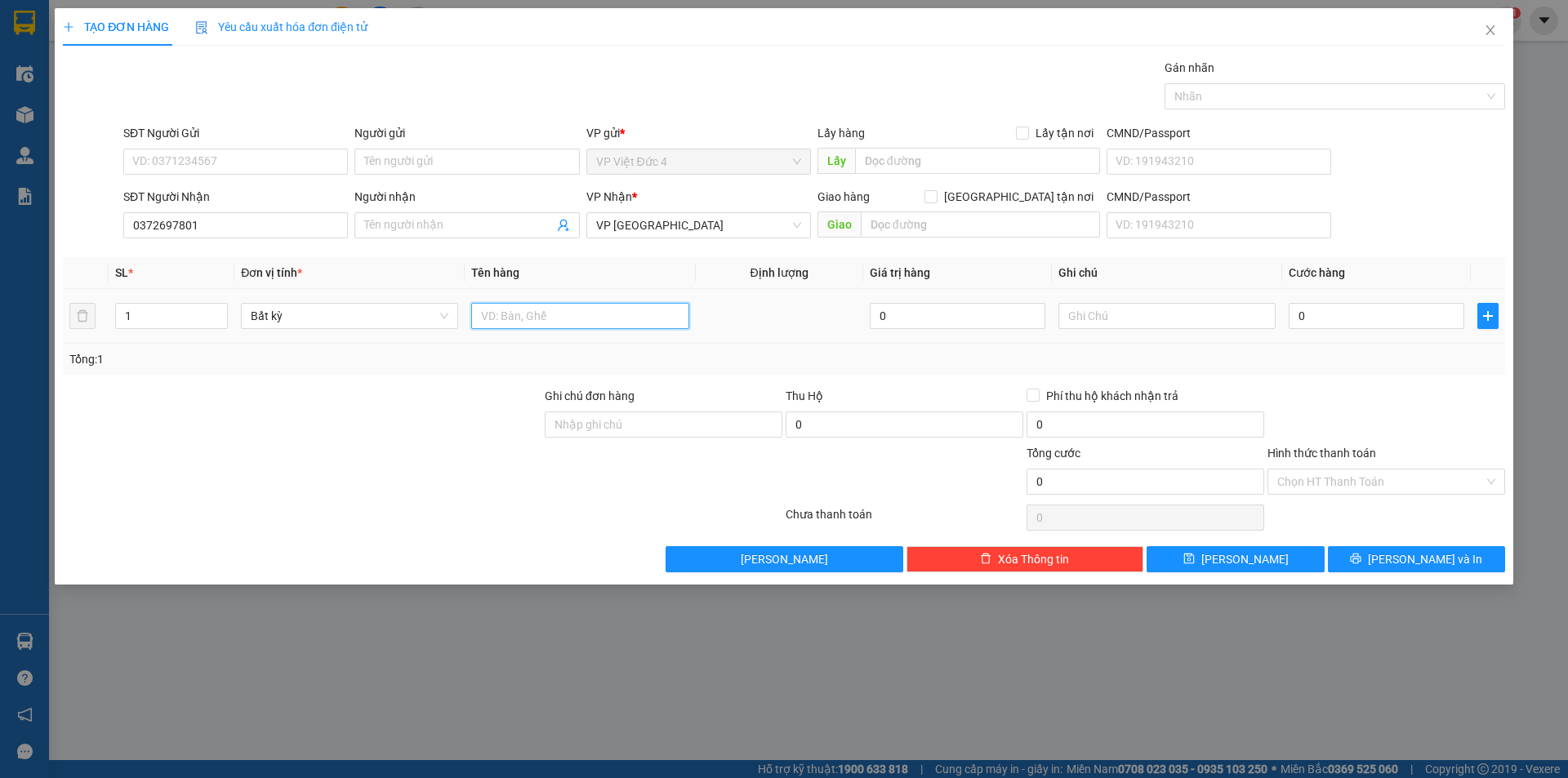
click at [649, 316] on input "text" at bounding box center [579, 315] width 217 height 26
type input "th x"
click at [1423, 312] on input "0" at bounding box center [1377, 315] width 176 height 26
type input "7"
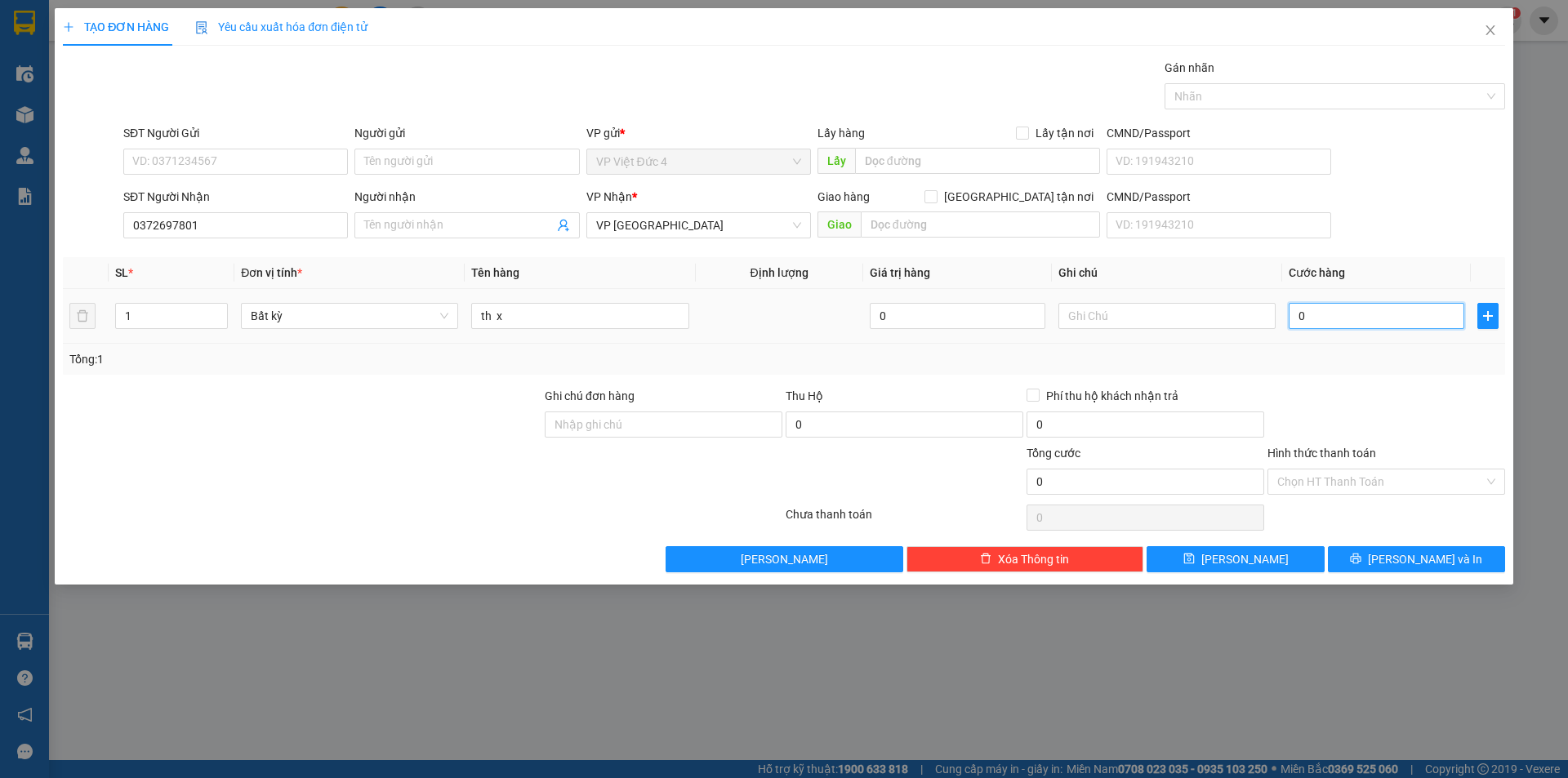
type input "7"
type input "70"
type input "700"
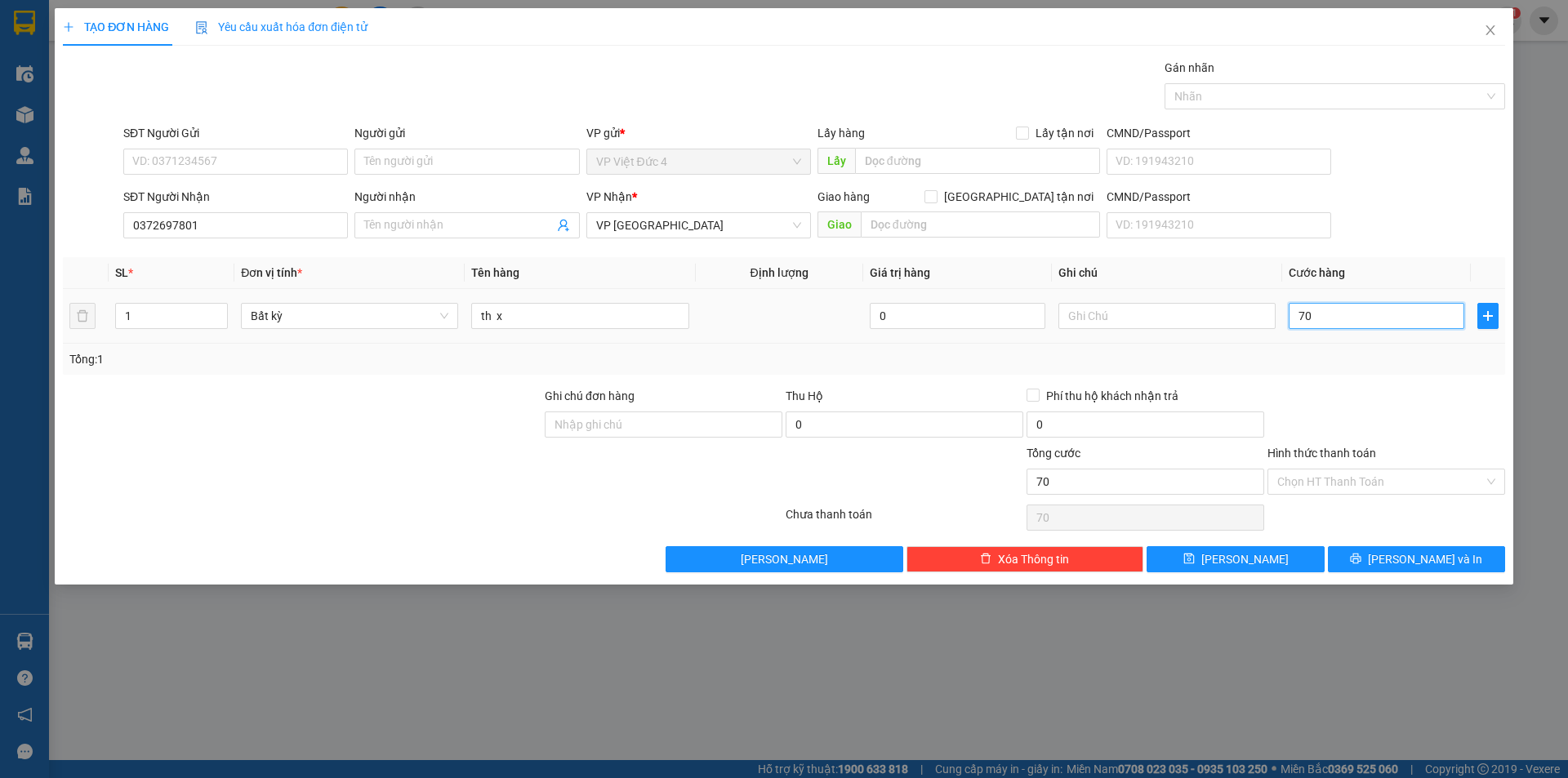
type input "700"
type input "7.000"
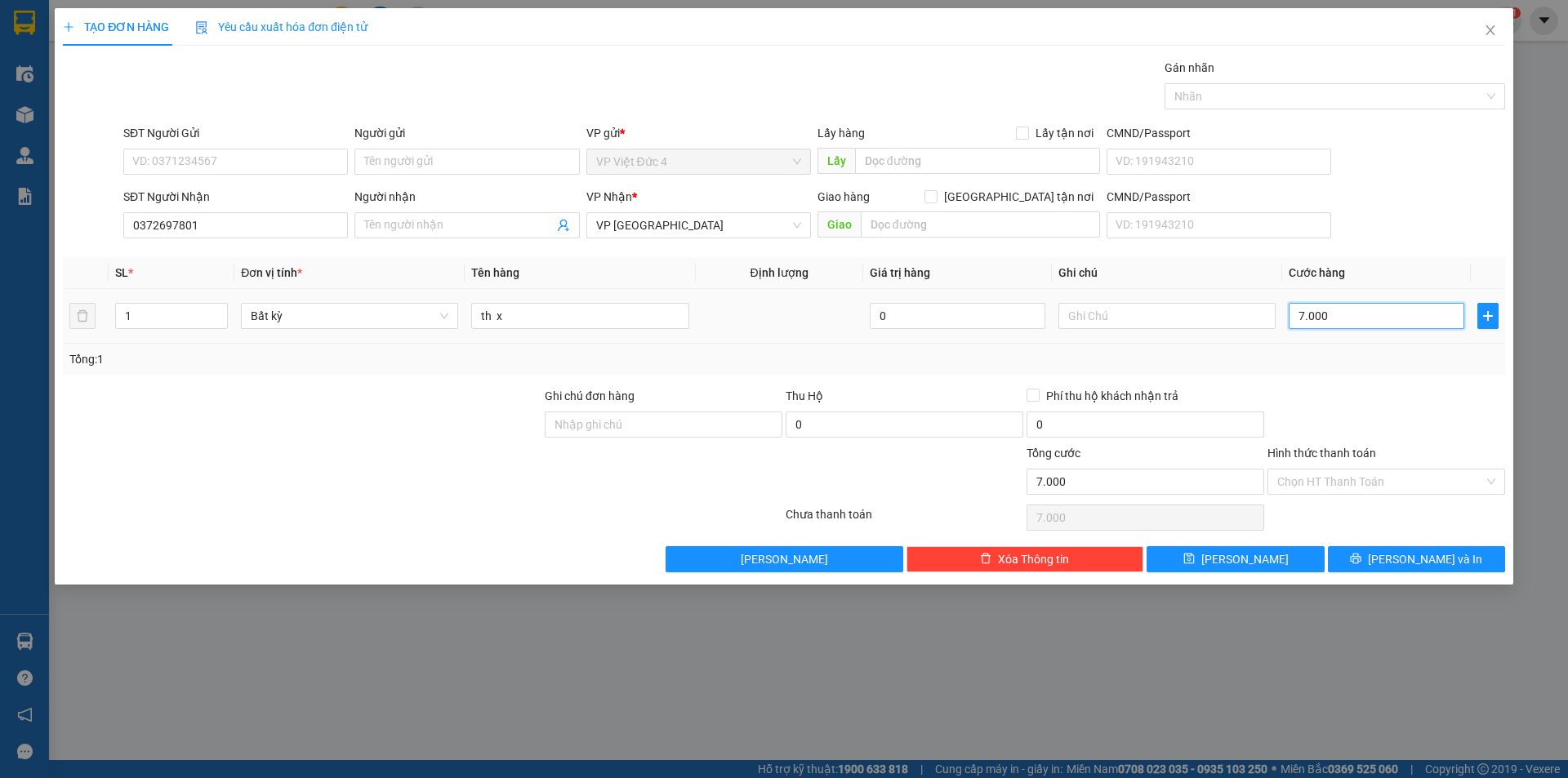
type input "70.000"
click at [1236, 554] on span "Lưu" at bounding box center [1245, 559] width 87 height 18
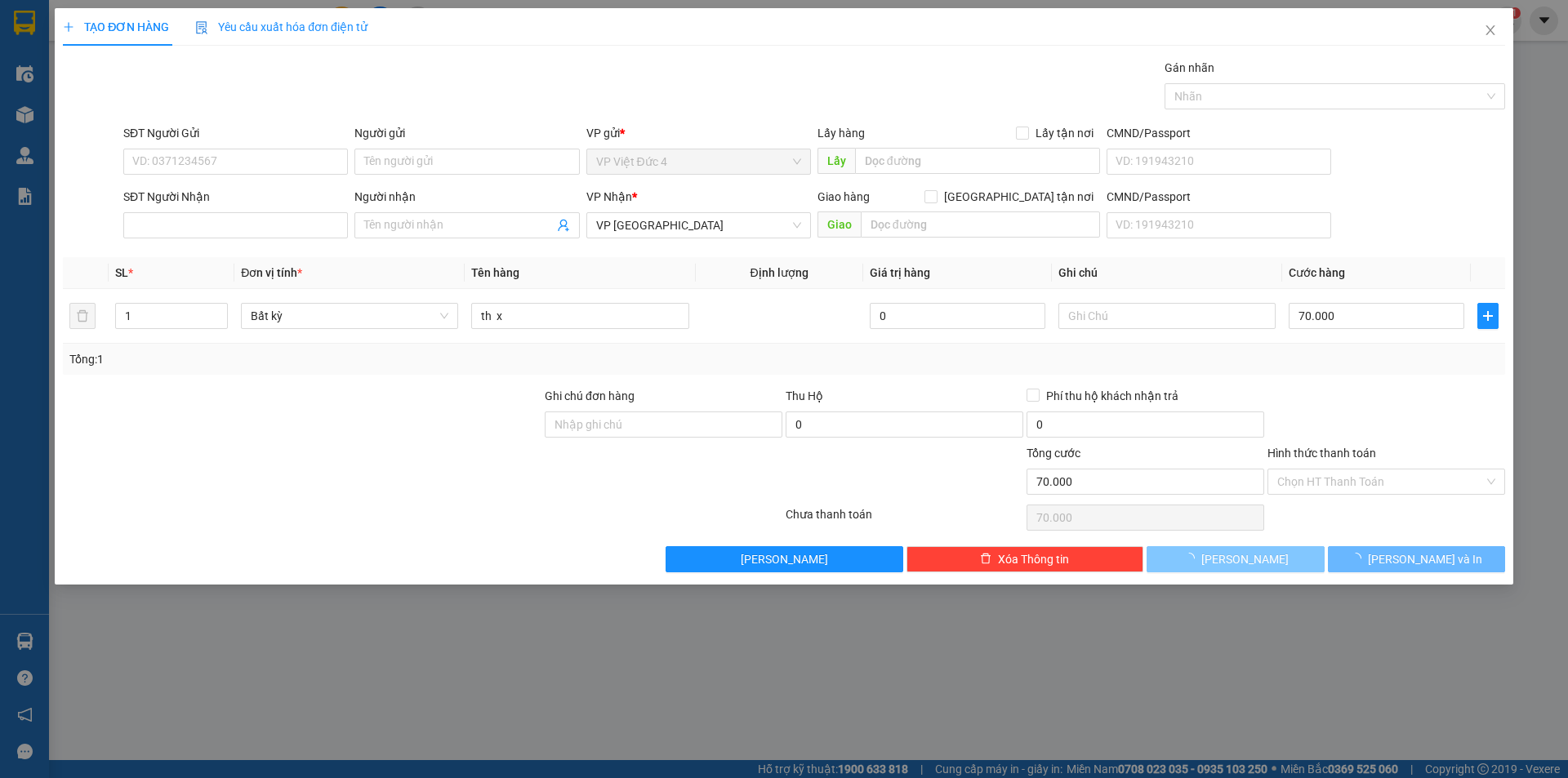
type input "0"
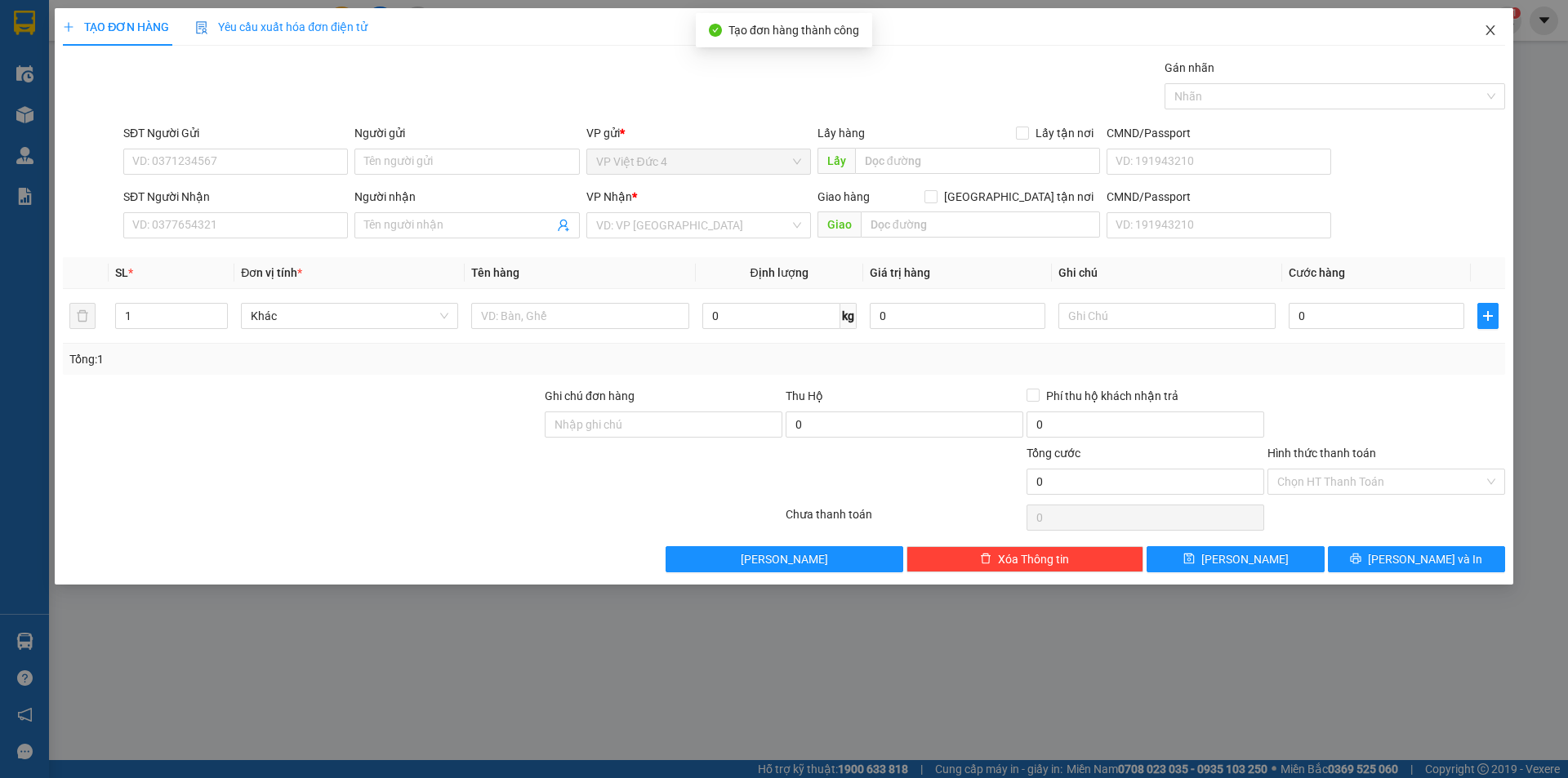
click at [1492, 28] on icon "close" at bounding box center [1490, 30] width 13 height 13
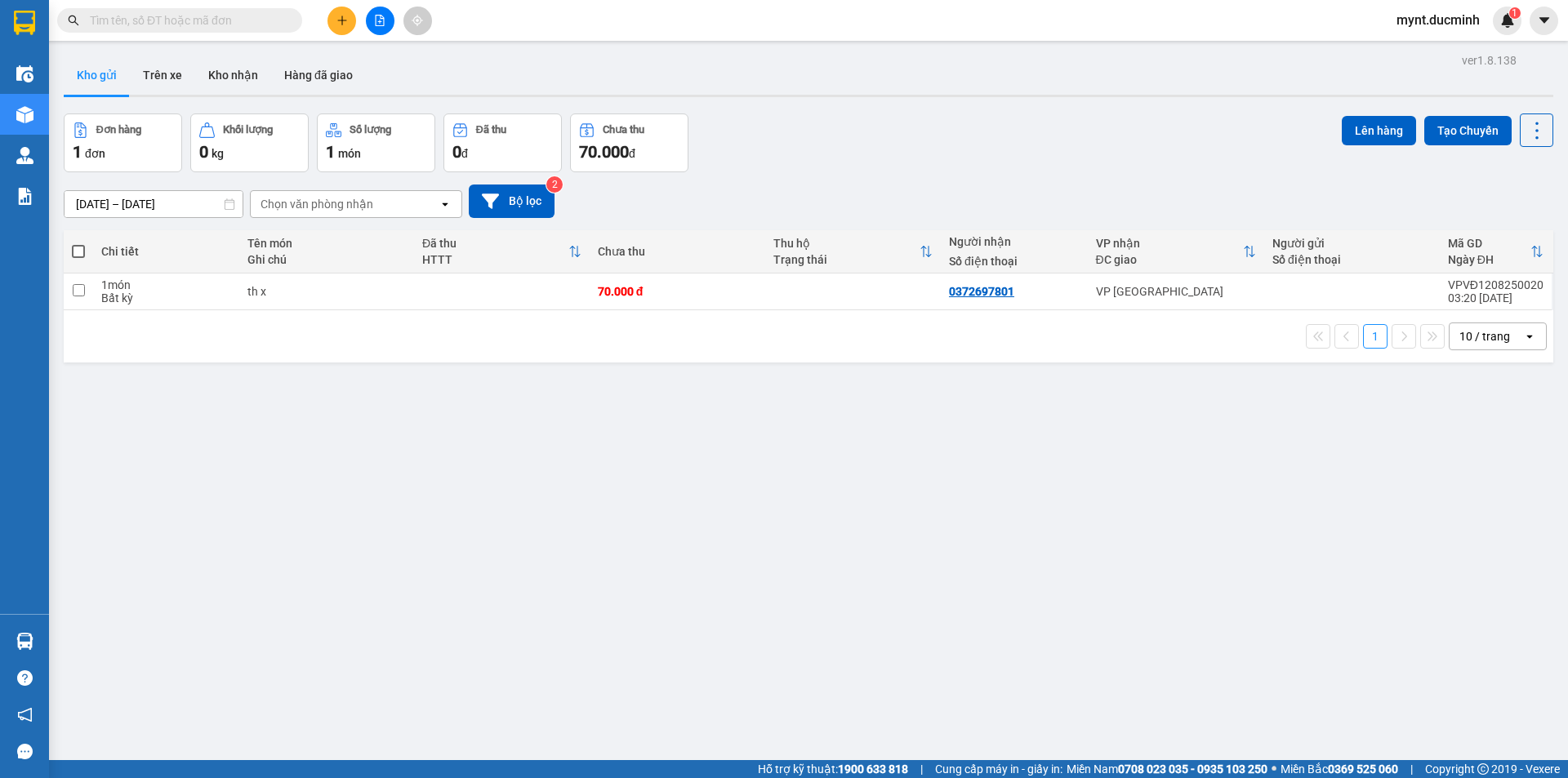
click at [75, 245] on span at bounding box center [78, 251] width 13 height 13
click at [79, 244] on input "checkbox" at bounding box center [79, 244] width 0 height 0
checkbox input "true"
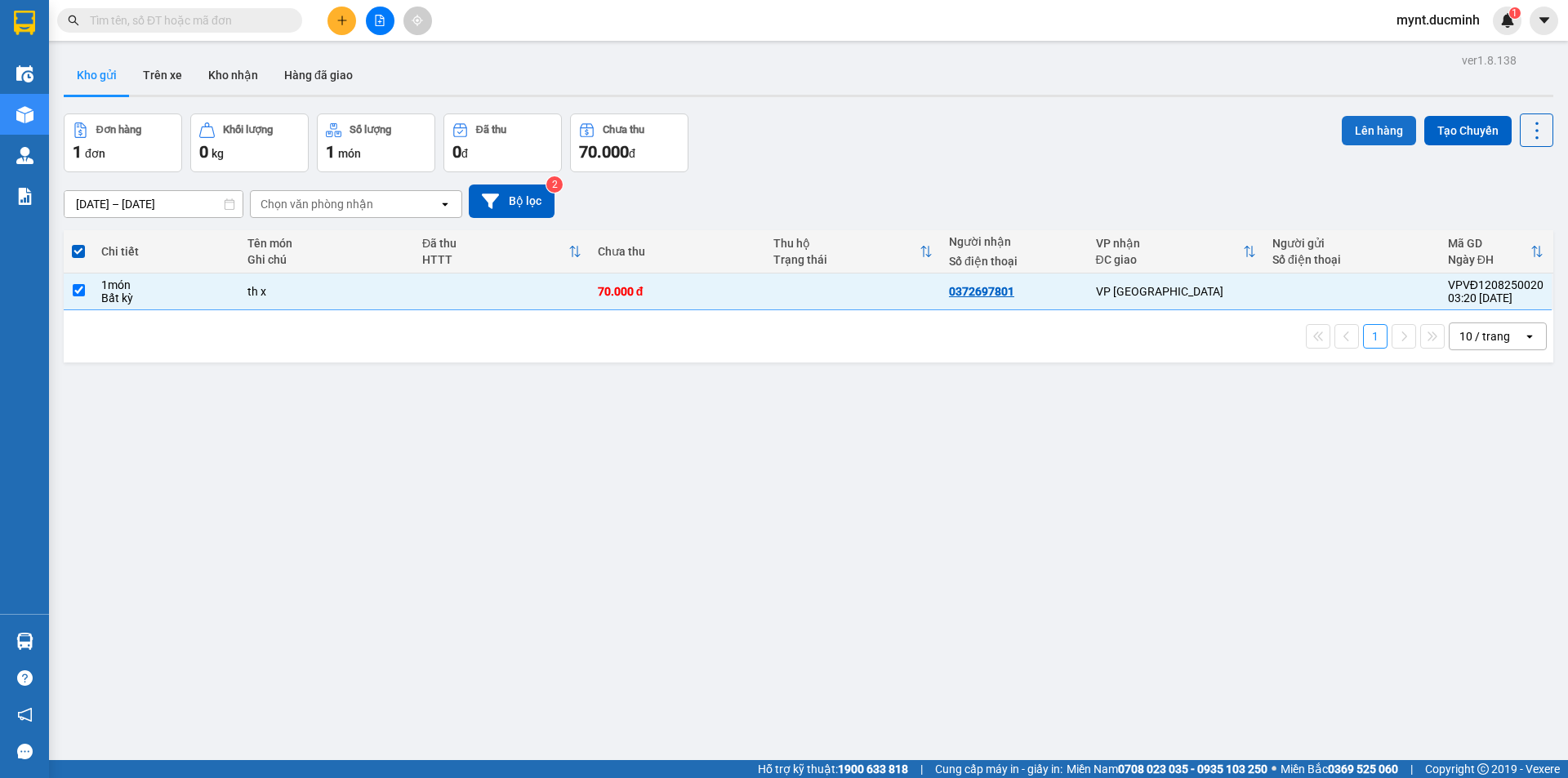
click at [1359, 118] on button "Lên hàng" at bounding box center [1379, 130] width 74 height 30
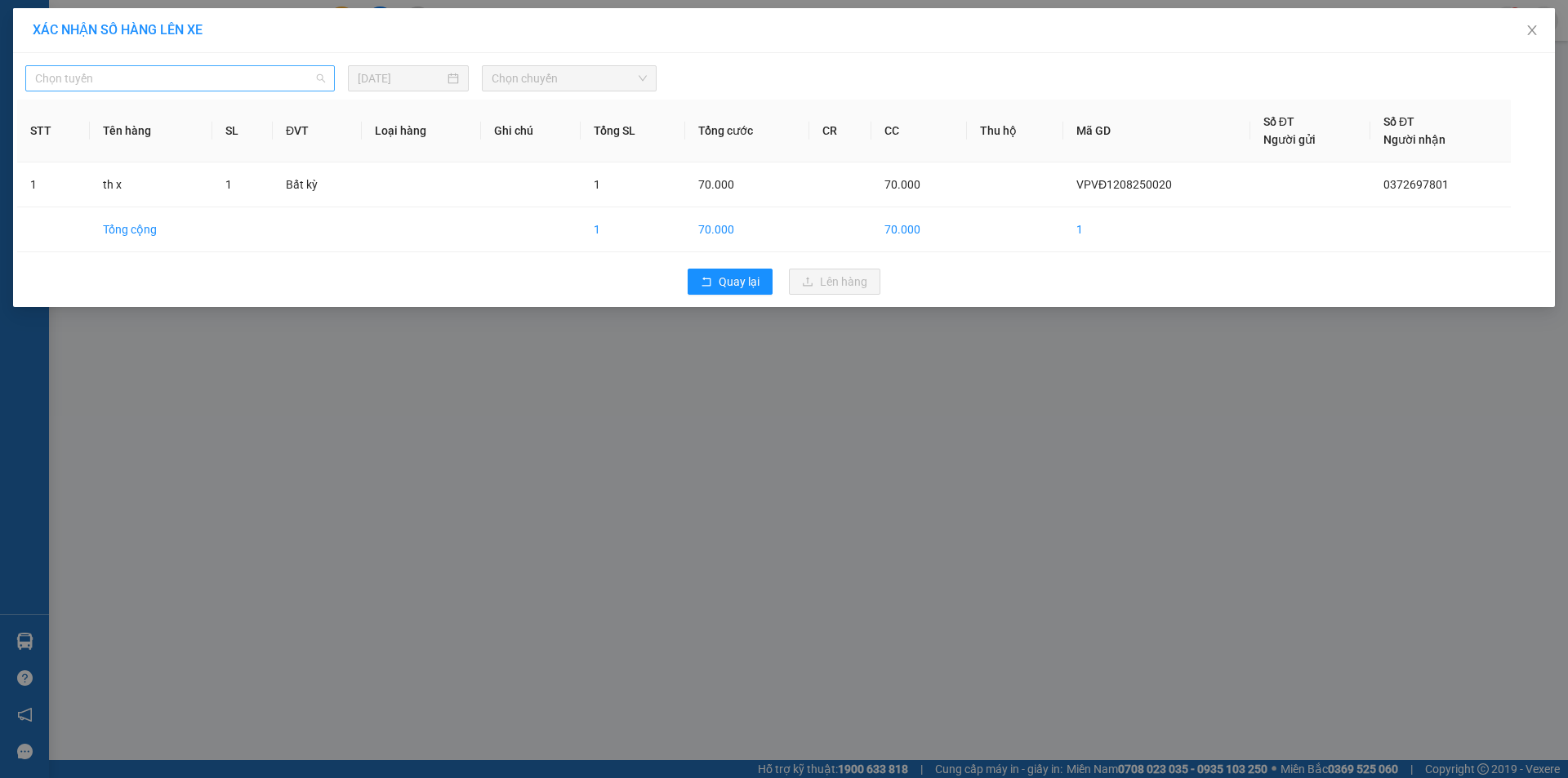
click at [84, 77] on span "Chọn tuyến" at bounding box center [180, 78] width 290 height 25
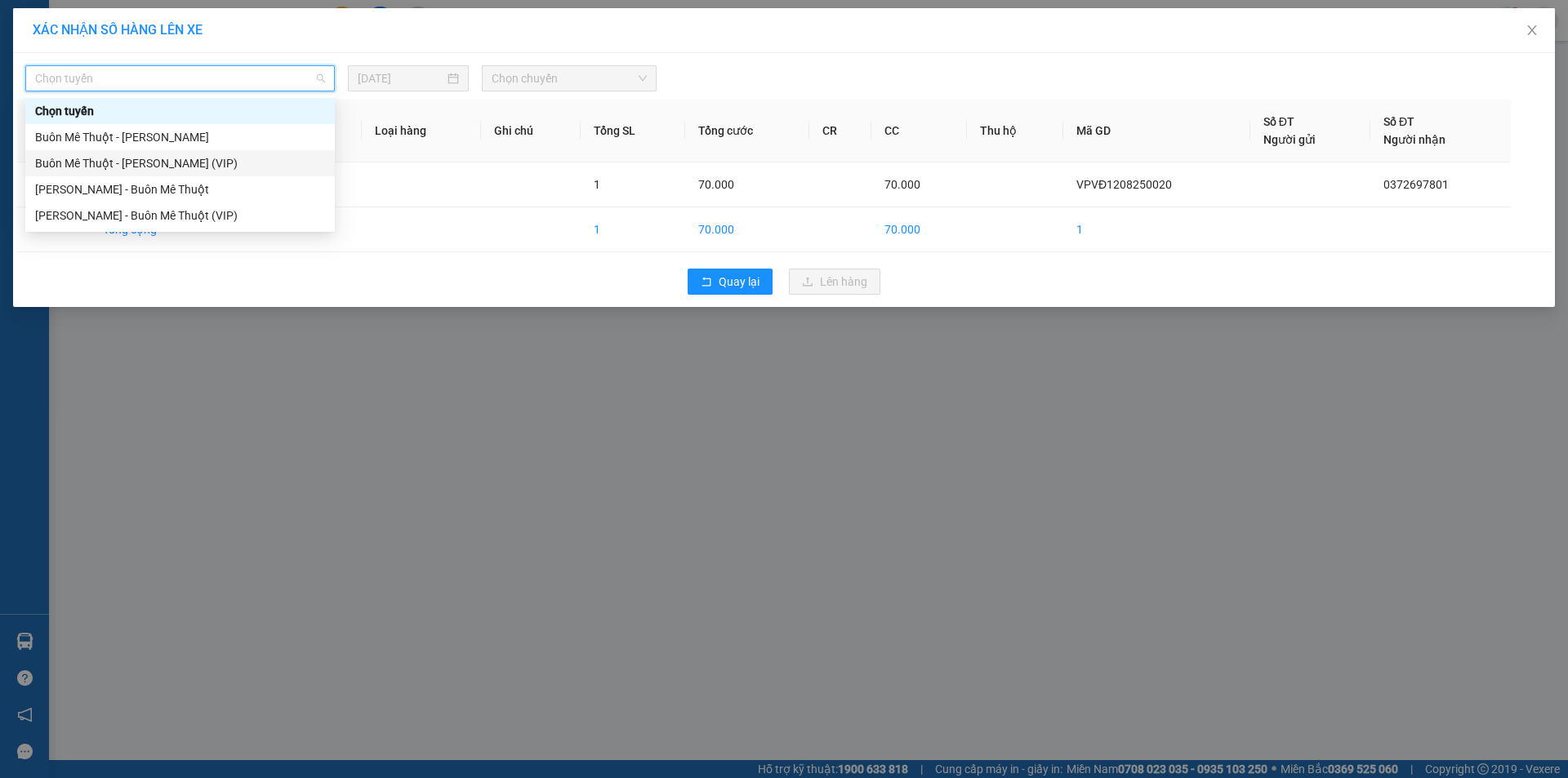
click at [58, 160] on div "Buôn Mê [PERSON_NAME] [PERSON_NAME] (VIP)" at bounding box center [180, 163] width 290 height 18
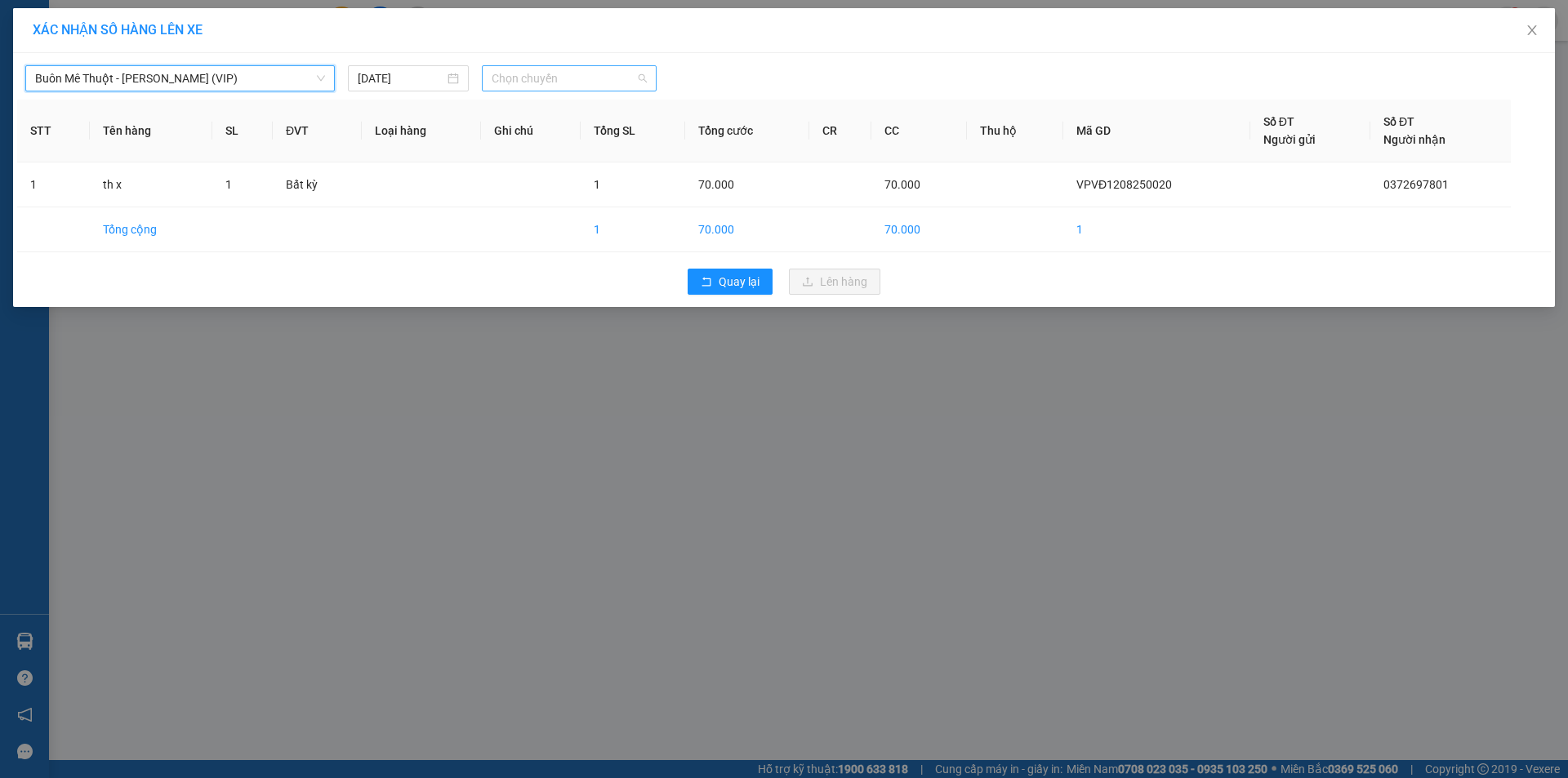
click at [535, 75] on span "Chọn chuyến" at bounding box center [568, 78] width 155 height 25
click at [508, 137] on div "20:00" at bounding box center [555, 137] width 128 height 18
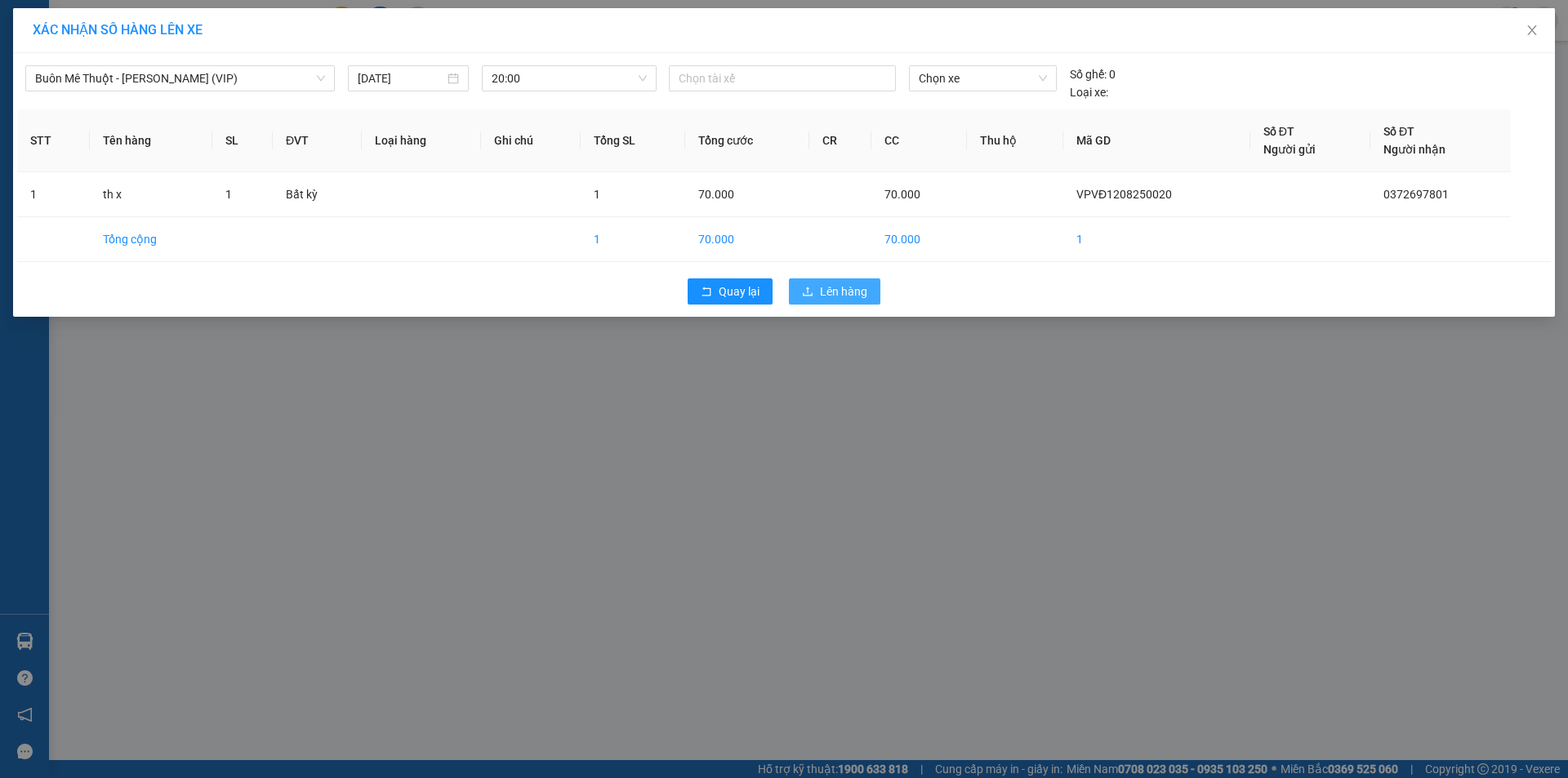
click at [842, 290] on span "Lên hàng" at bounding box center [844, 291] width 47 height 18
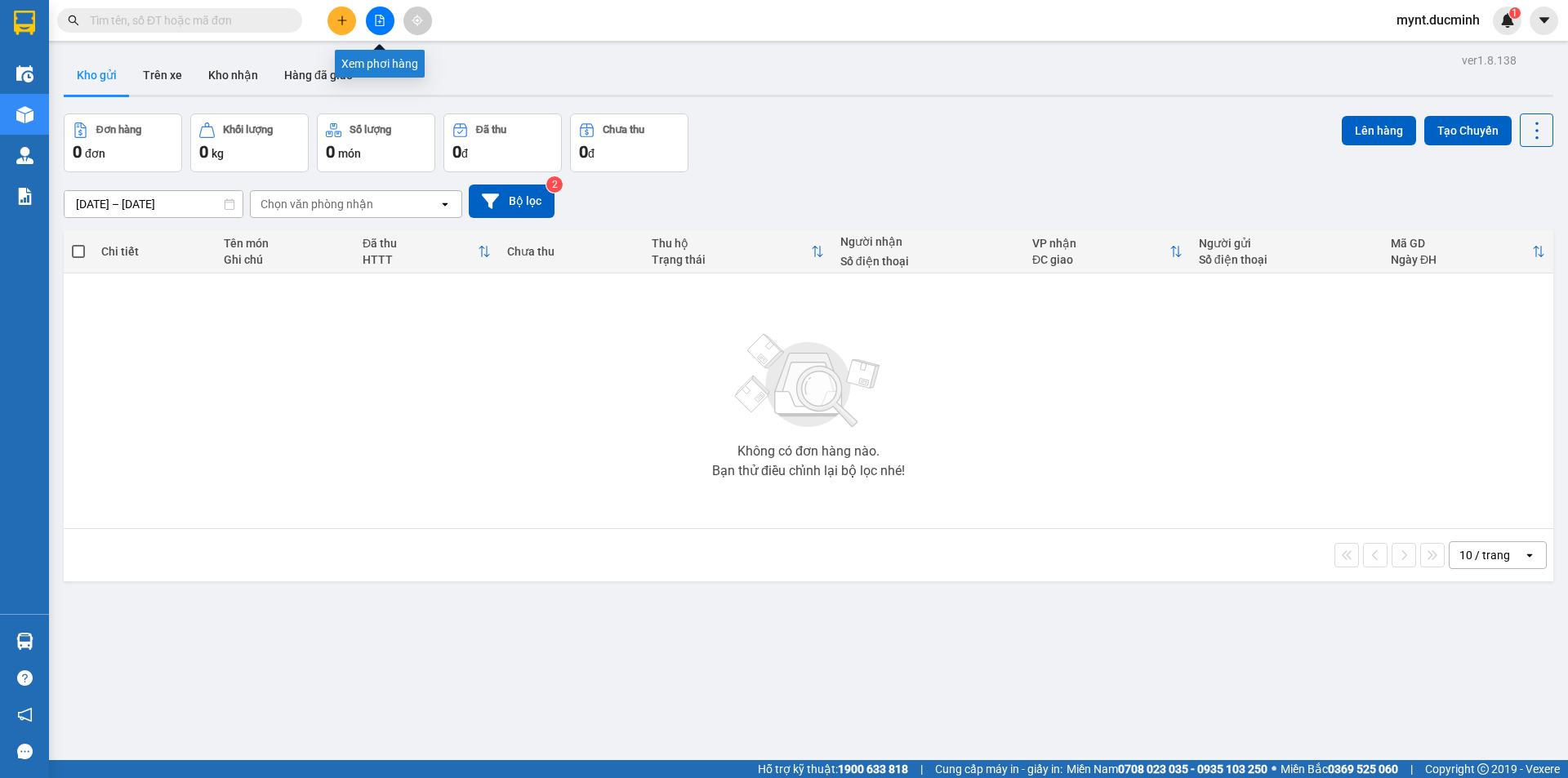
click at [375, 16] on icon "file-add" at bounding box center [380, 20] width 12 height 12
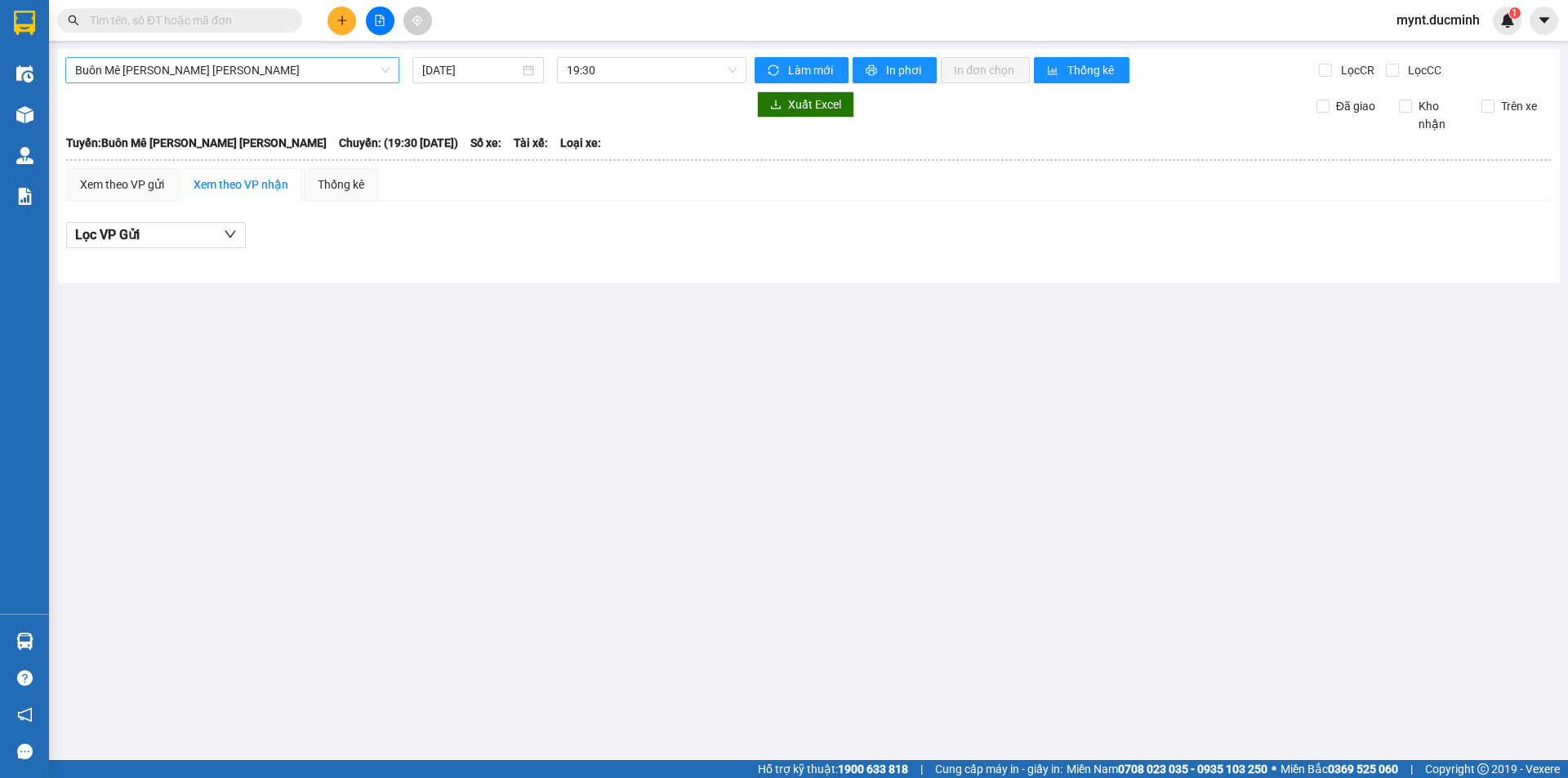
click at [279, 64] on span "Buôn Mê [PERSON_NAME] [PERSON_NAME]" at bounding box center [233, 70] width 315 height 25
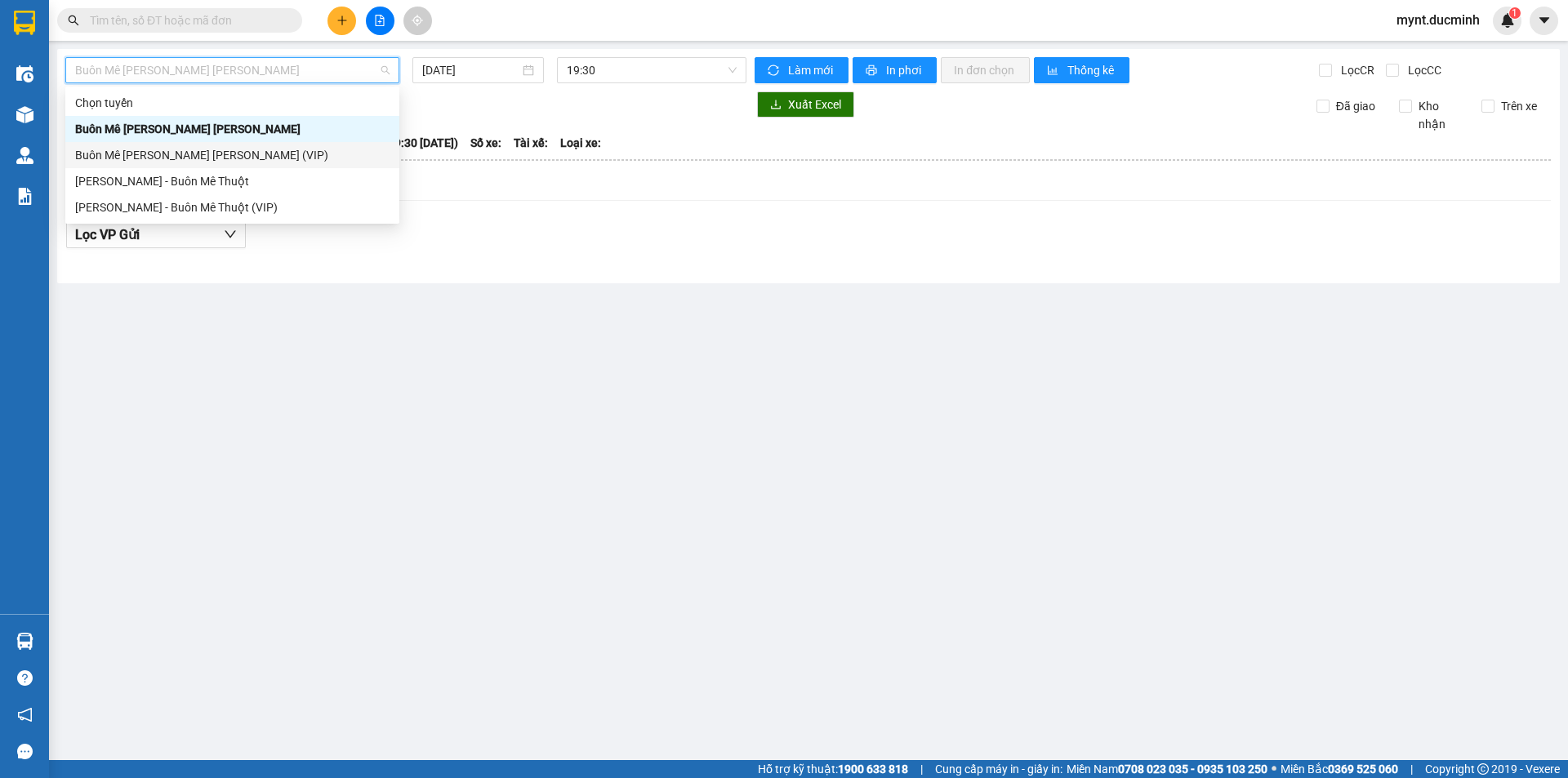
click at [288, 154] on div "Buôn Mê [PERSON_NAME] [PERSON_NAME] (VIP)" at bounding box center [233, 155] width 315 height 18
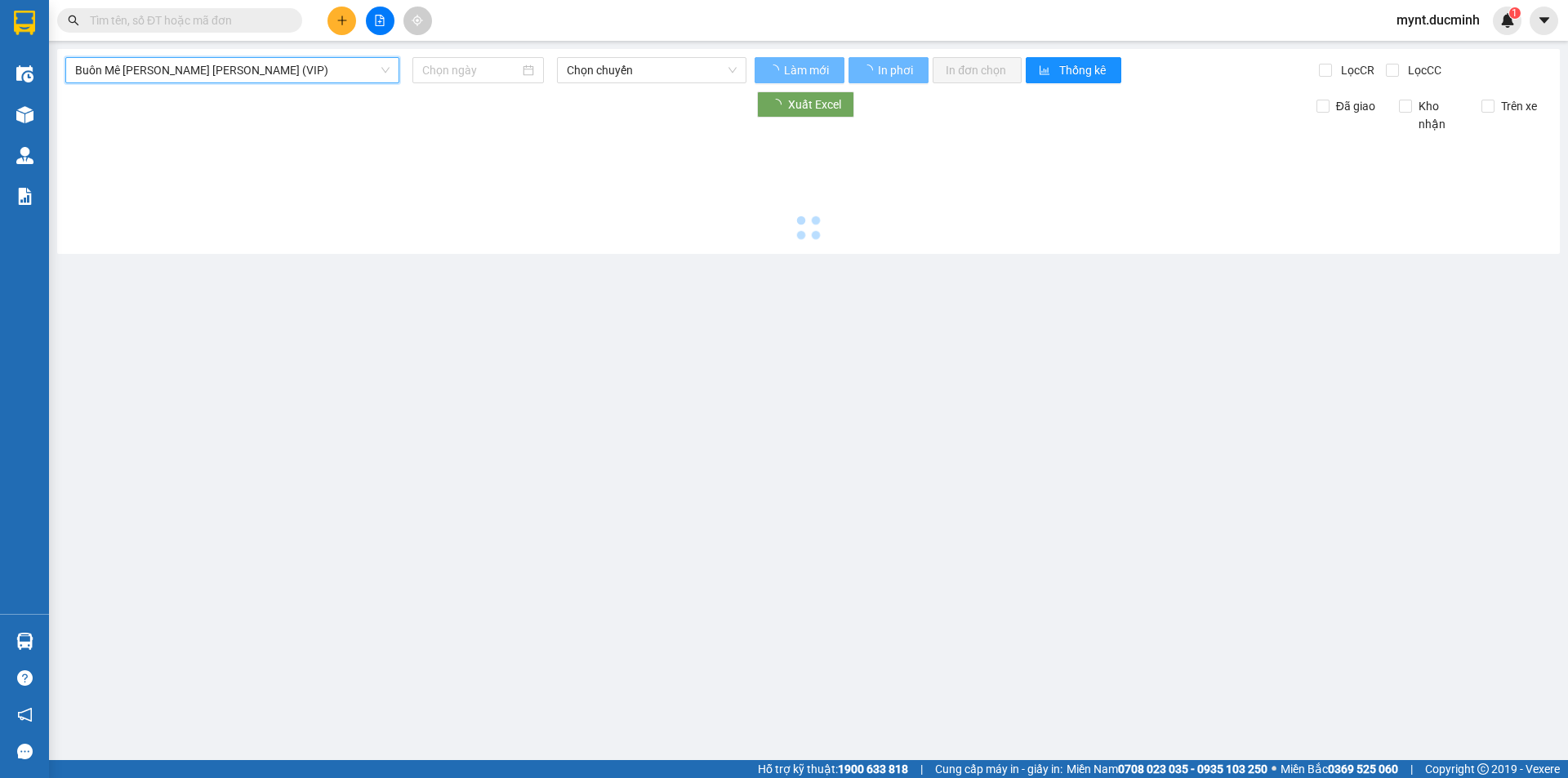
type input "[DATE]"
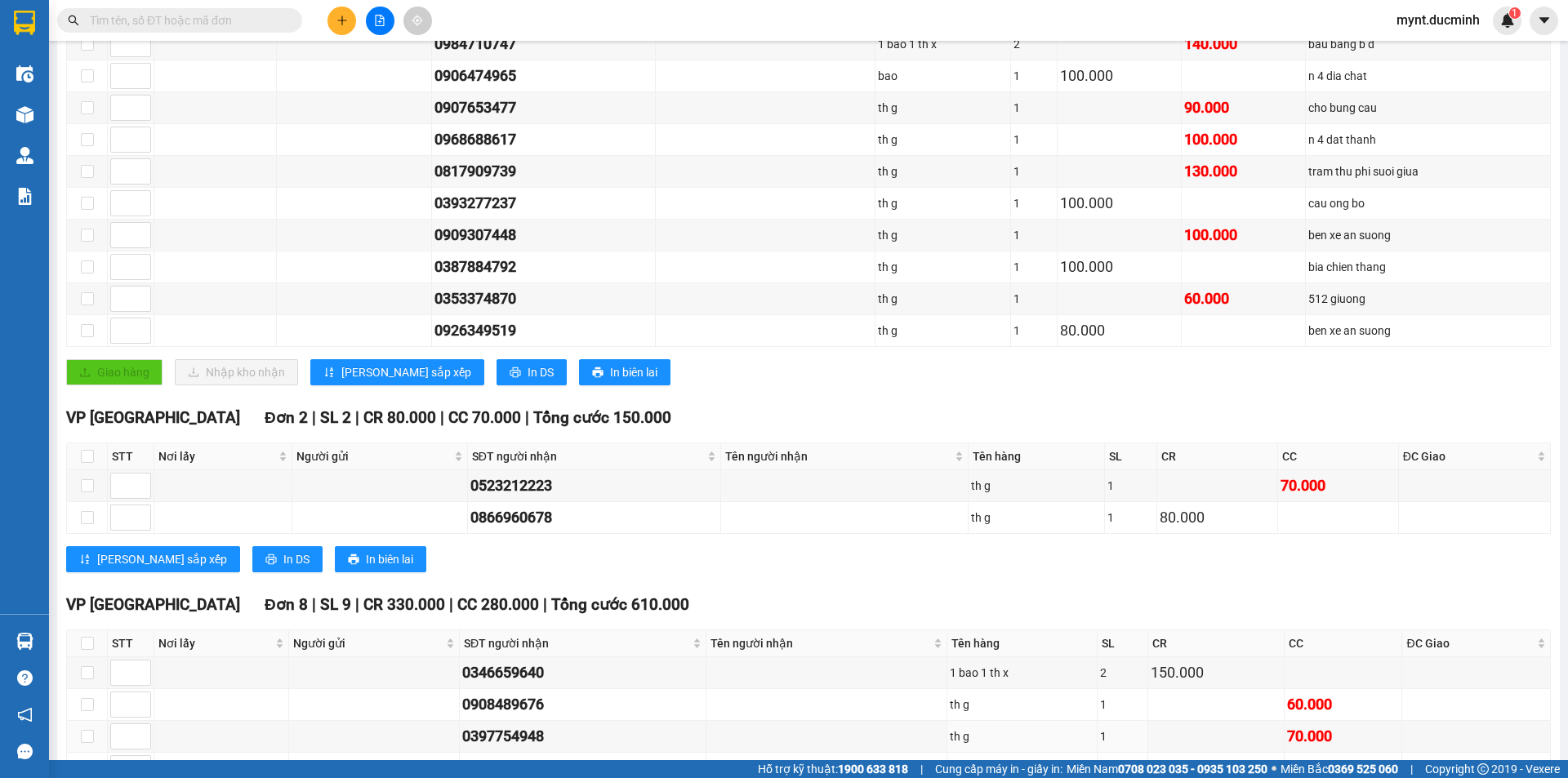
scroll to position [562, 0]
